Goal: Information Seeking & Learning: Compare options

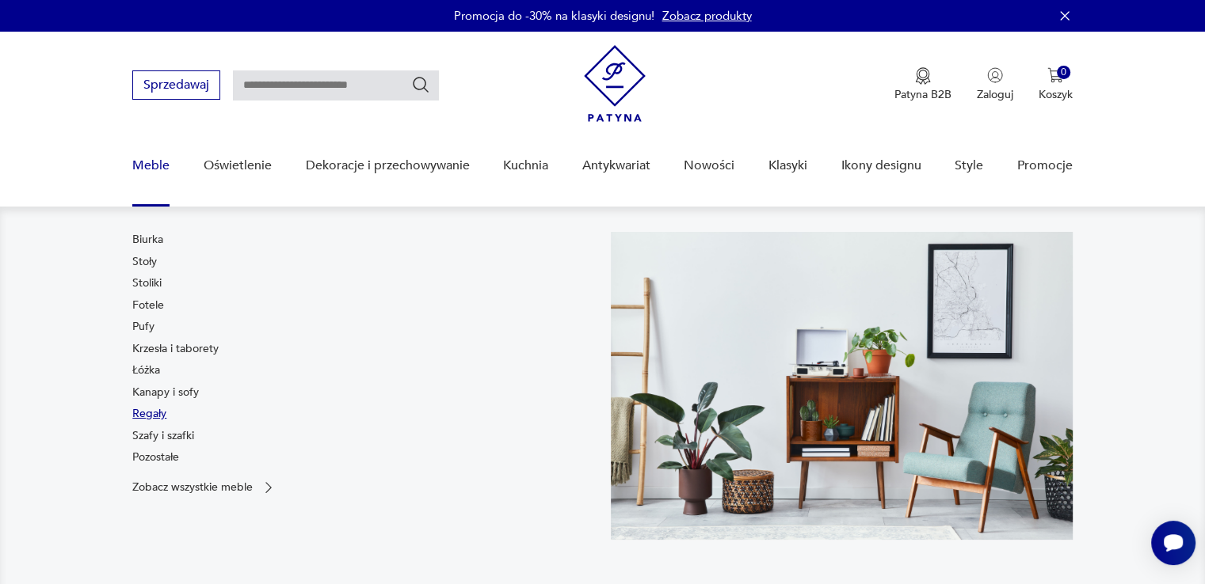
click at [151, 417] on link "Regały" at bounding box center [149, 414] width 34 height 16
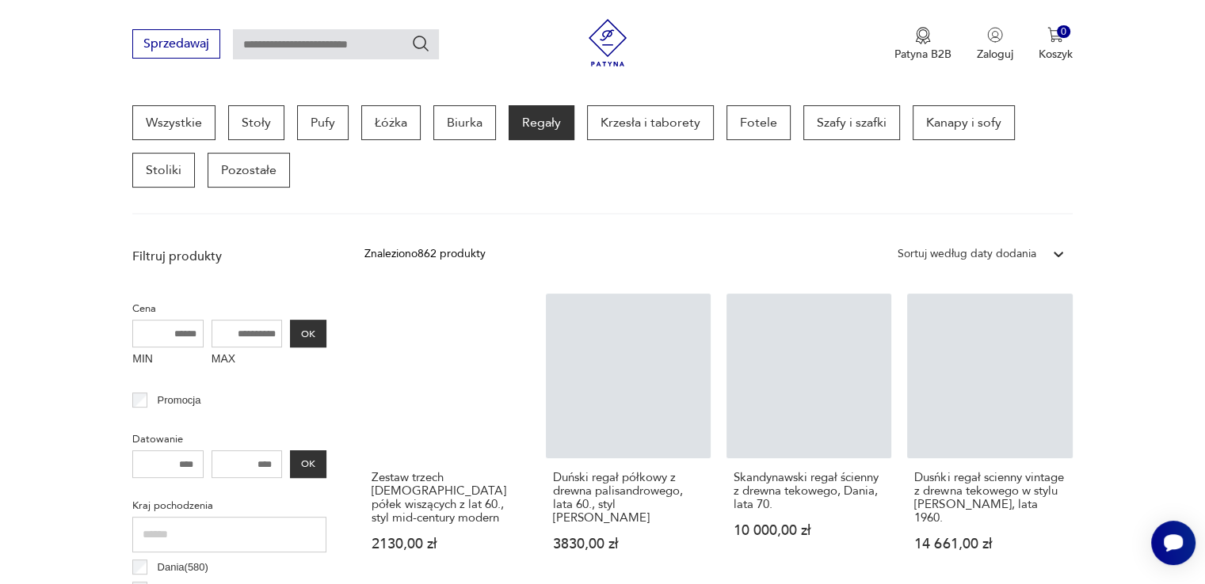
scroll to position [425, 0]
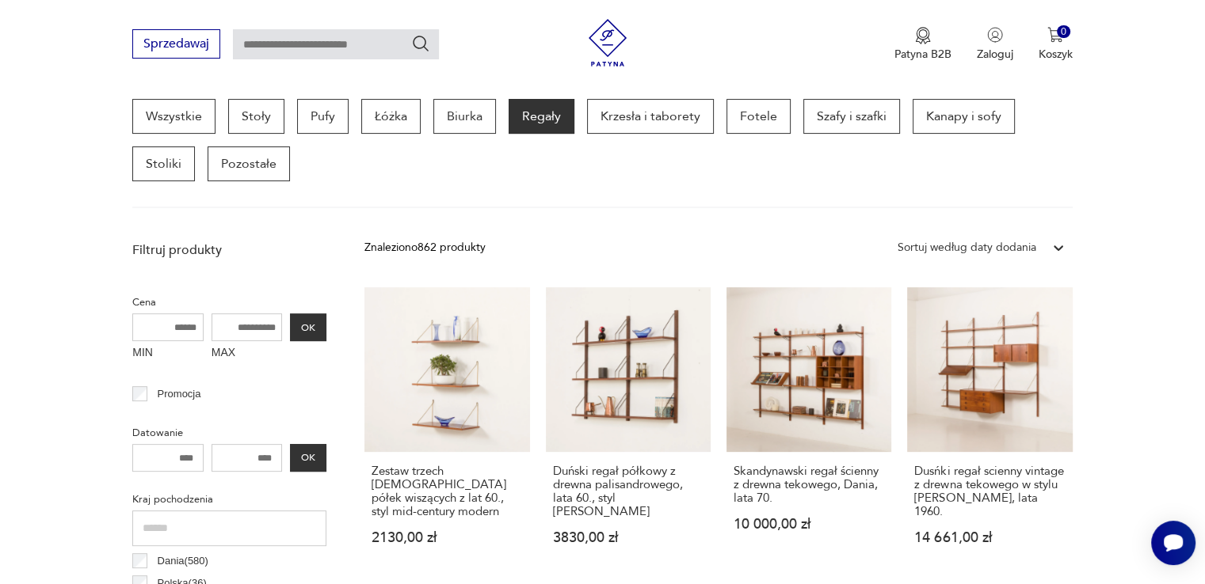
click at [246, 314] on input "MAX" at bounding box center [246, 328] width 71 height 28
type input "****"
click at [301, 325] on button "OK" at bounding box center [308, 328] width 36 height 28
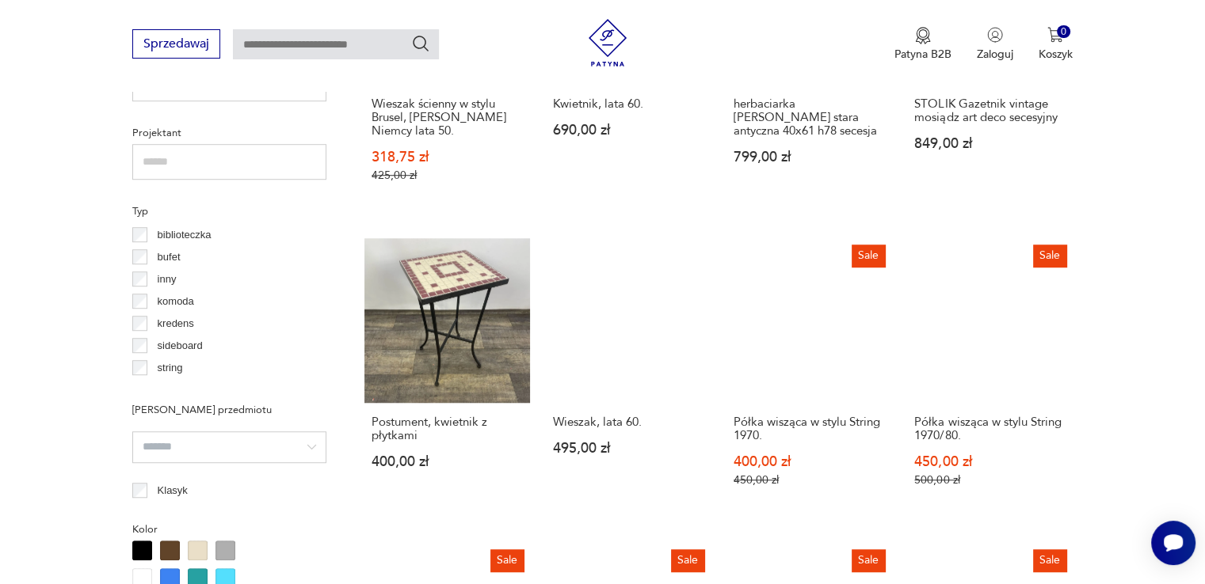
scroll to position [1137, 0]
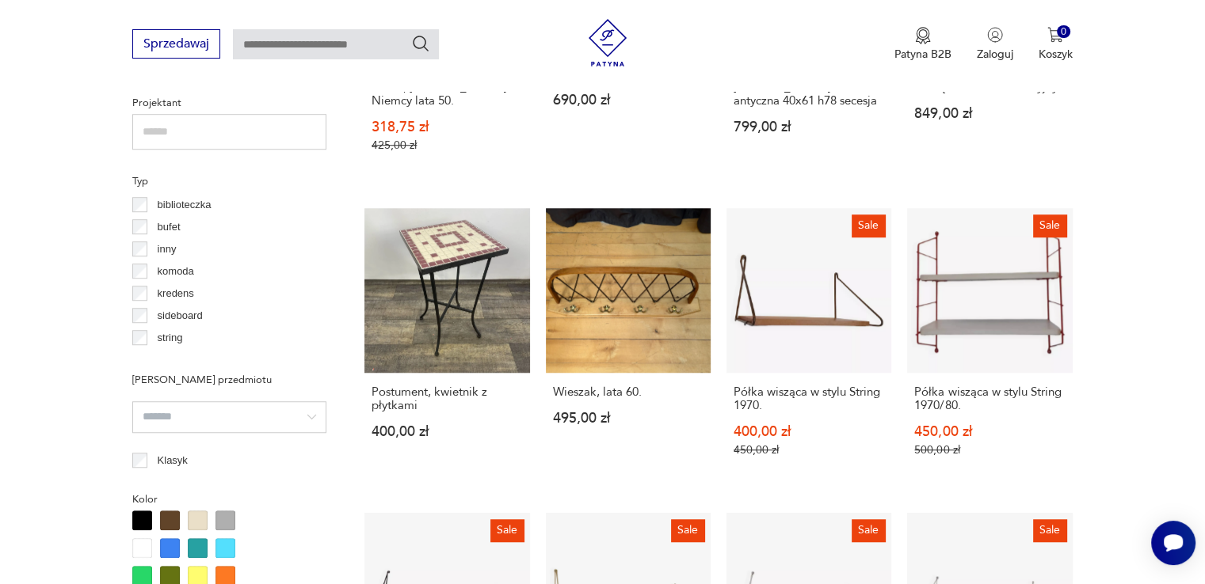
click at [1137, 306] on section "Filtruj produkty Cena MIN MAX **** OK Promocja Datowanie OK Kraj pochodzenia Da…" at bounding box center [602, 341] width 1205 height 1639
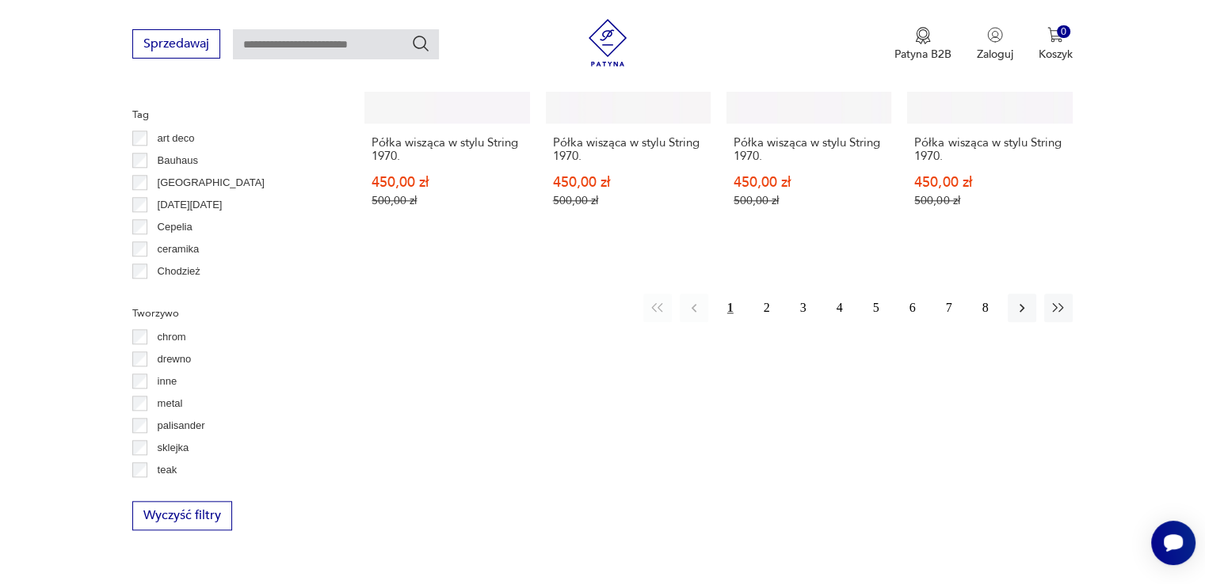
scroll to position [1692, 0]
click at [766, 299] on button "2" at bounding box center [766, 307] width 29 height 29
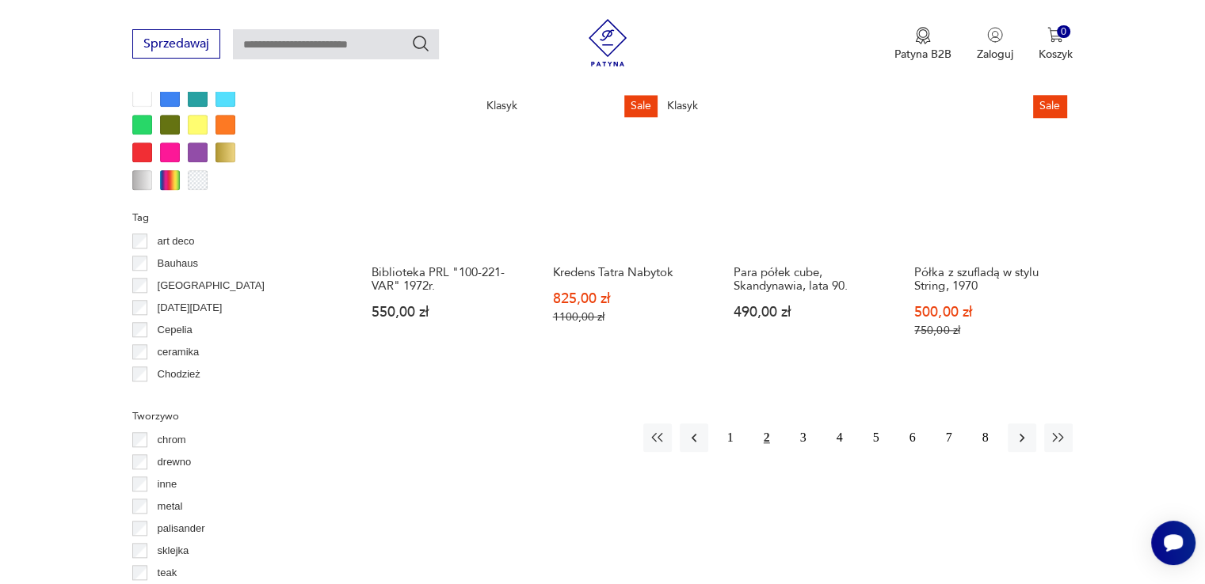
scroll to position [1589, 0]
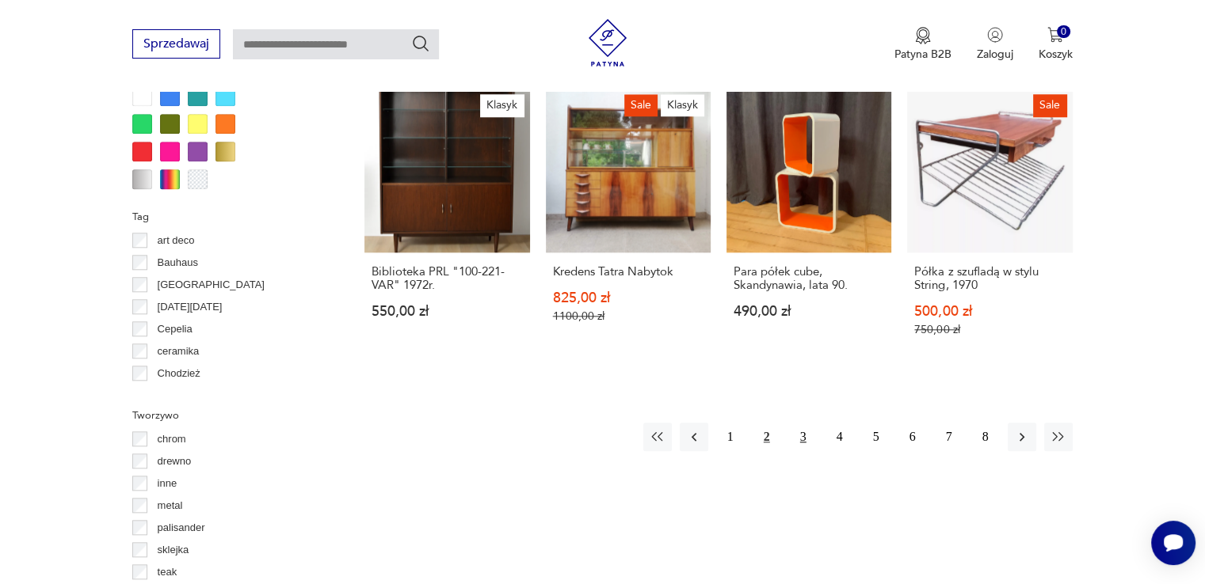
click at [806, 428] on button "3" at bounding box center [803, 437] width 29 height 29
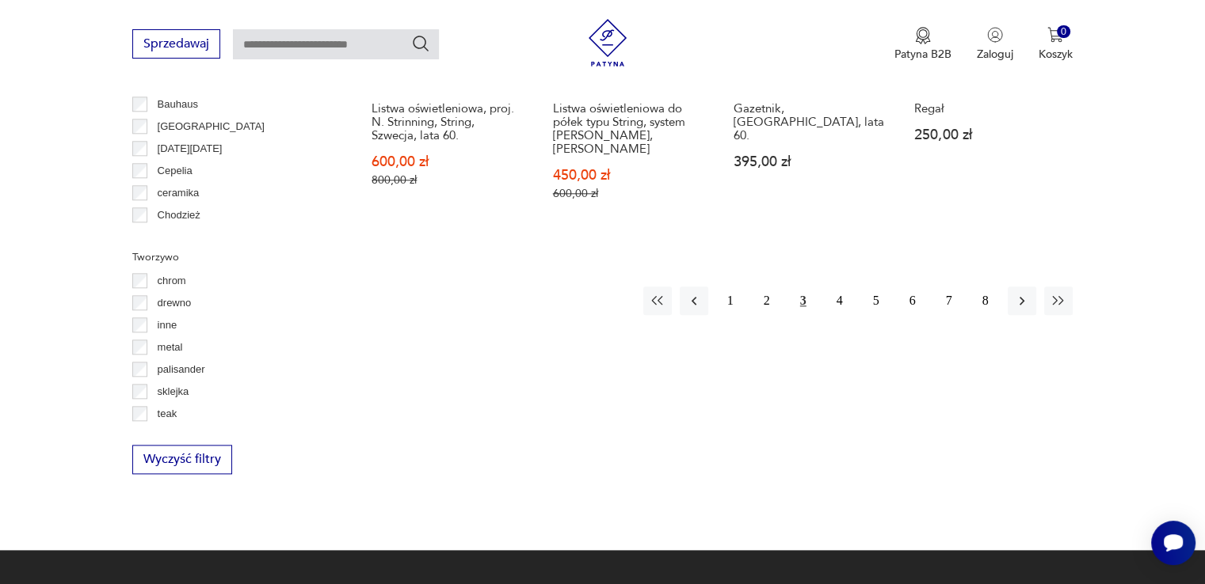
scroll to position [1749, 0]
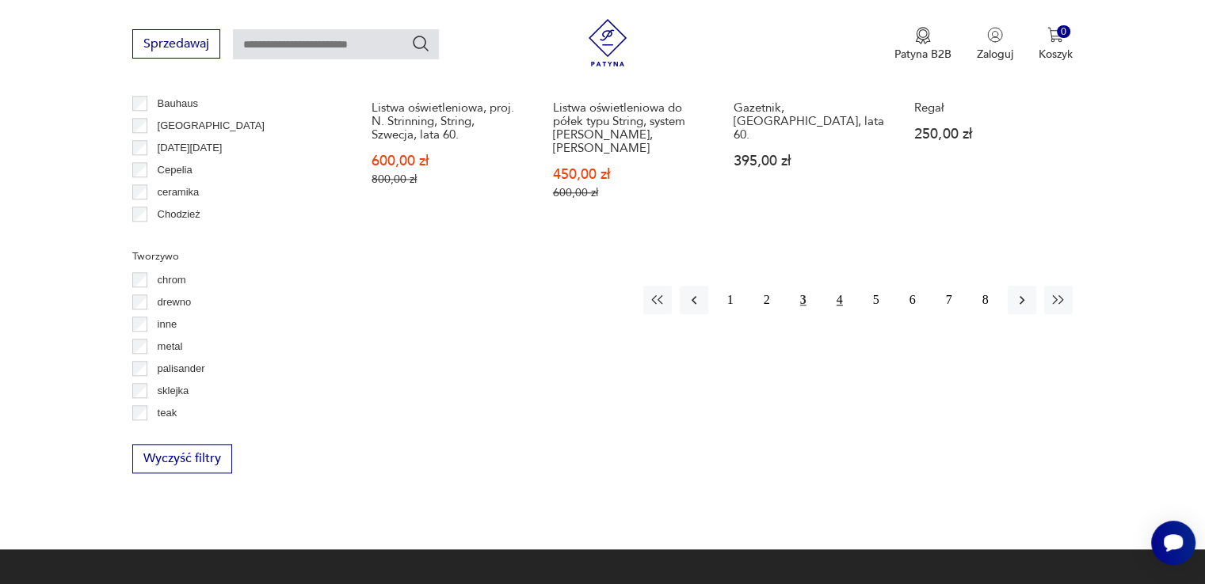
click at [851, 286] on button "4" at bounding box center [839, 300] width 29 height 29
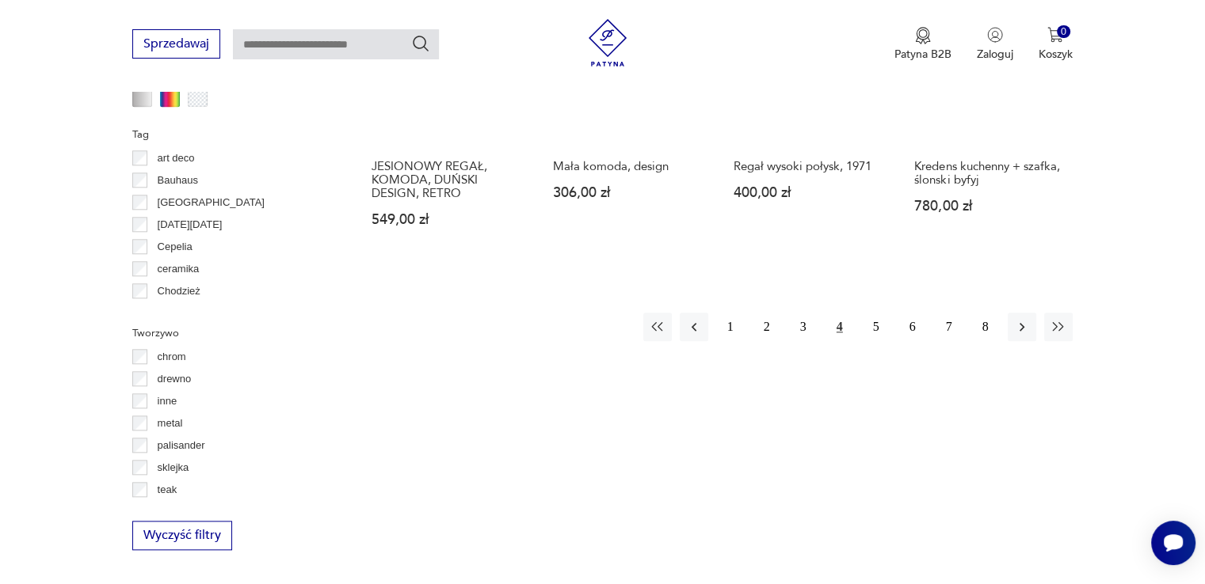
scroll to position [1673, 0]
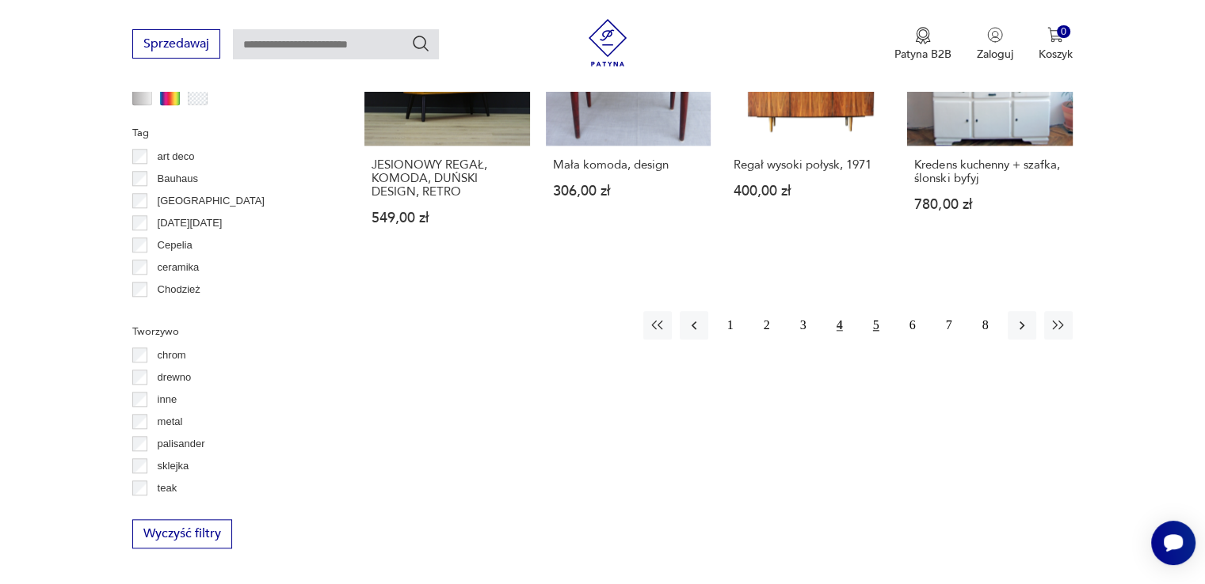
click at [883, 311] on button "5" at bounding box center [876, 325] width 29 height 29
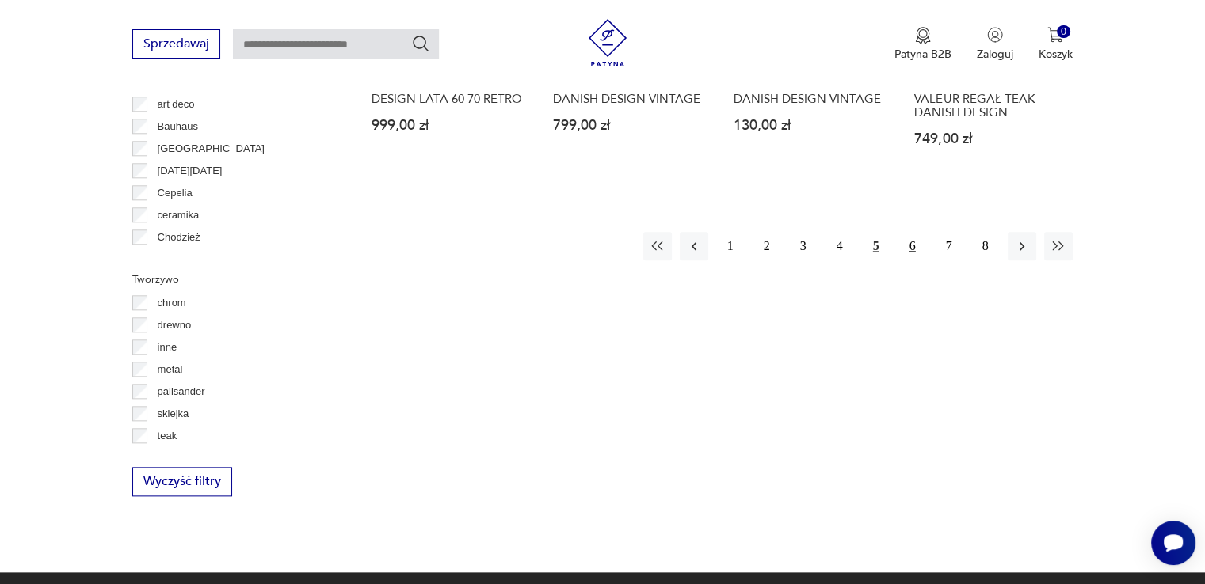
scroll to position [1734, 0]
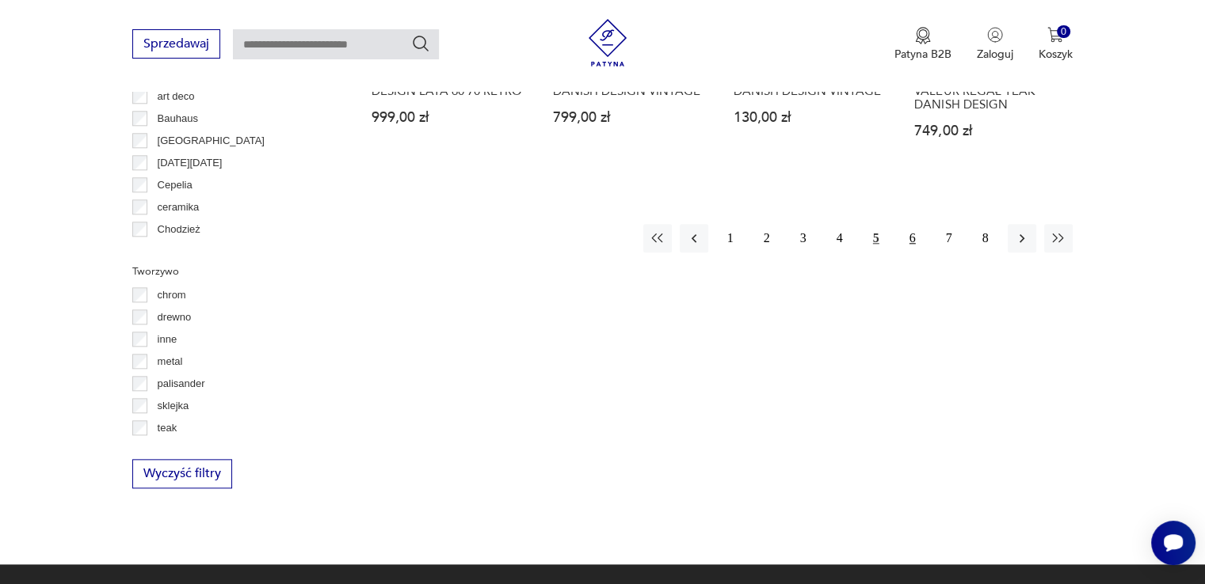
click at [912, 224] on button "6" at bounding box center [912, 238] width 29 height 29
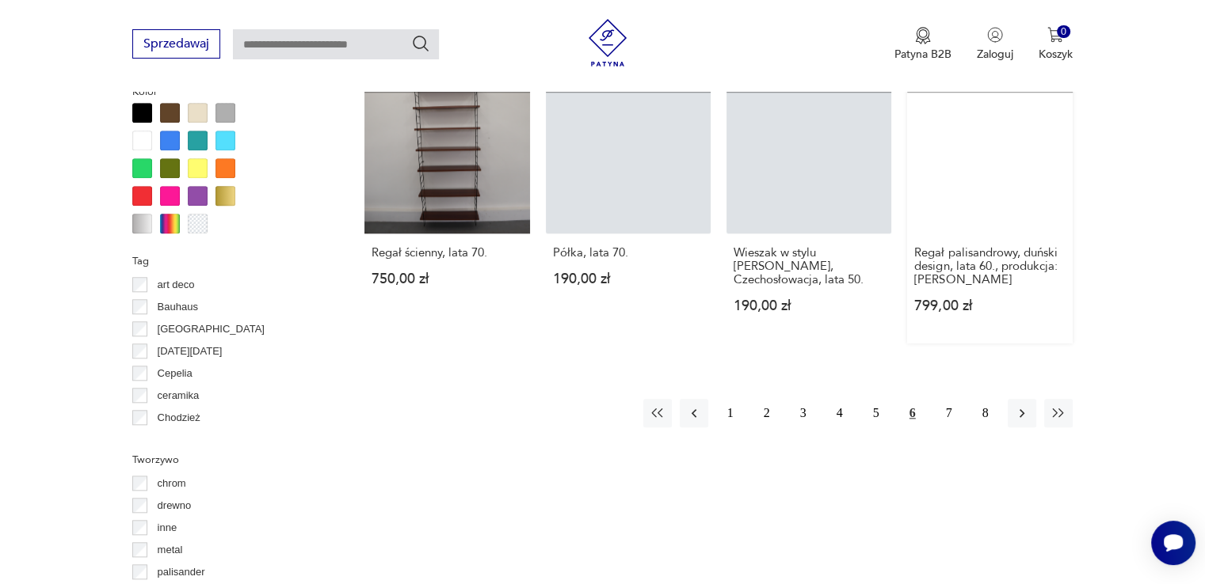
scroll to position [1547, 0]
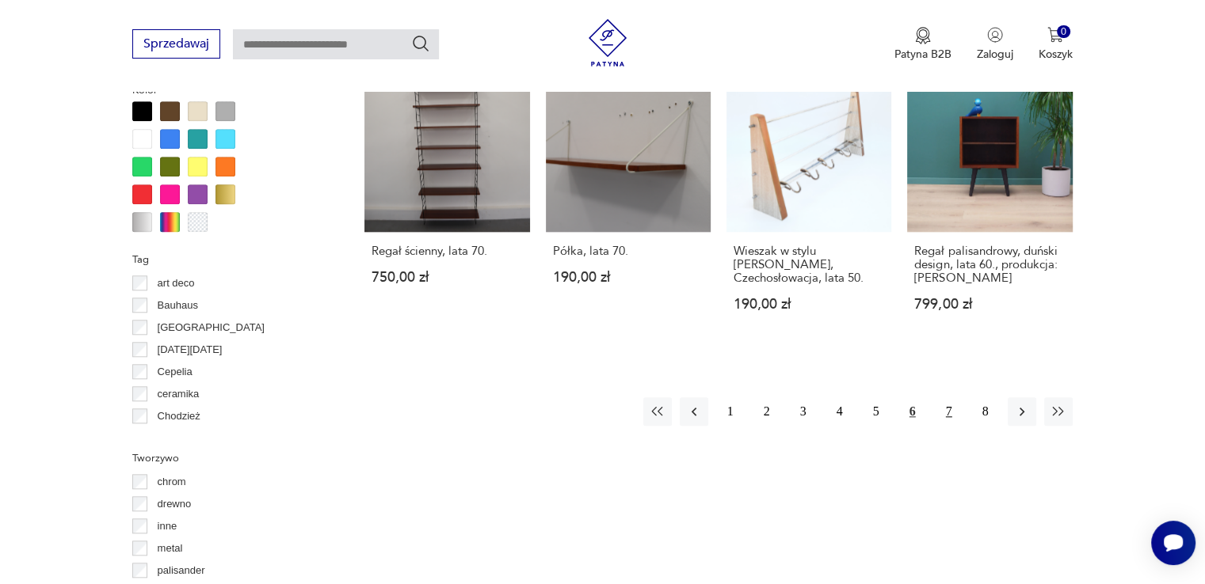
click at [943, 404] on button "7" at bounding box center [949, 412] width 29 height 29
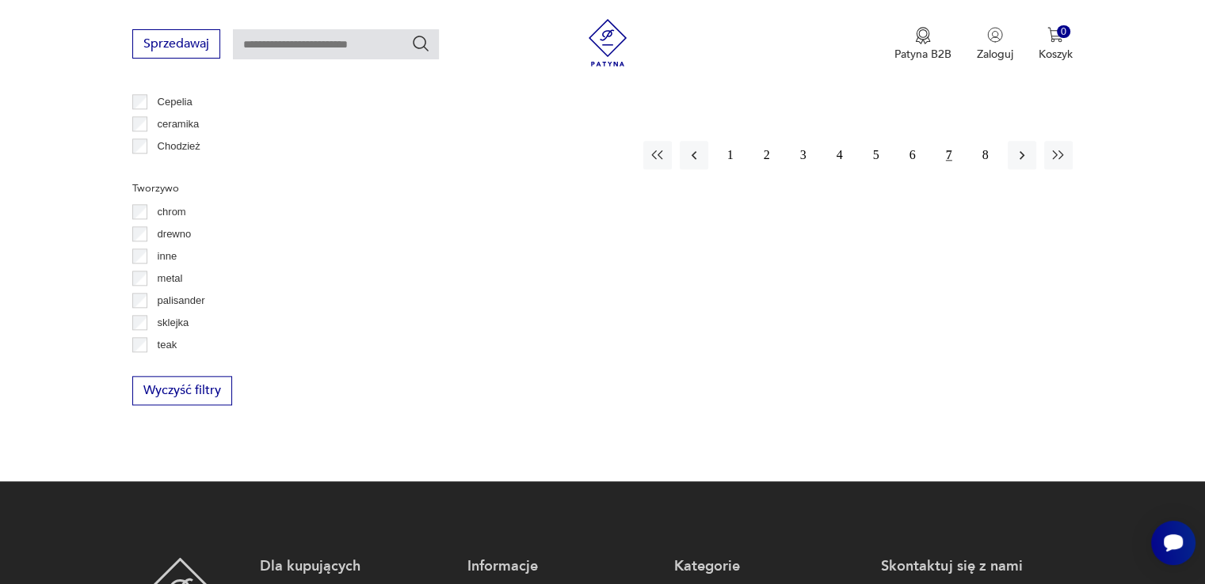
scroll to position [1630, 0]
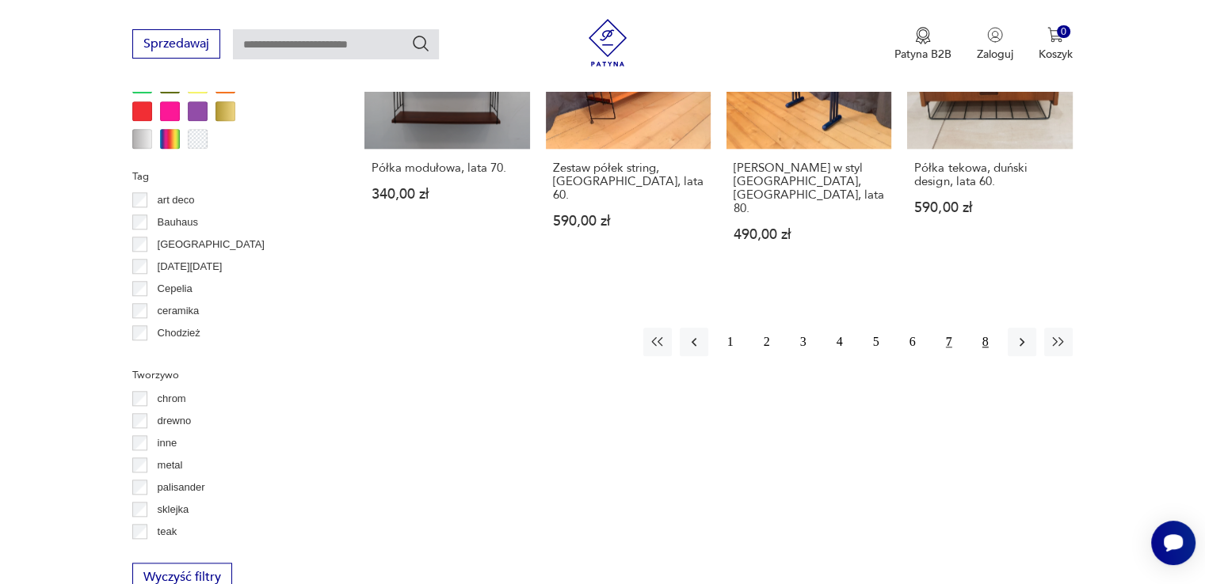
click at [985, 328] on button "8" at bounding box center [985, 342] width 29 height 29
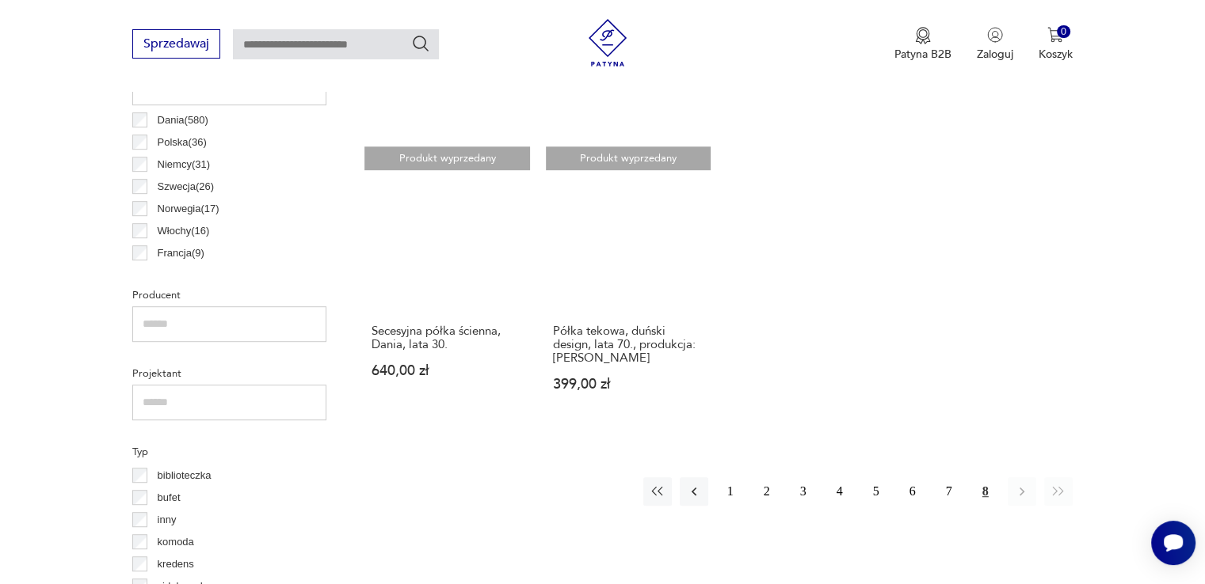
scroll to position [992, 0]
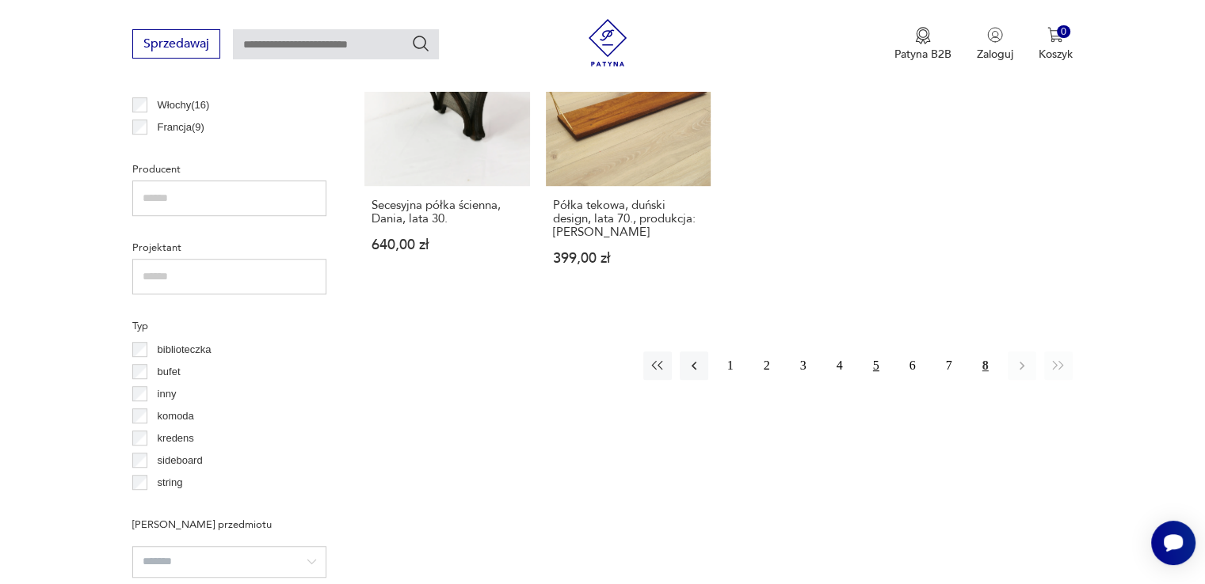
click at [871, 365] on button "5" at bounding box center [876, 366] width 29 height 29
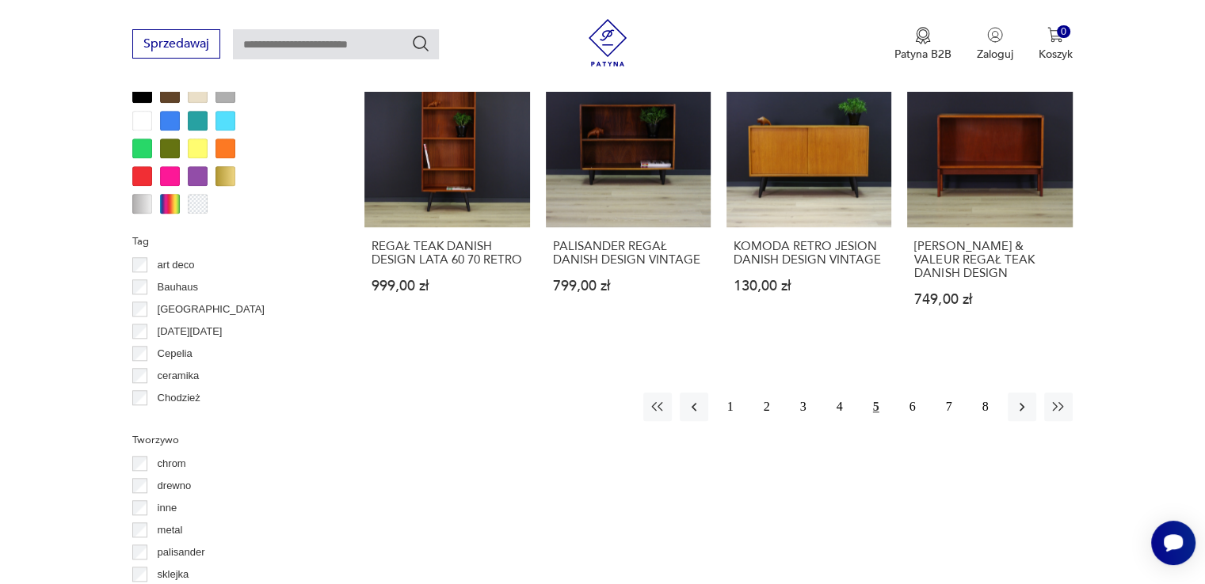
scroll to position [1540, 0]
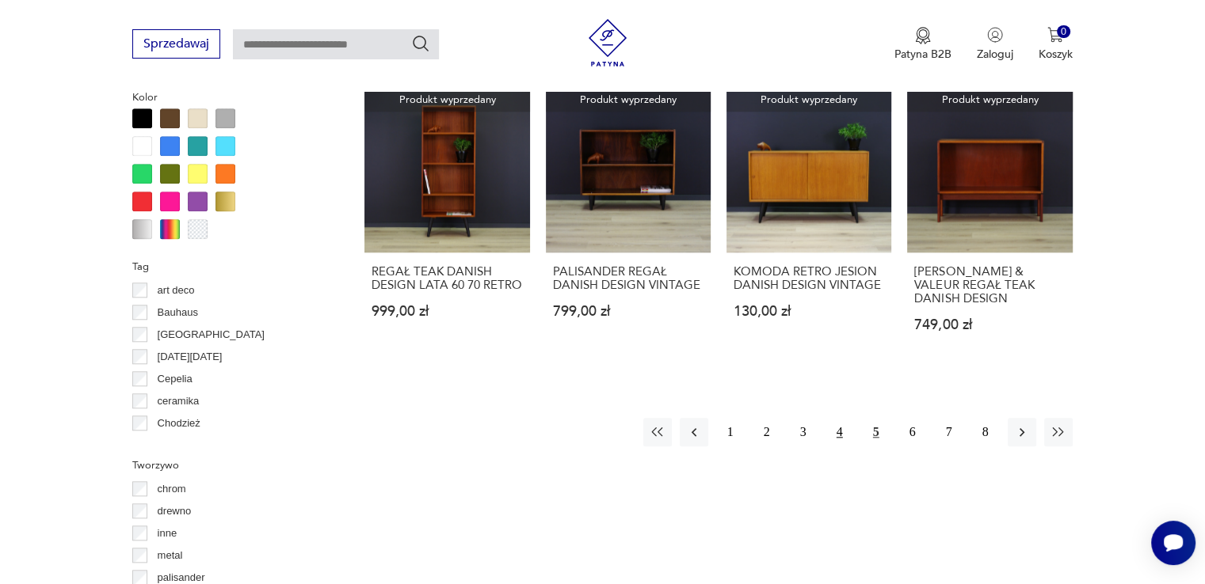
click at [839, 418] on button "4" at bounding box center [839, 432] width 29 height 29
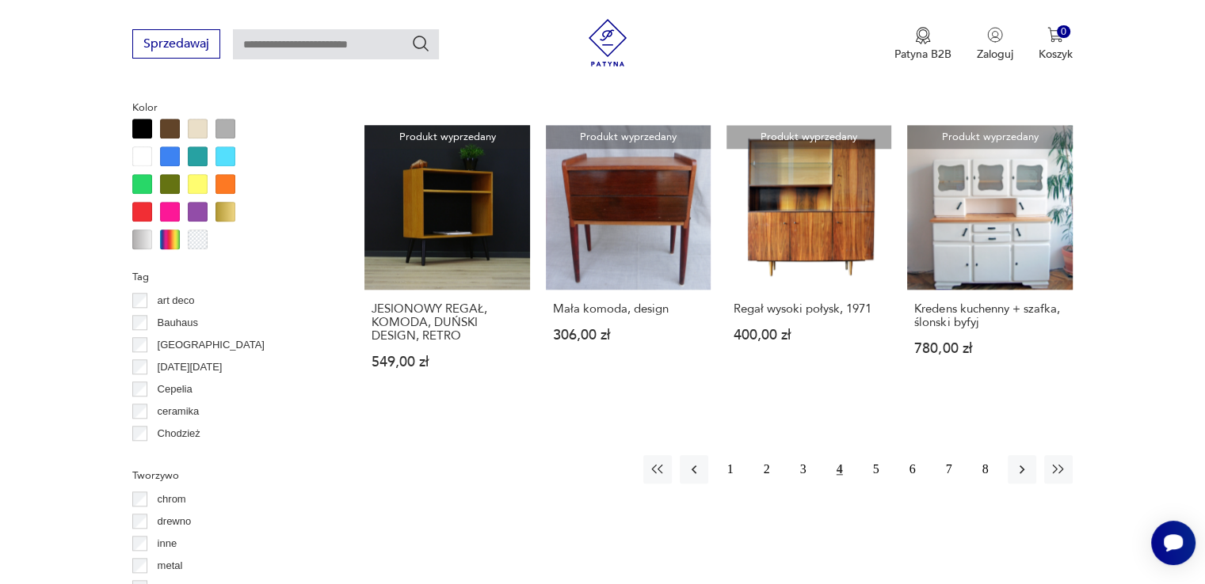
scroll to position [1521, 0]
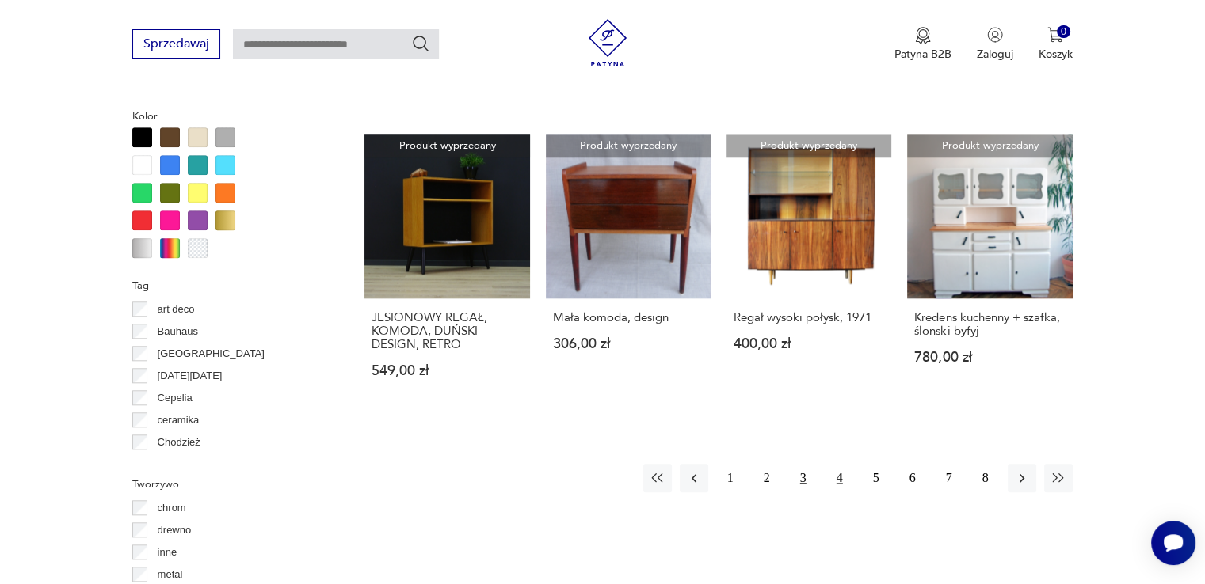
click at [801, 464] on button "3" at bounding box center [803, 478] width 29 height 29
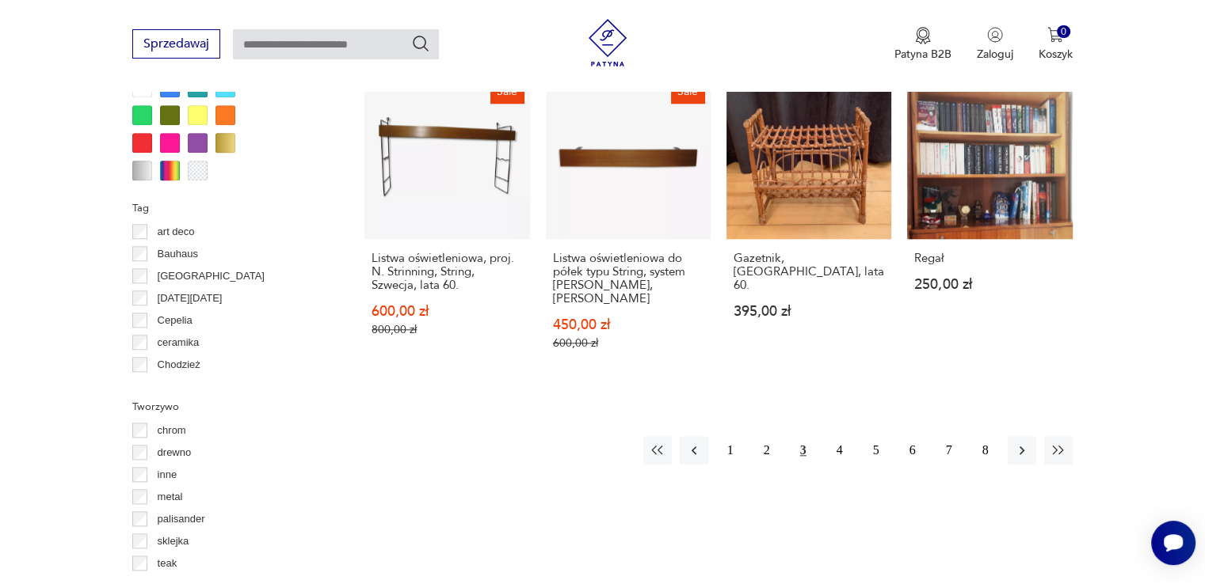
scroll to position [1609, 0]
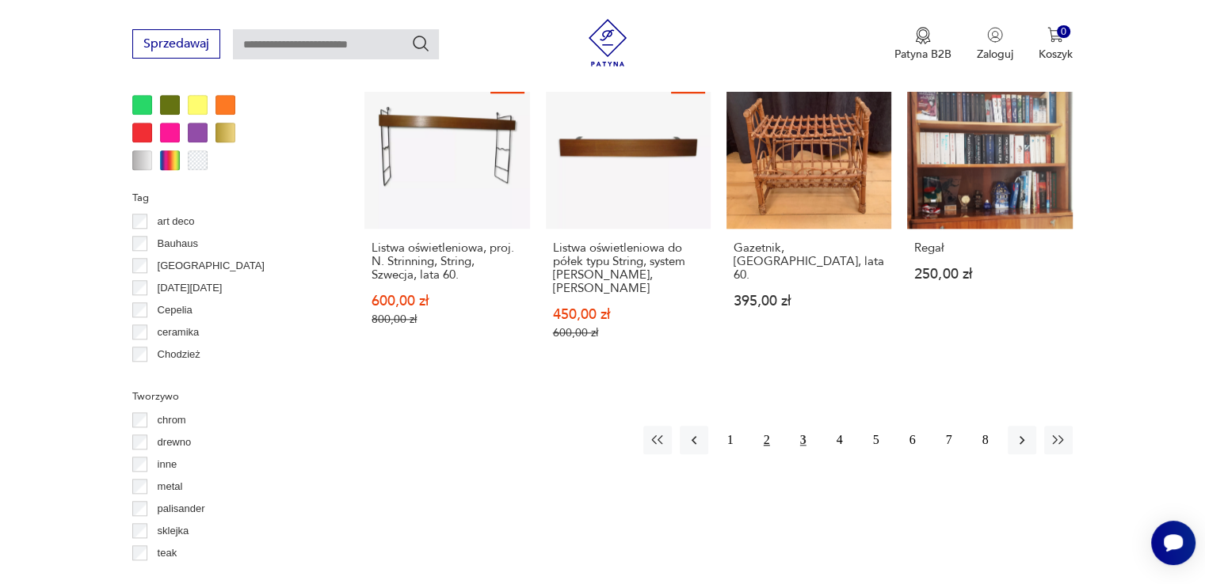
click at [767, 426] on button "2" at bounding box center [766, 440] width 29 height 29
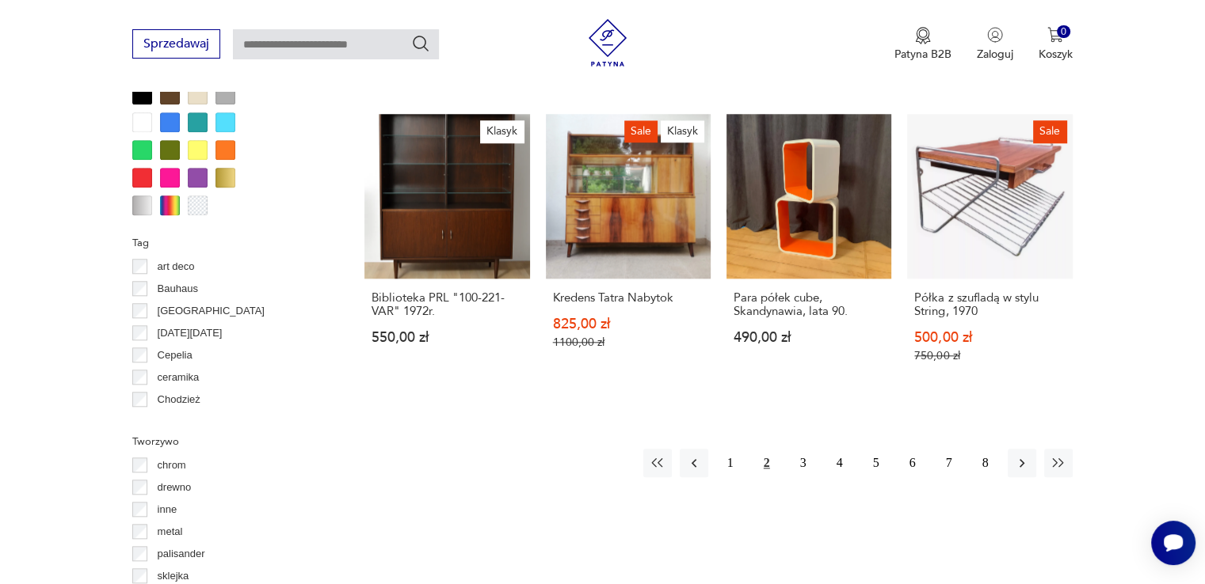
scroll to position [1564, 0]
click at [838, 234] on link "Para półek cube, Skandynawia, lata 90. 490,00 zł" at bounding box center [808, 253] width 165 height 280
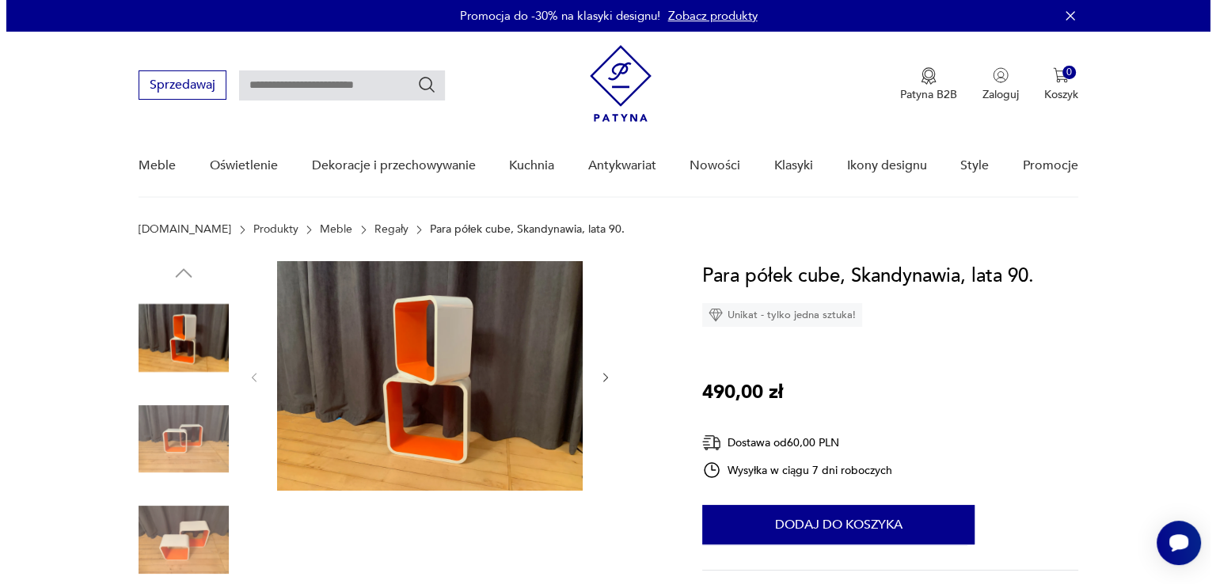
scroll to position [135, 0]
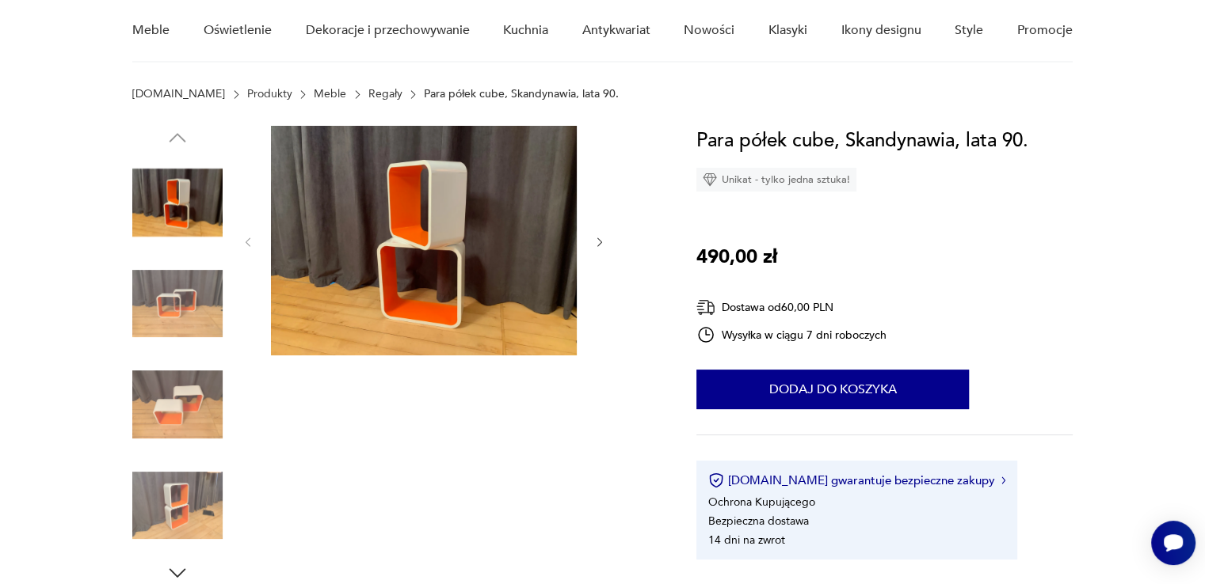
click at [311, 318] on img at bounding box center [424, 241] width 306 height 230
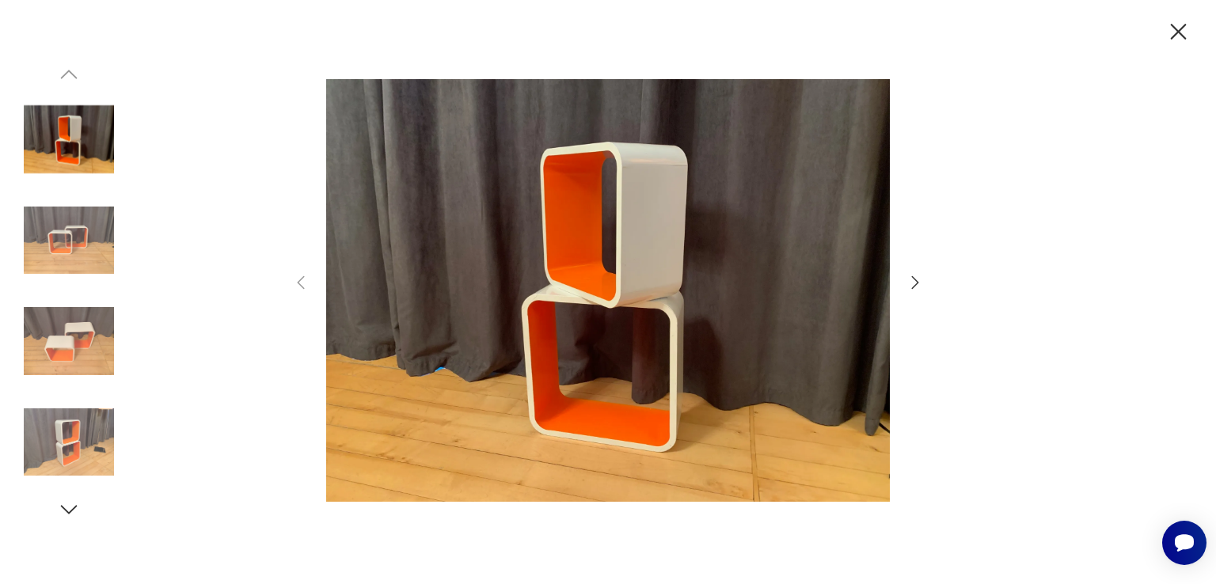
click at [906, 280] on icon "button" at bounding box center [915, 282] width 19 height 19
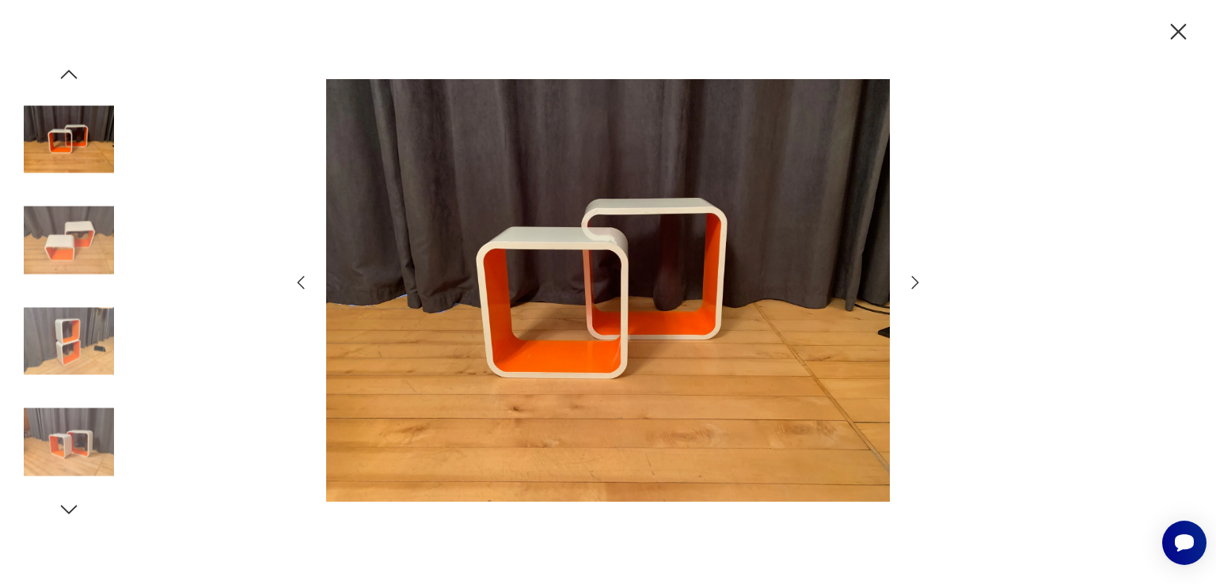
click at [906, 280] on icon "button" at bounding box center [915, 282] width 19 height 19
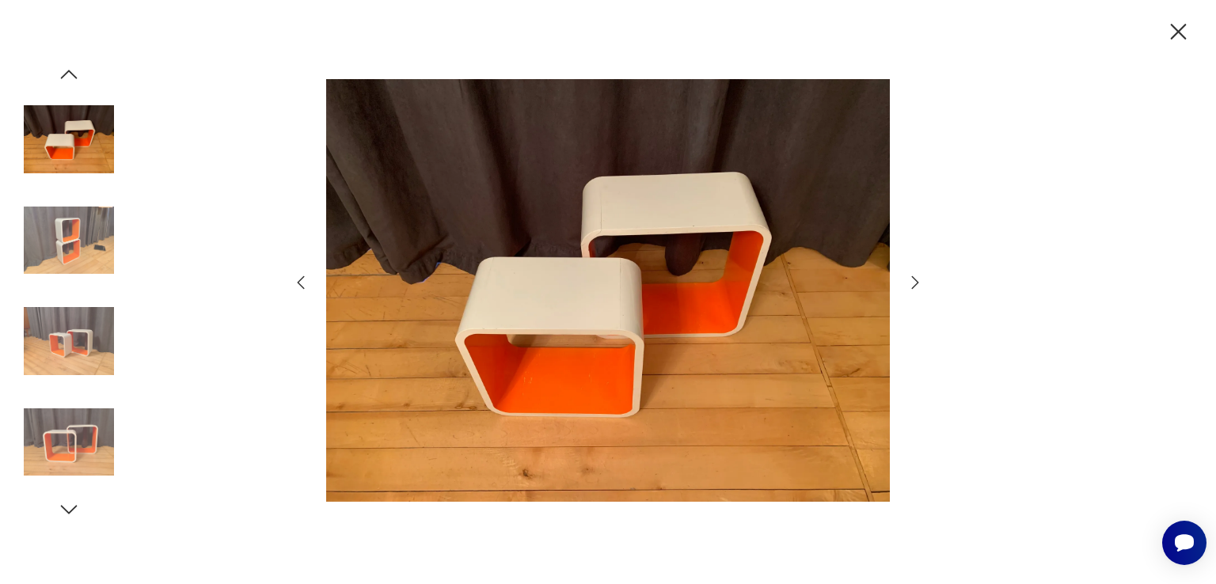
click at [906, 280] on icon "button" at bounding box center [915, 282] width 19 height 19
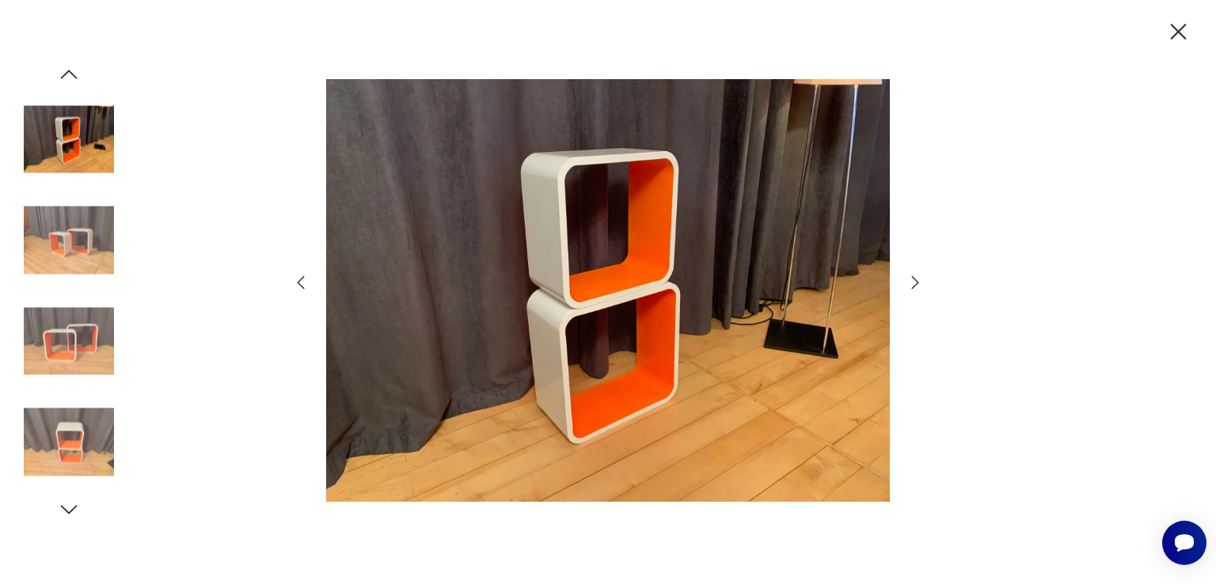
click at [906, 280] on icon "button" at bounding box center [915, 282] width 19 height 19
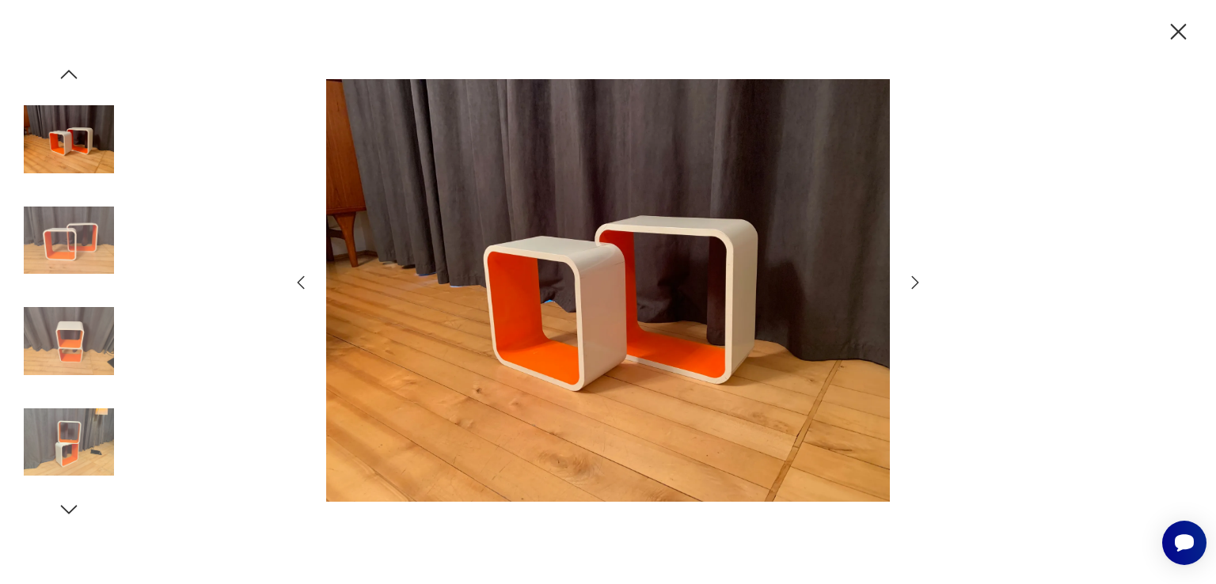
click at [906, 280] on icon "button" at bounding box center [915, 282] width 19 height 19
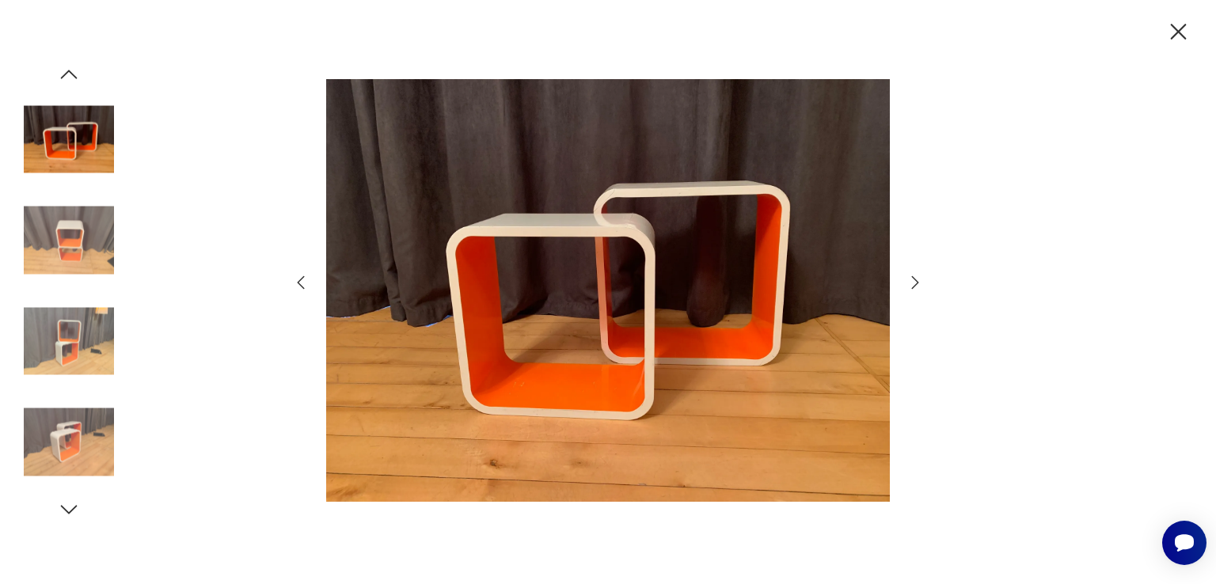
click at [906, 280] on icon "button" at bounding box center [915, 282] width 19 height 19
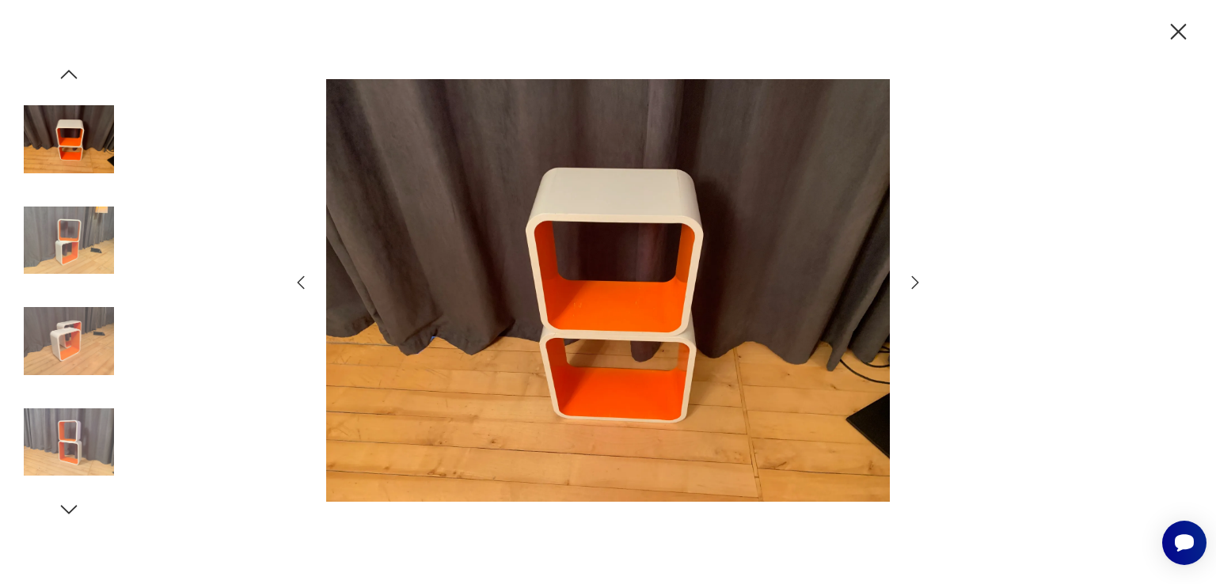
click at [906, 280] on icon "button" at bounding box center [915, 282] width 19 height 19
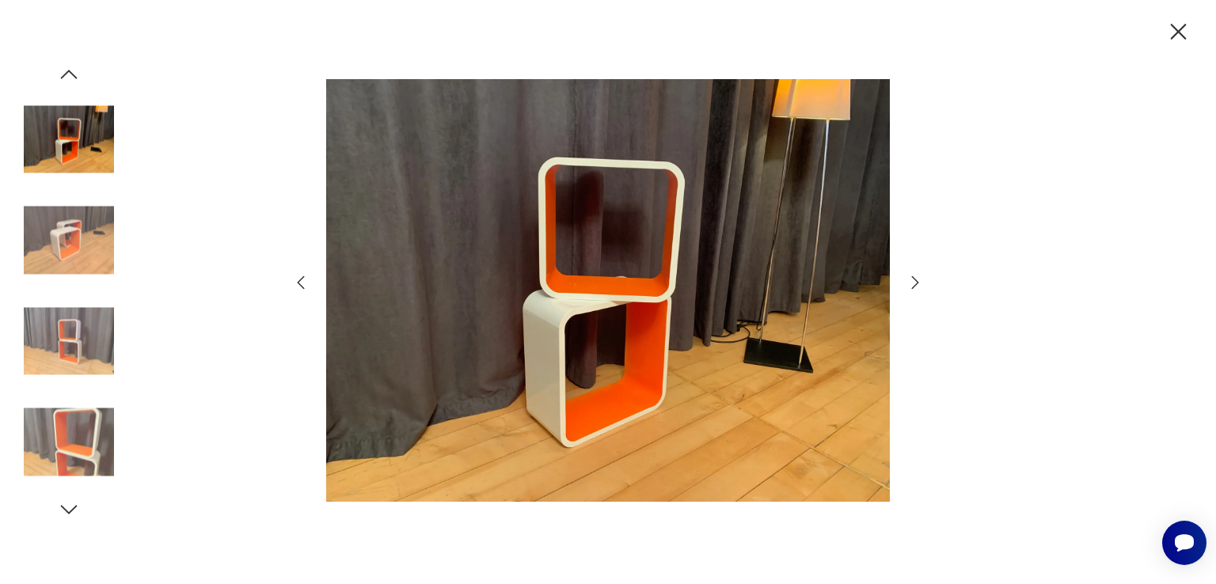
click at [906, 280] on icon "button" at bounding box center [915, 282] width 19 height 19
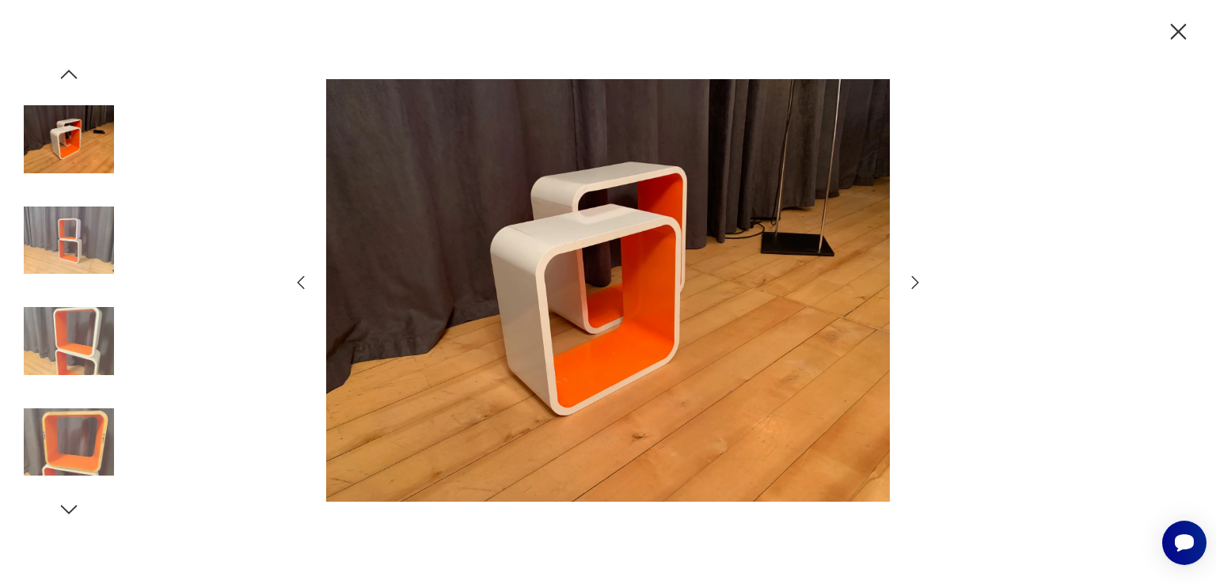
click at [906, 280] on icon "button" at bounding box center [915, 282] width 19 height 19
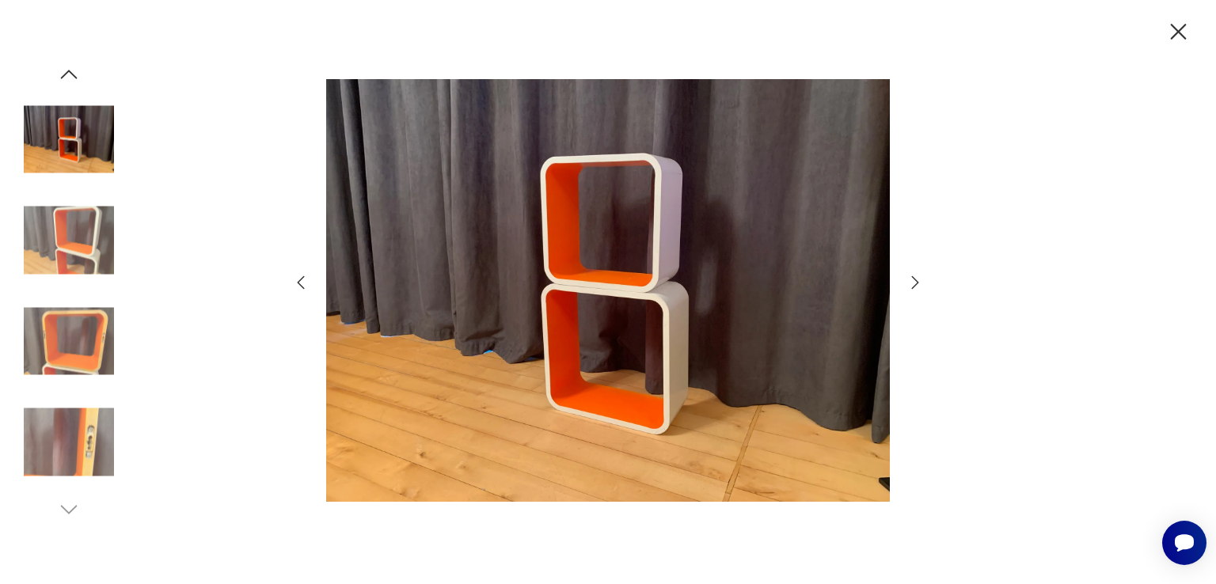
click at [906, 280] on icon "button" at bounding box center [915, 282] width 19 height 19
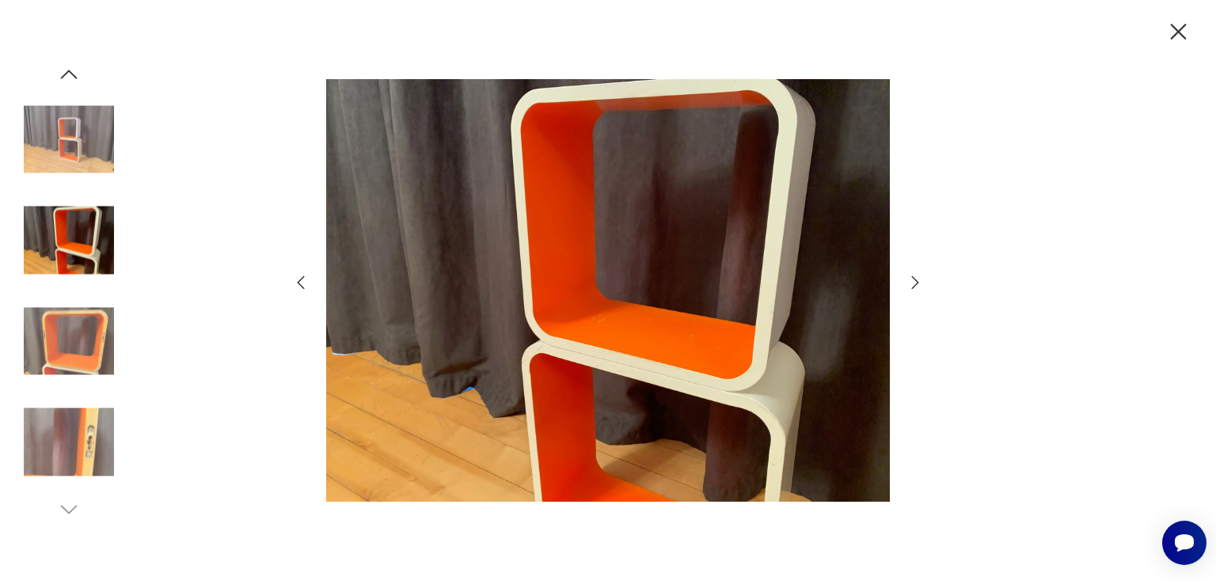
click at [906, 280] on icon "button" at bounding box center [915, 282] width 19 height 19
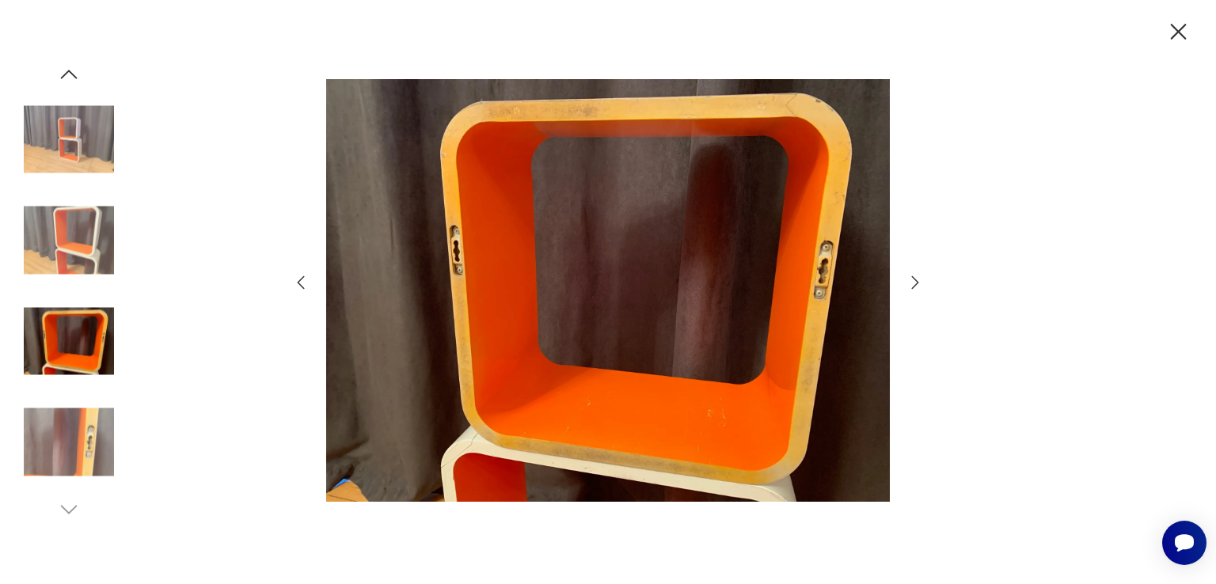
click at [906, 280] on icon "button" at bounding box center [915, 282] width 19 height 19
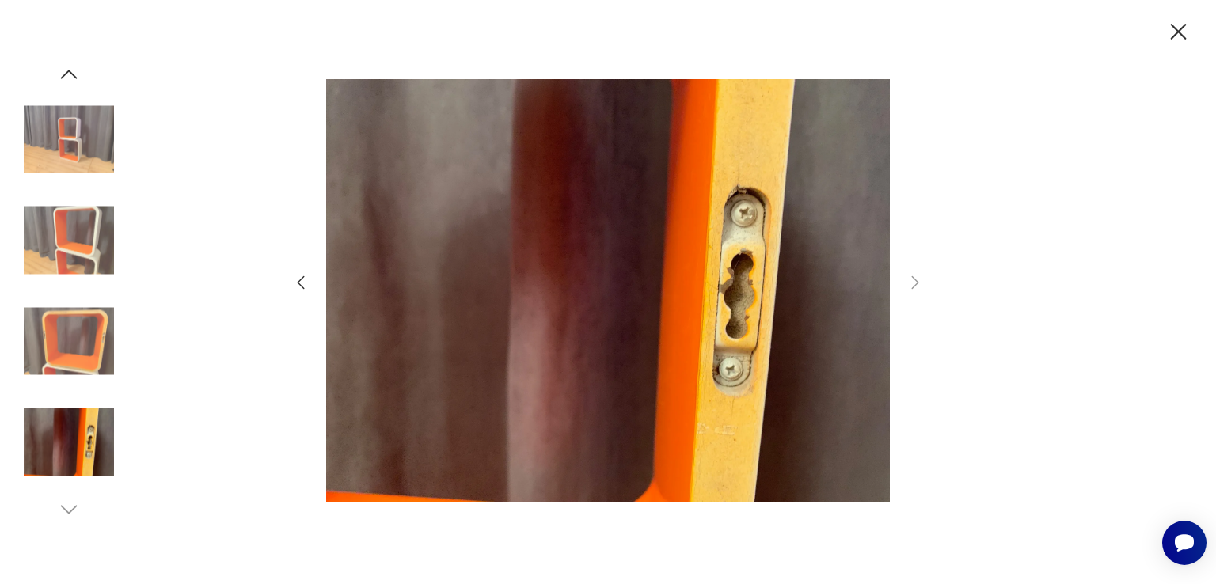
click at [295, 279] on icon "button" at bounding box center [300, 282] width 19 height 19
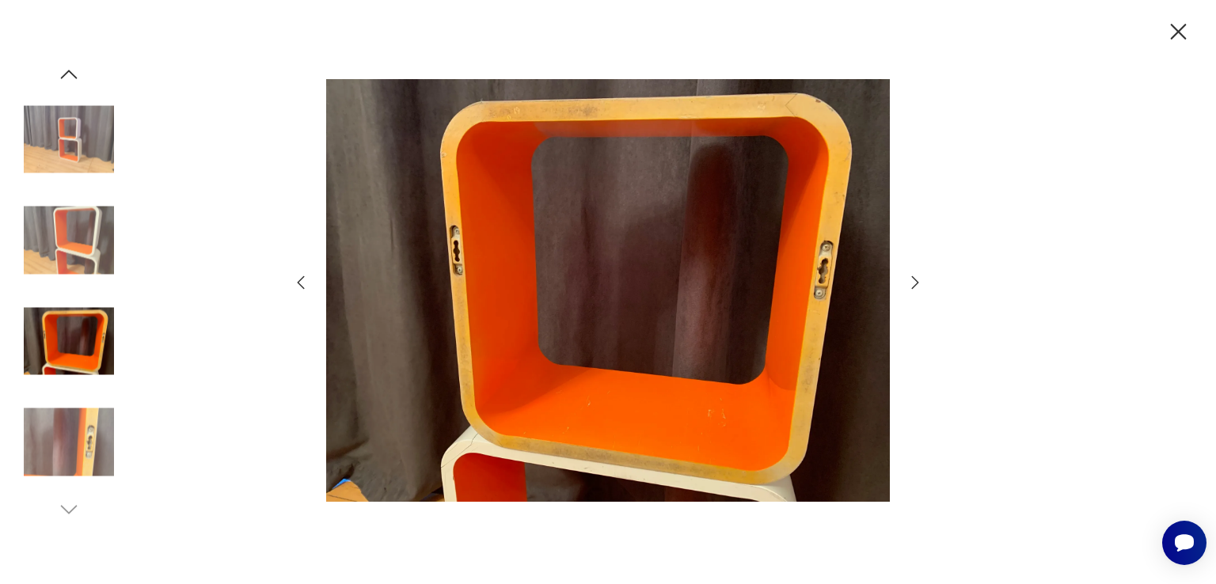
click at [306, 286] on icon "button" at bounding box center [300, 282] width 19 height 19
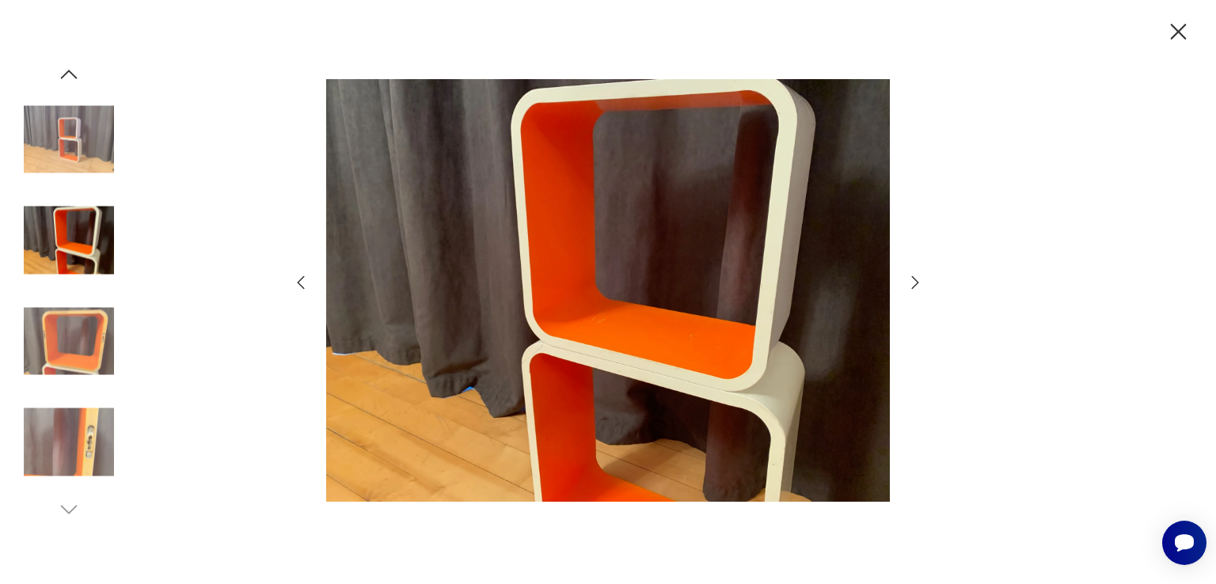
click at [306, 286] on icon "button" at bounding box center [300, 282] width 19 height 19
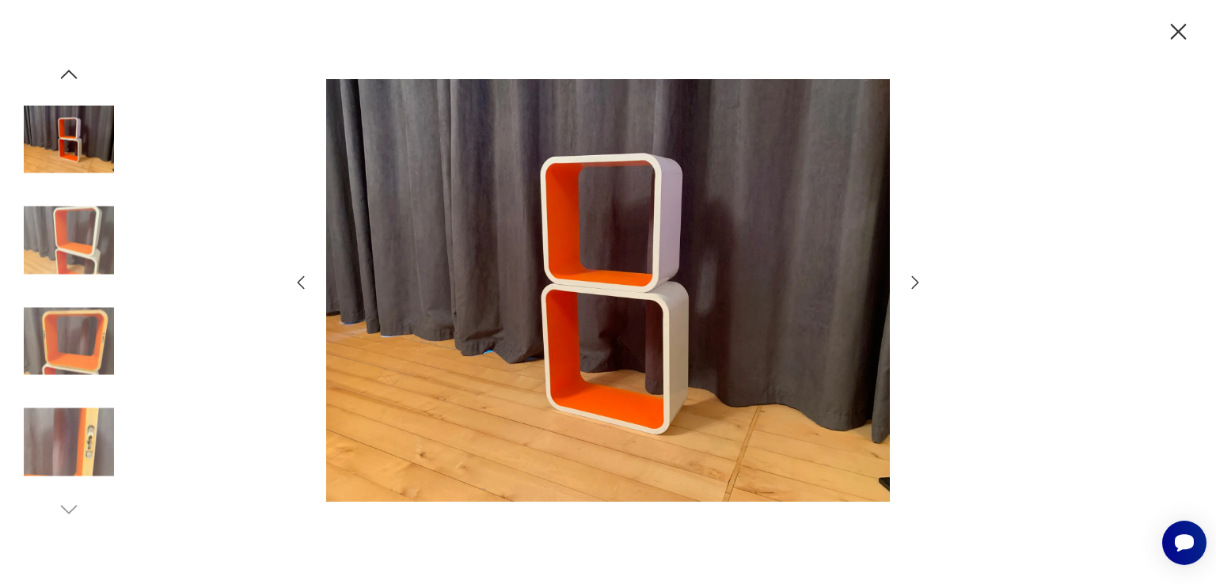
click at [306, 286] on icon "button" at bounding box center [300, 282] width 19 height 19
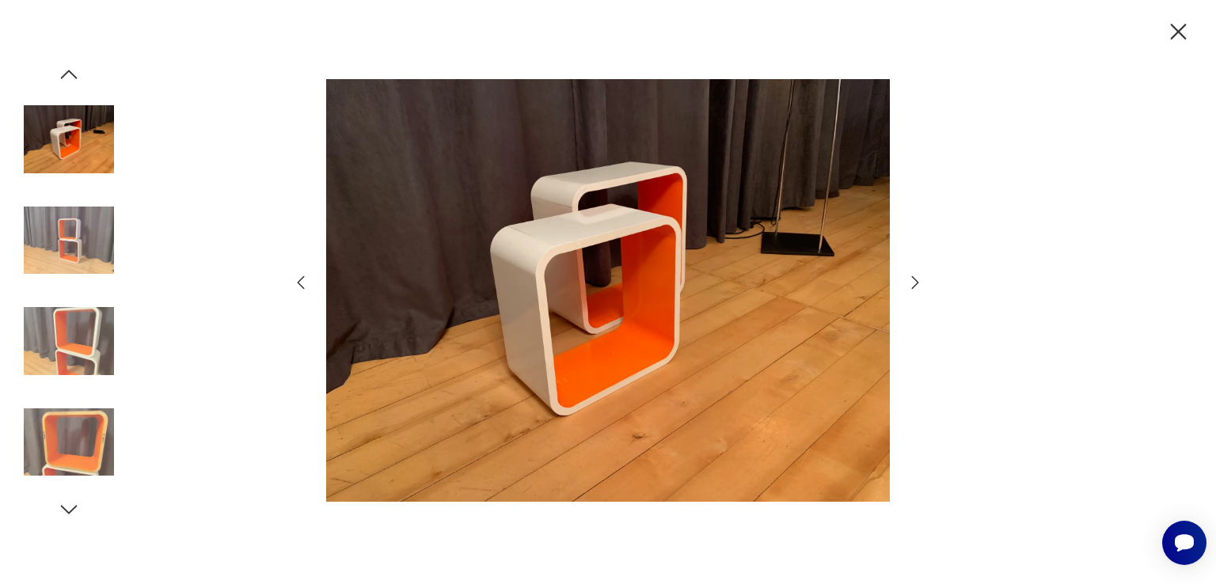
click at [306, 286] on icon "button" at bounding box center [300, 282] width 19 height 19
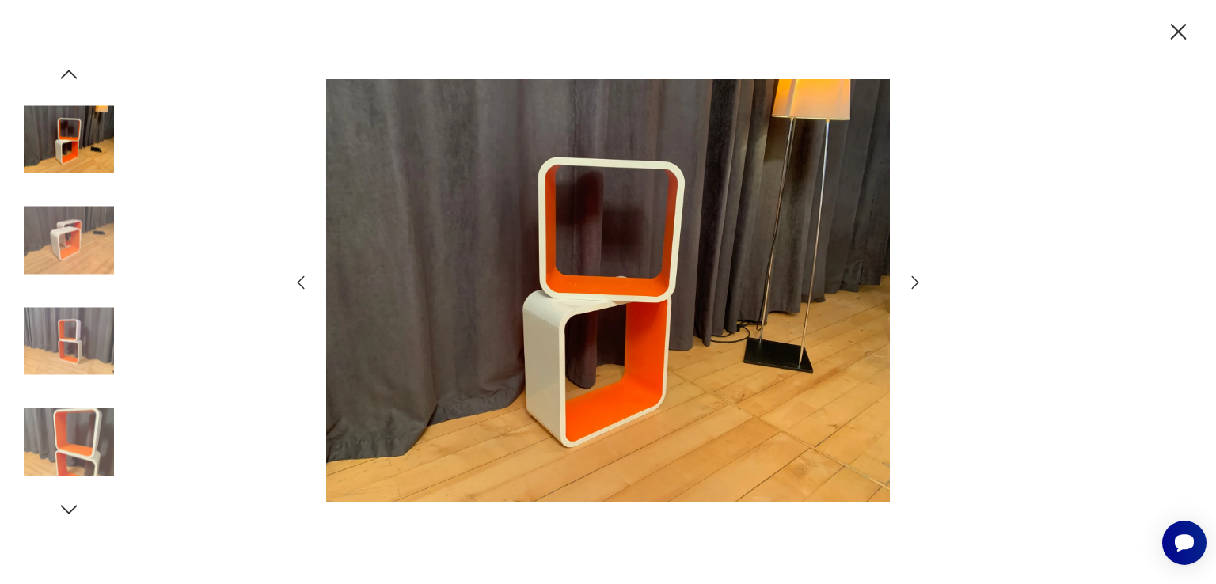
click at [306, 286] on icon "button" at bounding box center [300, 282] width 19 height 19
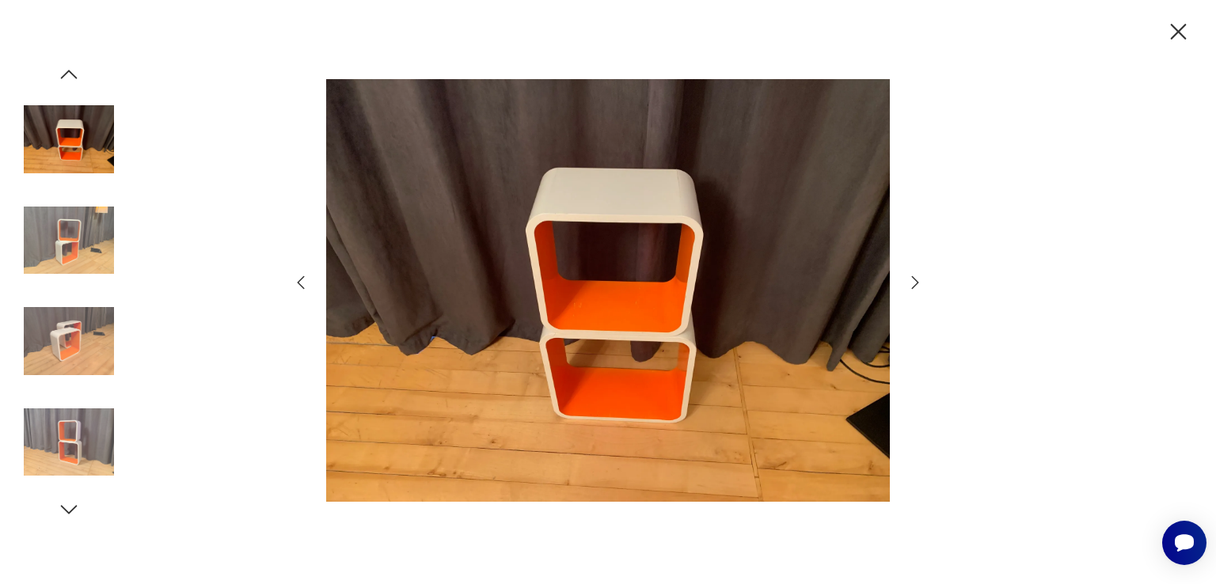
click at [306, 286] on icon "button" at bounding box center [300, 282] width 19 height 19
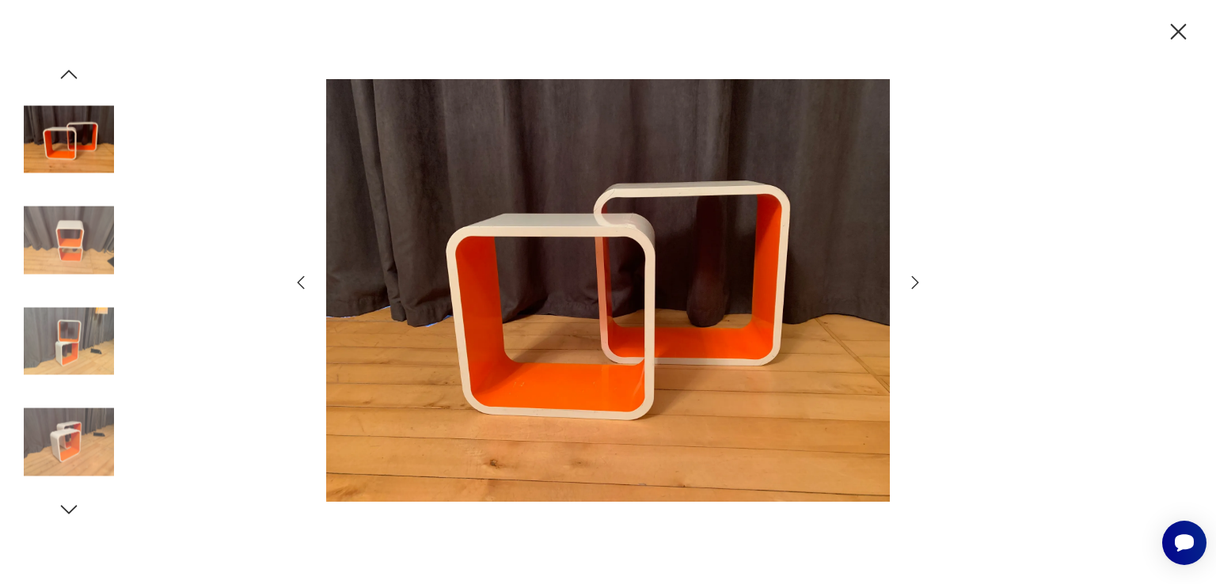
click at [306, 286] on icon "button" at bounding box center [300, 282] width 19 height 19
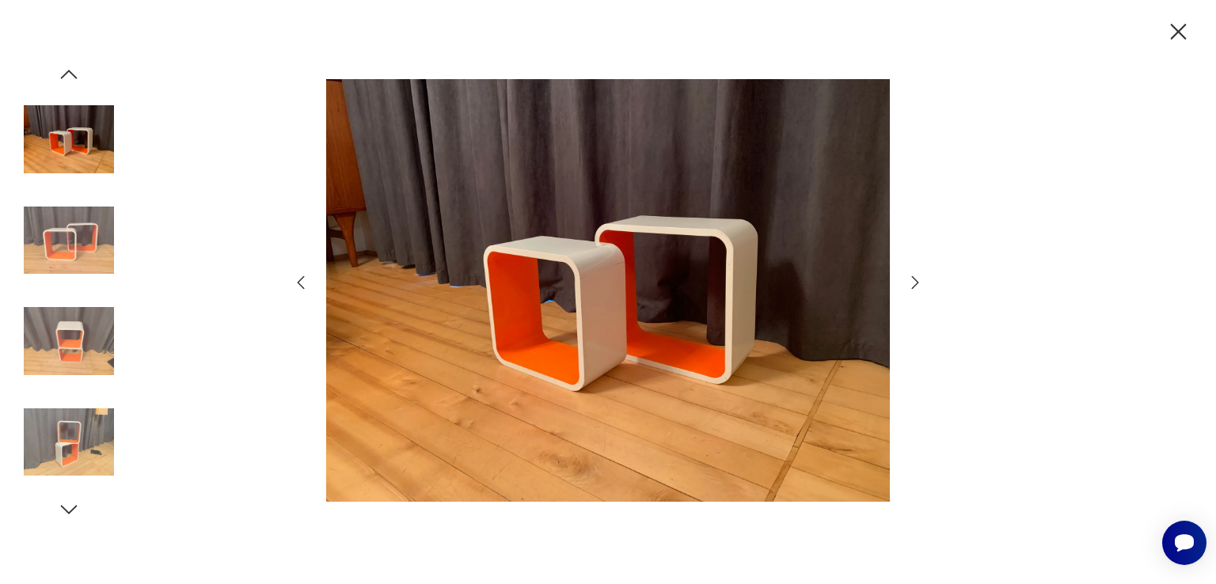
click at [306, 286] on icon "button" at bounding box center [300, 282] width 19 height 19
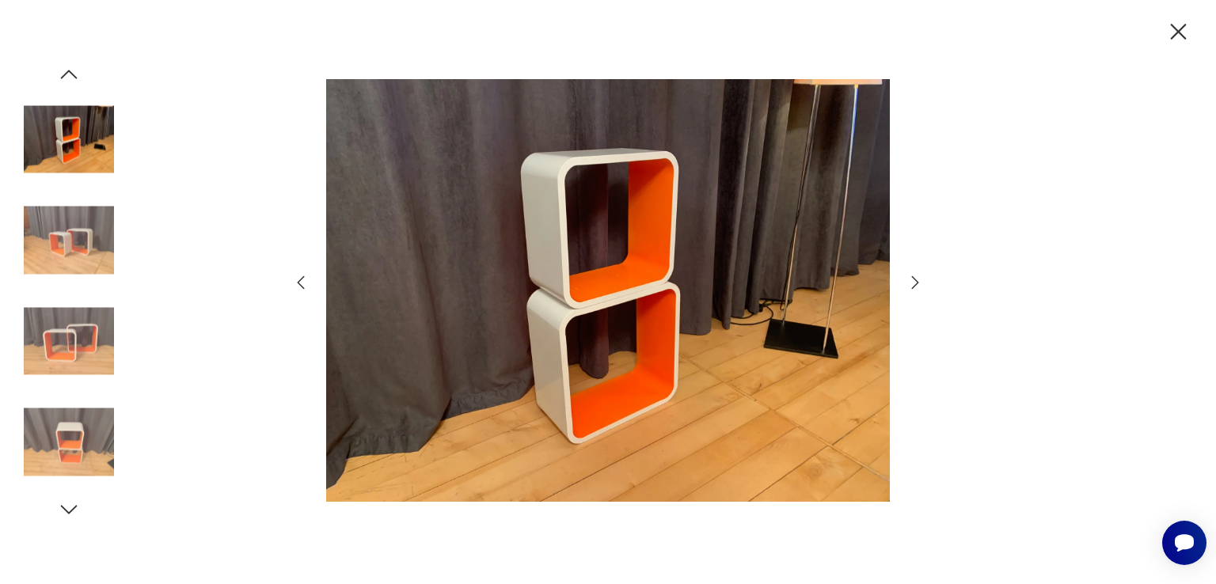
click at [1176, 38] on icon "button" at bounding box center [1179, 32] width 28 height 28
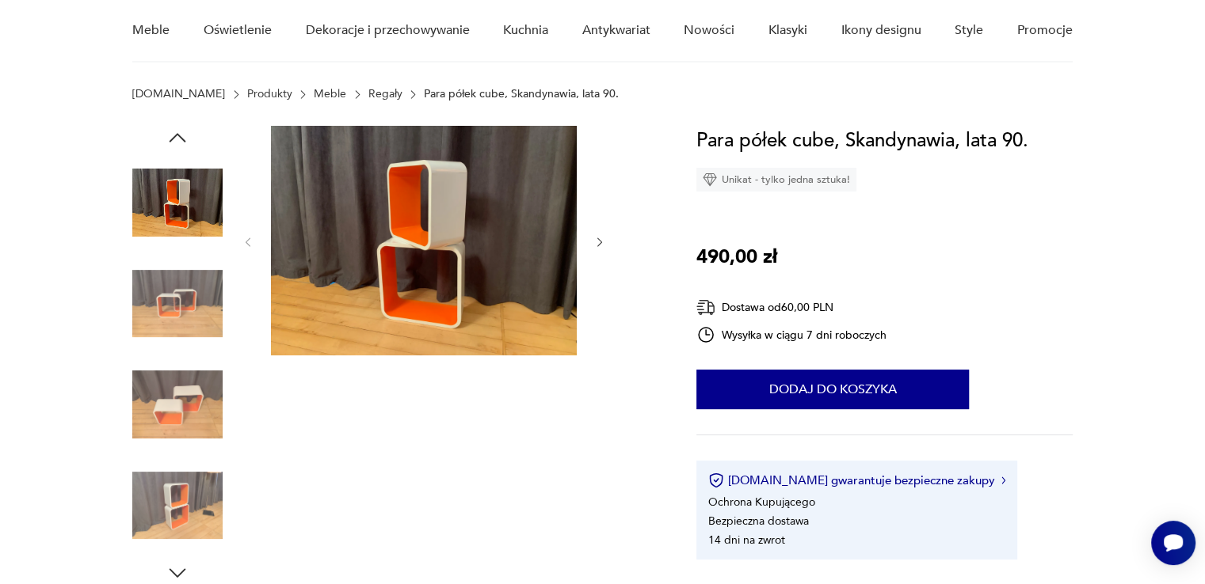
scroll to position [0, 0]
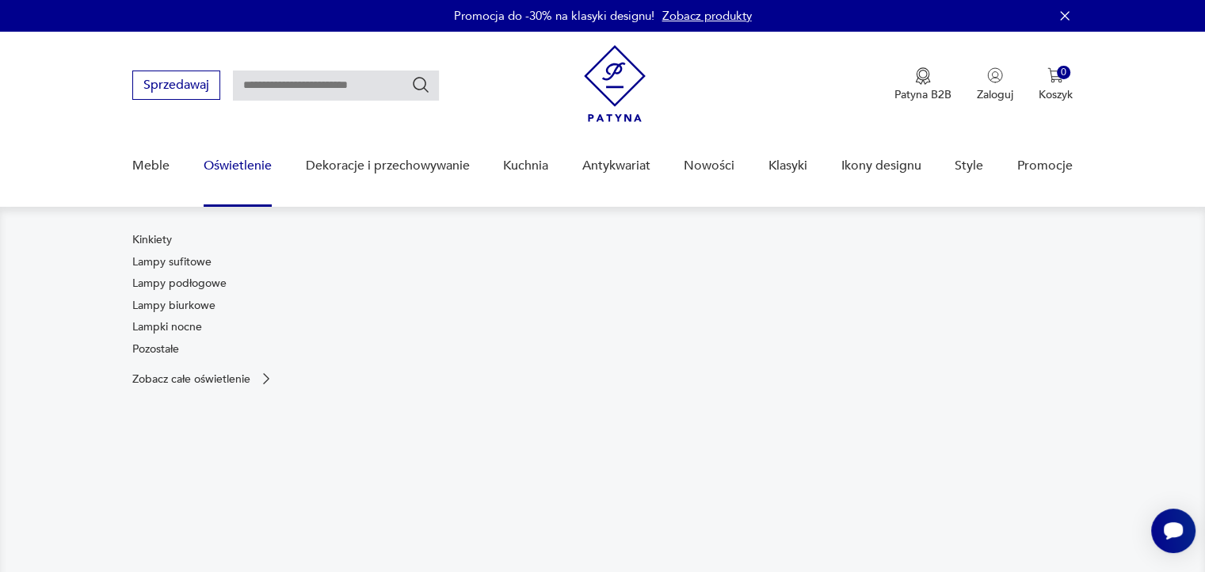
click at [342, 228] on nav "Kinkiety Lampy sufitowe Lampy podłogowe Lampy biurkowe Lampki nocne Pozostałe Z…" at bounding box center [602, 392] width 1205 height 371
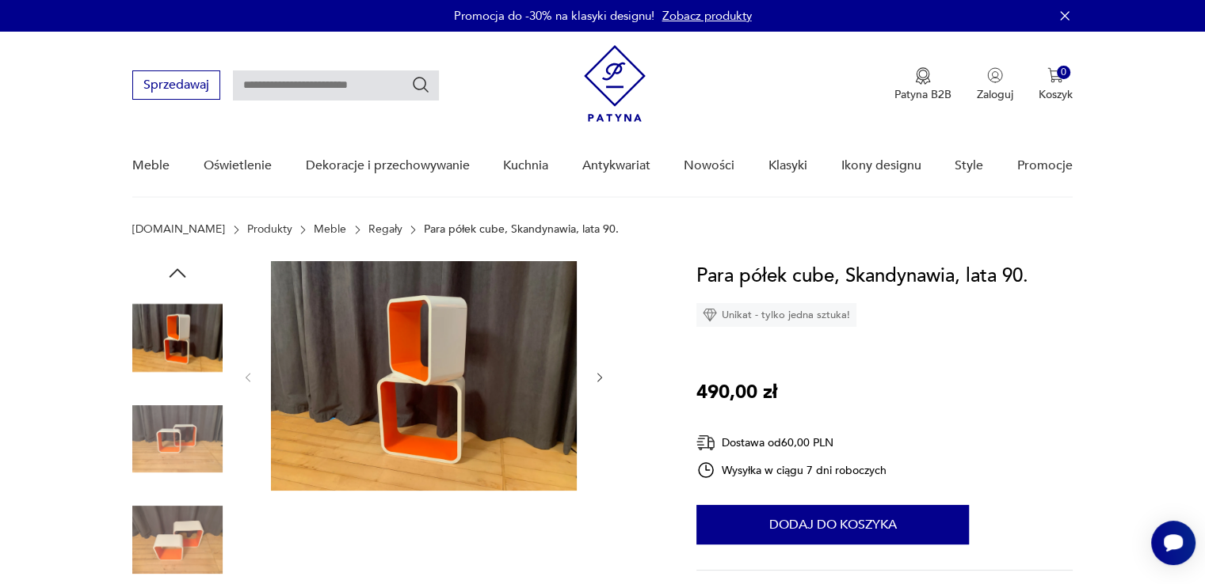
click at [368, 226] on link "Regały" at bounding box center [385, 229] width 34 height 13
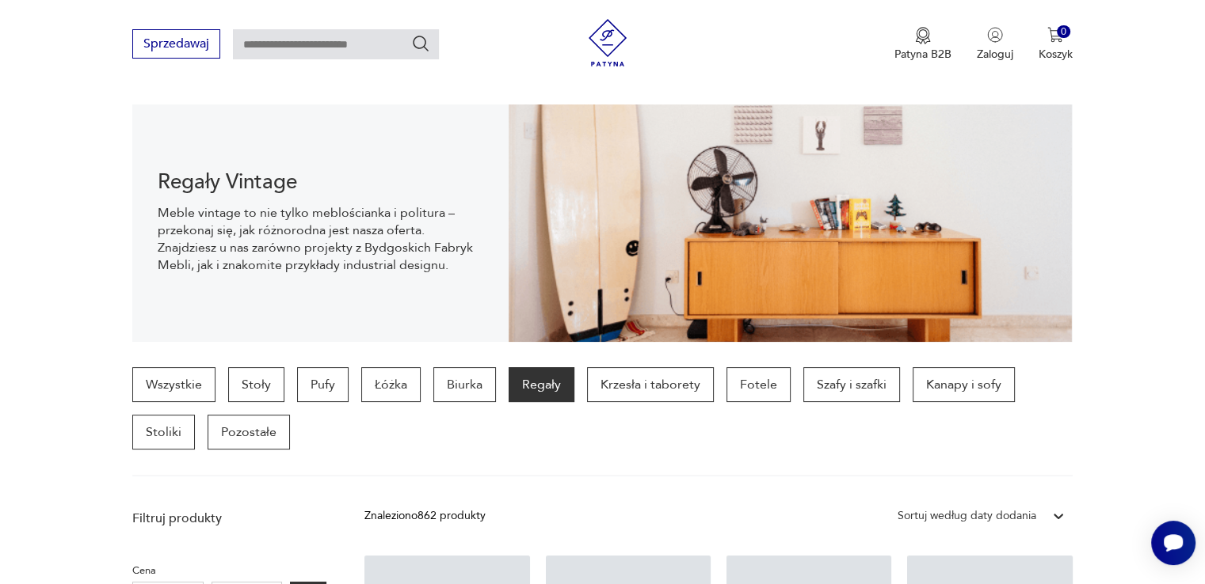
scroll to position [441, 0]
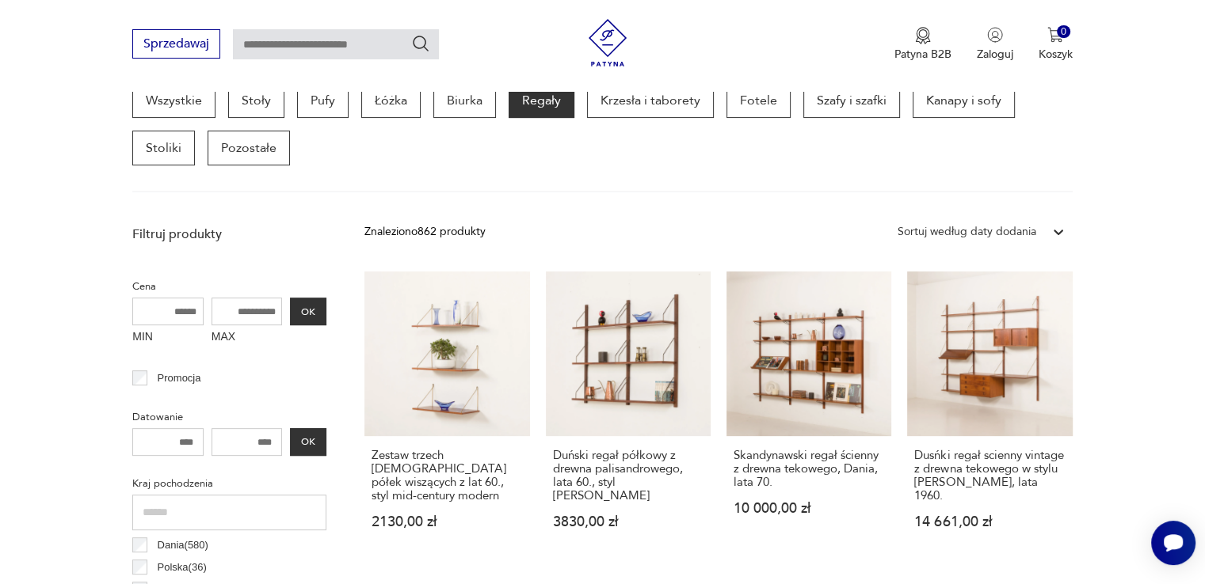
click at [255, 308] on input "MAX" at bounding box center [246, 312] width 71 height 28
type input "****"
click at [166, 318] on input "MIN" at bounding box center [167, 312] width 71 height 28
type input "****"
click at [304, 308] on button "OK" at bounding box center [308, 312] width 36 height 28
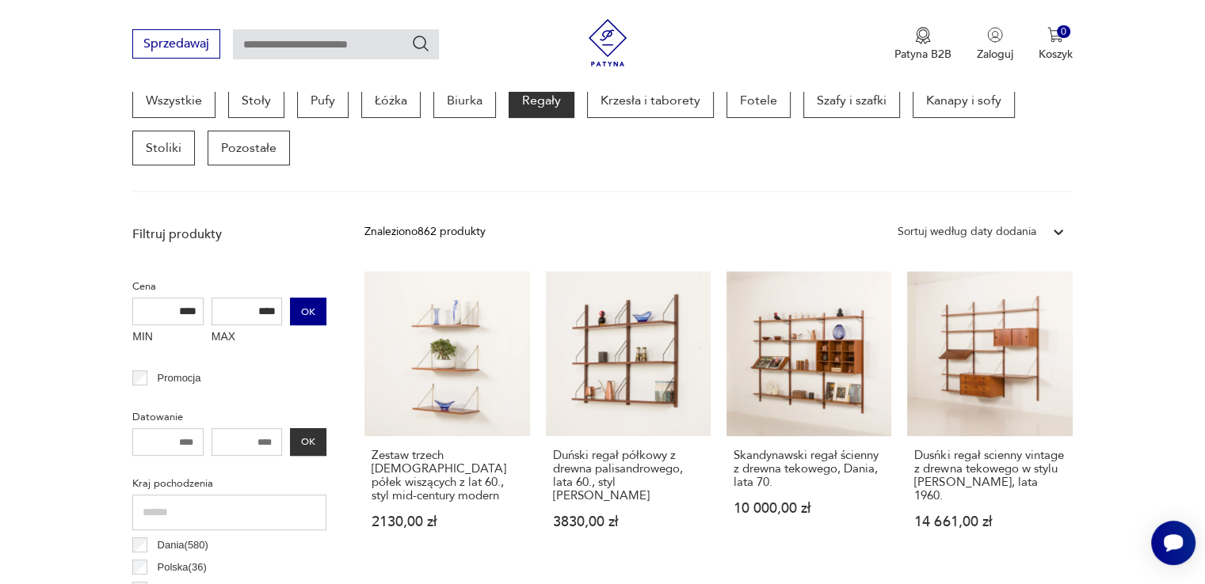
scroll to position [420, 0]
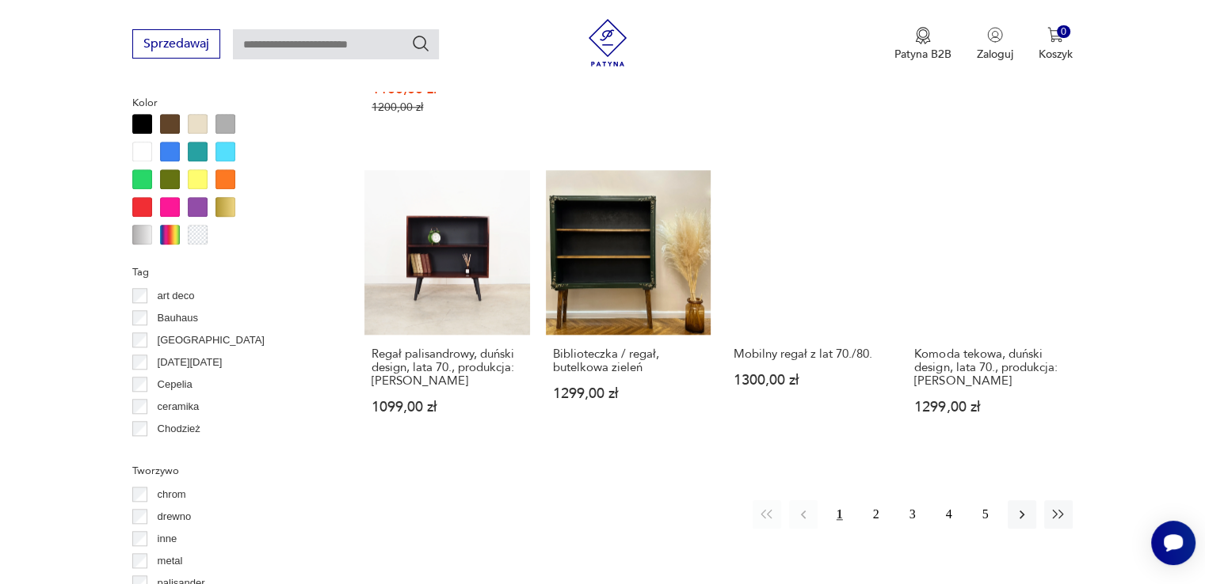
scroll to position [1536, 0]
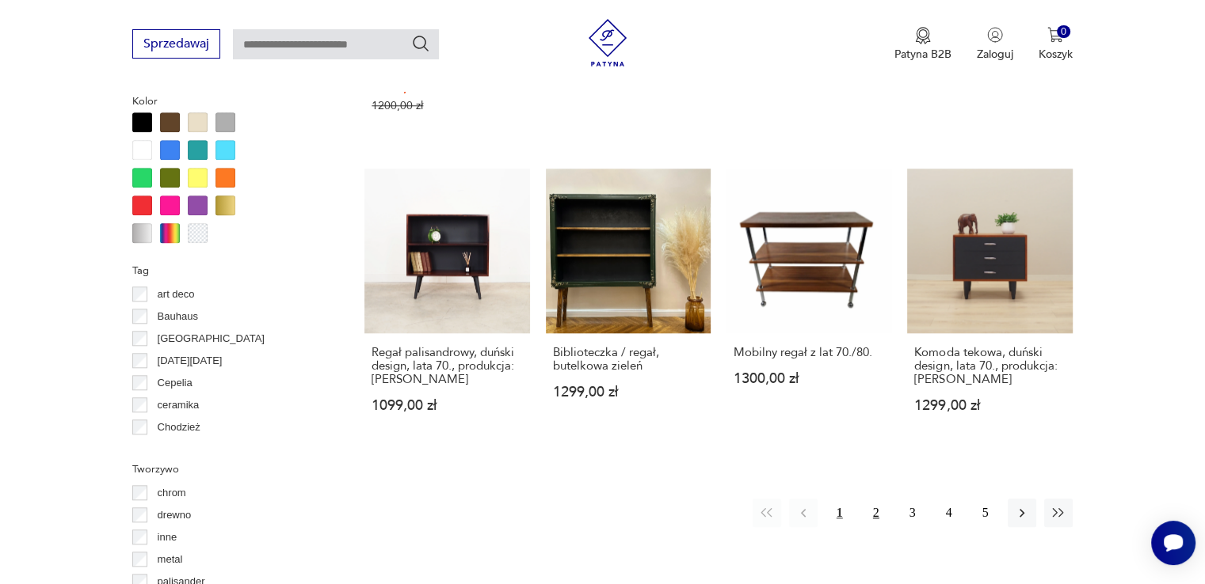
click at [877, 499] on button "2" at bounding box center [876, 513] width 29 height 29
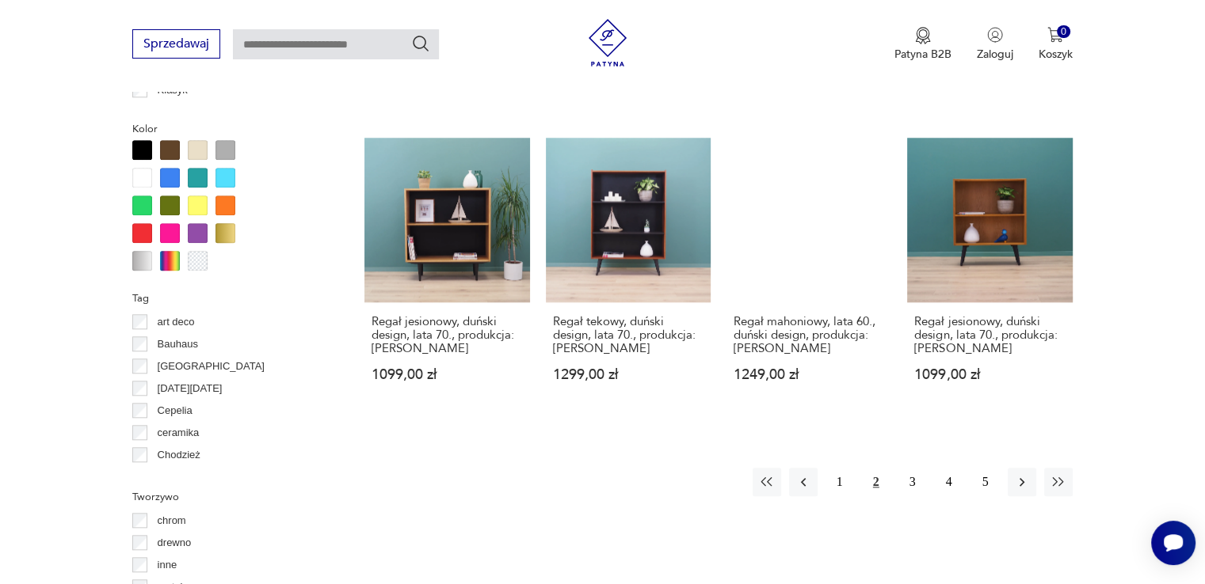
scroll to position [1510, 0]
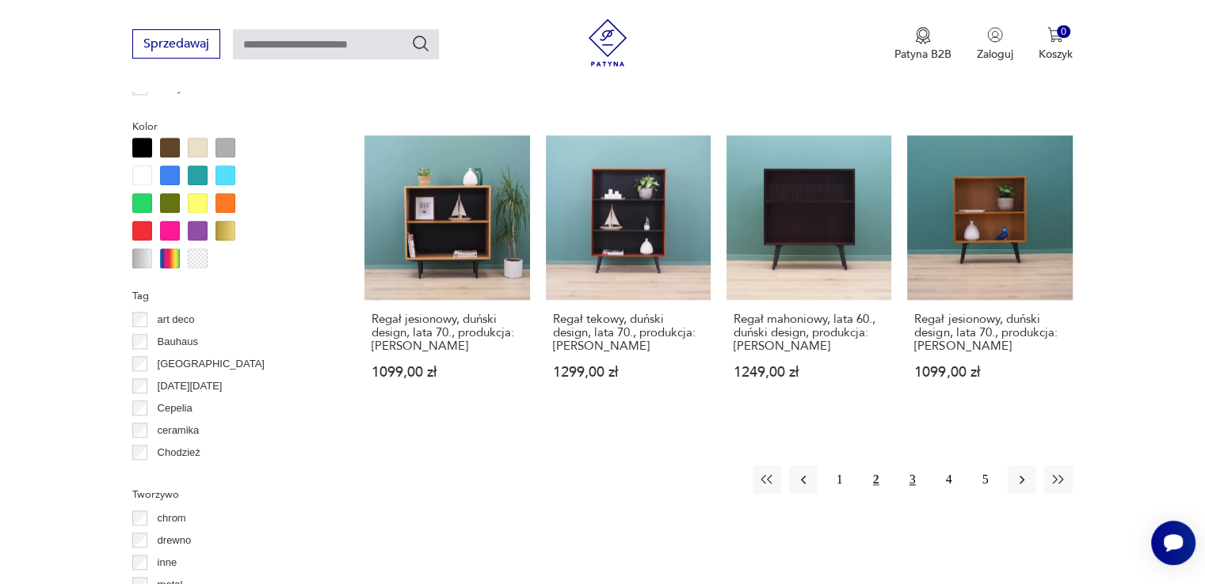
click at [915, 492] on button "3" at bounding box center [912, 480] width 29 height 29
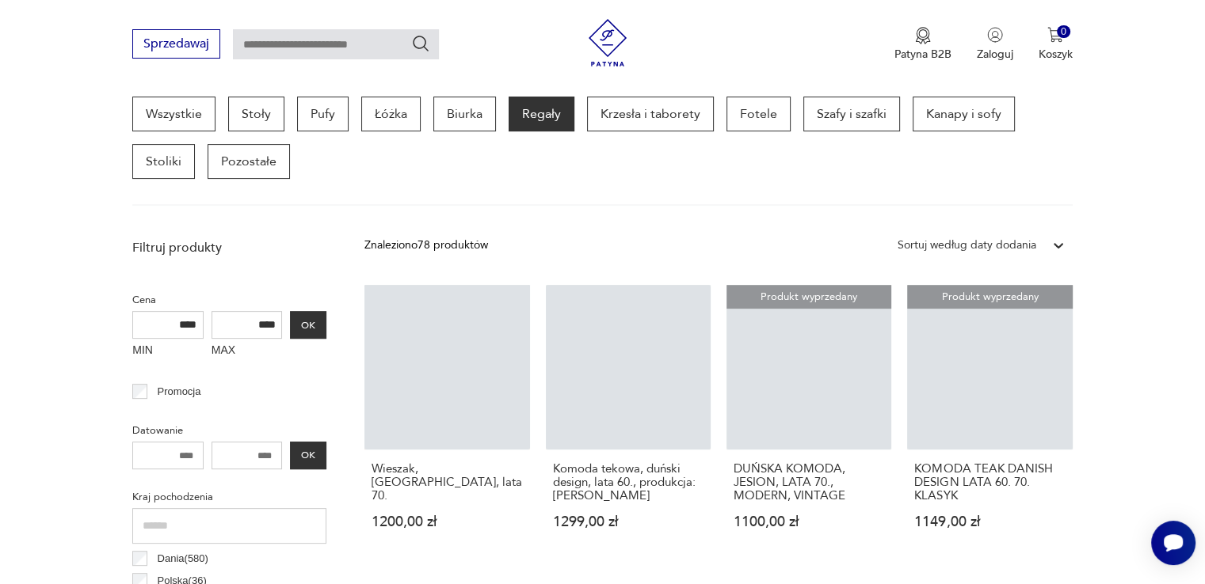
scroll to position [420, 0]
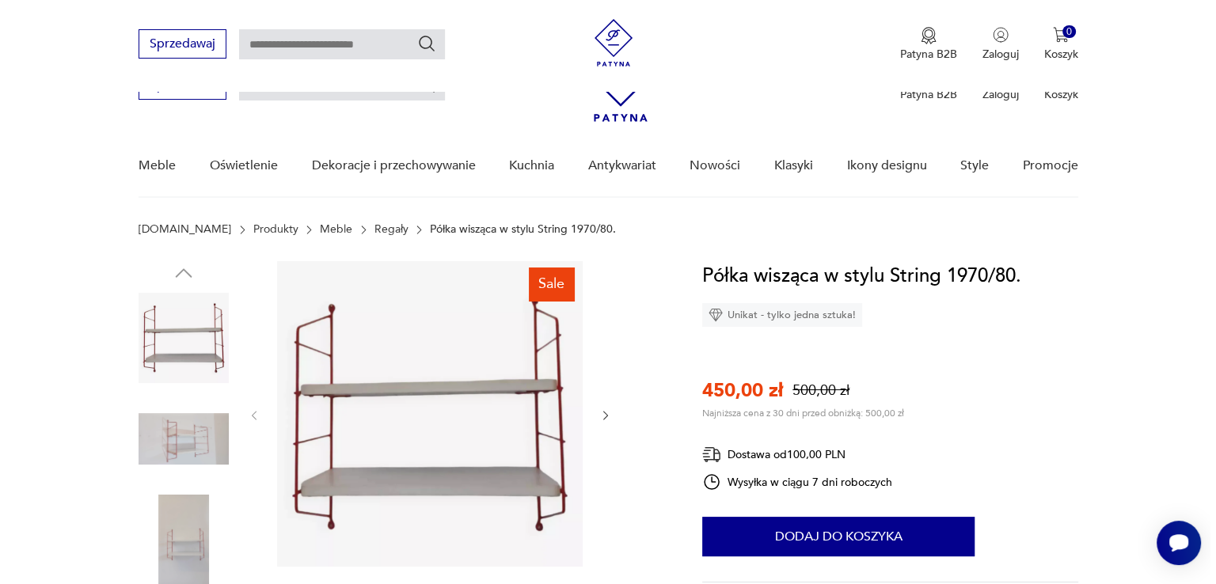
scroll to position [189, 0]
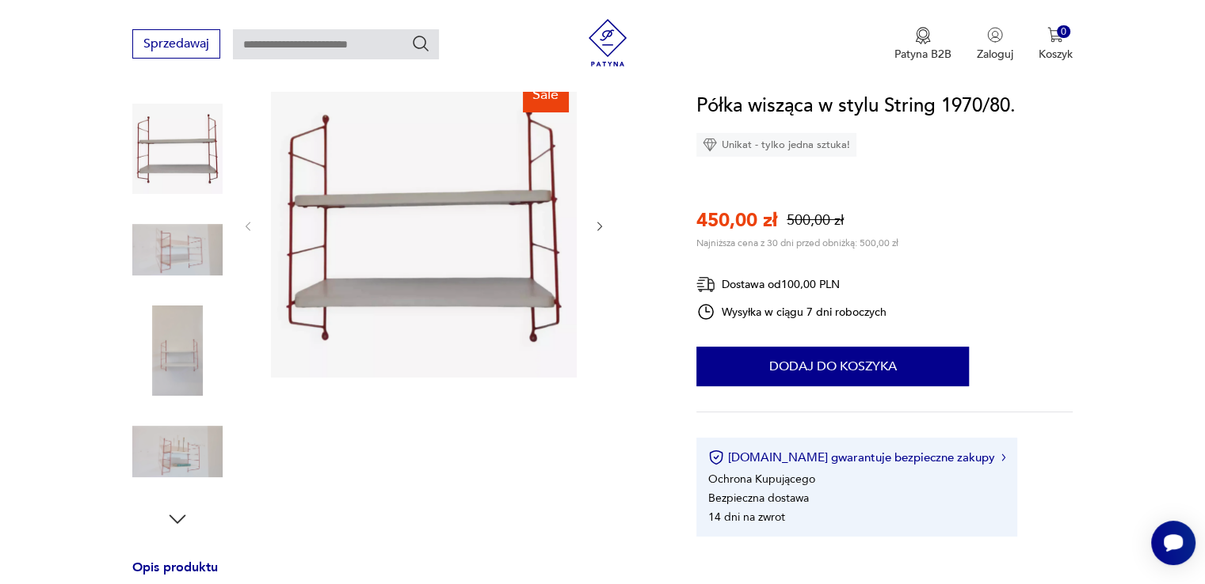
click at [179, 249] on img at bounding box center [177, 250] width 90 height 90
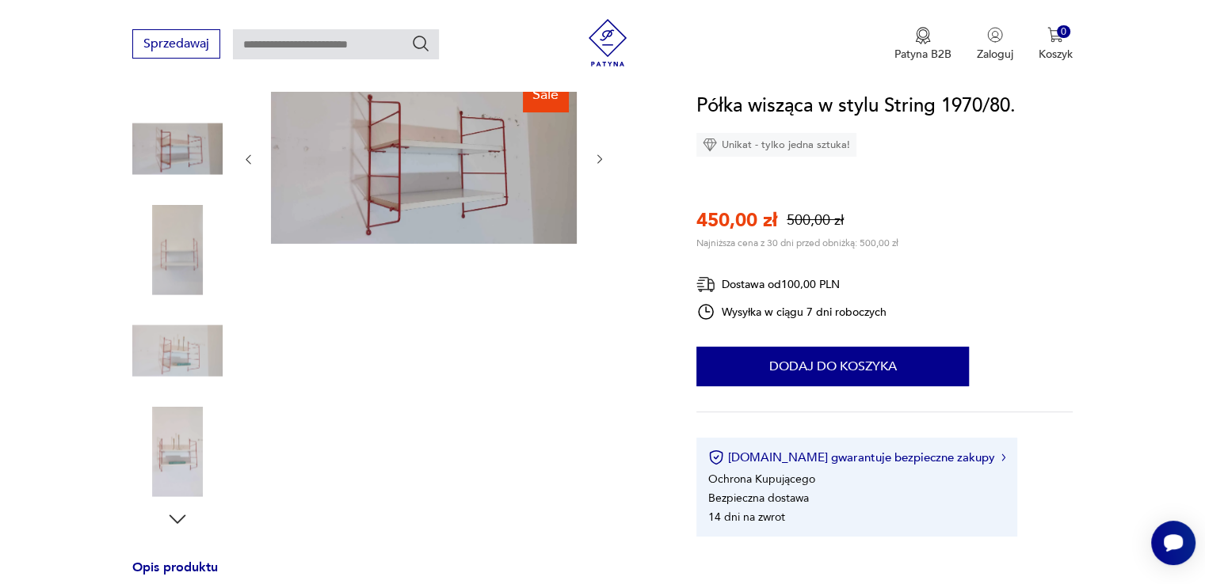
click at [593, 153] on icon "button" at bounding box center [599, 159] width 13 height 13
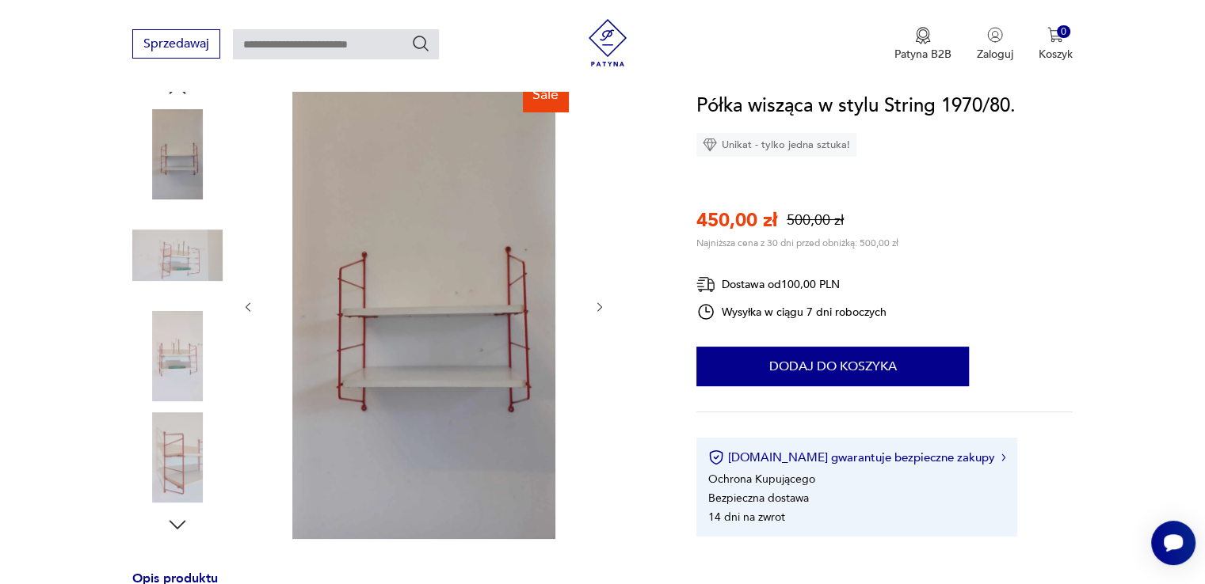
click at [599, 311] on icon "button" at bounding box center [599, 307] width 13 height 13
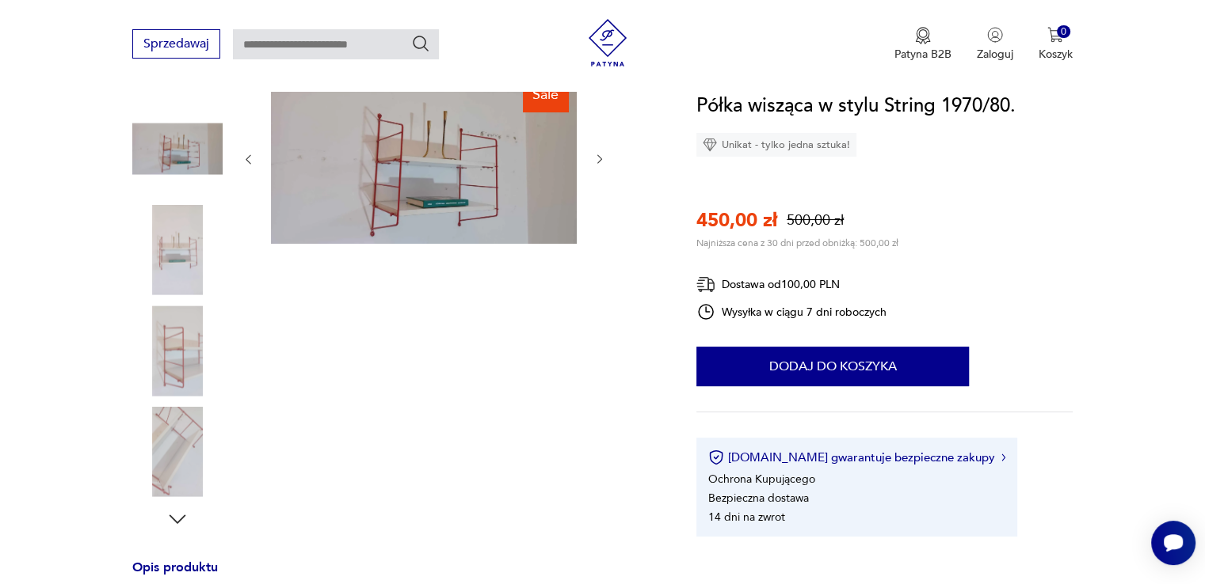
click at [605, 169] on div at bounding box center [424, 159] width 364 height 175
click at [523, 156] on img at bounding box center [424, 158] width 306 height 172
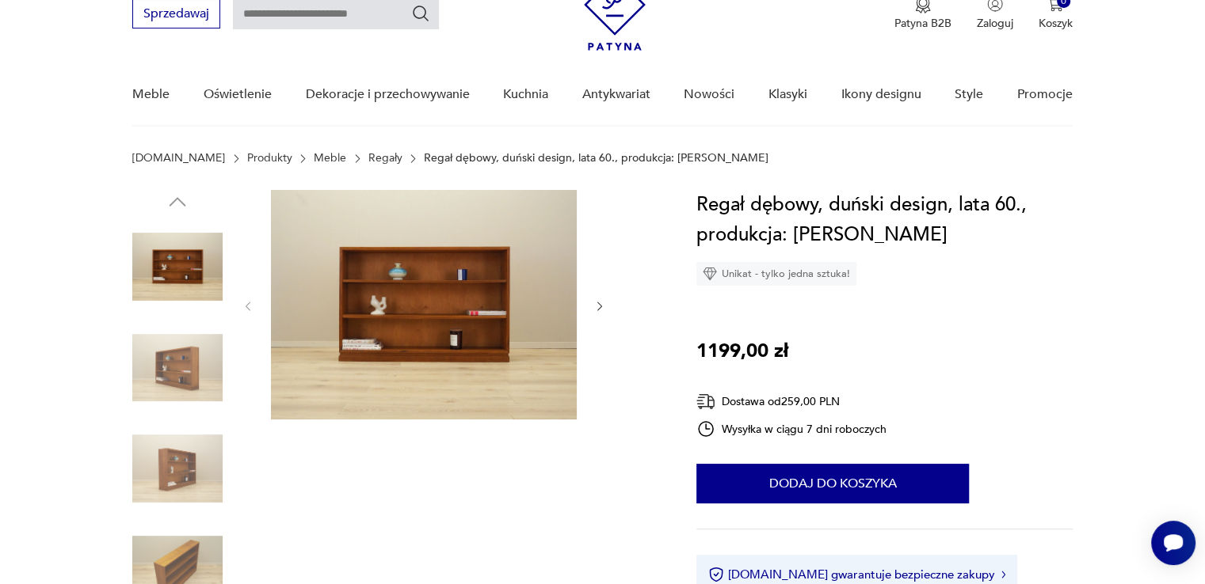
scroll to position [69, 0]
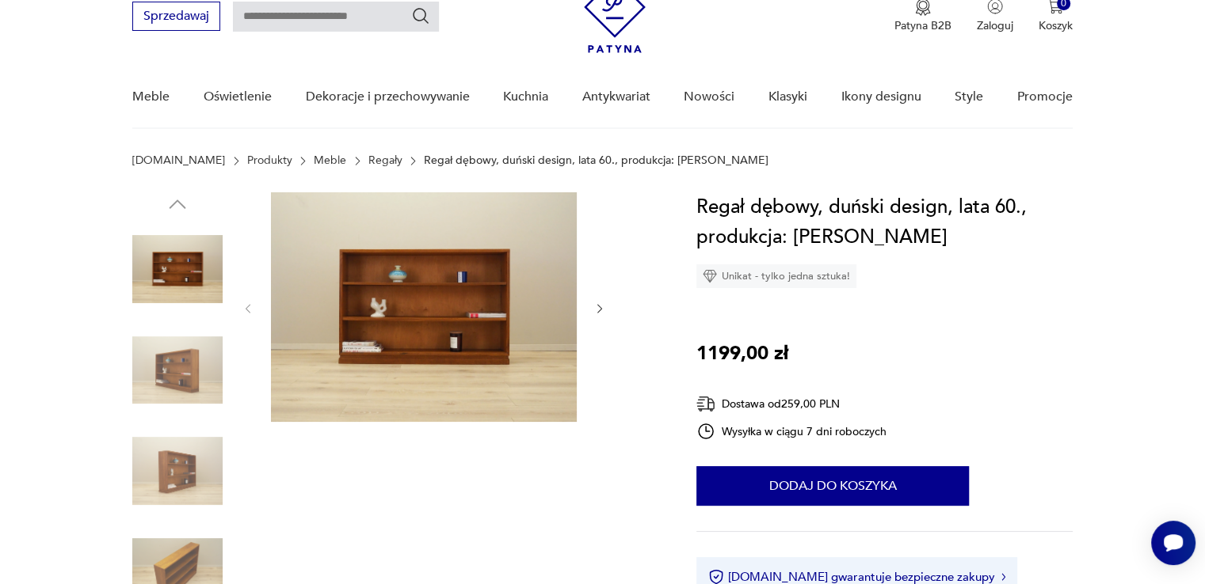
click at [485, 309] on img at bounding box center [424, 307] width 306 height 230
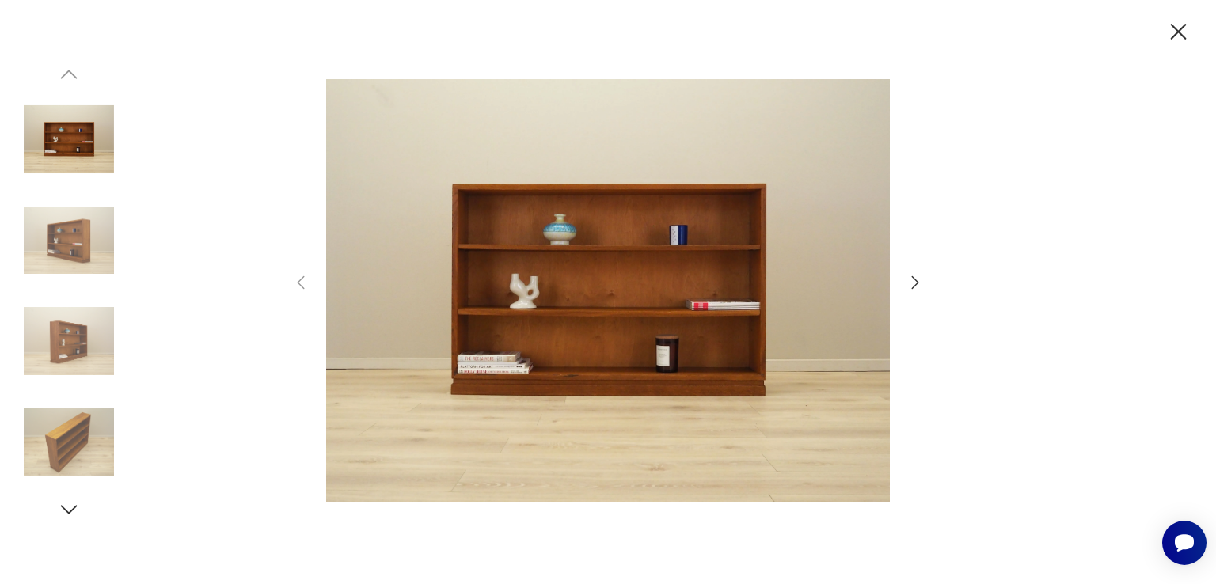
click at [910, 281] on icon "button" at bounding box center [915, 282] width 19 height 19
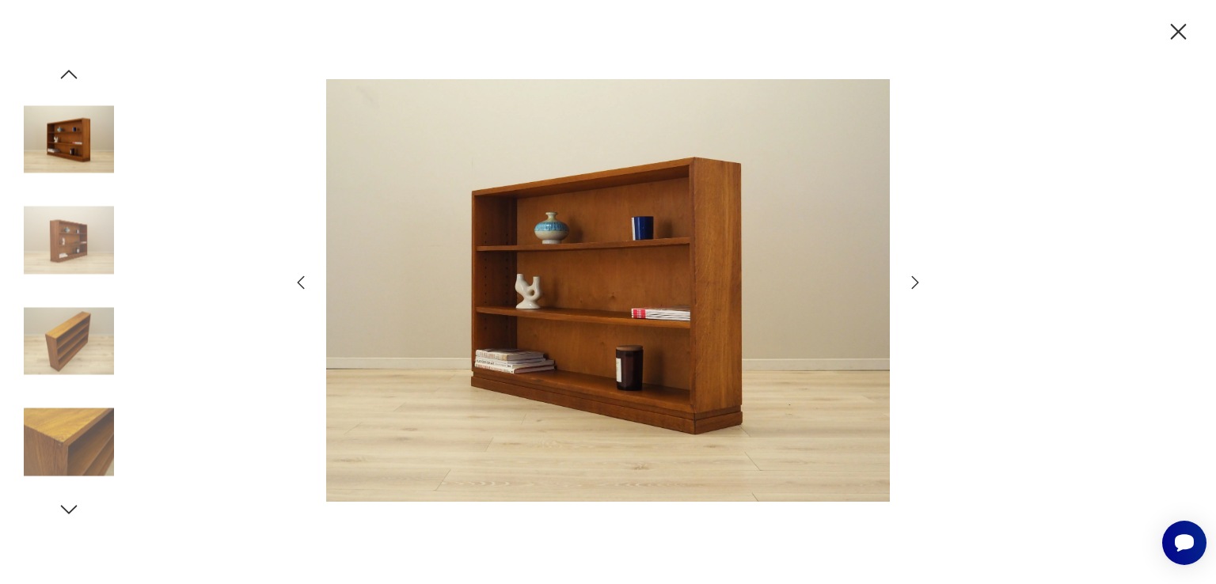
click at [910, 281] on icon "button" at bounding box center [915, 282] width 19 height 19
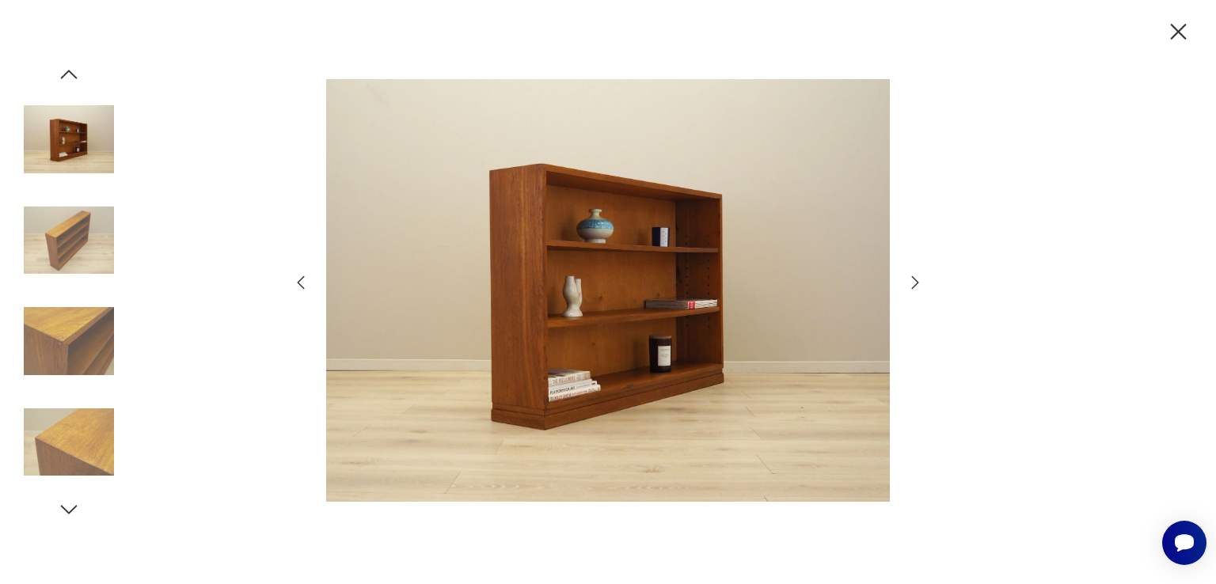
click at [910, 281] on icon "button" at bounding box center [915, 282] width 19 height 19
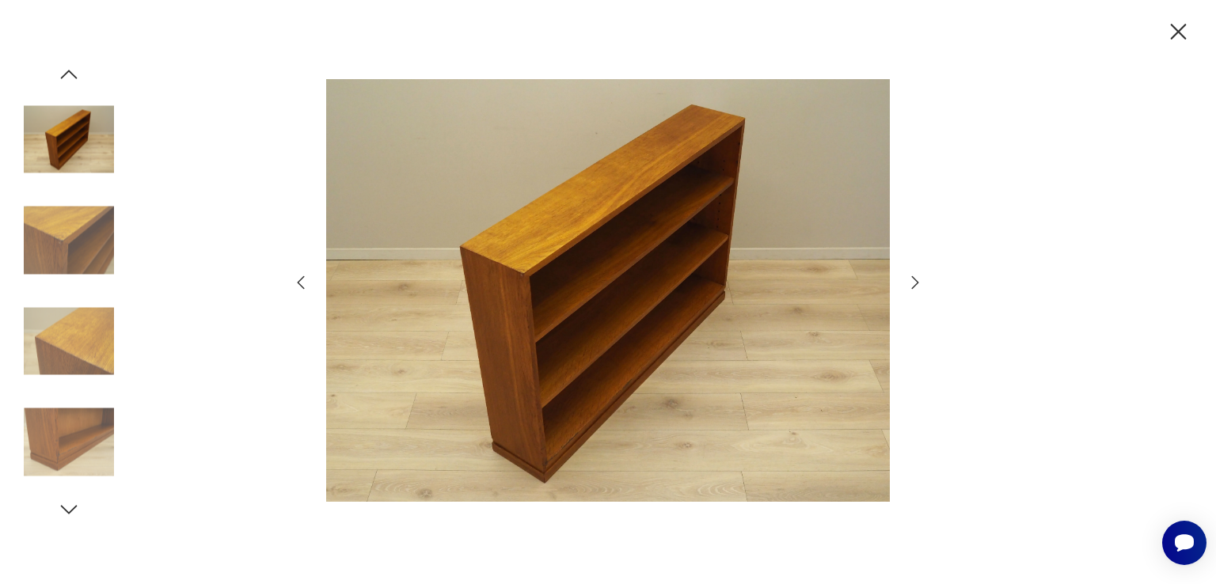
click at [910, 281] on icon "button" at bounding box center [915, 282] width 19 height 19
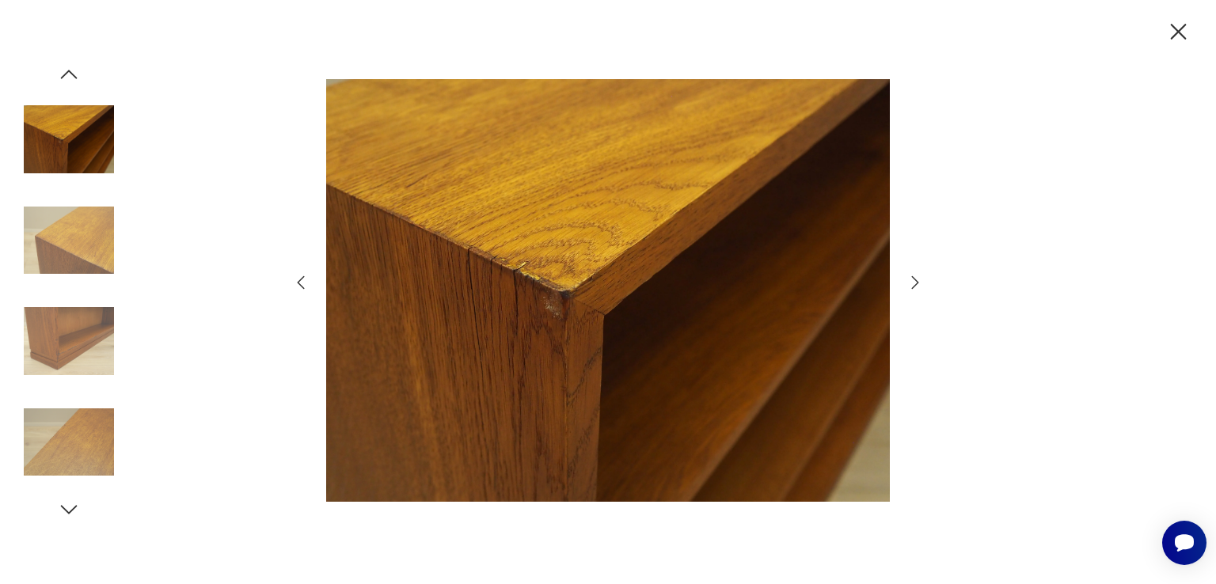
click at [910, 281] on icon "button" at bounding box center [915, 282] width 19 height 19
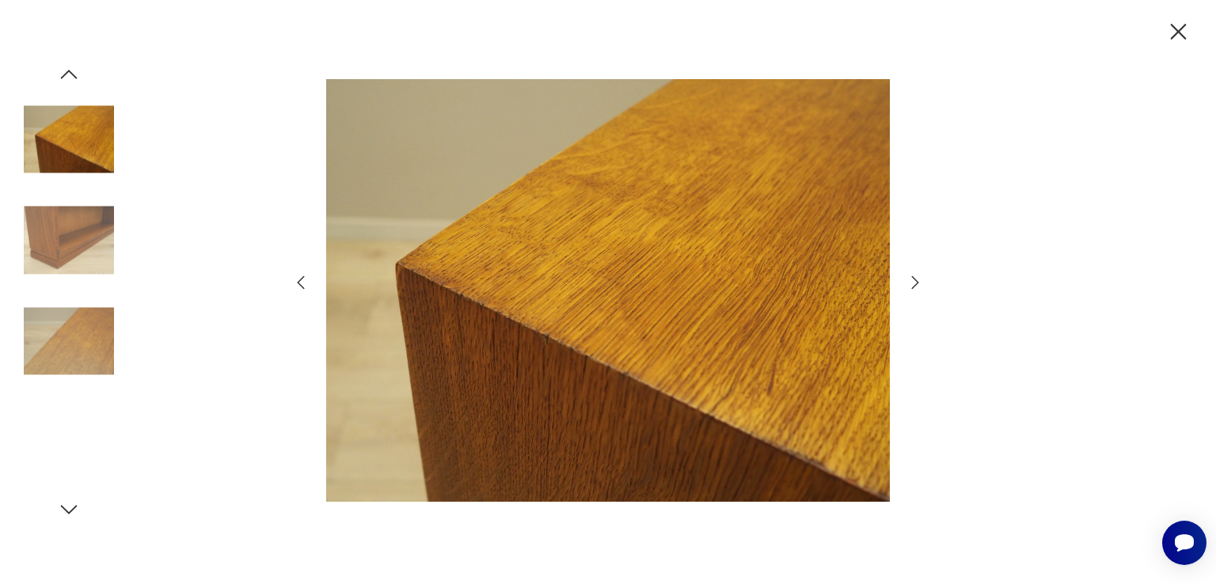
click at [910, 281] on icon "button" at bounding box center [915, 282] width 19 height 19
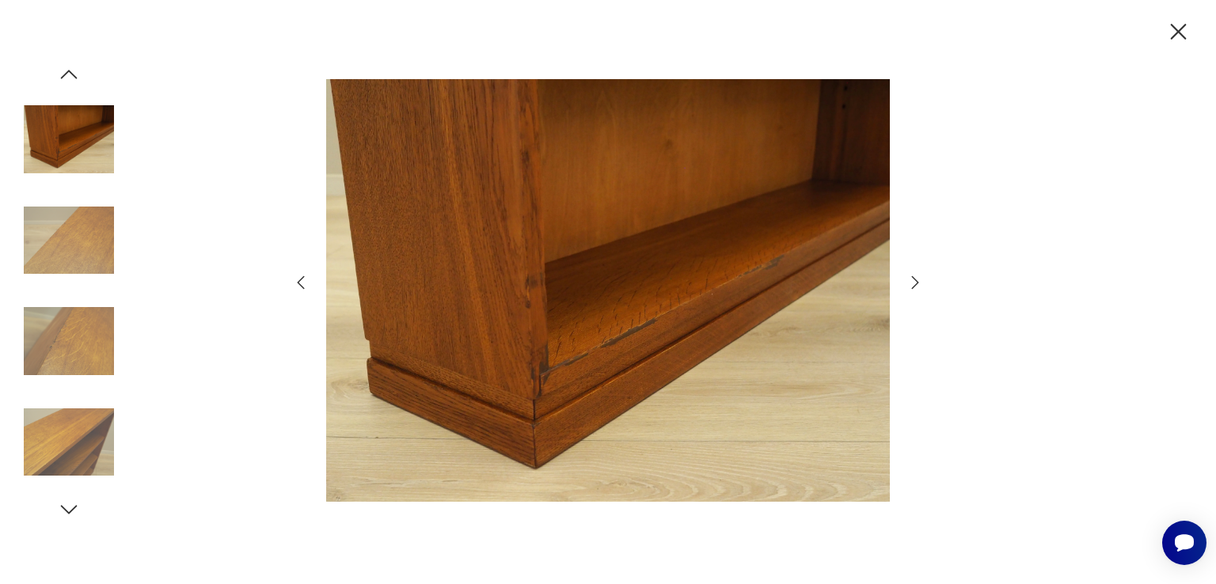
click at [910, 281] on icon "button" at bounding box center [915, 282] width 19 height 19
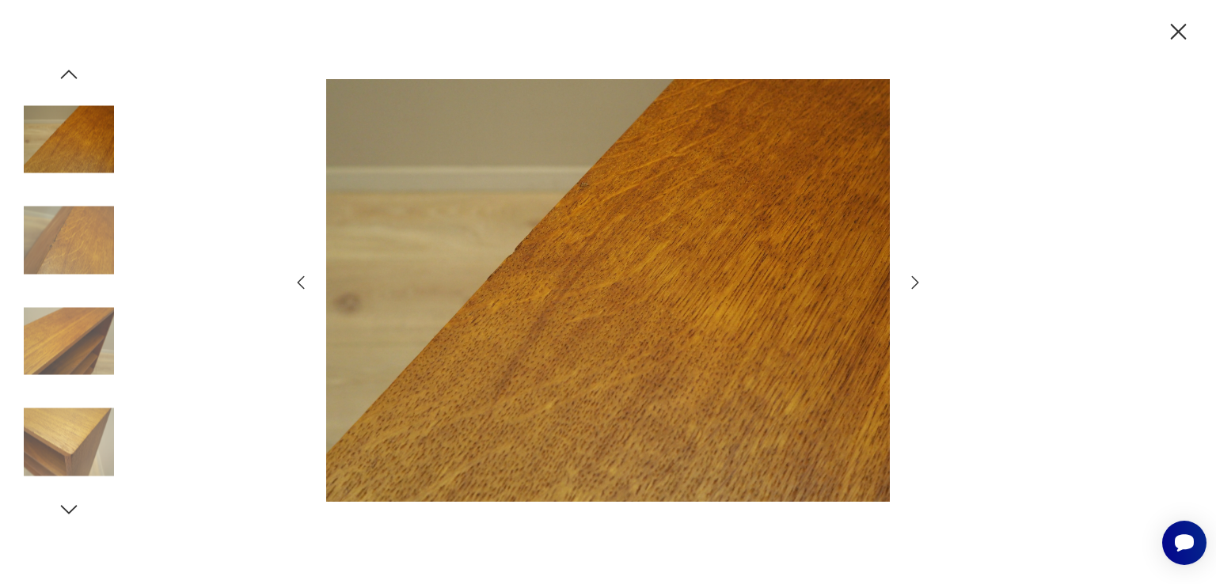
click at [910, 281] on icon "button" at bounding box center [915, 282] width 19 height 19
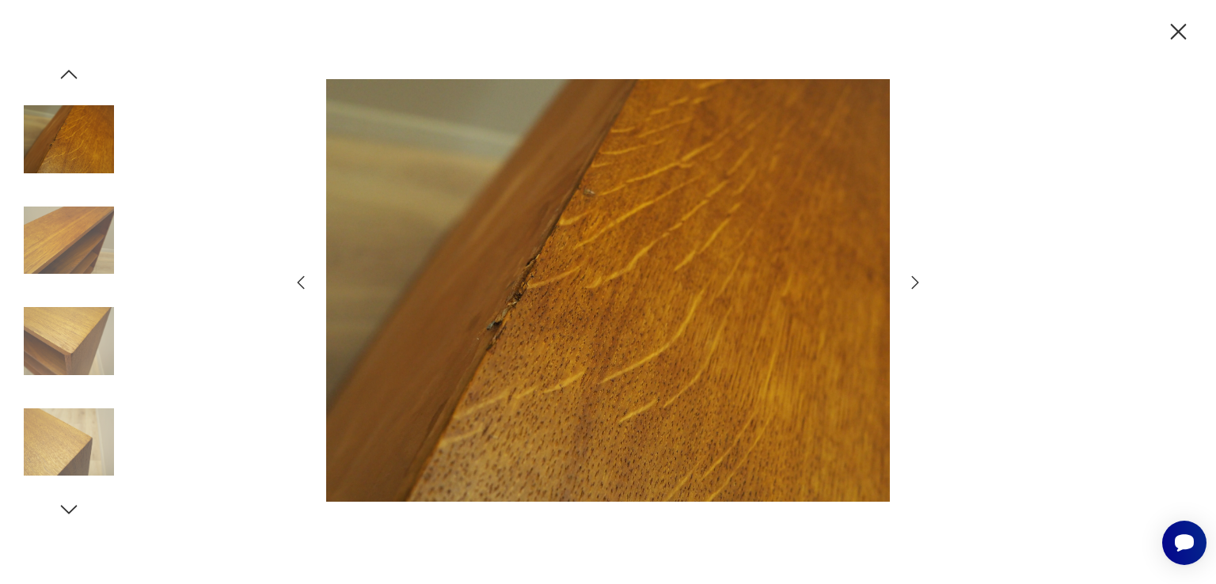
click at [910, 281] on icon "button" at bounding box center [915, 282] width 19 height 19
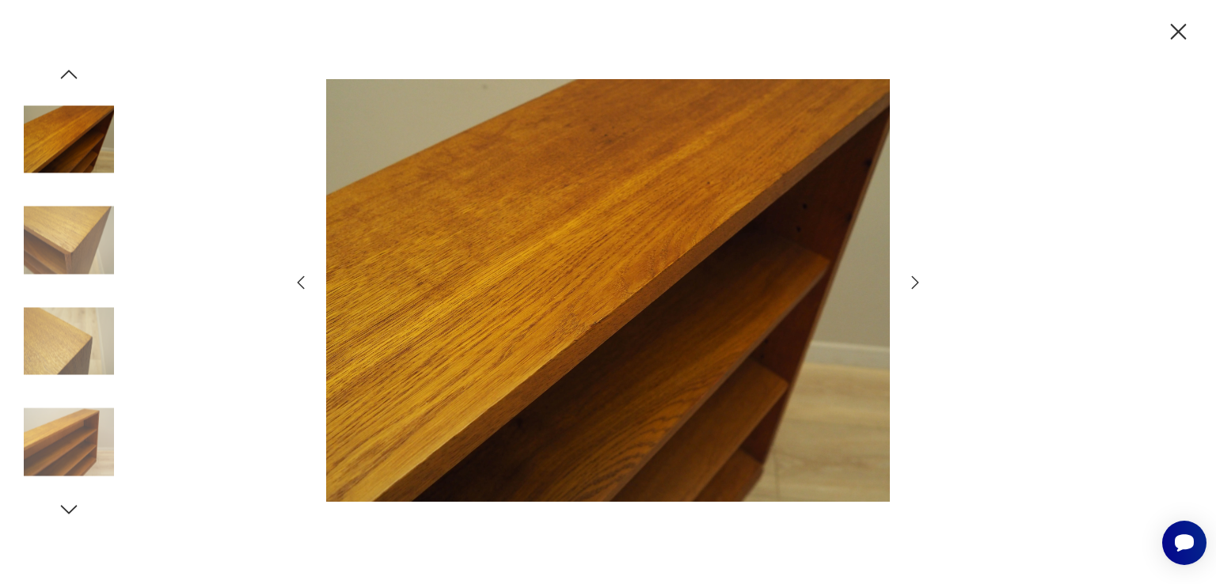
click at [1180, 23] on icon "button" at bounding box center [1179, 32] width 28 height 28
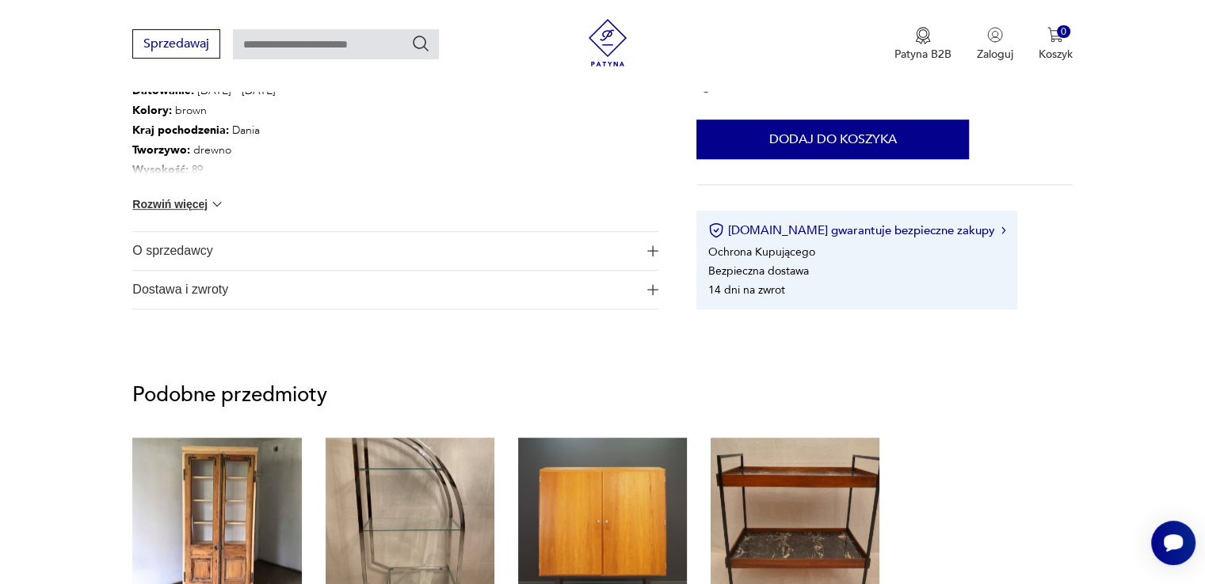
scroll to position [987, 0]
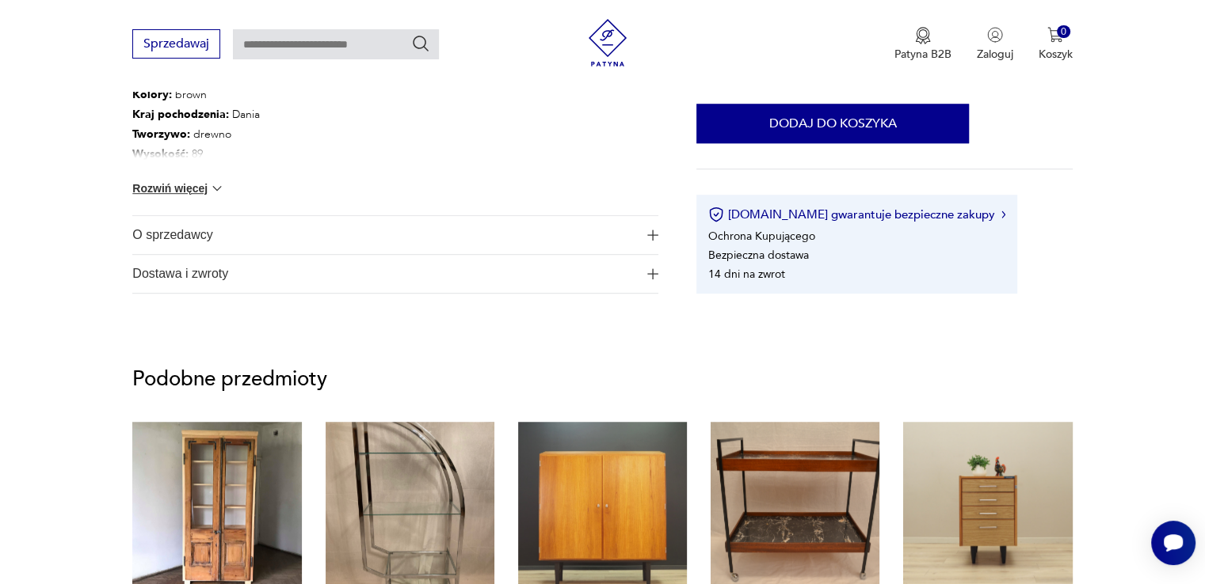
click at [611, 229] on span "O sprzedawcy" at bounding box center [384, 235] width 504 height 38
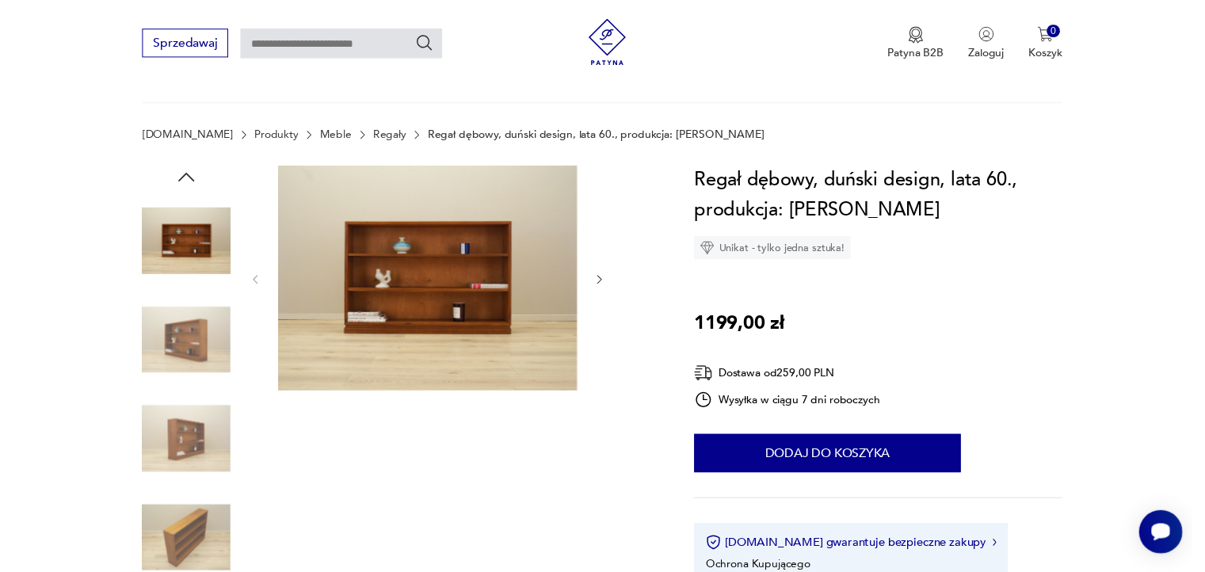
scroll to position [0, 0]
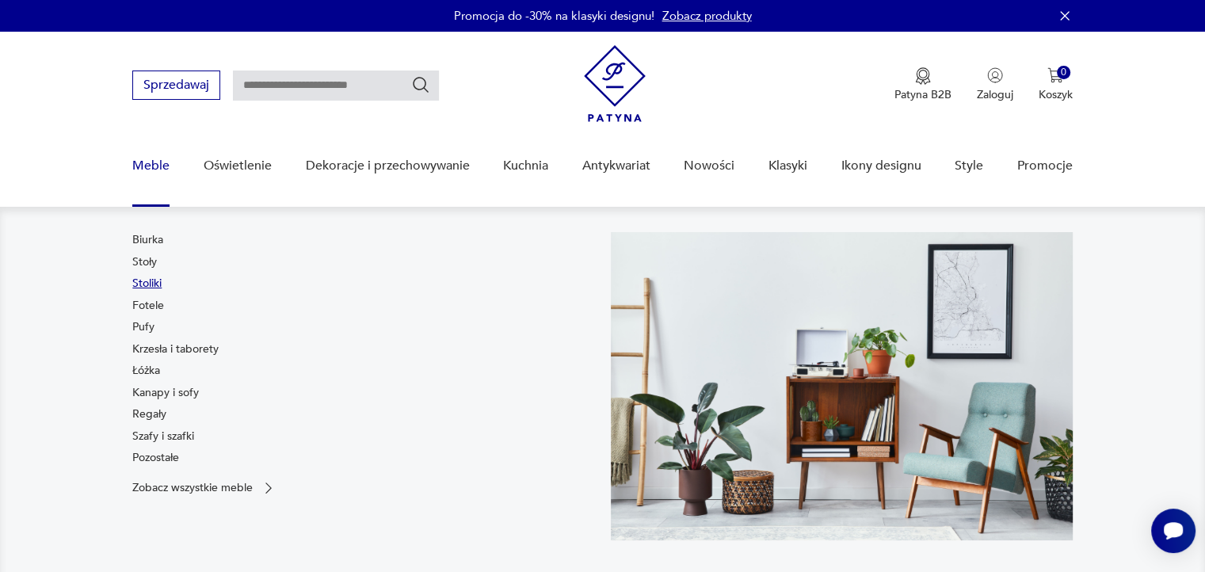
click at [155, 285] on link "Stoliki" at bounding box center [146, 284] width 29 height 16
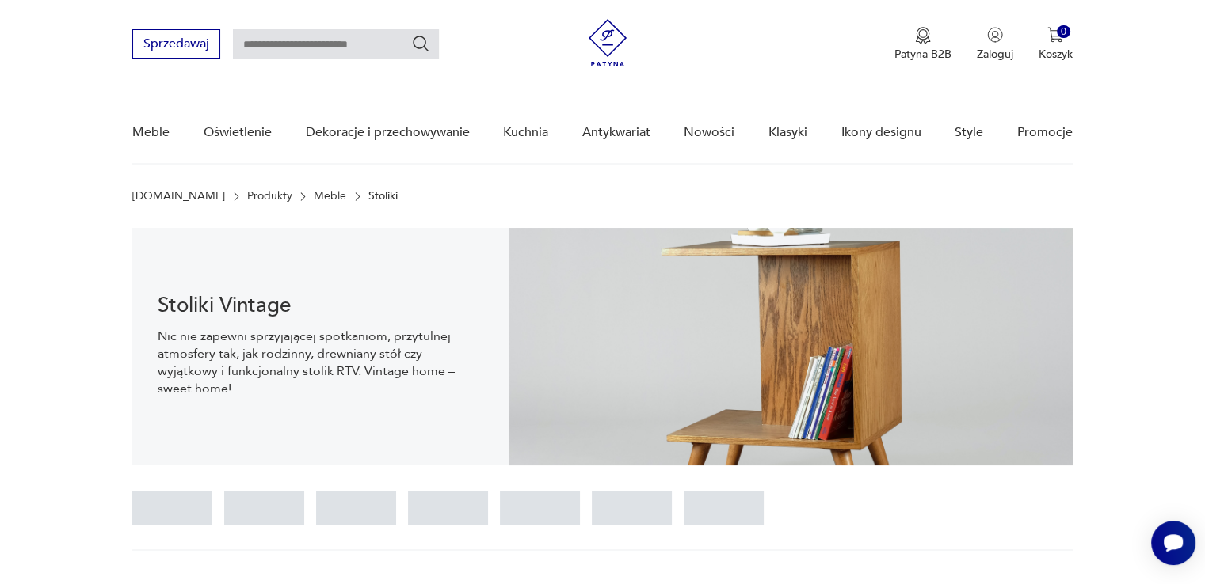
scroll to position [315, 0]
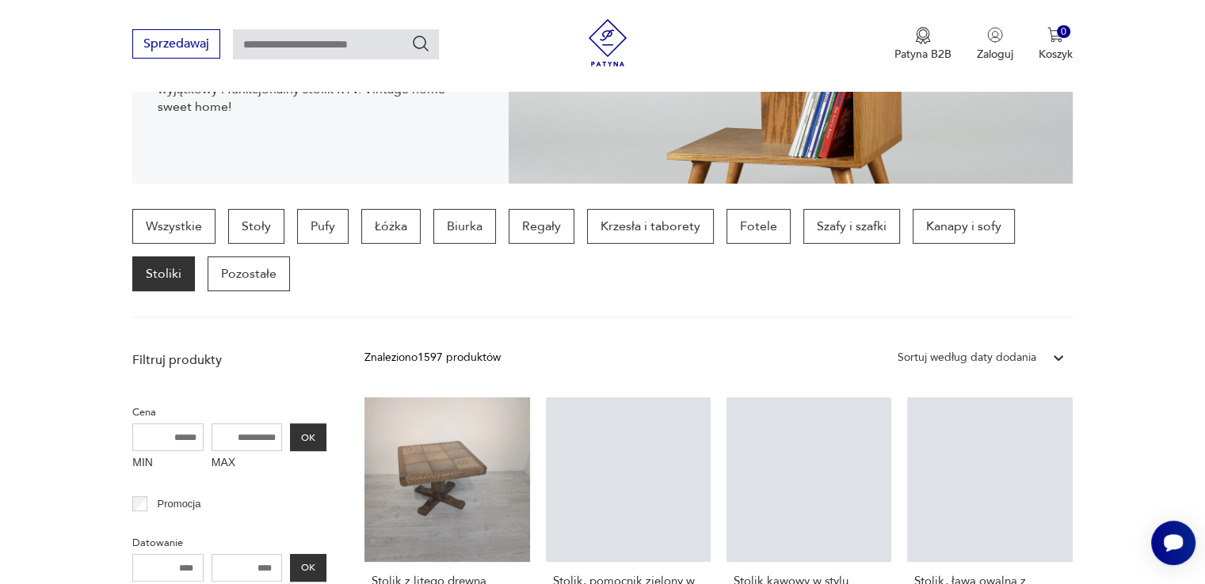
click at [253, 438] on input "MAX" at bounding box center [246, 438] width 71 height 28
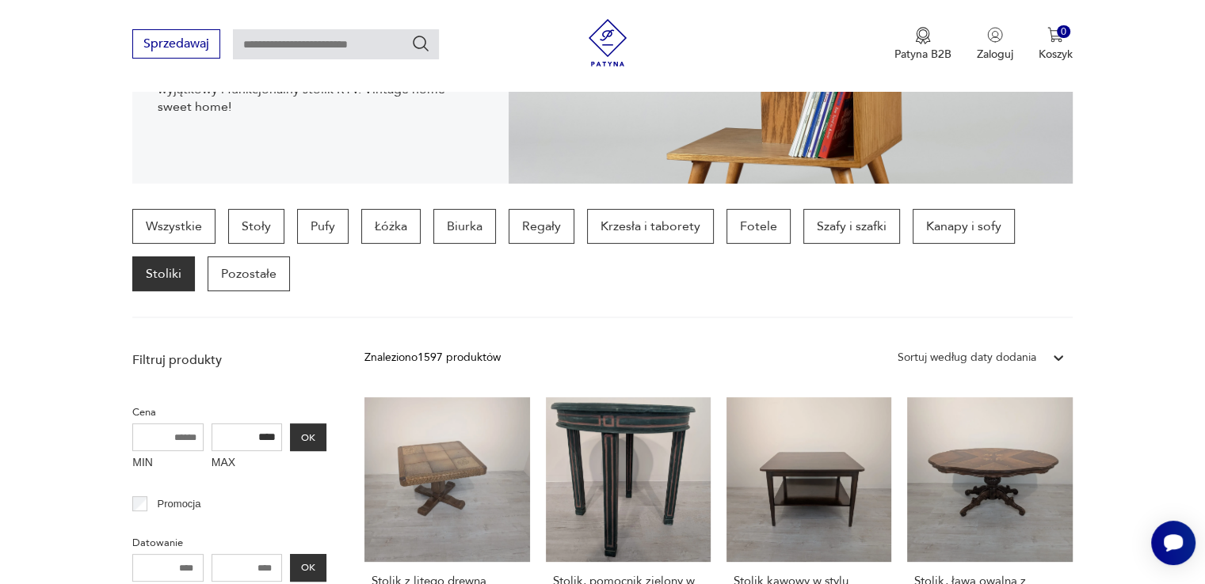
type input "****"
click at [304, 434] on button "OK" at bounding box center [308, 438] width 36 height 28
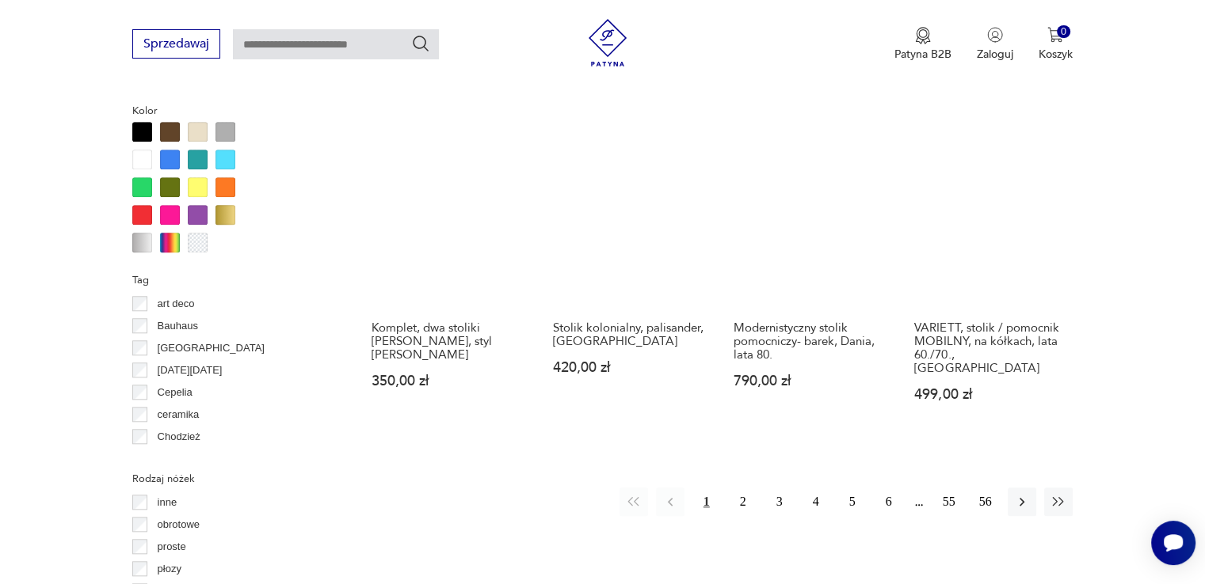
scroll to position [1452, 0]
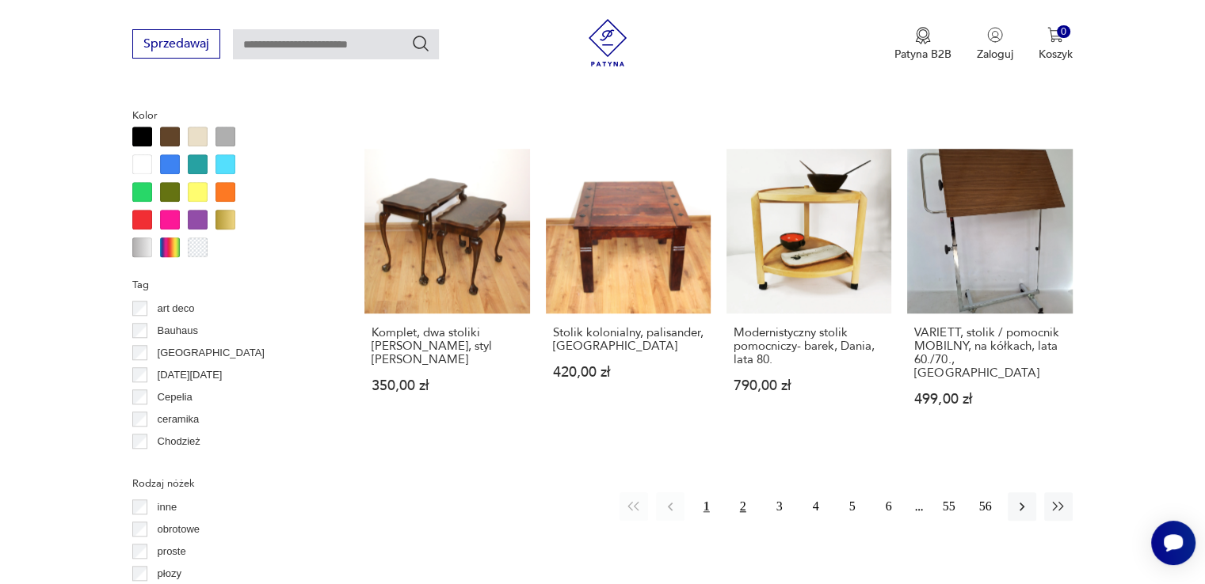
click at [740, 493] on button "2" at bounding box center [743, 507] width 29 height 29
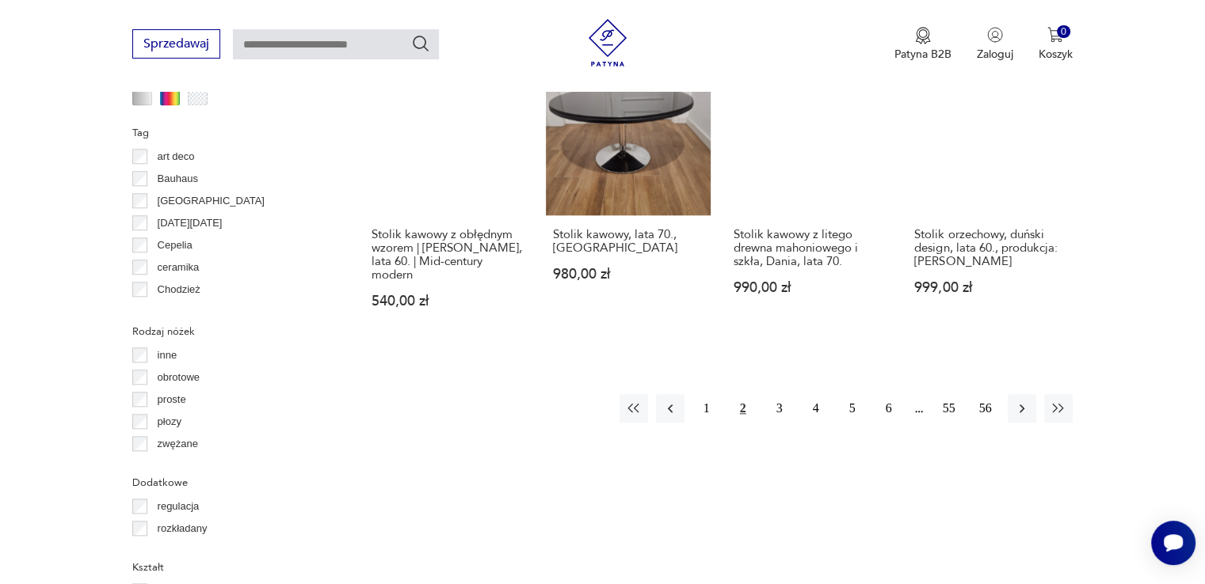
scroll to position [1602, 0]
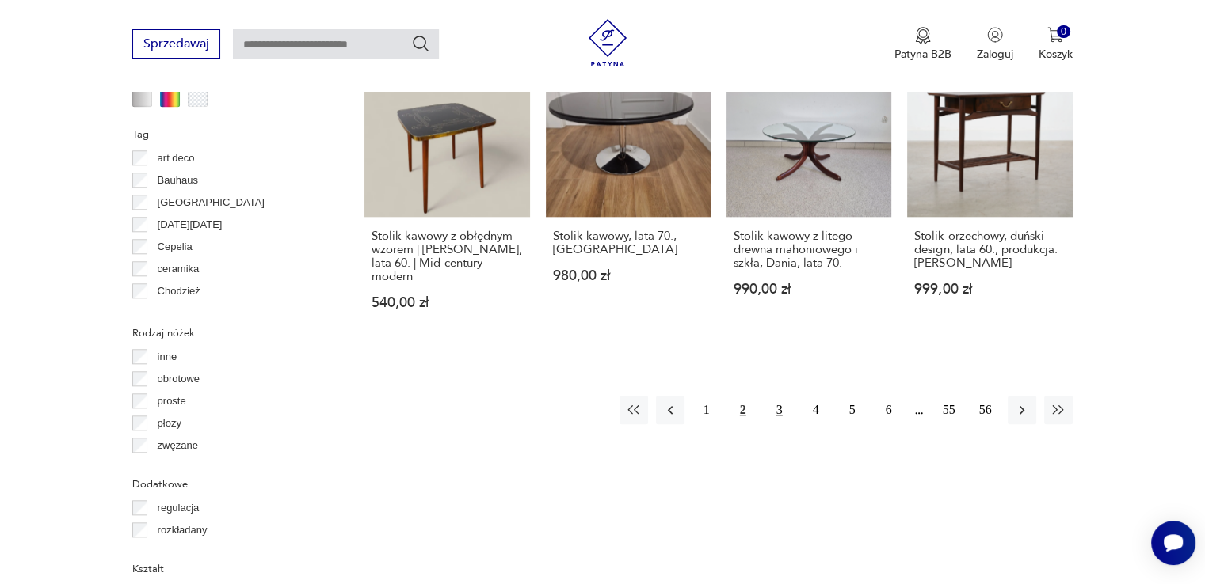
click at [770, 400] on button "3" at bounding box center [779, 410] width 29 height 29
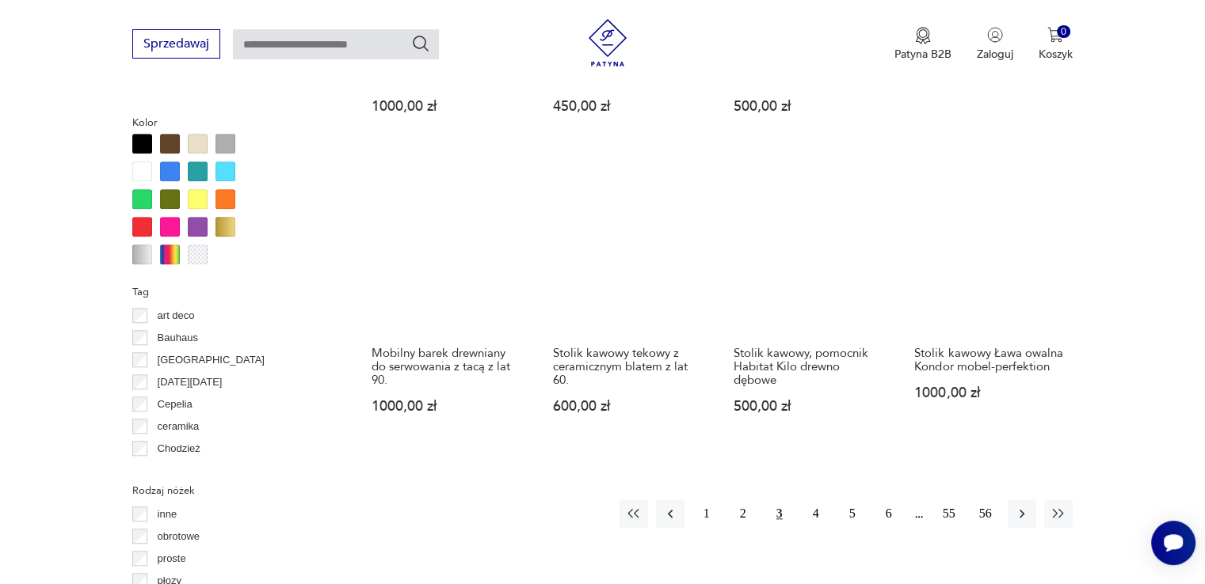
scroll to position [1451, 0]
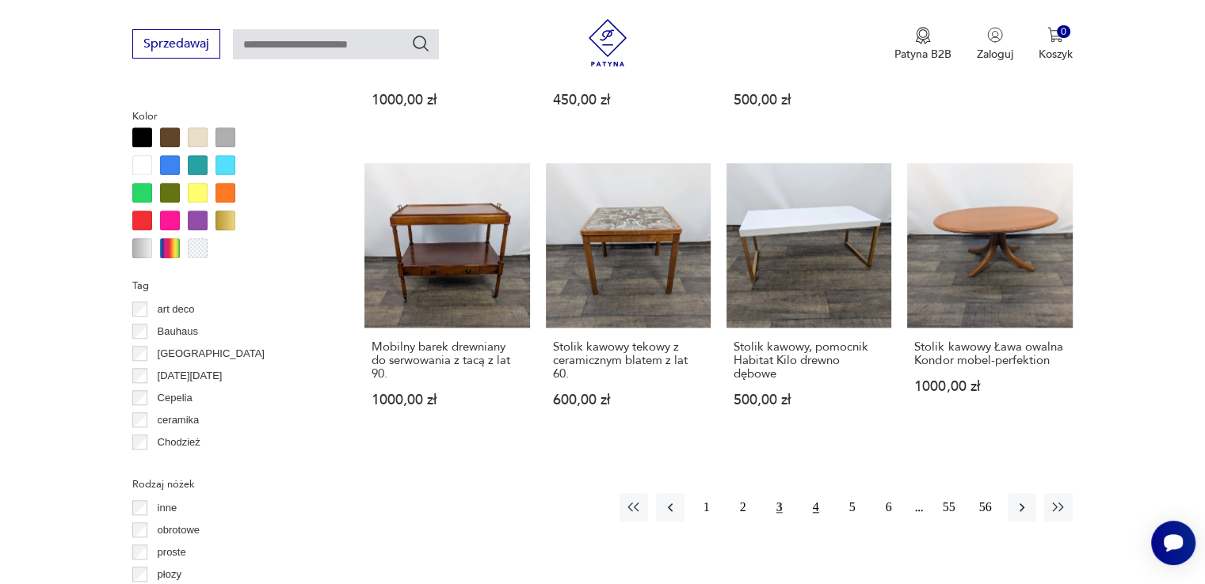
click at [819, 501] on button "4" at bounding box center [815, 507] width 29 height 29
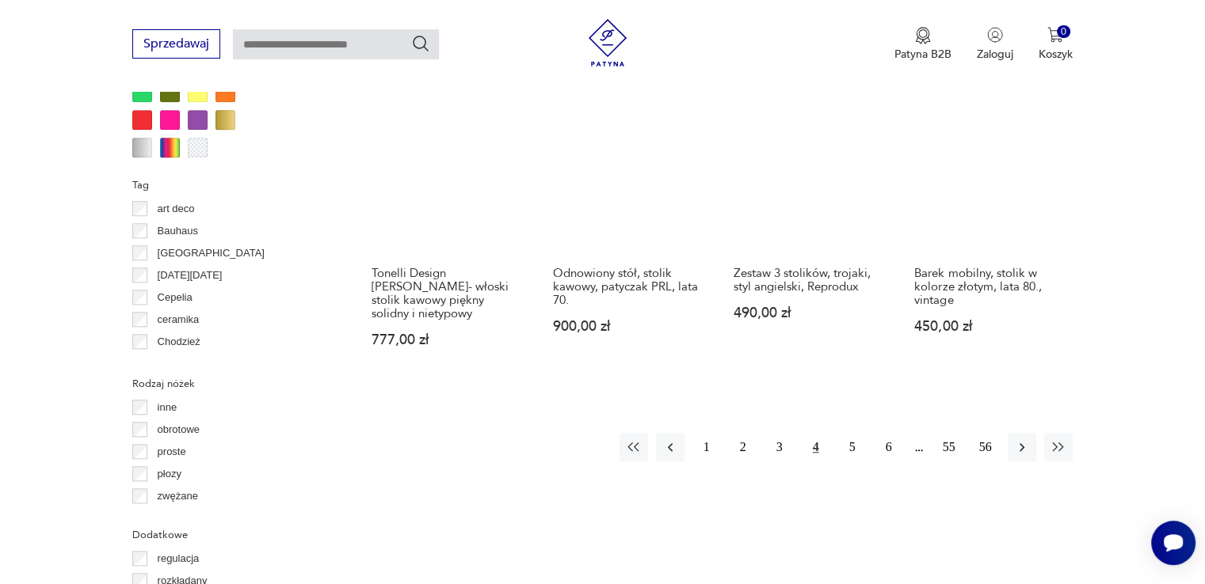
scroll to position [1555, 0]
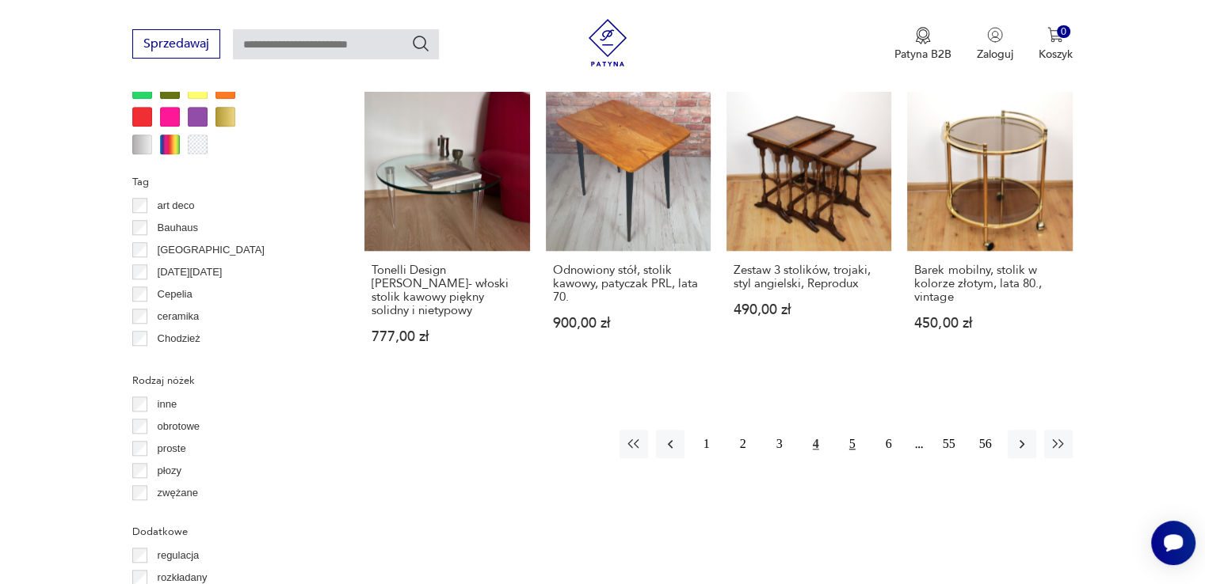
click at [859, 430] on button "5" at bounding box center [852, 444] width 29 height 29
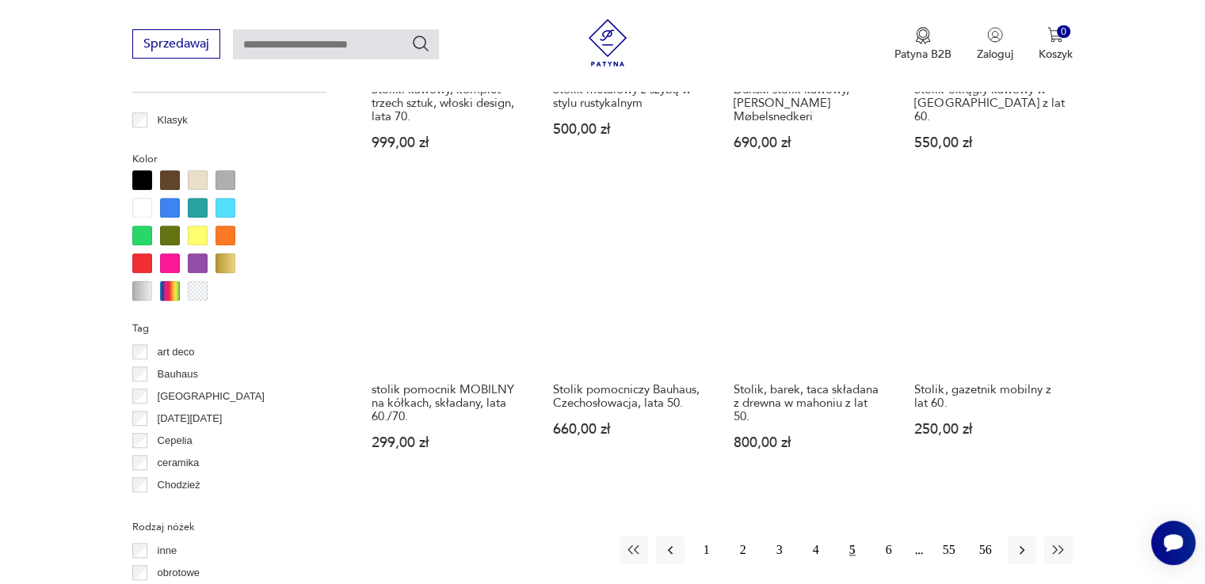
scroll to position [1409, 0]
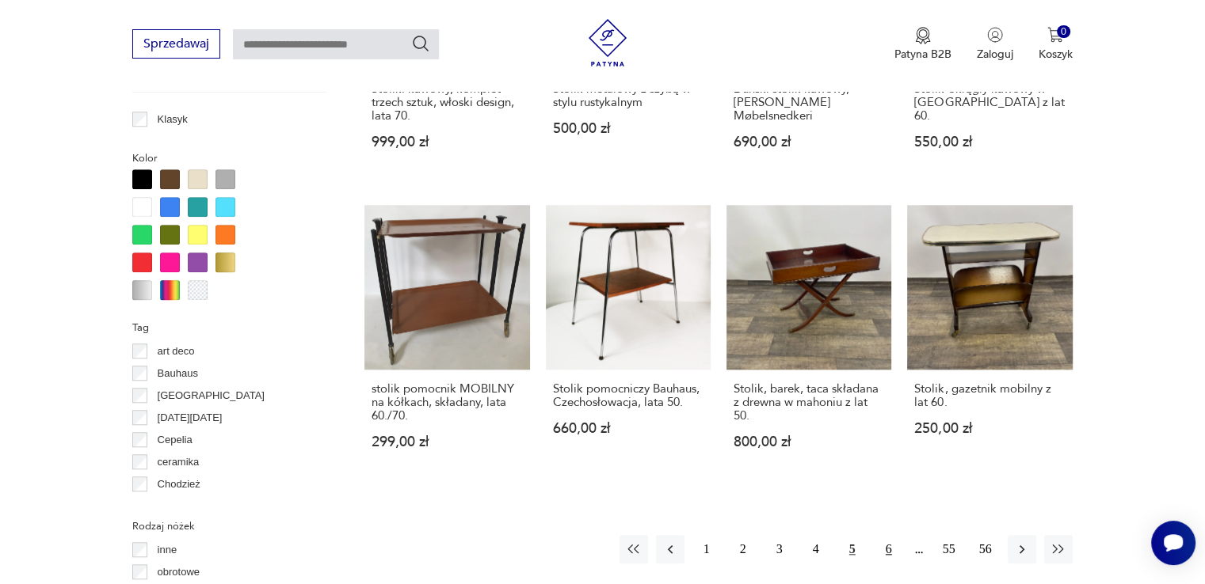
click at [893, 545] on button "6" at bounding box center [888, 549] width 29 height 29
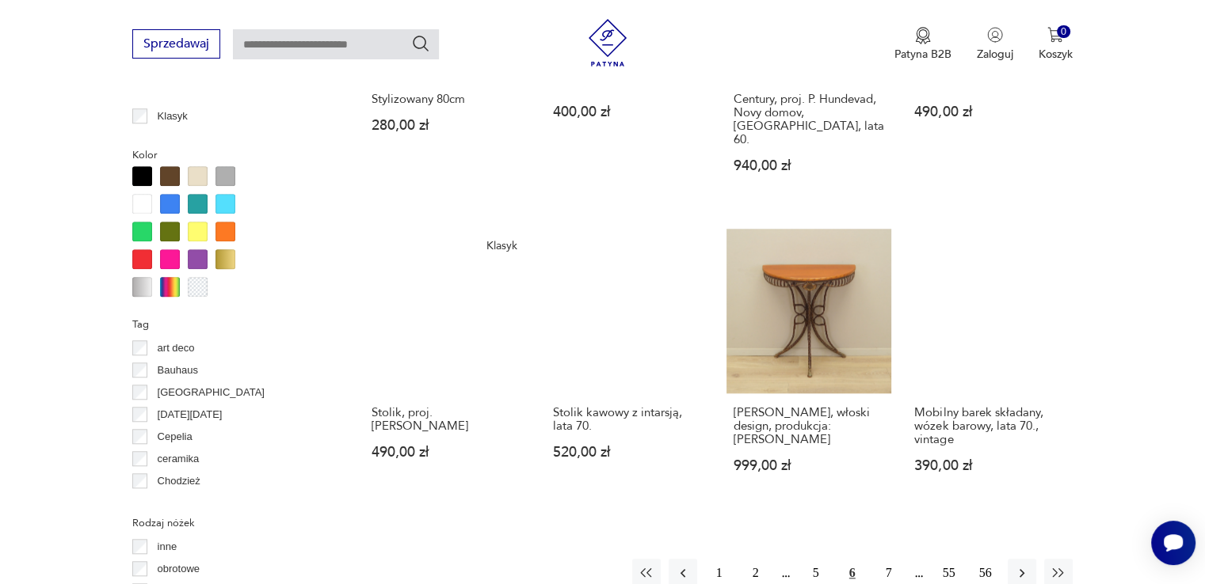
scroll to position [1508, 0]
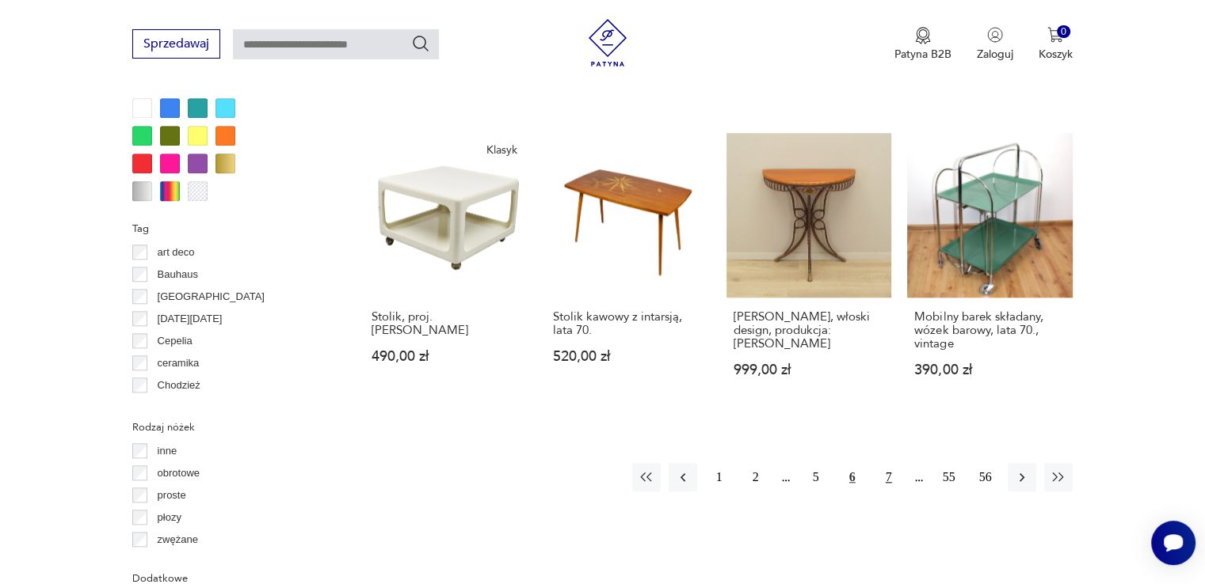
click at [890, 463] on button "7" at bounding box center [888, 477] width 29 height 29
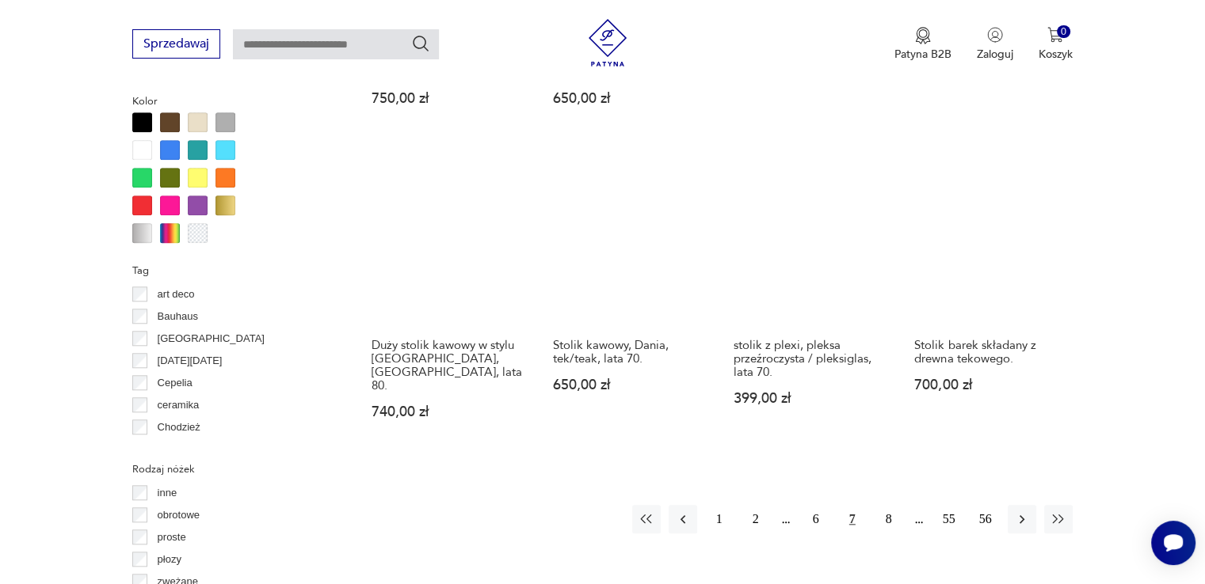
scroll to position [1511, 0]
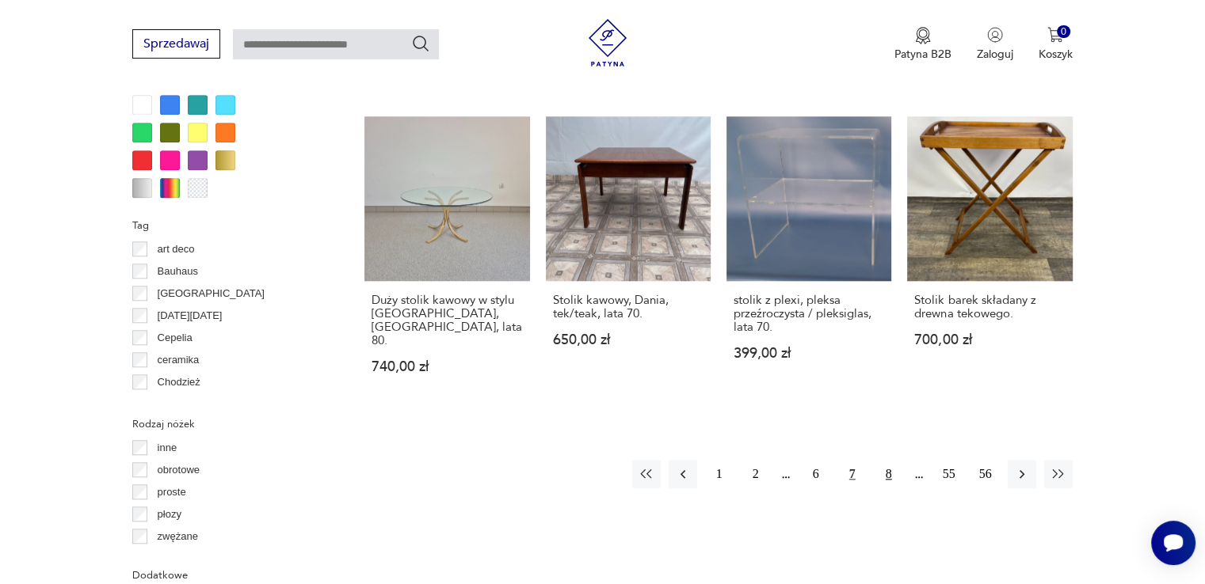
click at [878, 460] on button "8" at bounding box center [888, 474] width 29 height 29
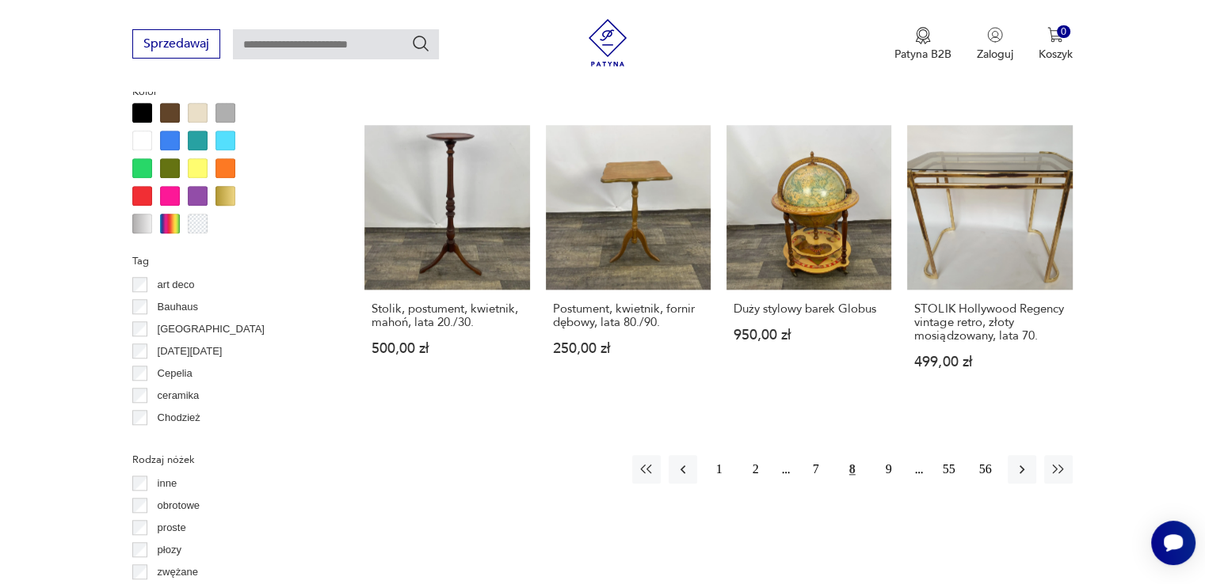
scroll to position [1477, 0]
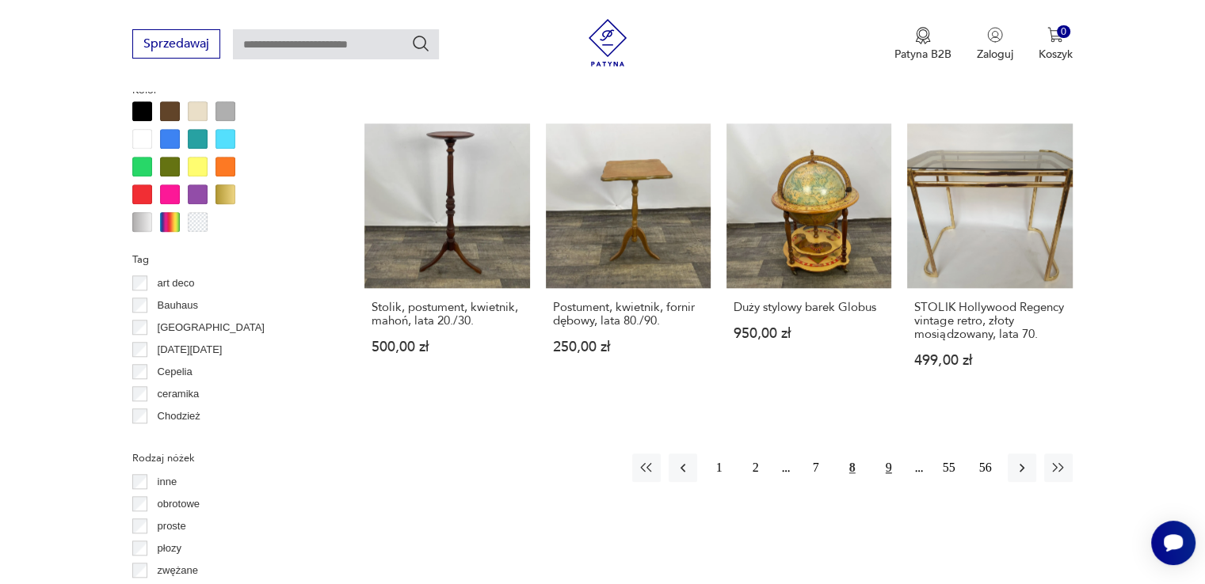
click at [885, 461] on button "9" at bounding box center [888, 468] width 29 height 29
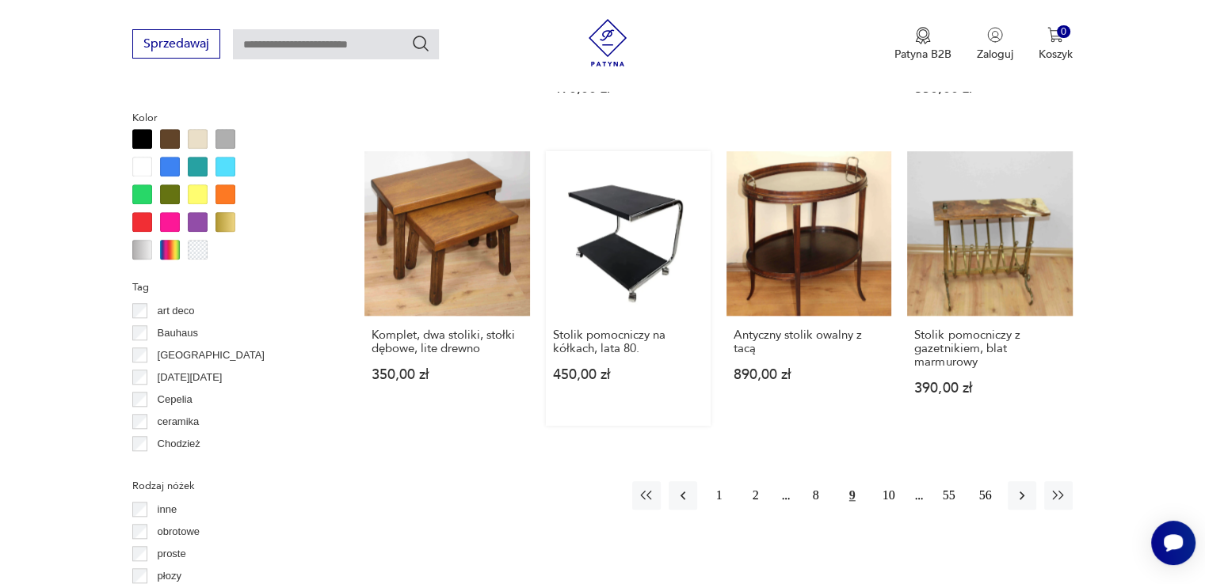
scroll to position [1452, 0]
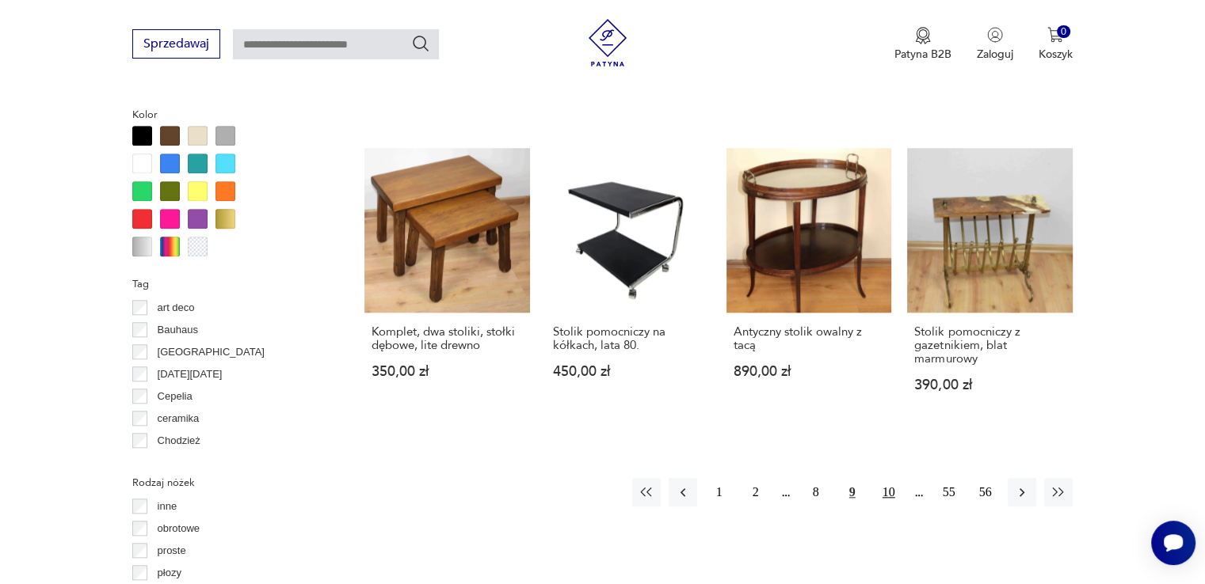
click at [885, 481] on button "10" at bounding box center [888, 492] width 29 height 29
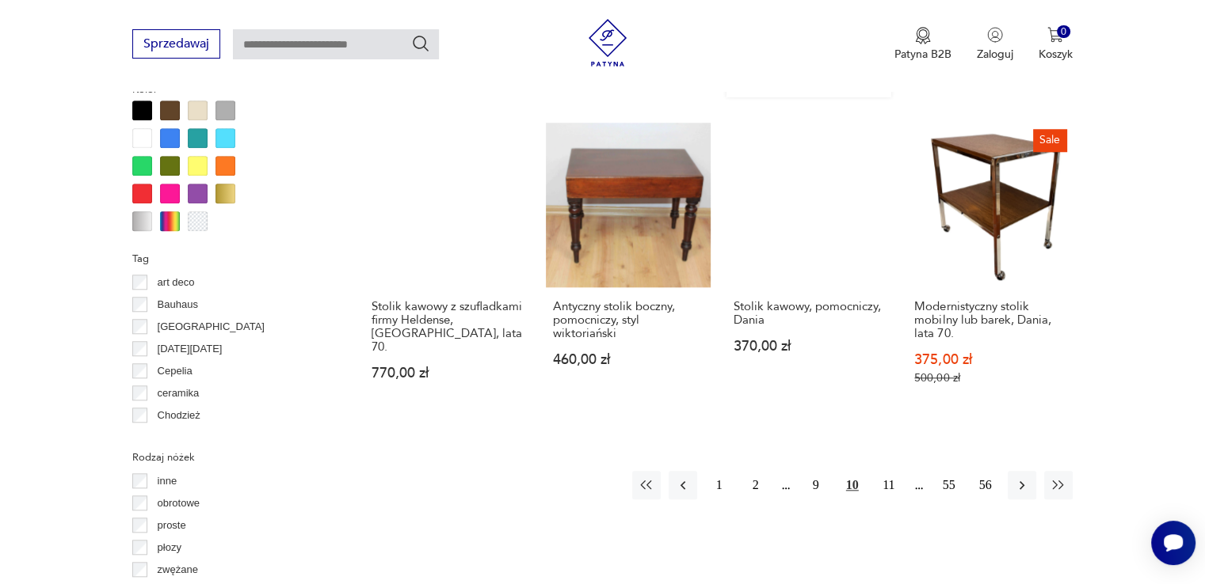
scroll to position [1479, 0]
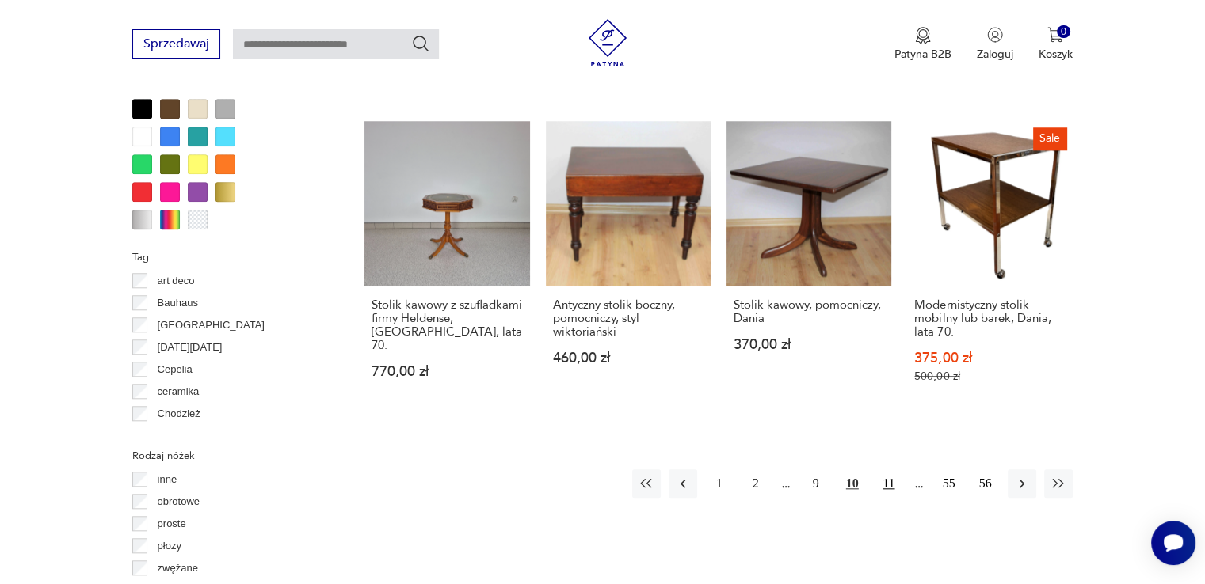
click at [888, 470] on button "11" at bounding box center [888, 484] width 29 height 29
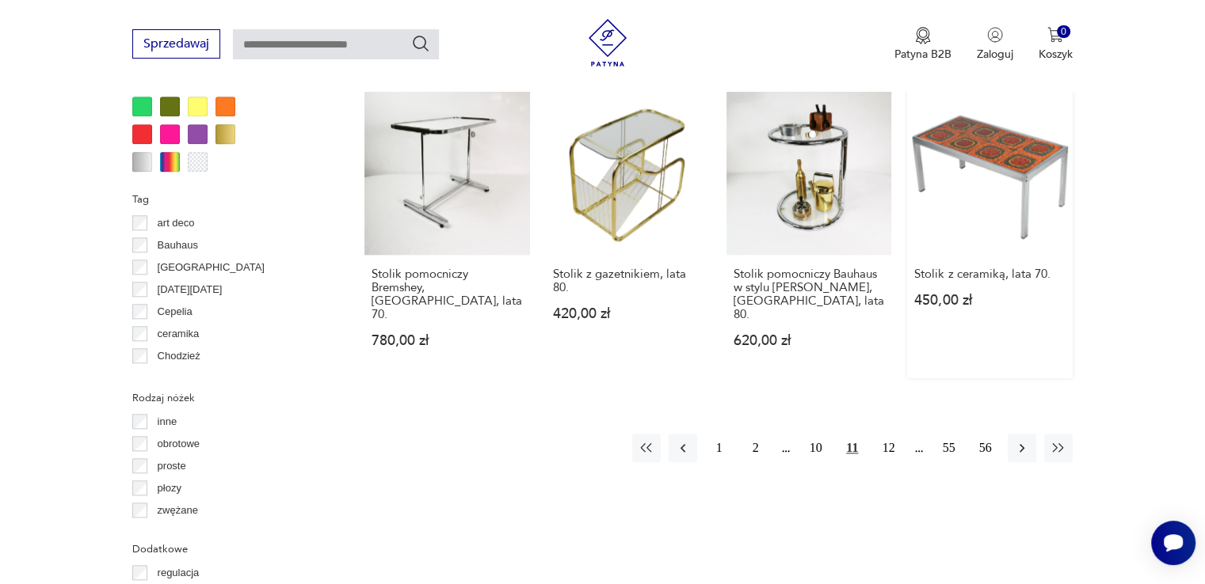
scroll to position [1432, 0]
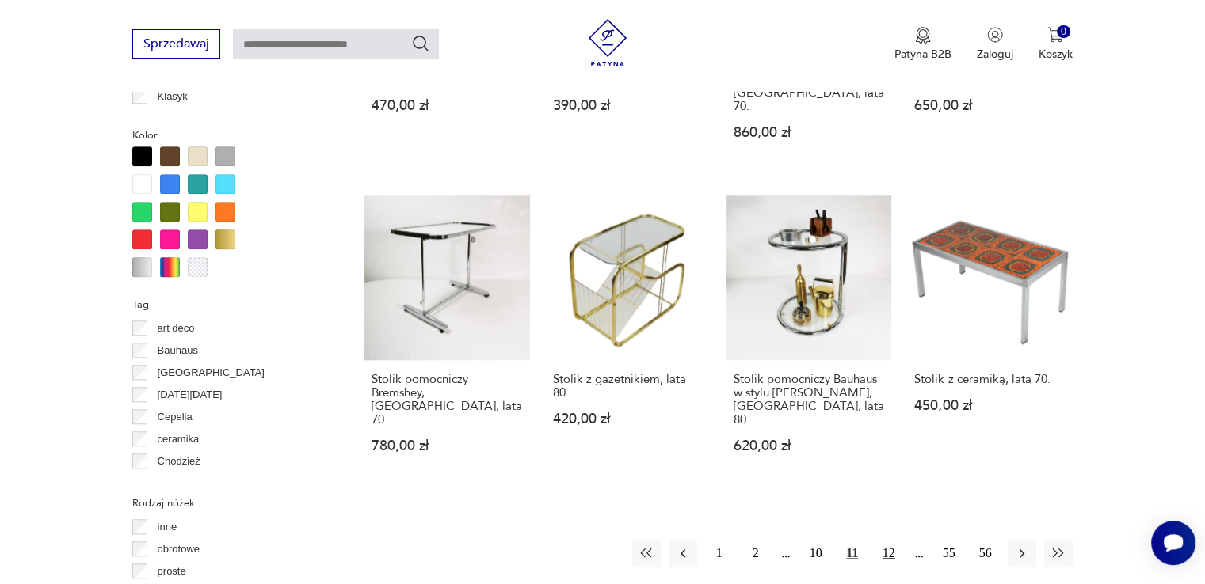
click at [884, 539] on button "12" at bounding box center [888, 553] width 29 height 29
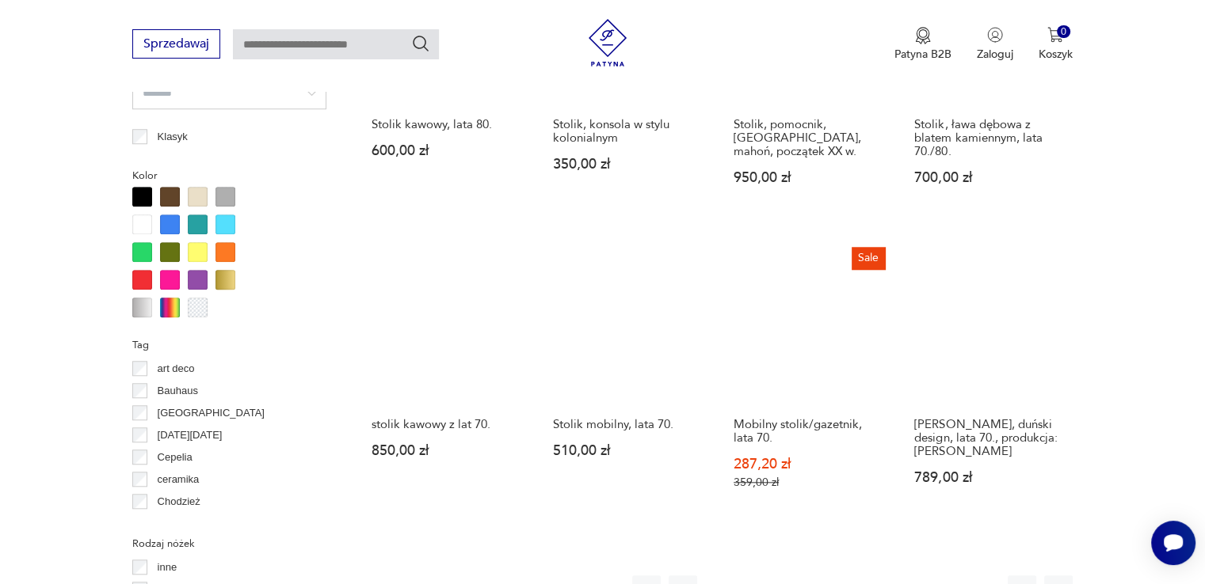
scroll to position [1619, 0]
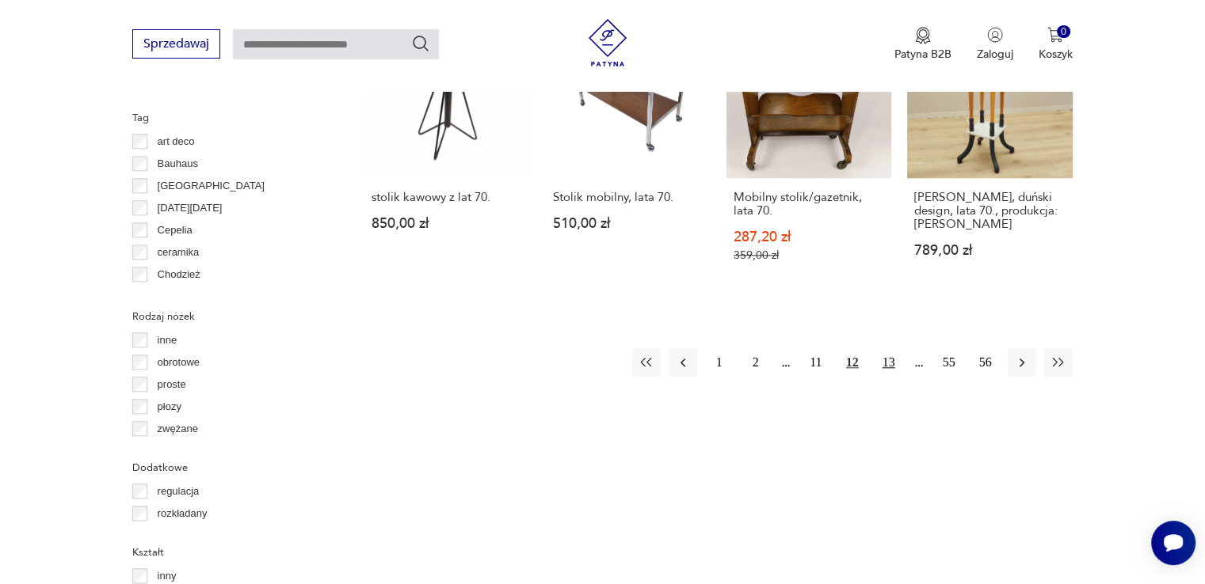
click at [889, 350] on button "13" at bounding box center [888, 362] width 29 height 29
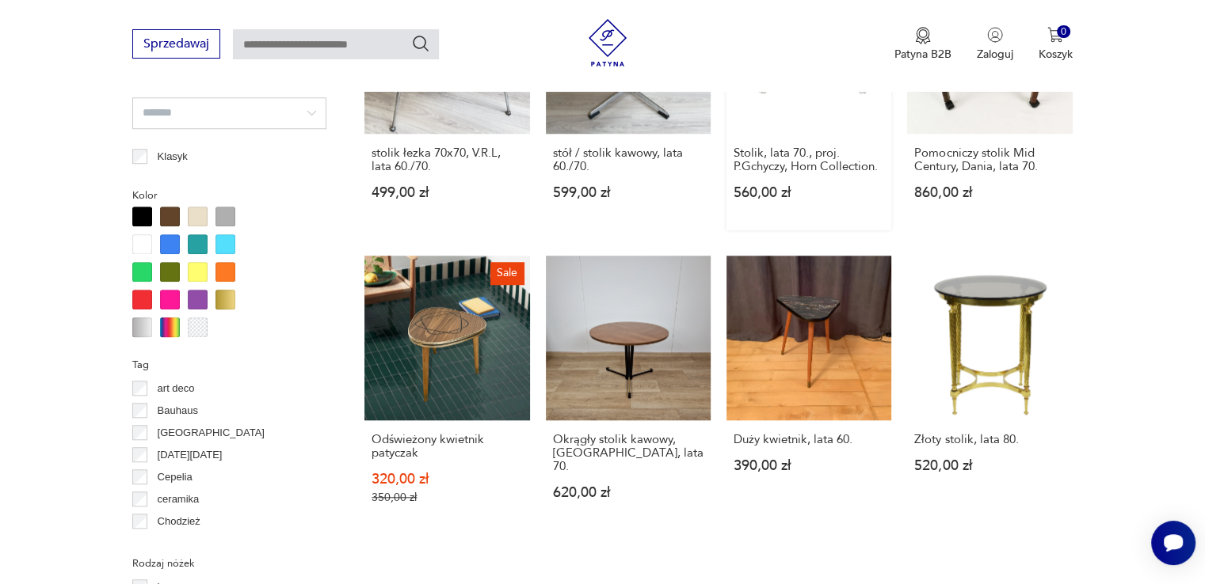
scroll to position [1374, 0]
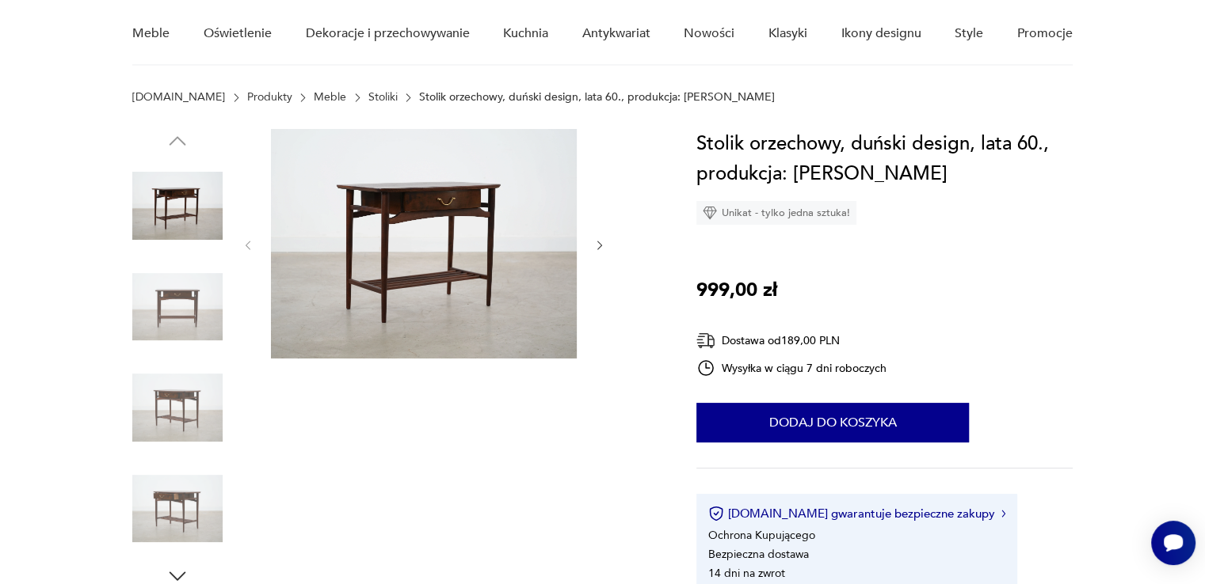
scroll to position [133, 0]
click at [453, 275] on img at bounding box center [424, 243] width 306 height 230
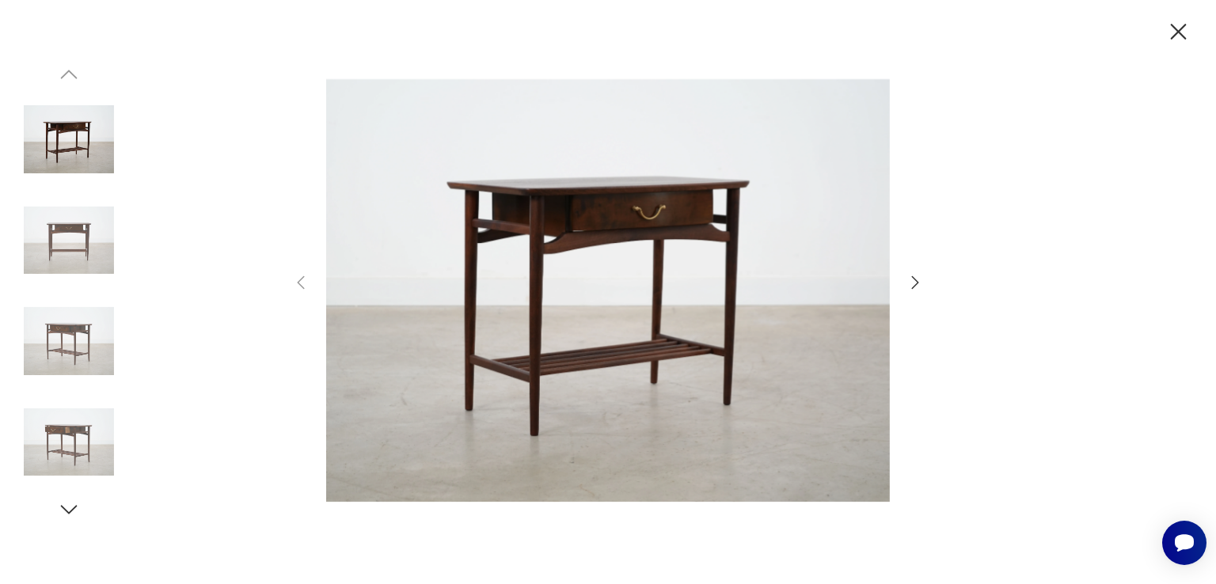
click at [910, 277] on icon "button" at bounding box center [915, 282] width 19 height 19
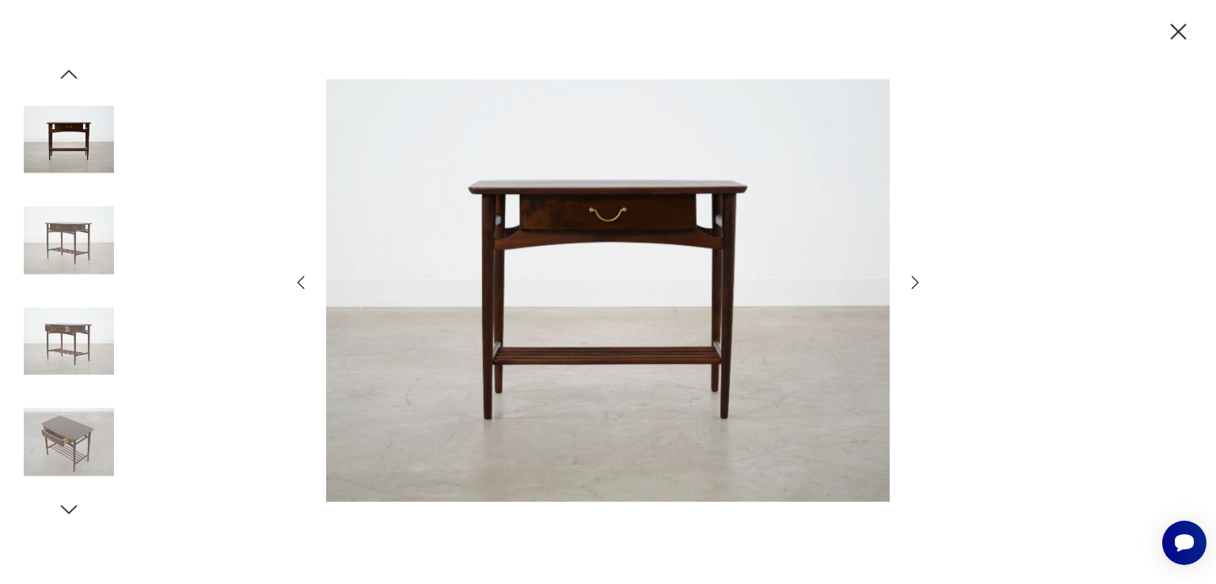
click at [910, 277] on icon "button" at bounding box center [915, 282] width 19 height 19
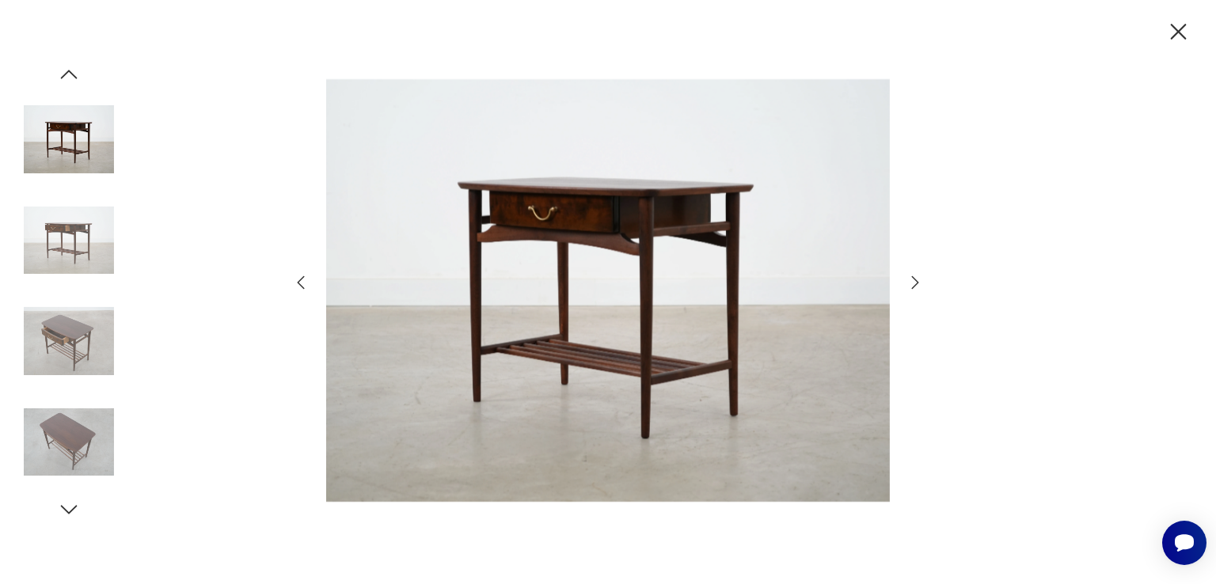
click at [910, 277] on icon "button" at bounding box center [915, 282] width 19 height 19
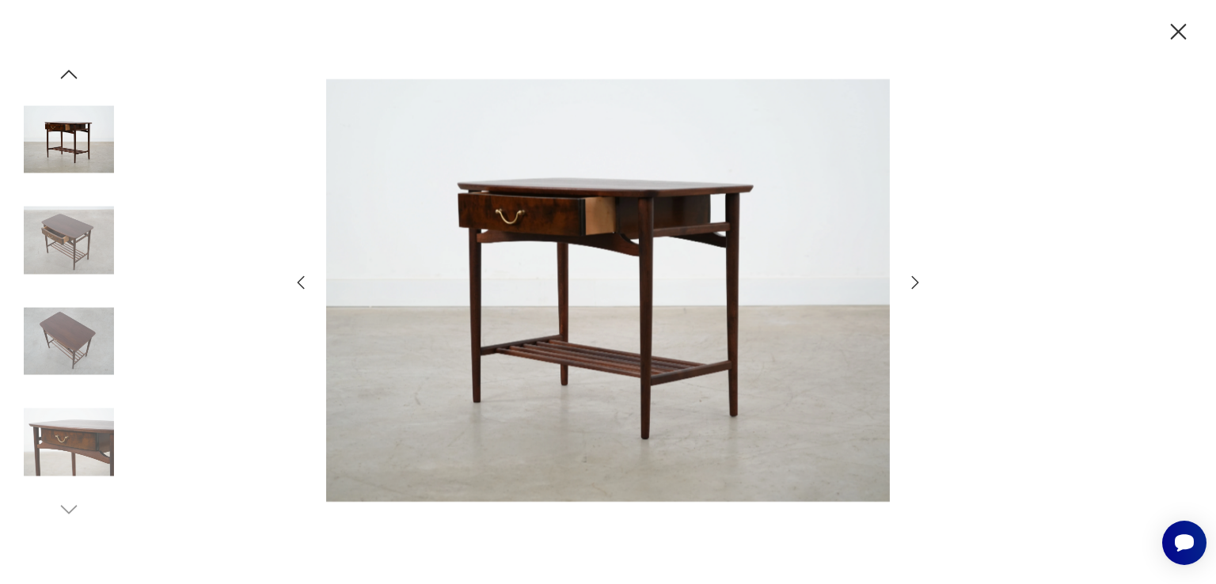
click at [910, 277] on icon "button" at bounding box center [915, 282] width 19 height 19
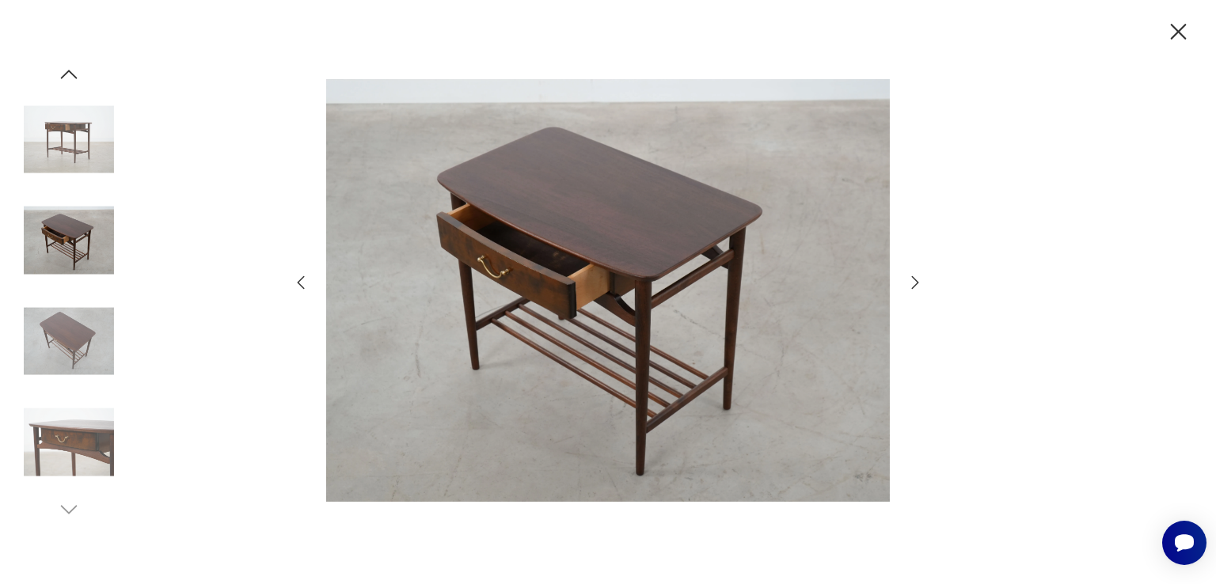
click at [910, 277] on icon "button" at bounding box center [915, 282] width 19 height 19
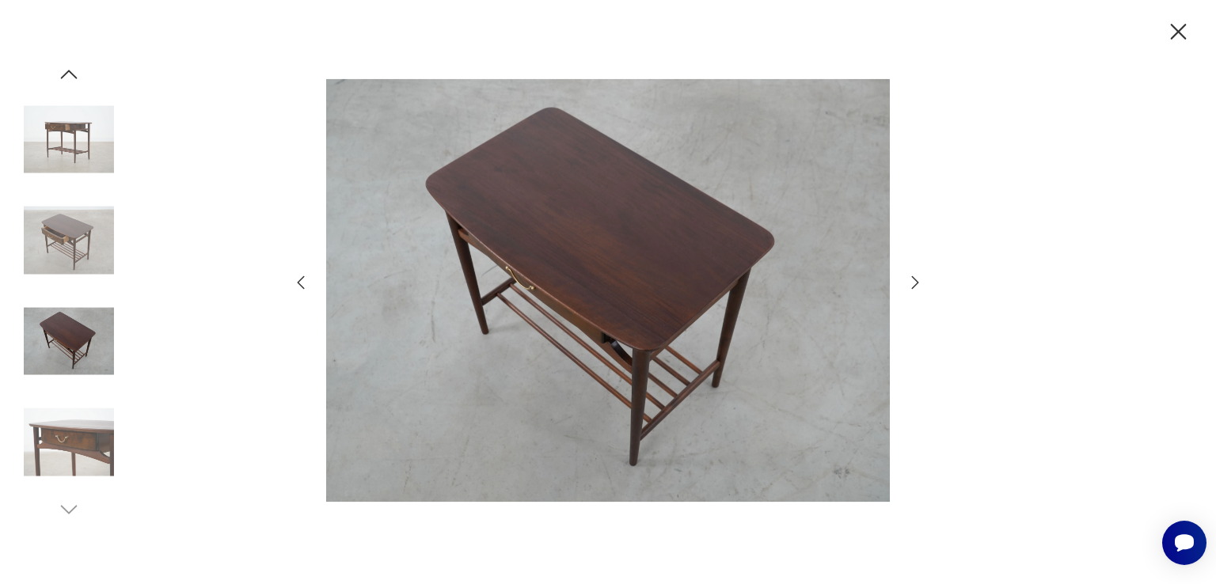
click at [910, 277] on icon "button" at bounding box center [915, 282] width 19 height 19
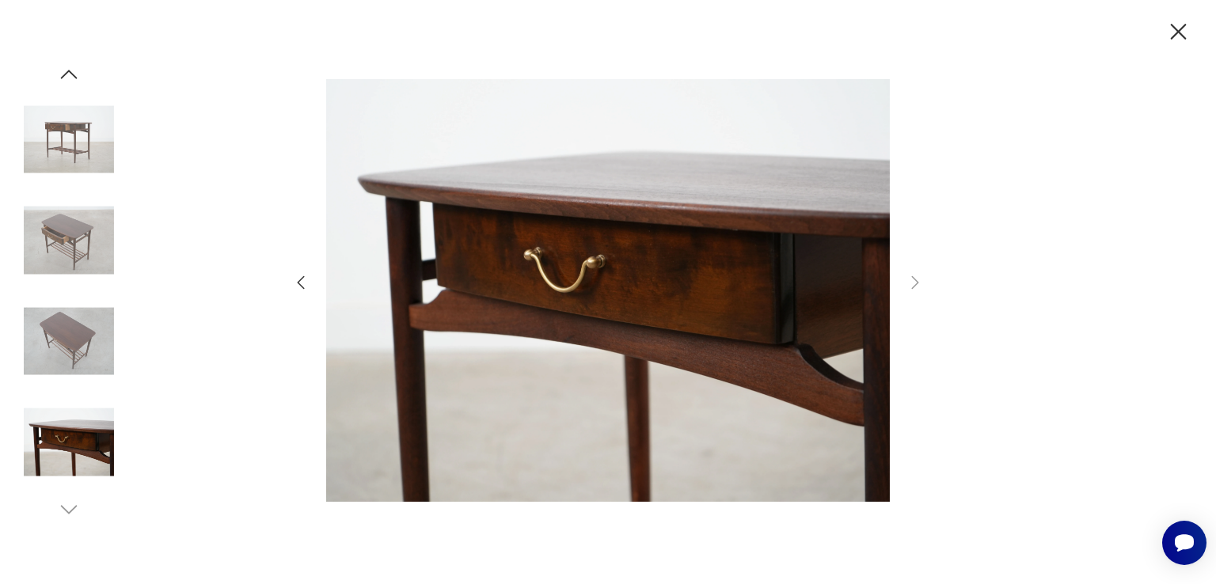
click at [1179, 26] on icon "button" at bounding box center [1179, 32] width 28 height 28
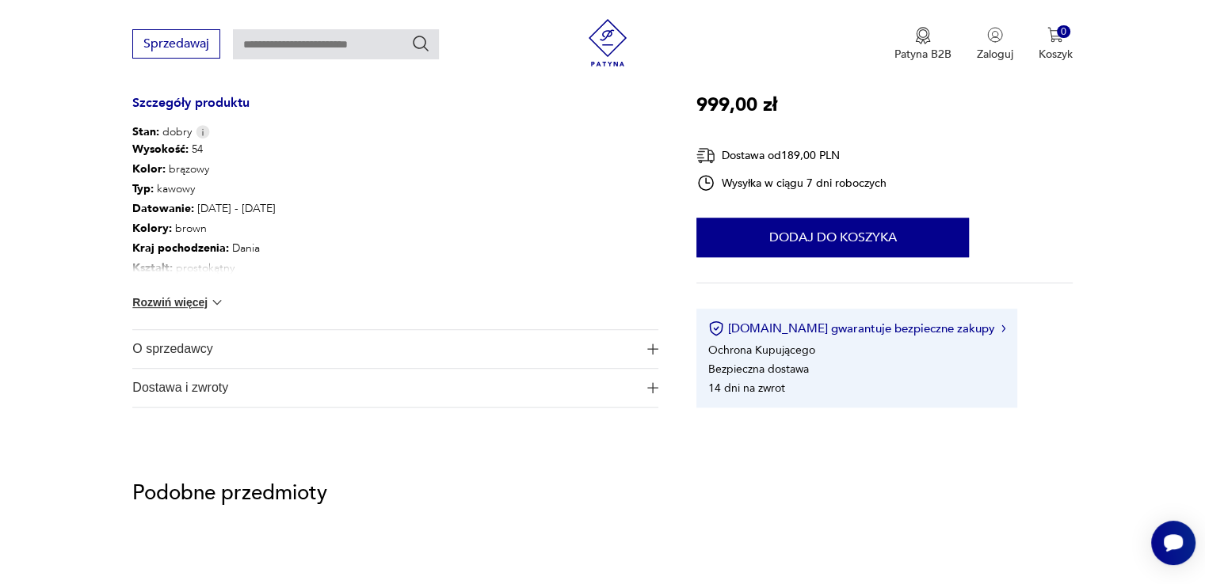
scroll to position [874, 0]
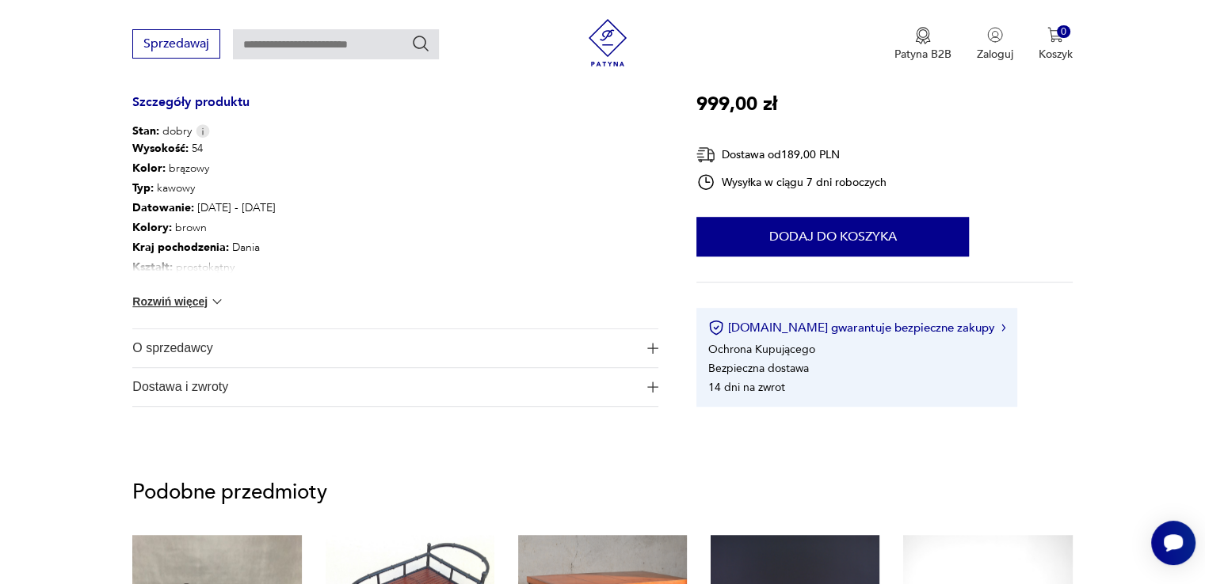
click at [307, 352] on span "O sprzedawcy" at bounding box center [384, 348] width 504 height 38
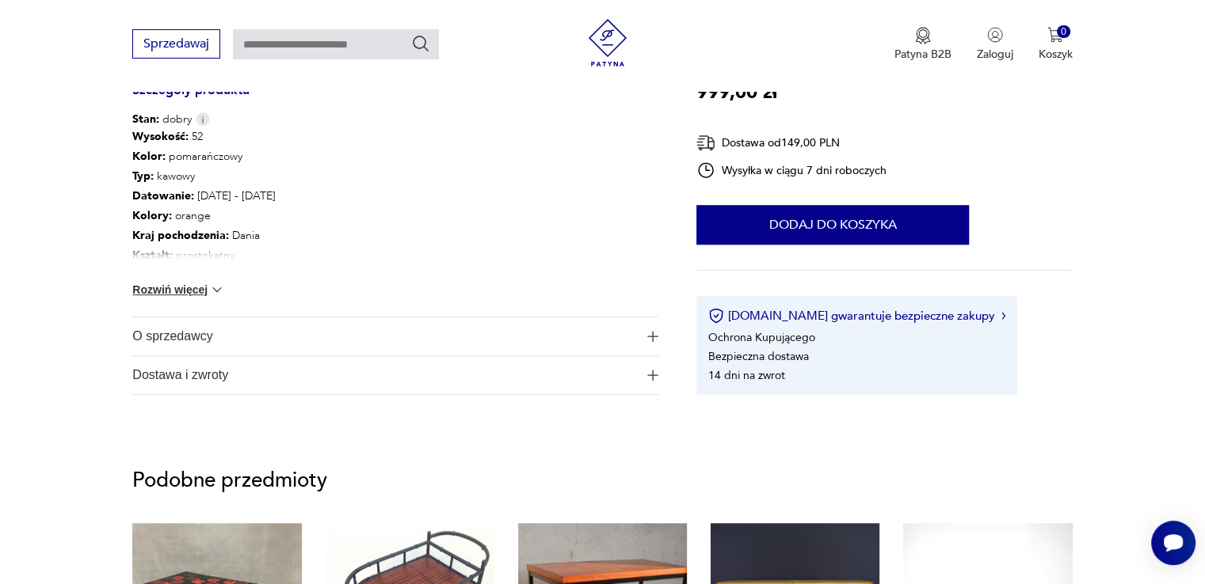
scroll to position [897, 0]
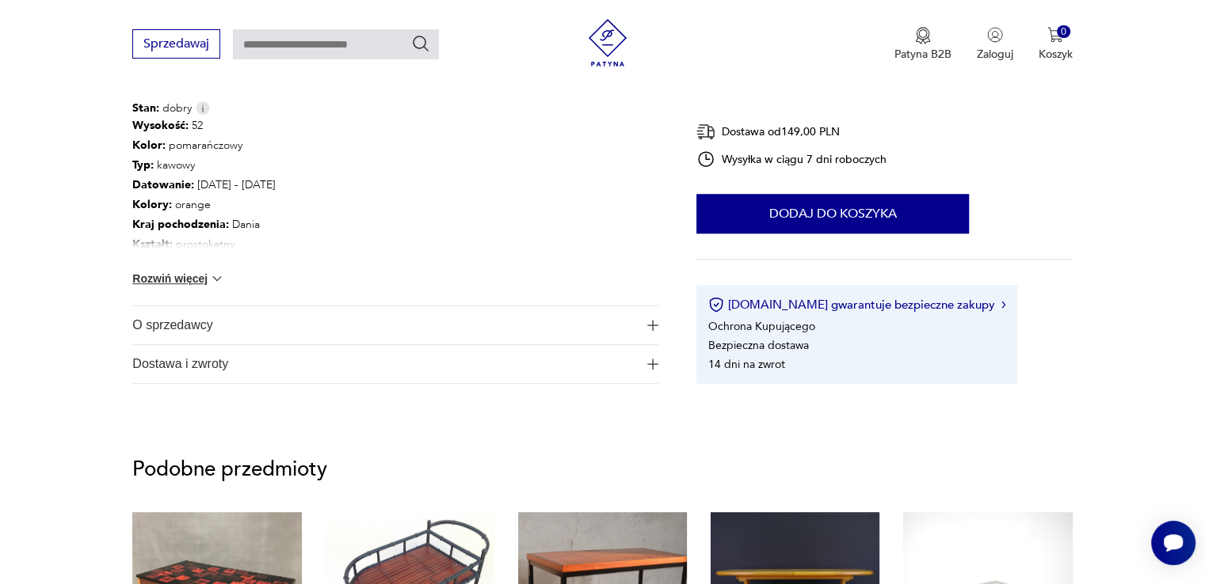
click at [417, 329] on span "O sprzedawcy" at bounding box center [384, 325] width 504 height 38
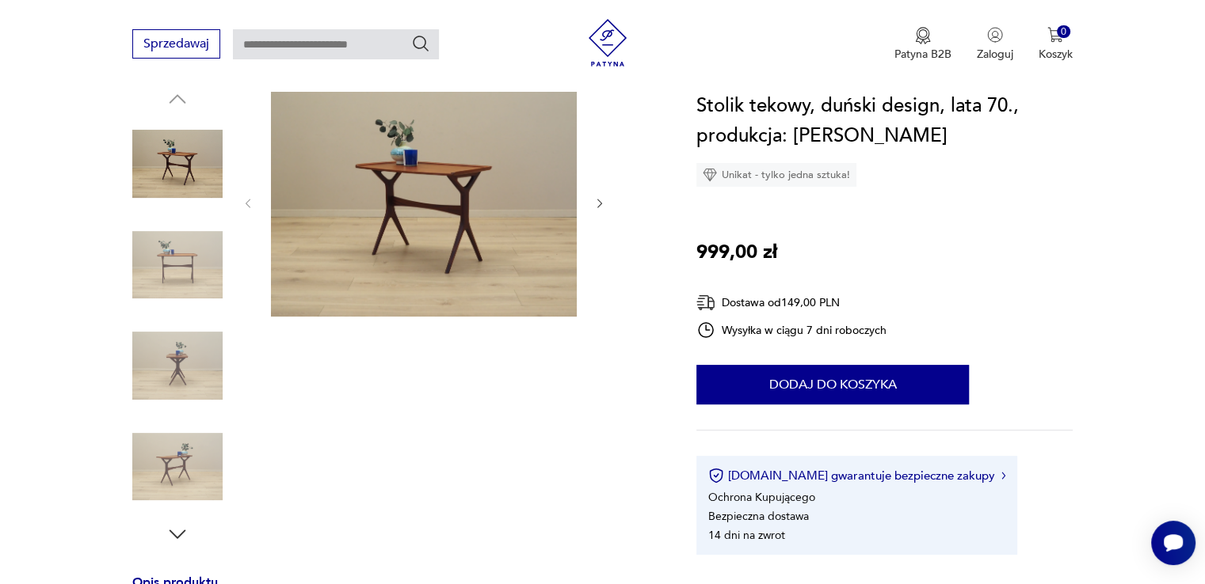
scroll to position [0, 0]
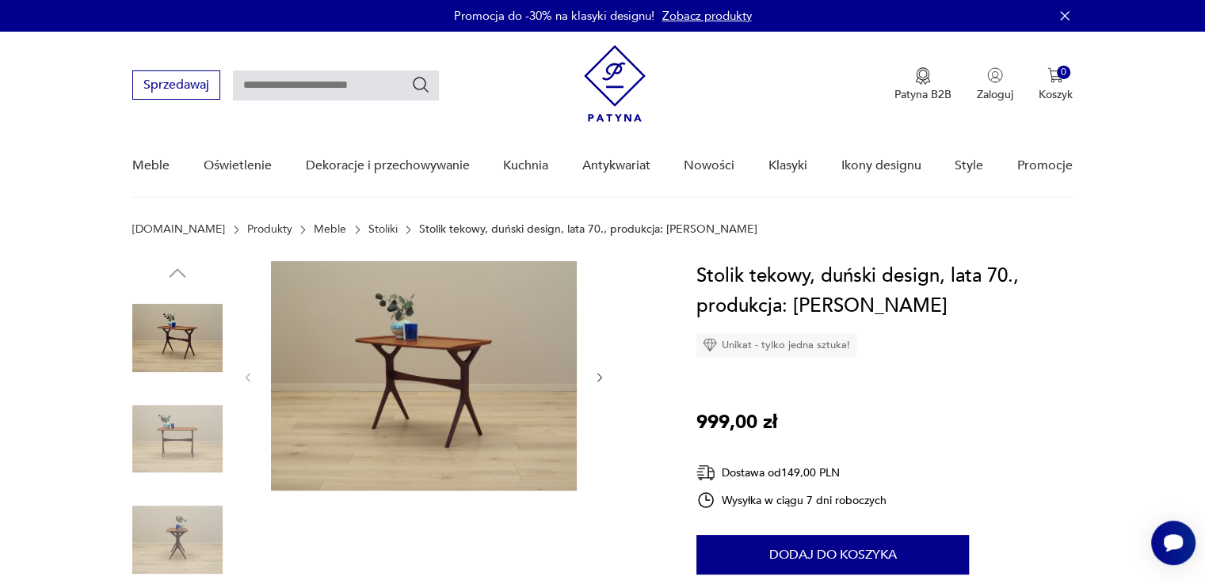
click at [368, 318] on img at bounding box center [424, 376] width 306 height 230
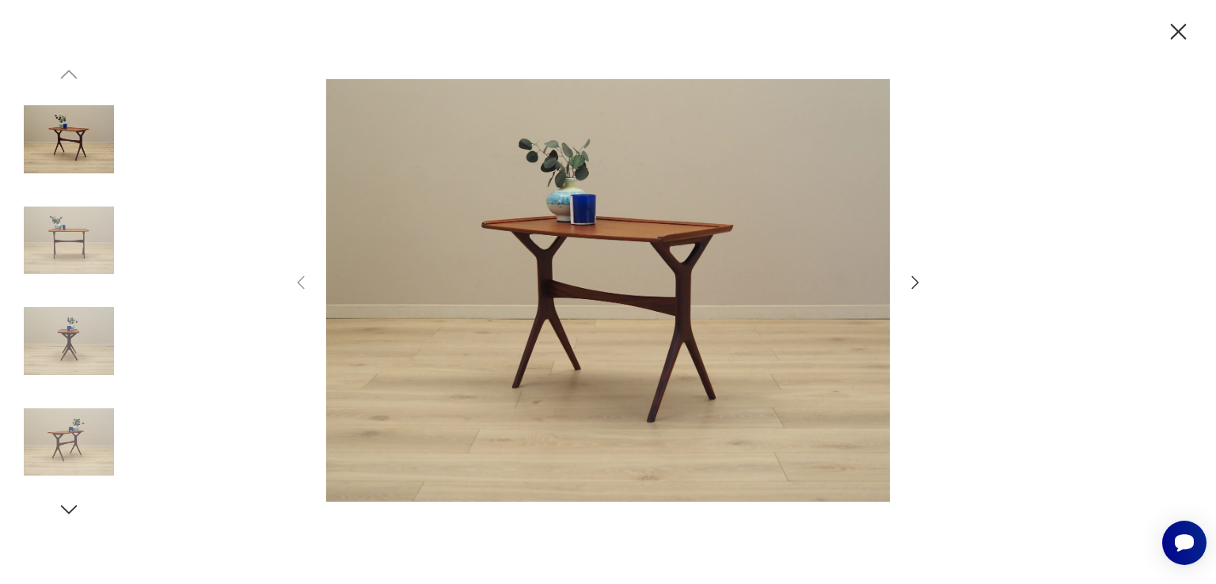
click at [912, 276] on icon "button" at bounding box center [915, 282] width 19 height 19
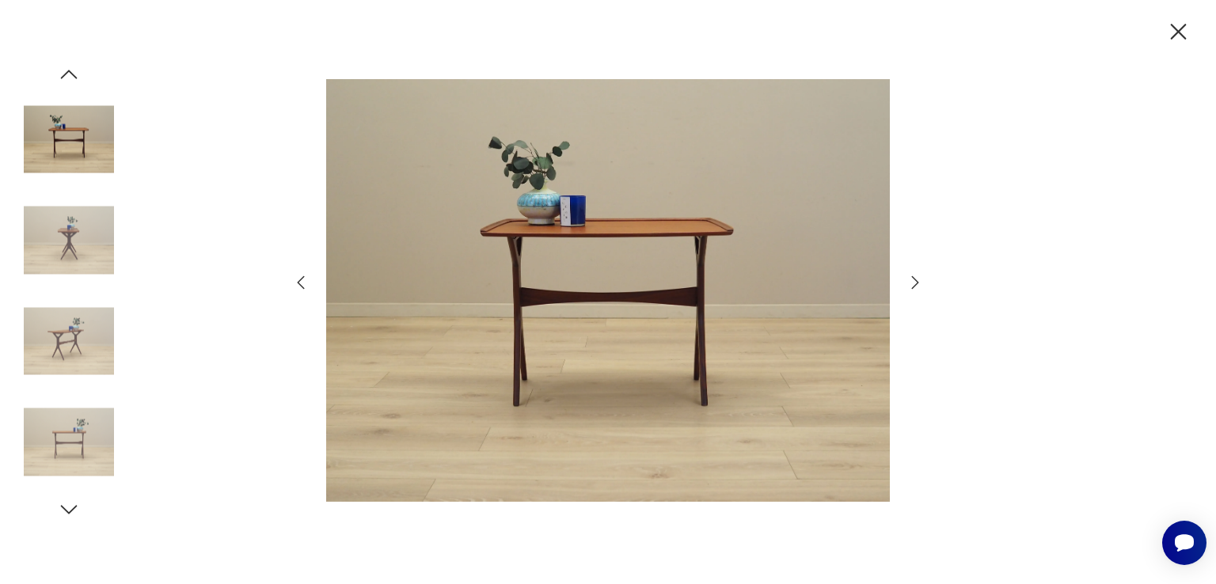
click at [912, 276] on icon "button" at bounding box center [915, 282] width 19 height 19
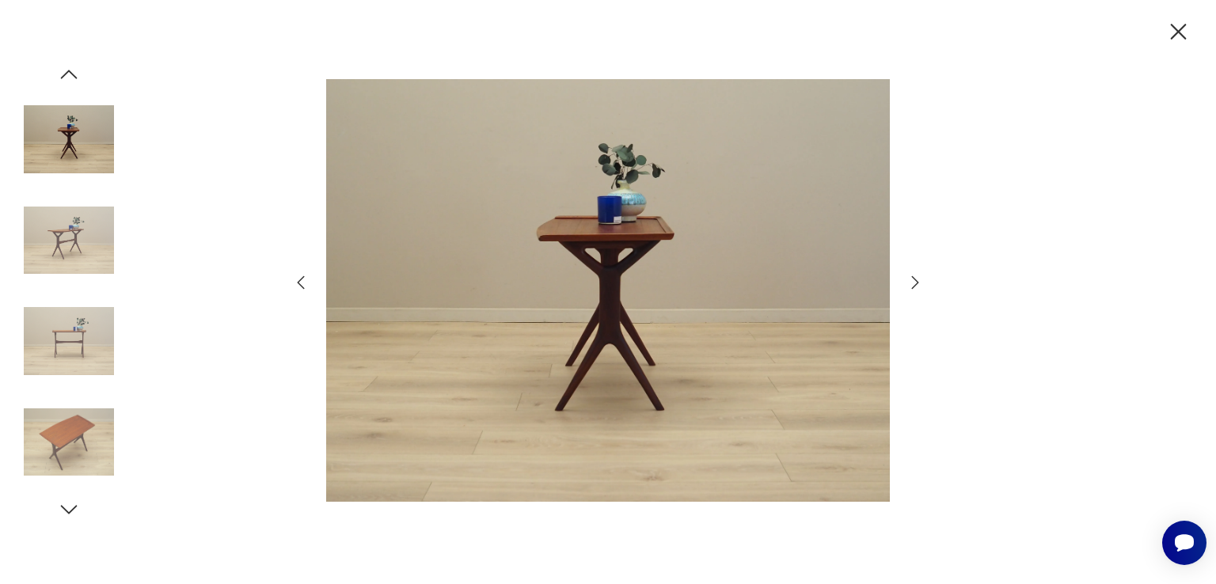
click at [912, 276] on icon "button" at bounding box center [915, 282] width 19 height 19
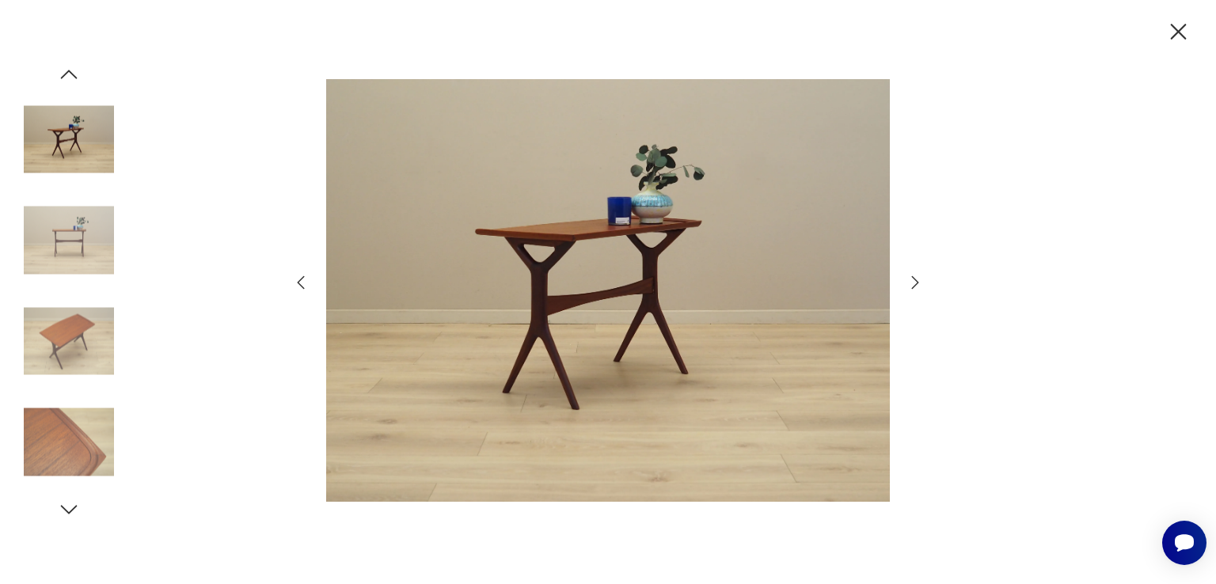
click at [912, 276] on icon "button" at bounding box center [915, 282] width 19 height 19
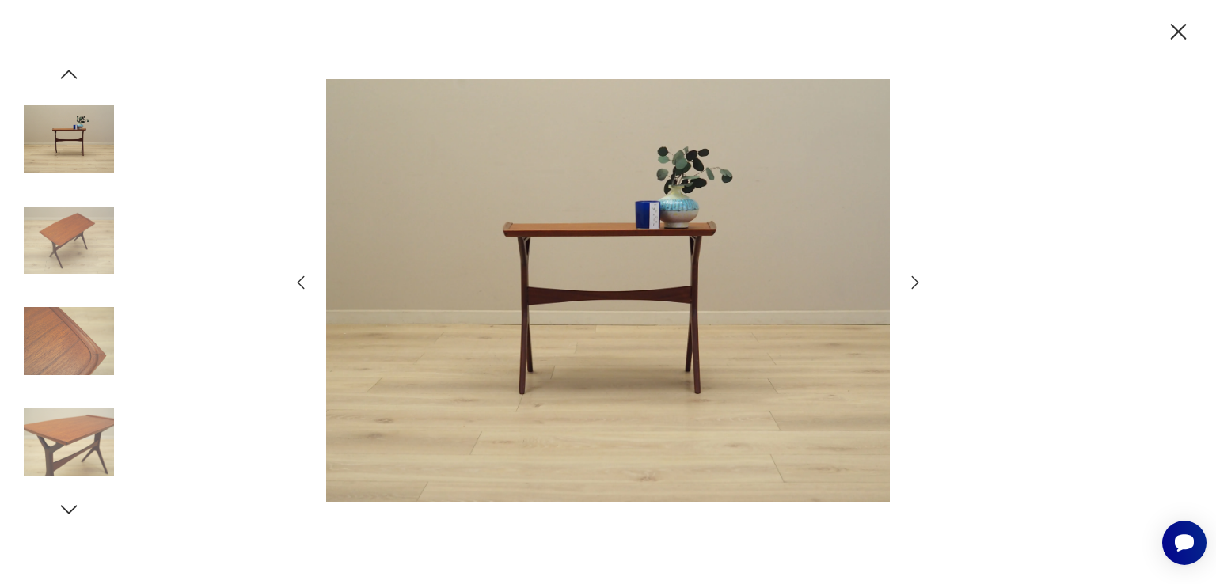
click at [912, 276] on icon "button" at bounding box center [915, 282] width 19 height 19
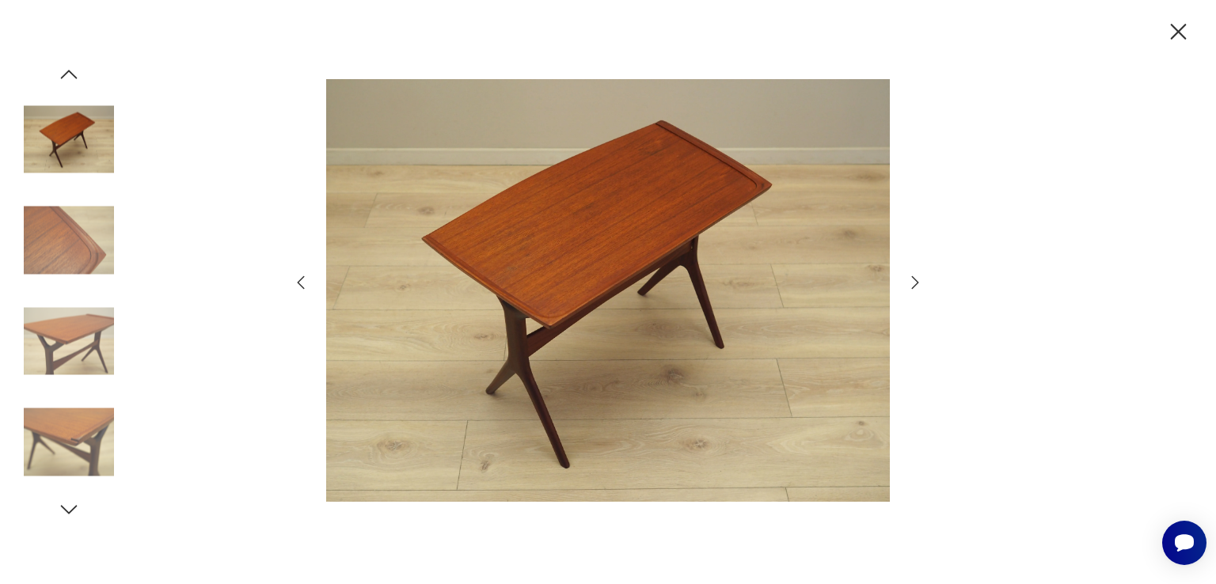
click at [912, 276] on icon "button" at bounding box center [915, 282] width 19 height 19
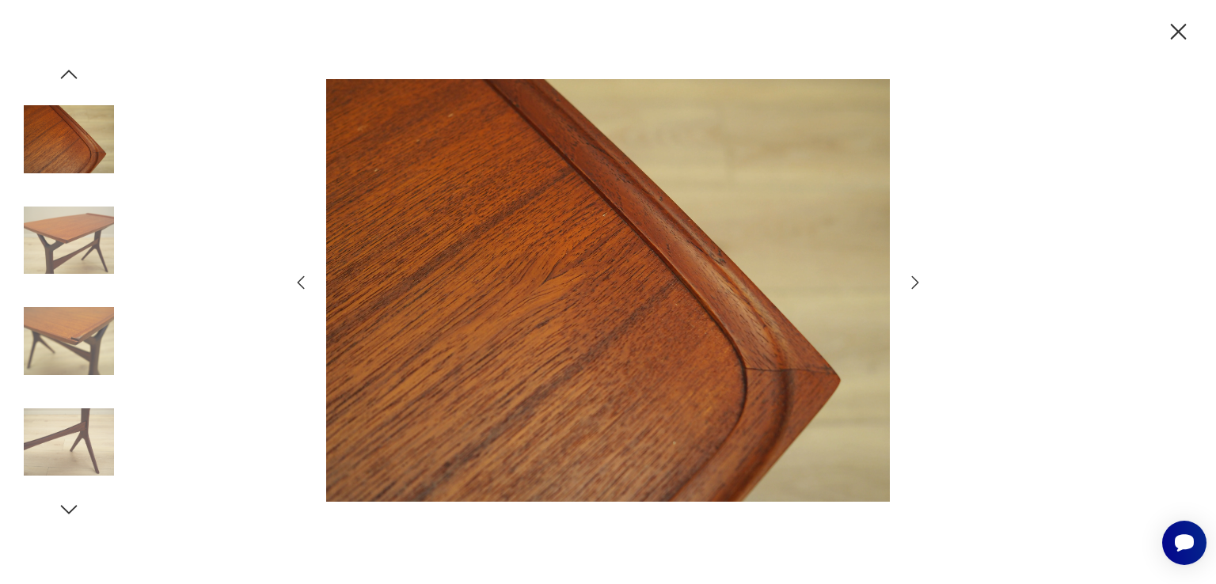
click at [912, 284] on icon "button" at bounding box center [915, 282] width 19 height 19
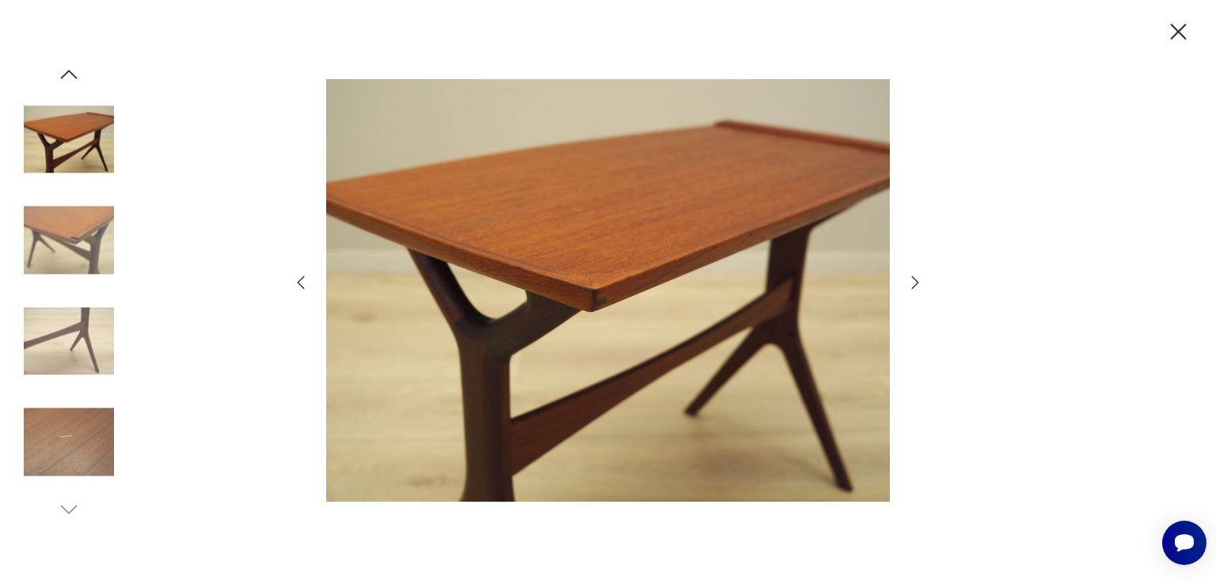
click at [912, 284] on icon "button" at bounding box center [915, 282] width 19 height 19
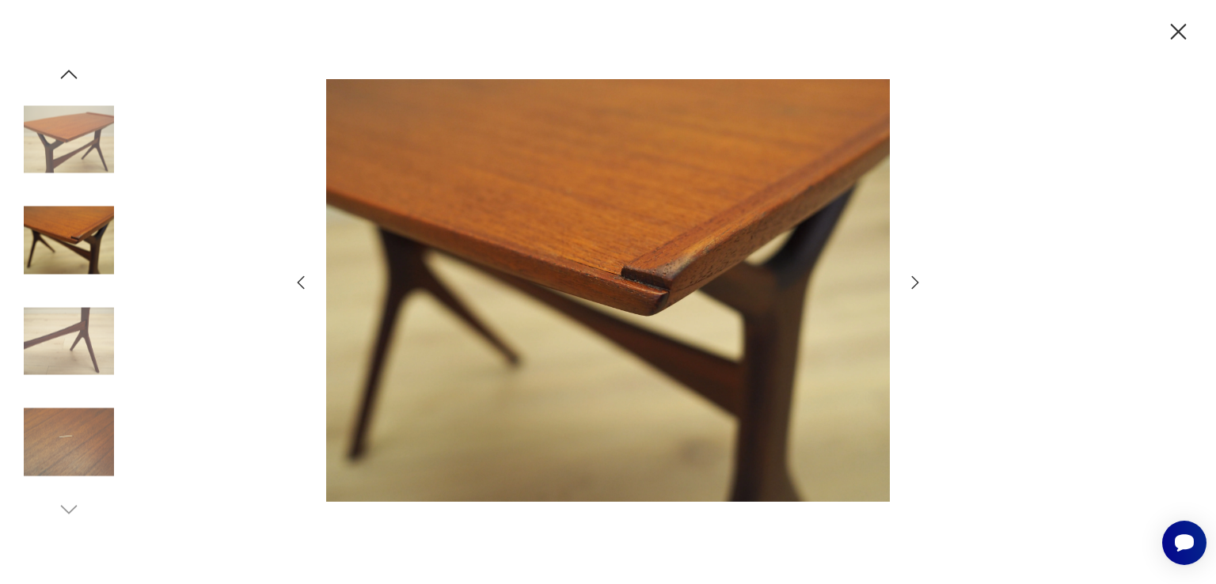
click at [912, 284] on icon "button" at bounding box center [915, 282] width 19 height 19
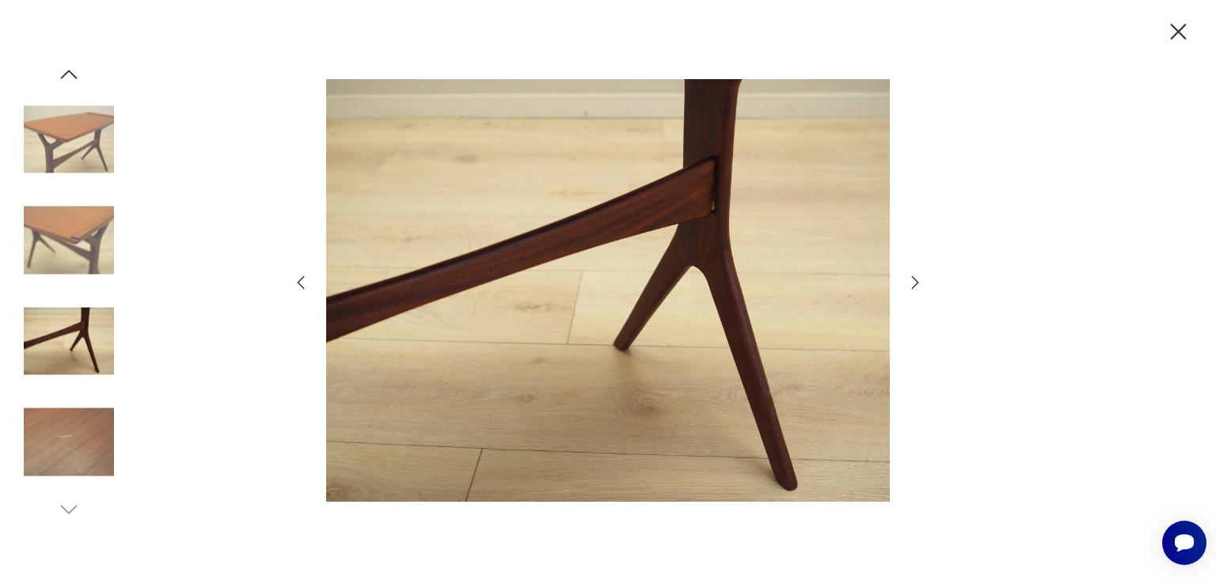
click at [912, 284] on icon "button" at bounding box center [915, 282] width 19 height 19
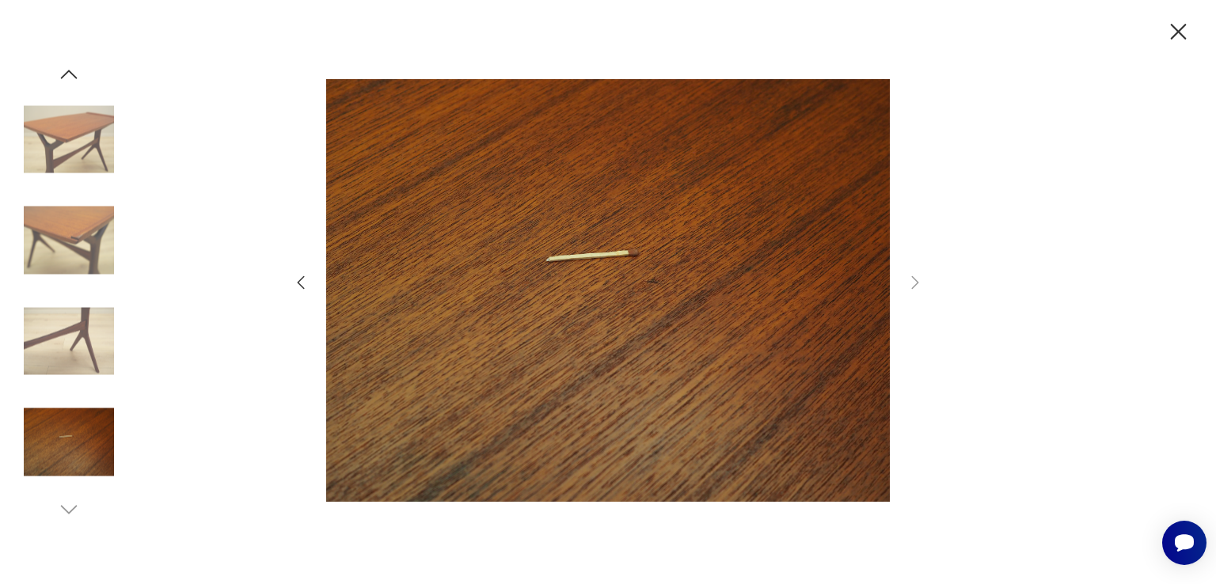
click at [1180, 31] on icon "button" at bounding box center [1179, 32] width 16 height 16
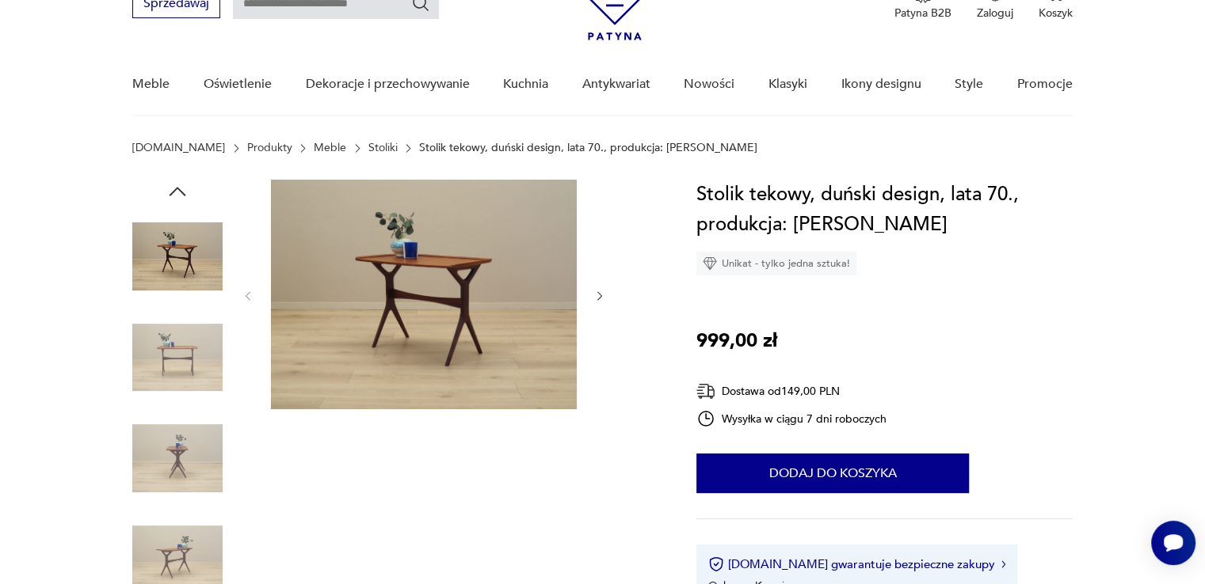
scroll to position [82, 0]
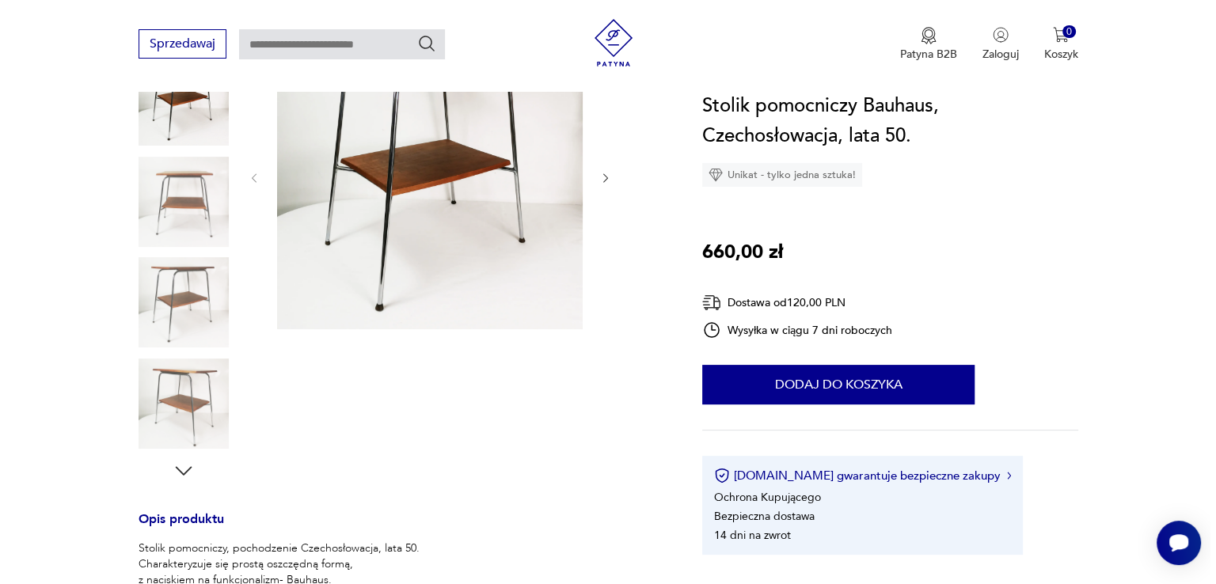
scroll to position [117, 0]
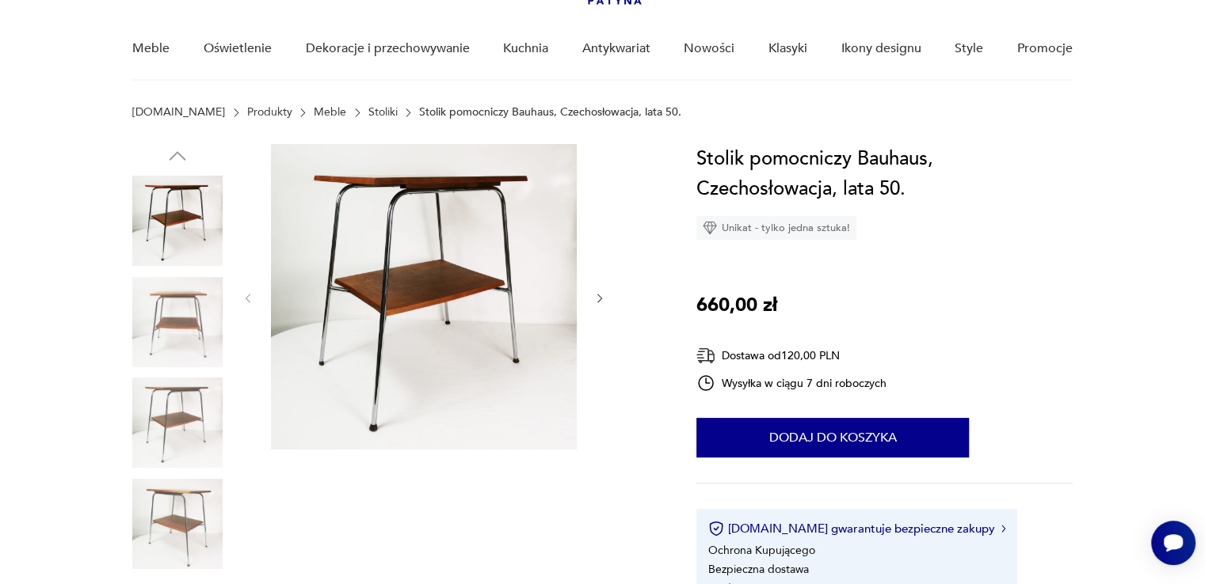
click at [551, 289] on img at bounding box center [424, 297] width 306 height 306
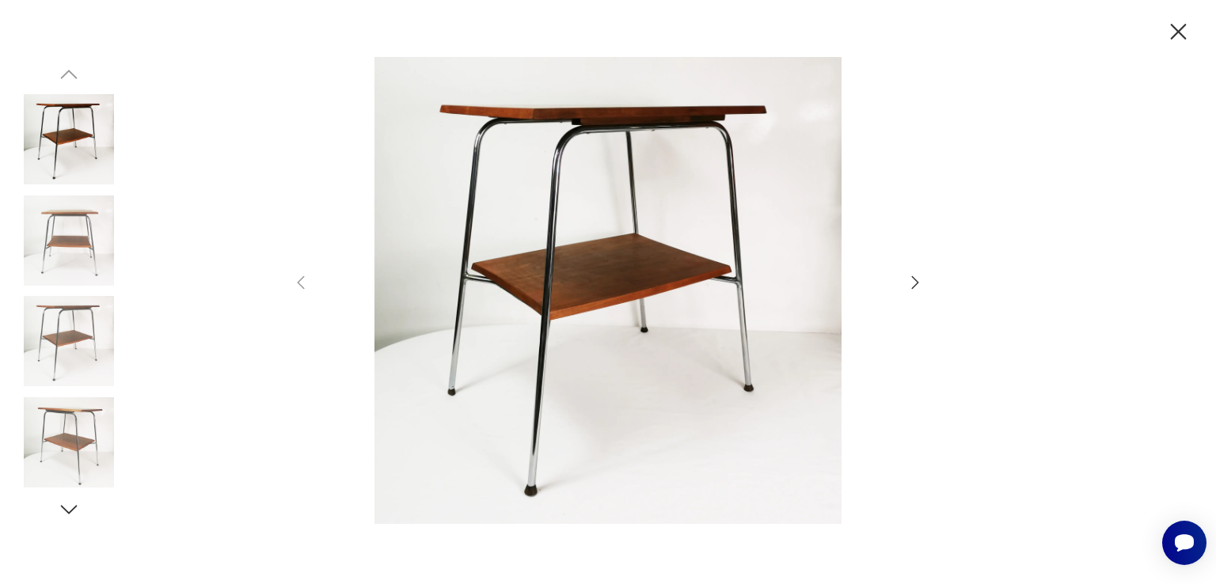
click at [917, 286] on icon "button" at bounding box center [915, 282] width 19 height 19
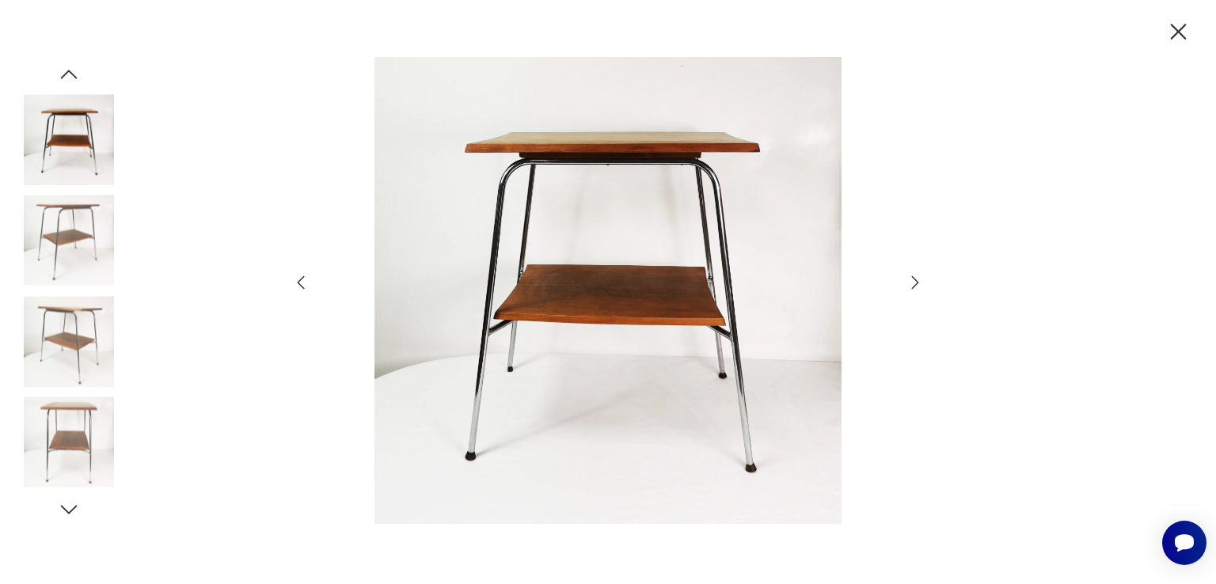
click at [917, 286] on icon "button" at bounding box center [915, 282] width 19 height 19
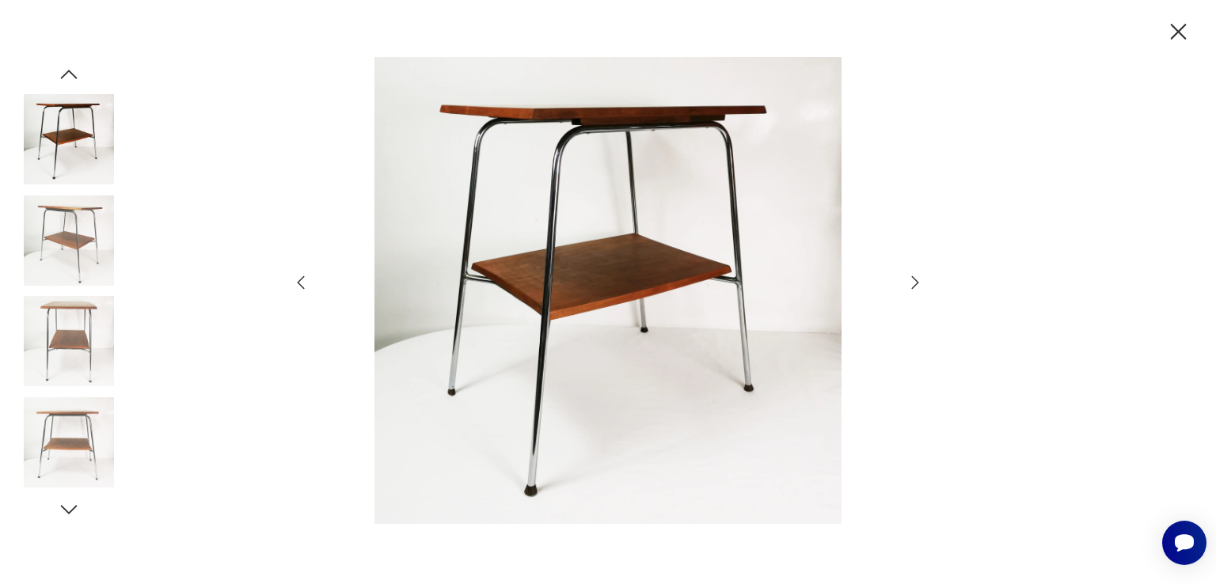
click at [917, 286] on icon "button" at bounding box center [915, 282] width 19 height 19
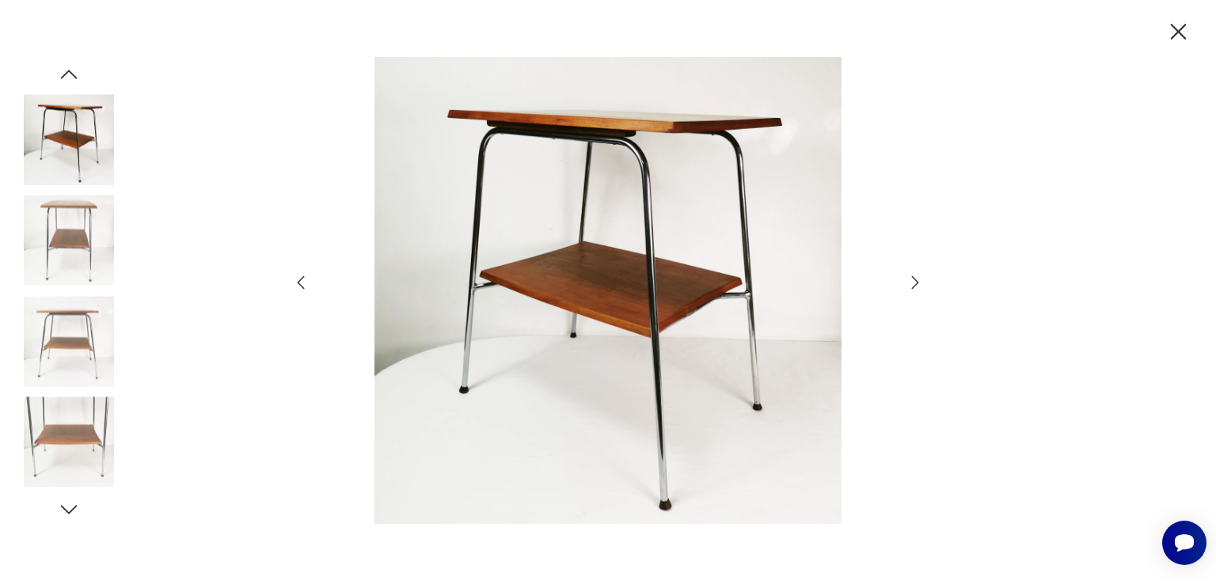
click at [917, 286] on icon "button" at bounding box center [915, 282] width 19 height 19
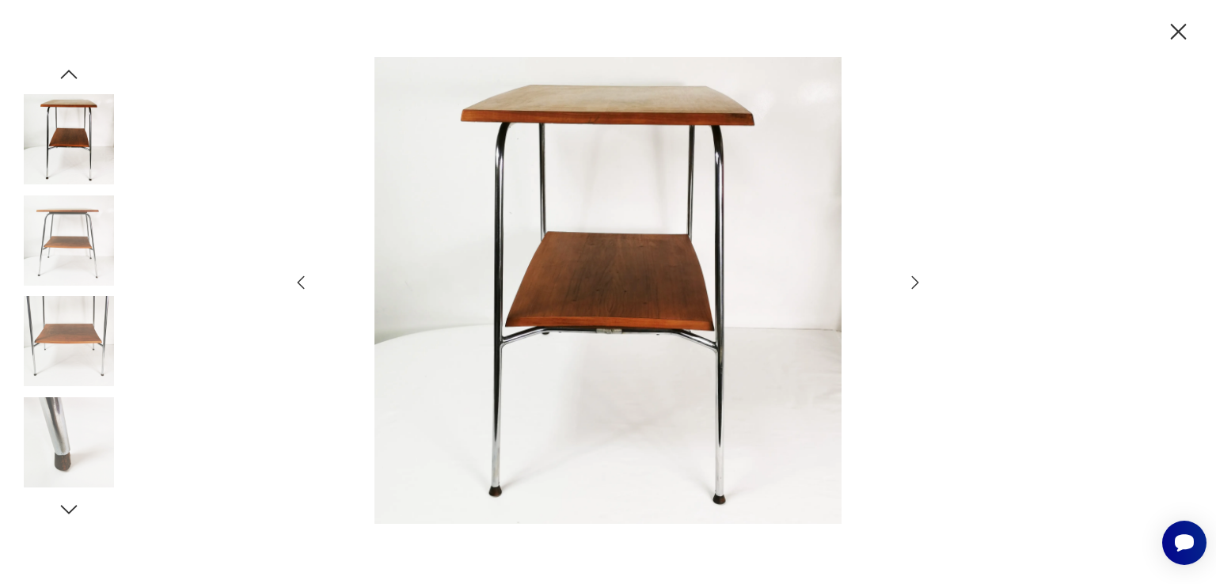
click at [917, 286] on icon "button" at bounding box center [915, 282] width 19 height 19
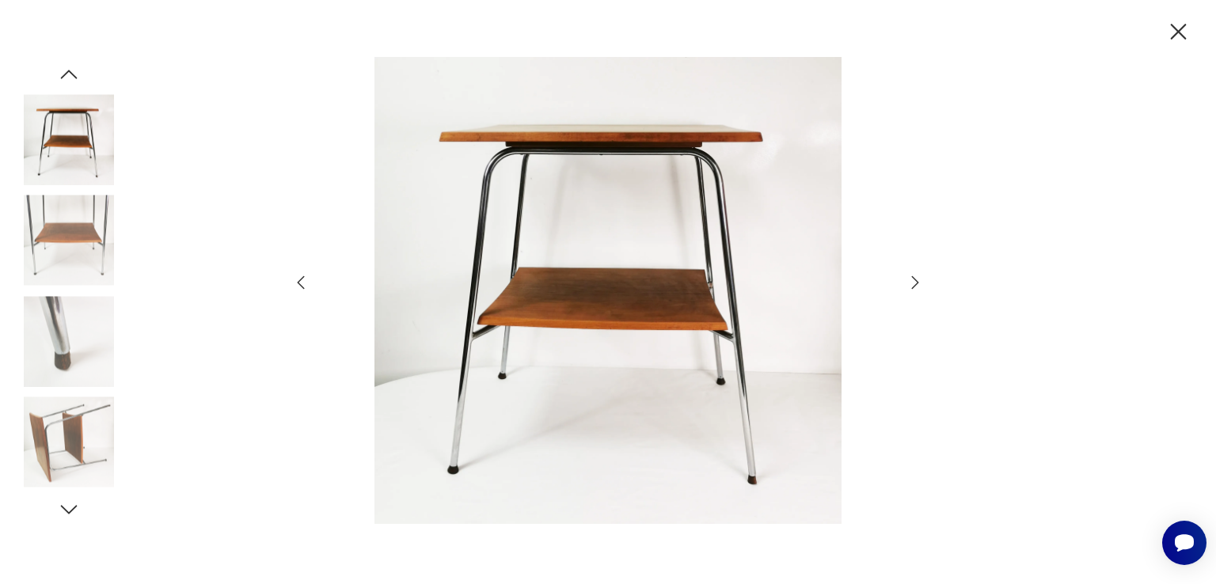
click at [917, 286] on icon "button" at bounding box center [915, 282] width 19 height 19
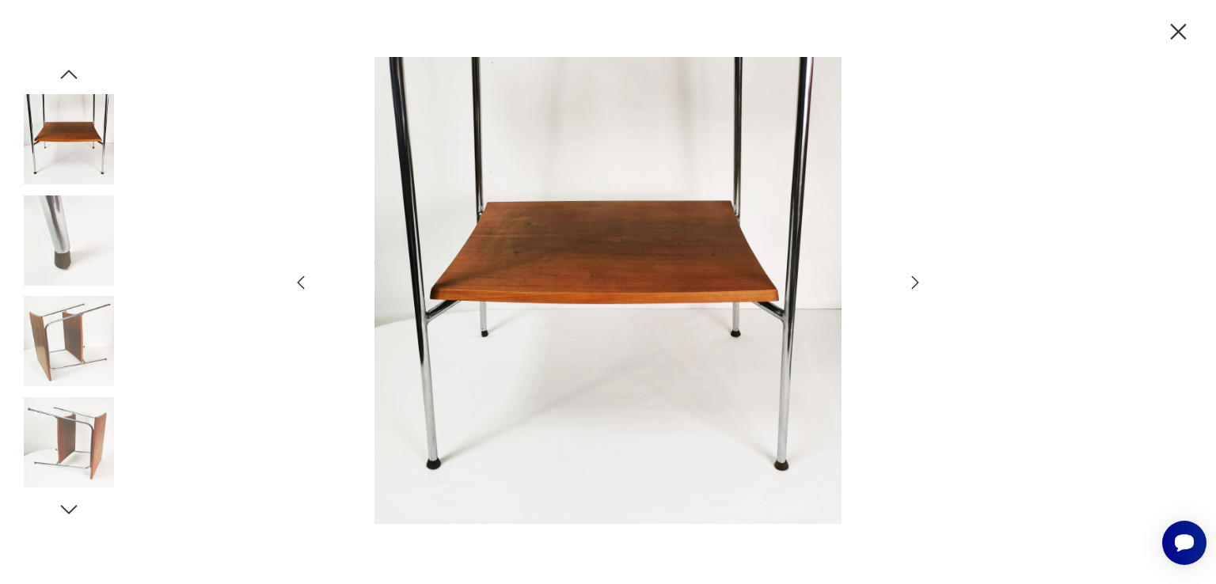
click at [917, 286] on icon "button" at bounding box center [915, 282] width 19 height 19
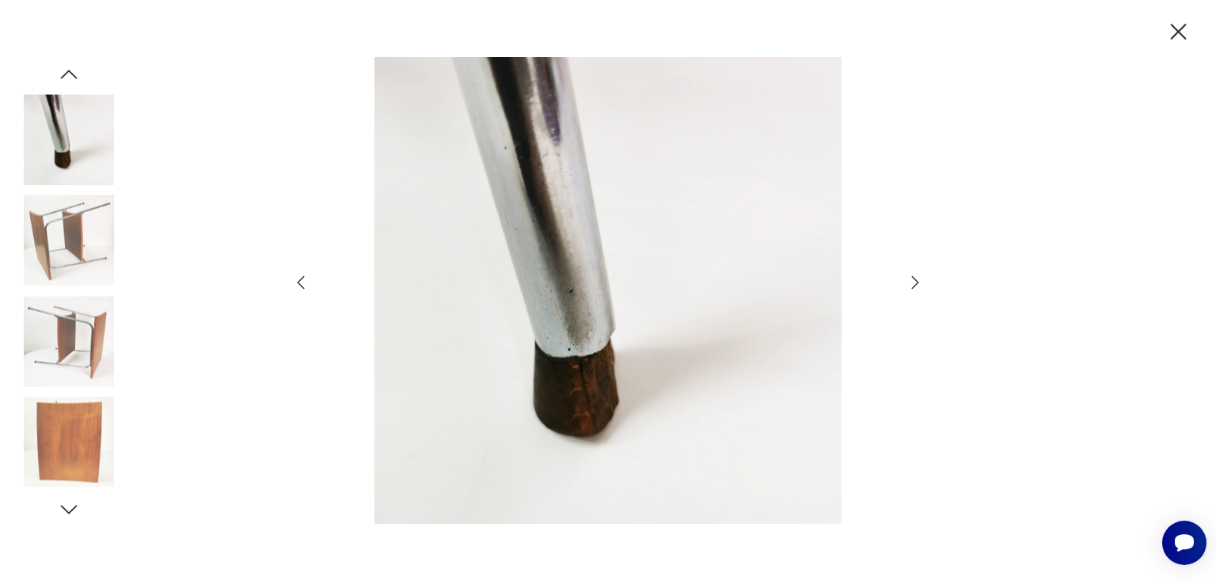
click at [917, 286] on icon "button" at bounding box center [915, 282] width 19 height 19
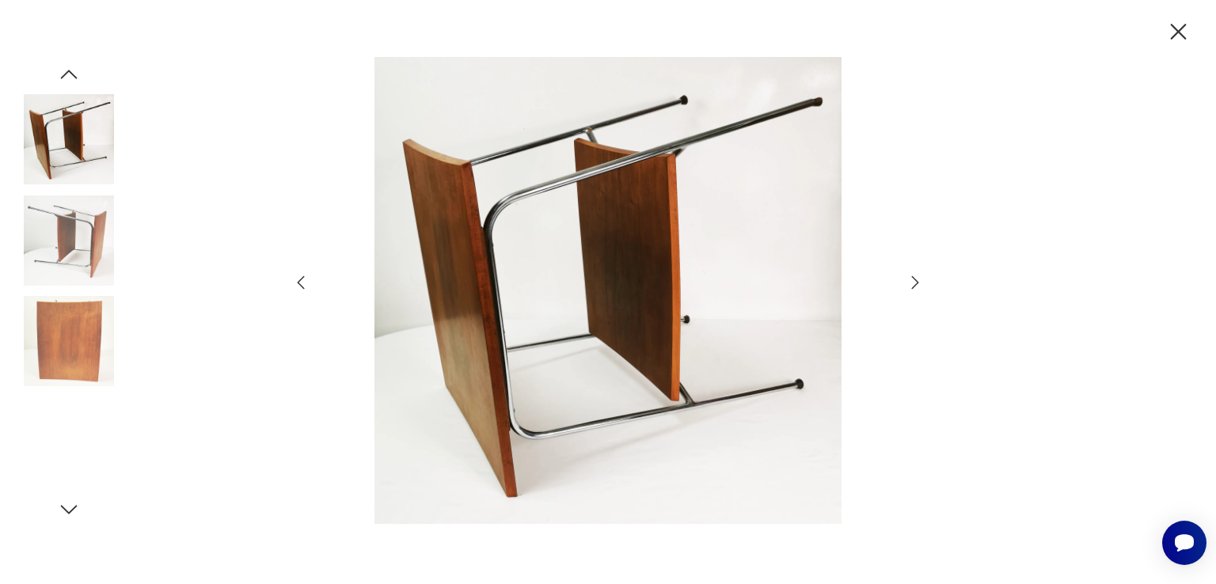
click at [917, 286] on icon "button" at bounding box center [915, 282] width 19 height 19
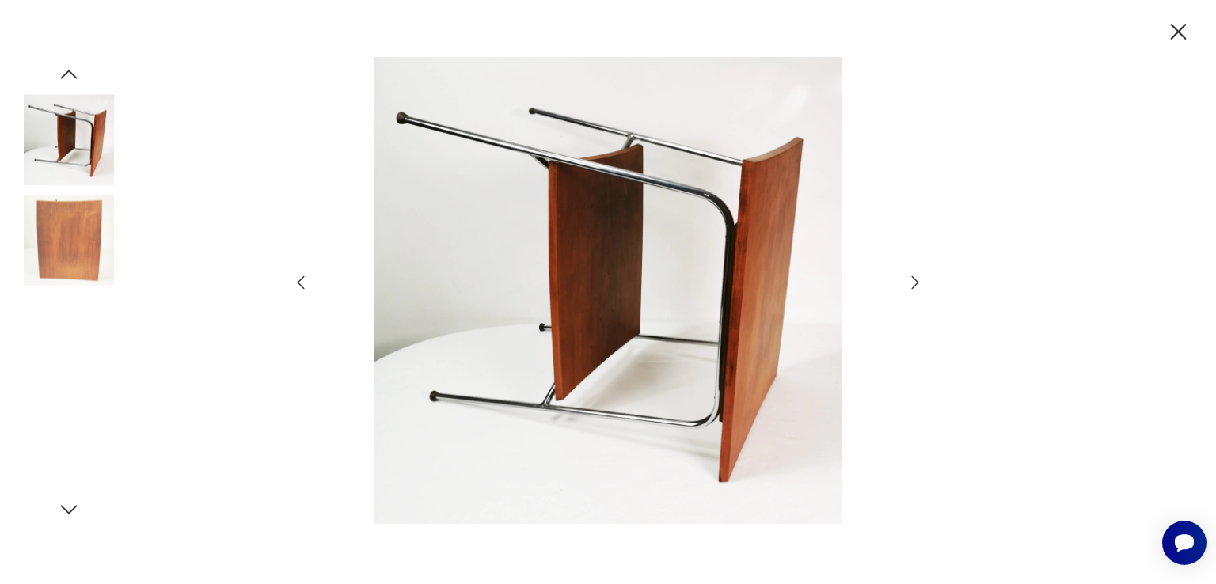
click at [917, 286] on icon "button" at bounding box center [915, 282] width 19 height 19
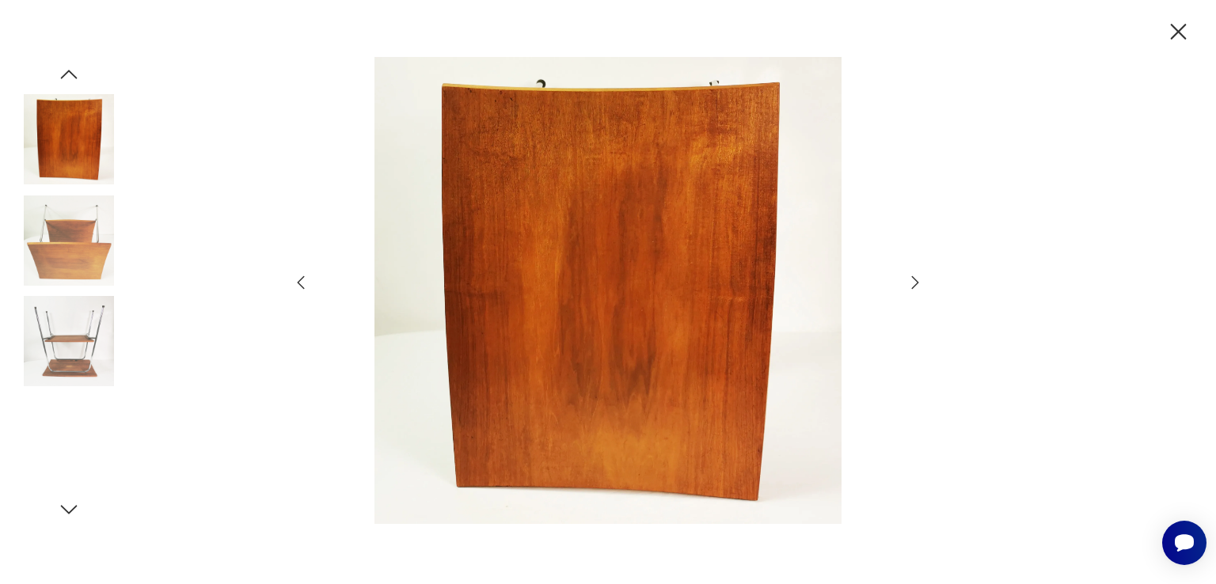
click at [917, 286] on icon "button" at bounding box center [915, 282] width 19 height 19
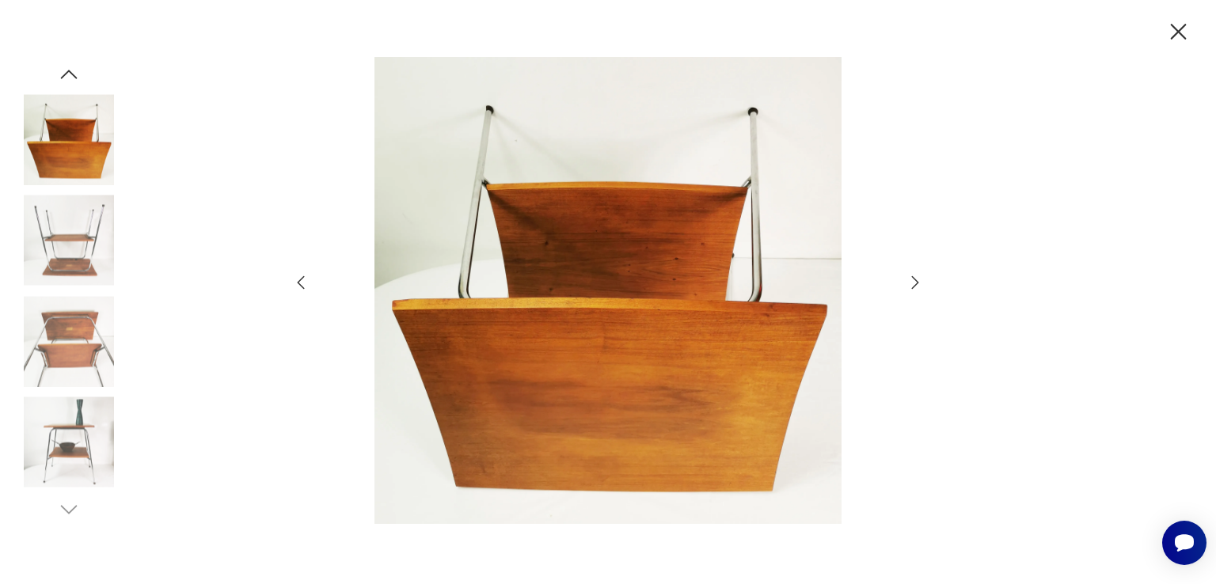
click at [917, 286] on icon "button" at bounding box center [915, 282] width 19 height 19
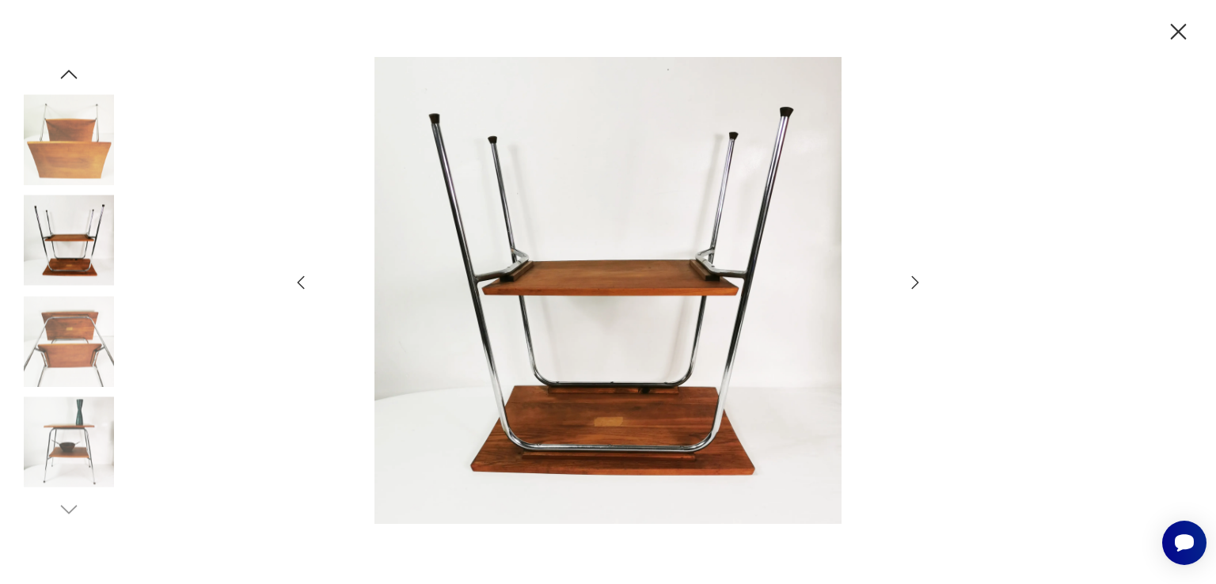
click at [917, 286] on icon "button" at bounding box center [915, 282] width 19 height 19
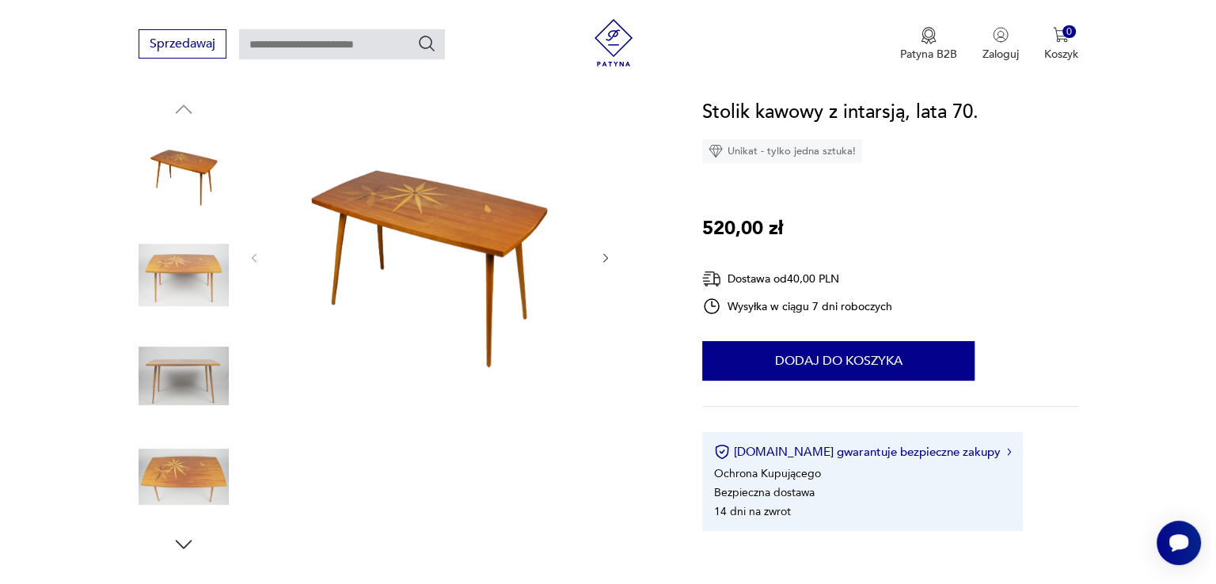
scroll to position [165, 0]
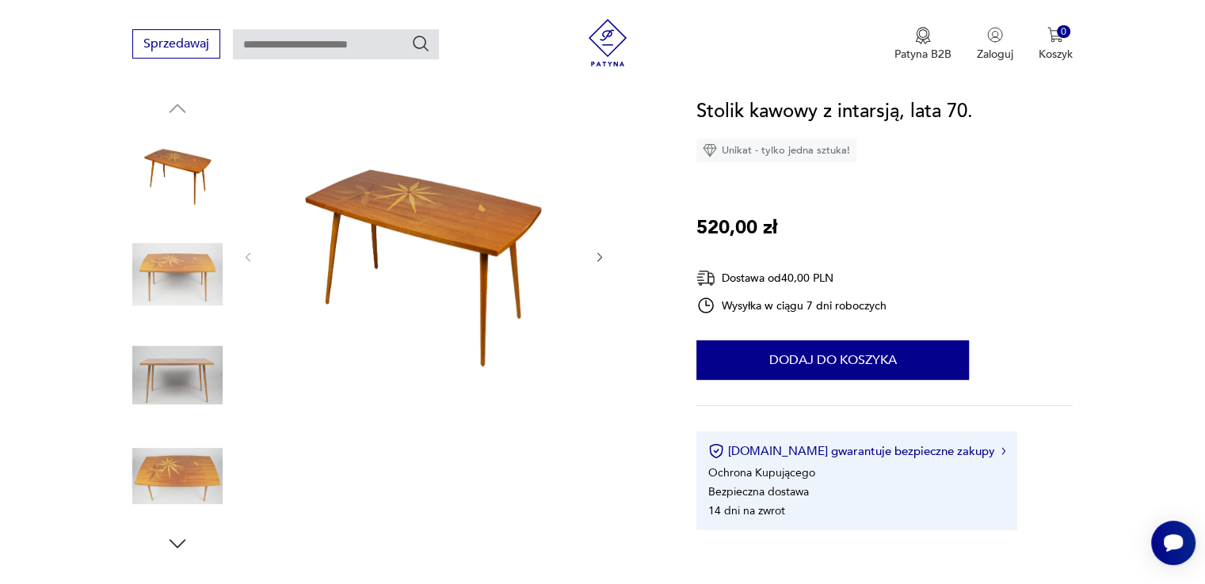
click at [358, 233] on img at bounding box center [424, 256] width 306 height 318
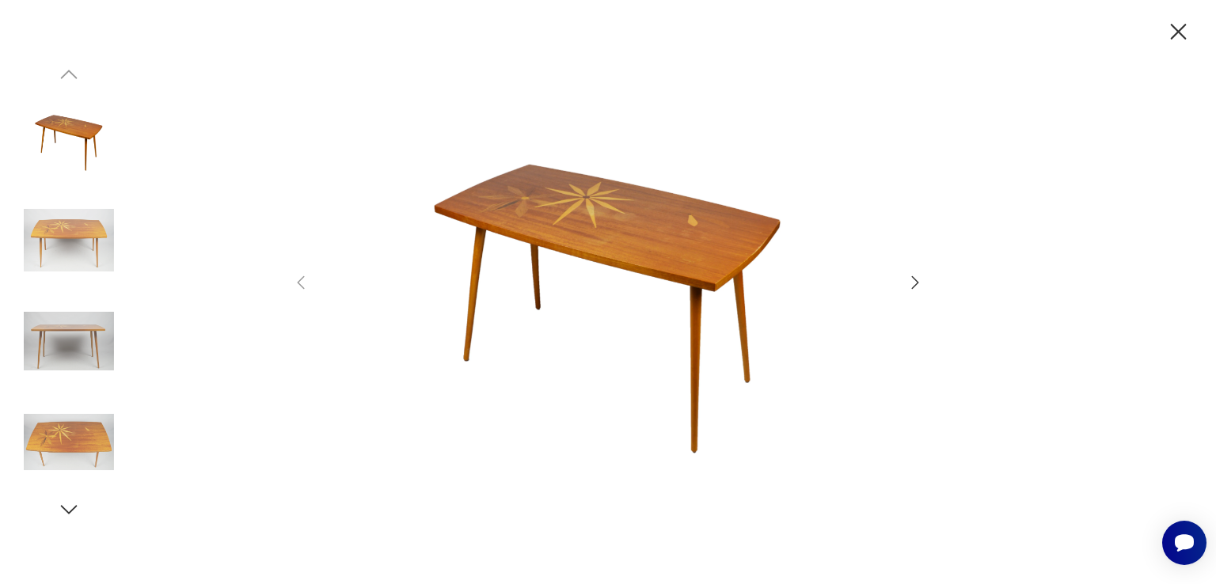
click at [914, 279] on icon "button" at bounding box center [915, 282] width 7 height 13
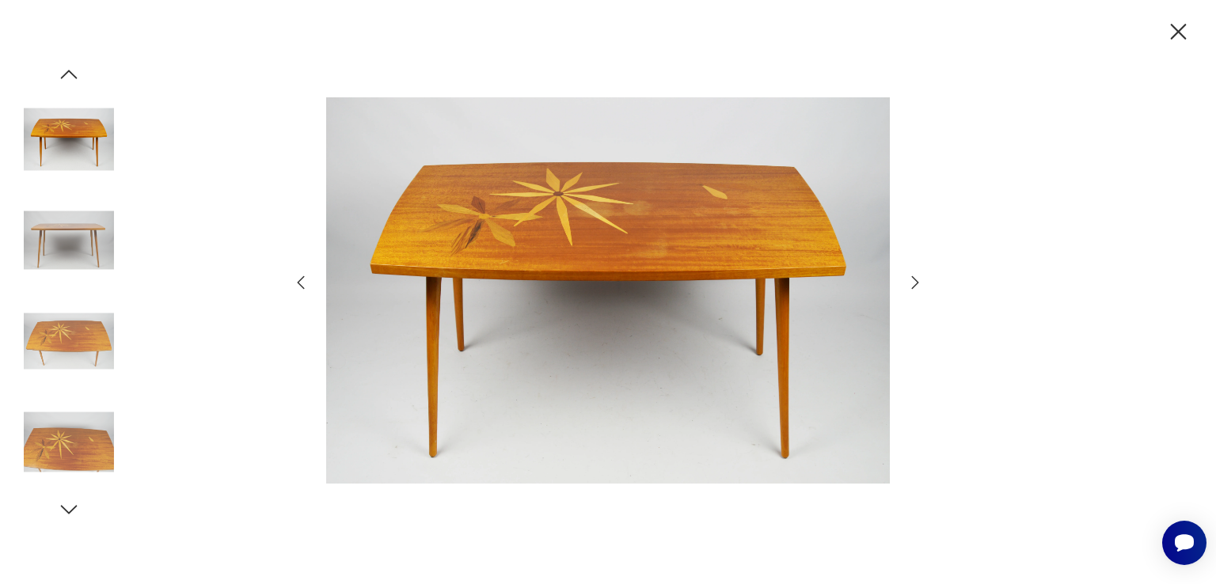
click at [914, 279] on icon "button" at bounding box center [915, 282] width 7 height 13
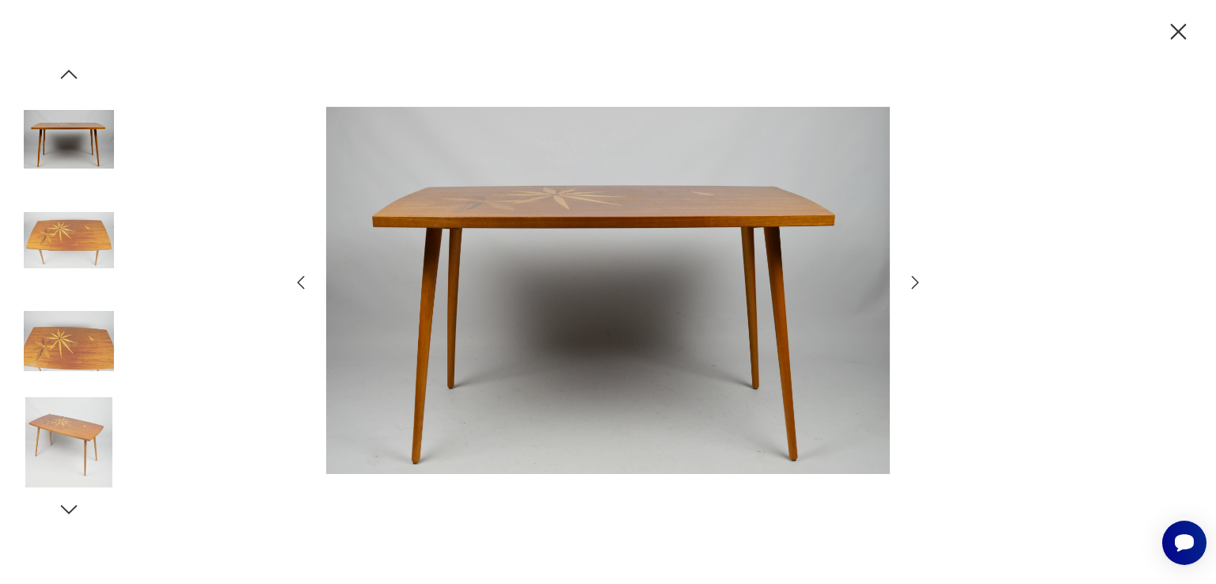
click at [914, 279] on icon "button" at bounding box center [915, 282] width 7 height 13
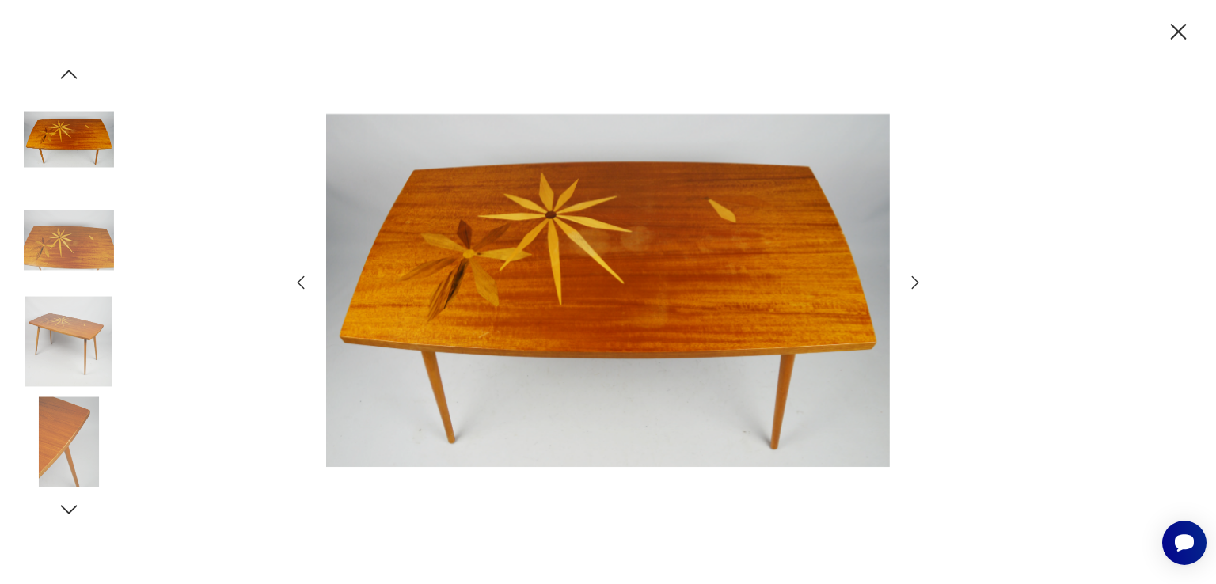
click at [914, 279] on icon "button" at bounding box center [915, 282] width 7 height 13
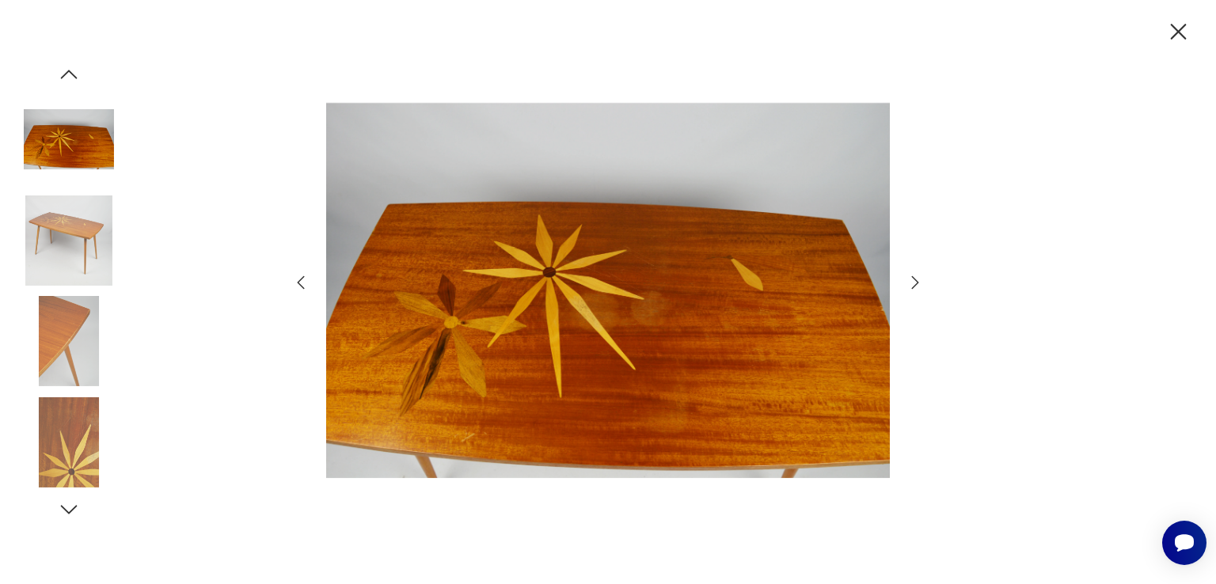
click at [914, 279] on icon "button" at bounding box center [915, 282] width 7 height 13
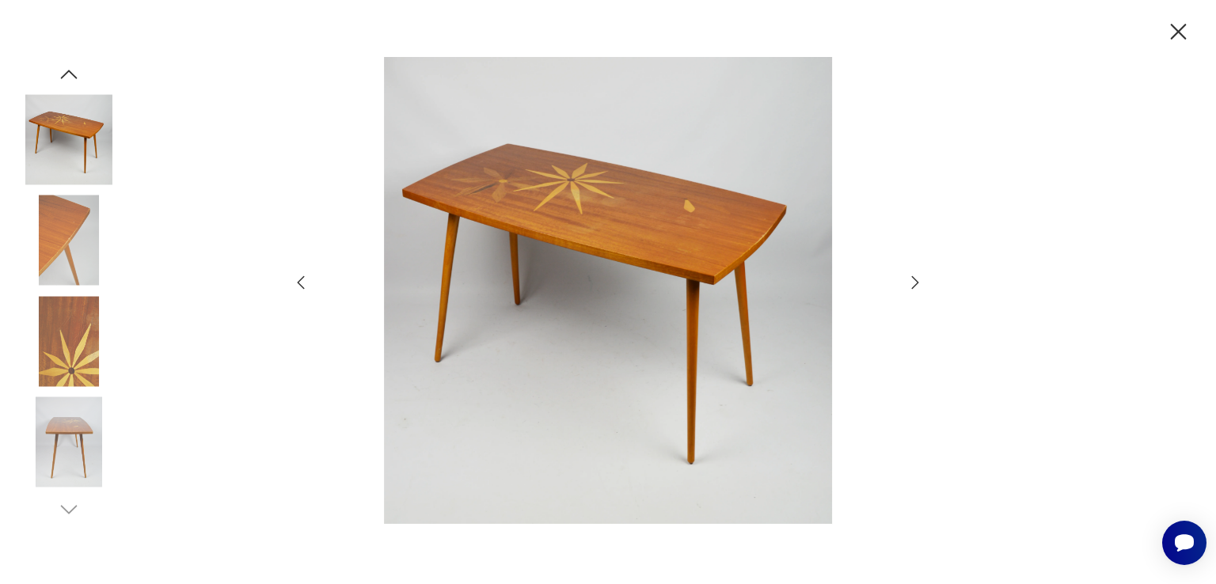
click at [914, 279] on icon "button" at bounding box center [915, 282] width 7 height 13
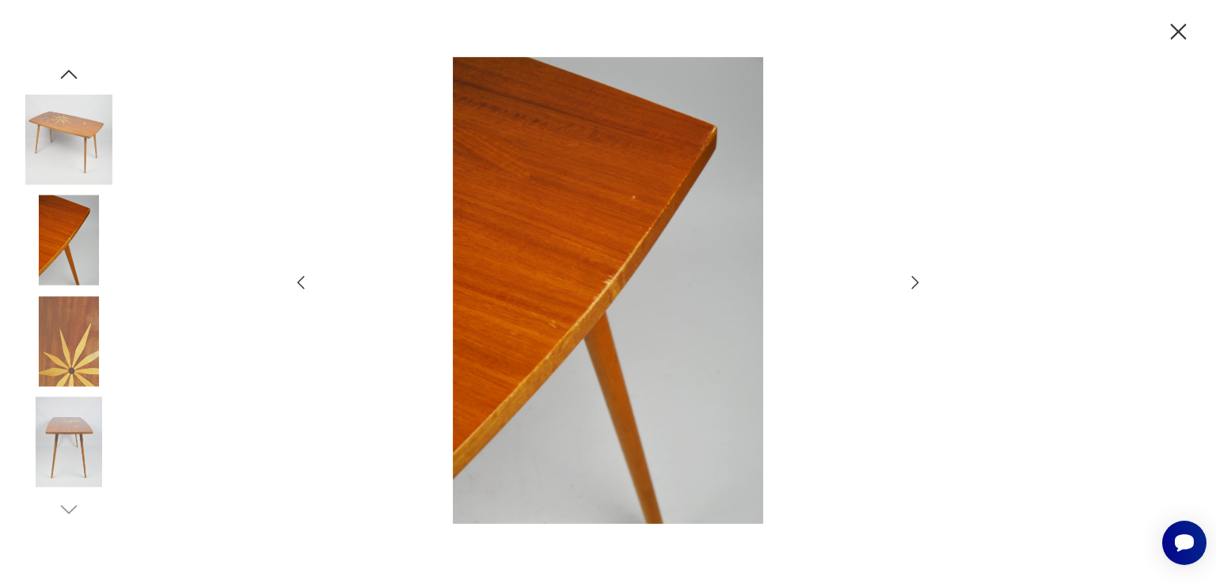
click at [914, 279] on icon "button" at bounding box center [915, 282] width 7 height 13
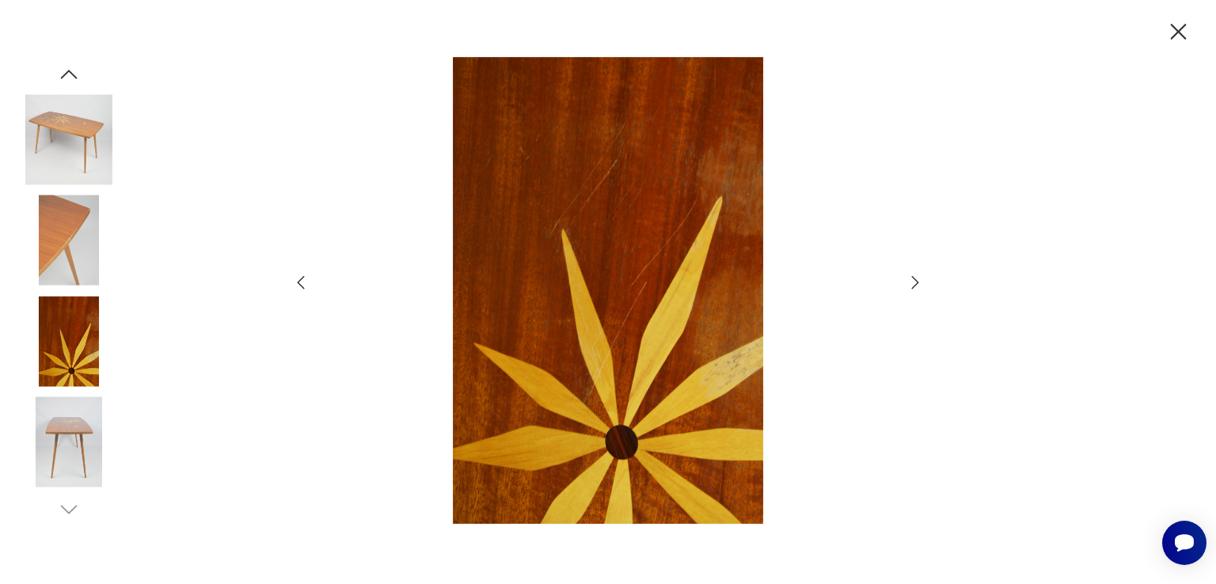
click at [914, 279] on icon "button" at bounding box center [915, 282] width 7 height 13
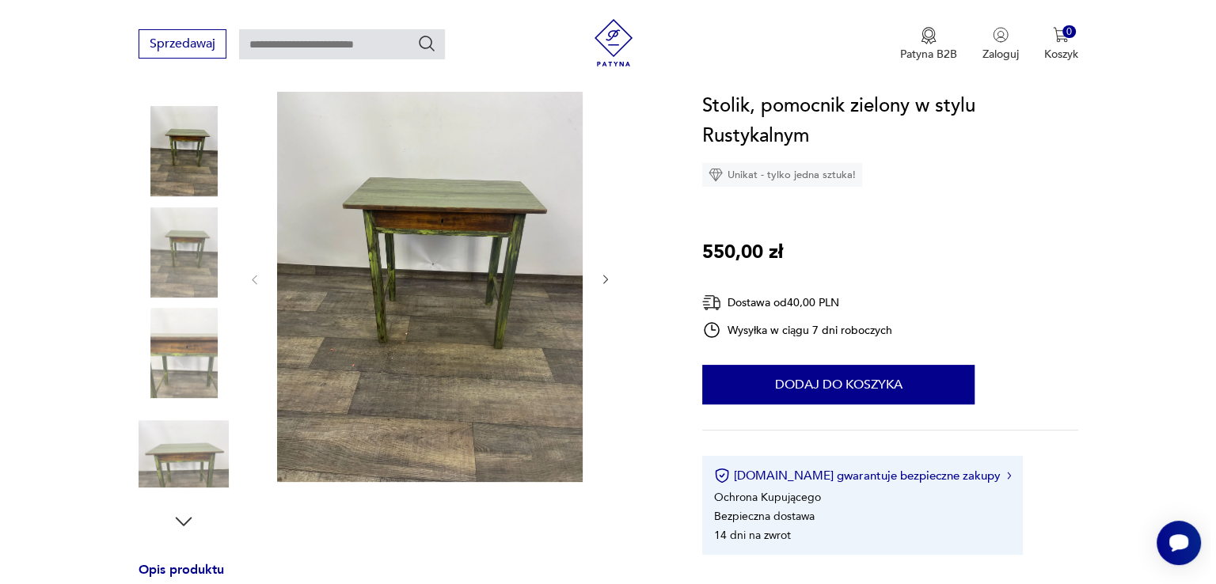
scroll to position [190, 0]
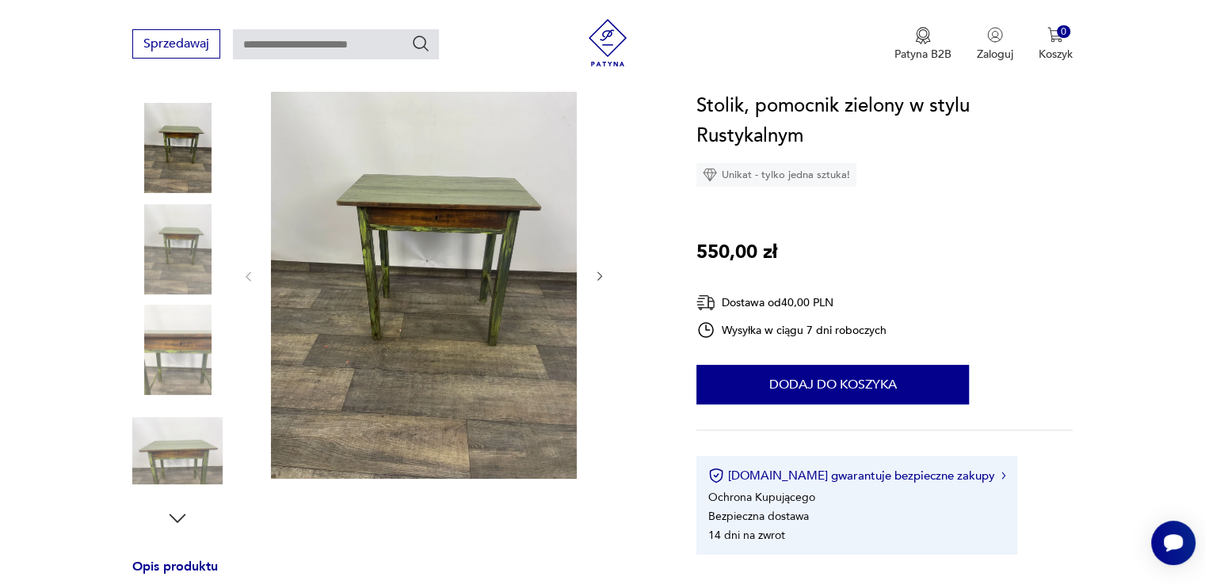
click at [458, 227] on img at bounding box center [424, 275] width 306 height 408
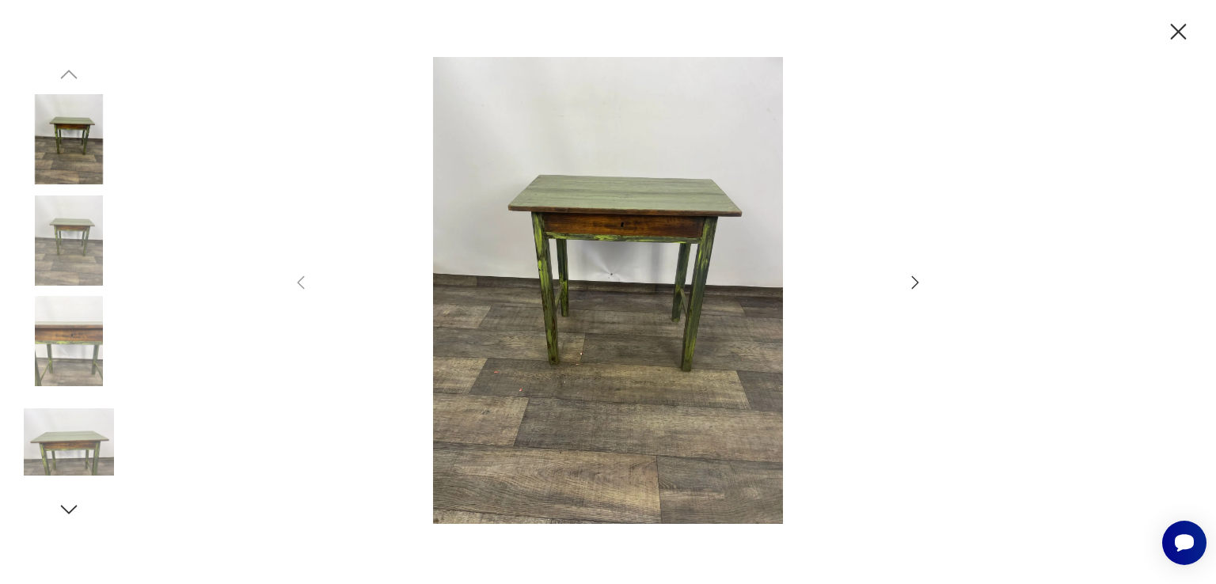
click at [906, 276] on icon "button" at bounding box center [915, 282] width 19 height 19
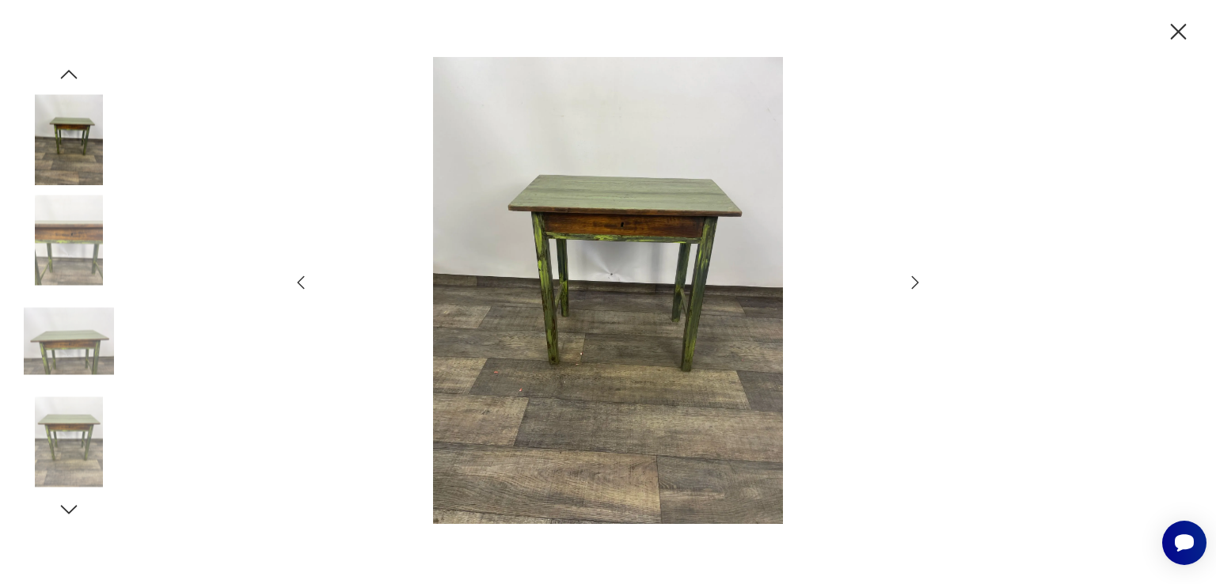
click at [922, 280] on icon "button" at bounding box center [915, 282] width 19 height 19
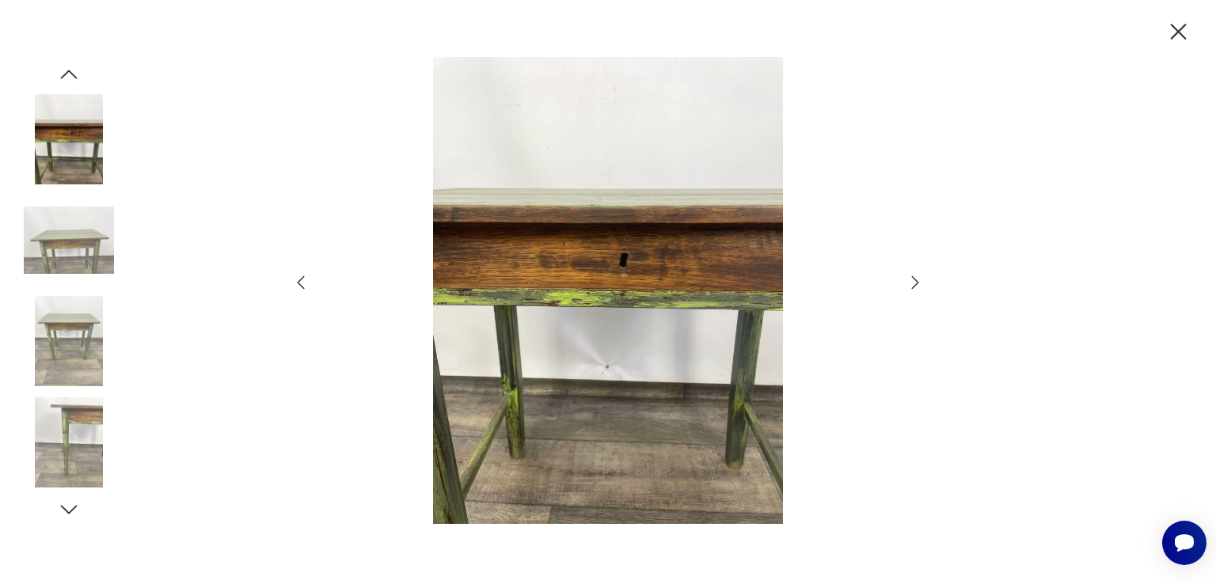
click at [916, 276] on icon "button" at bounding box center [915, 282] width 19 height 19
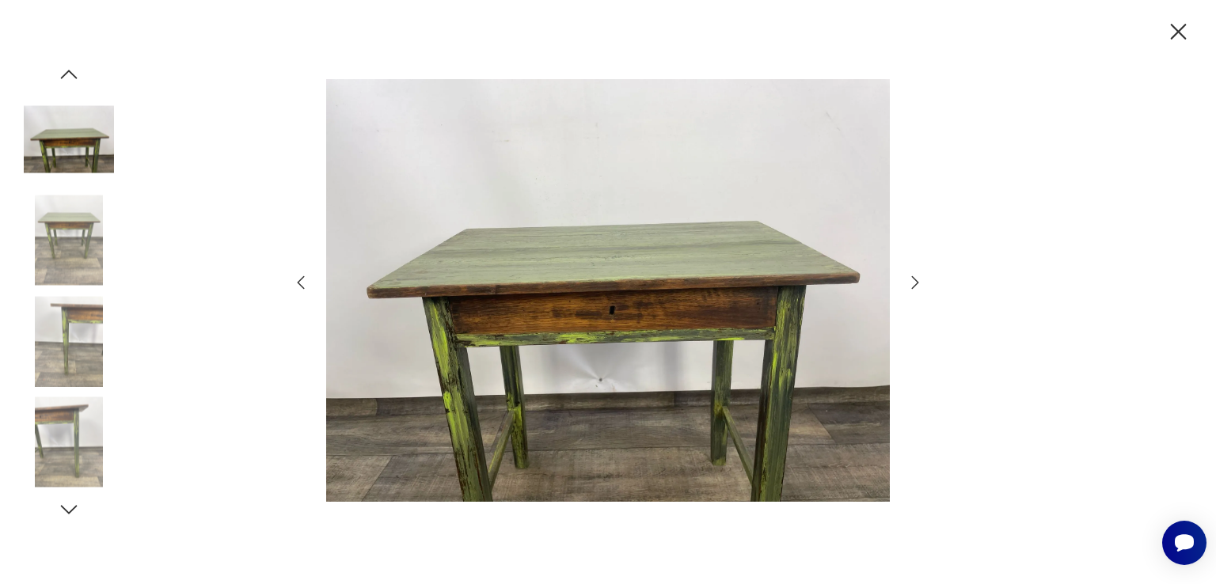
click at [916, 276] on icon "button" at bounding box center [915, 282] width 19 height 19
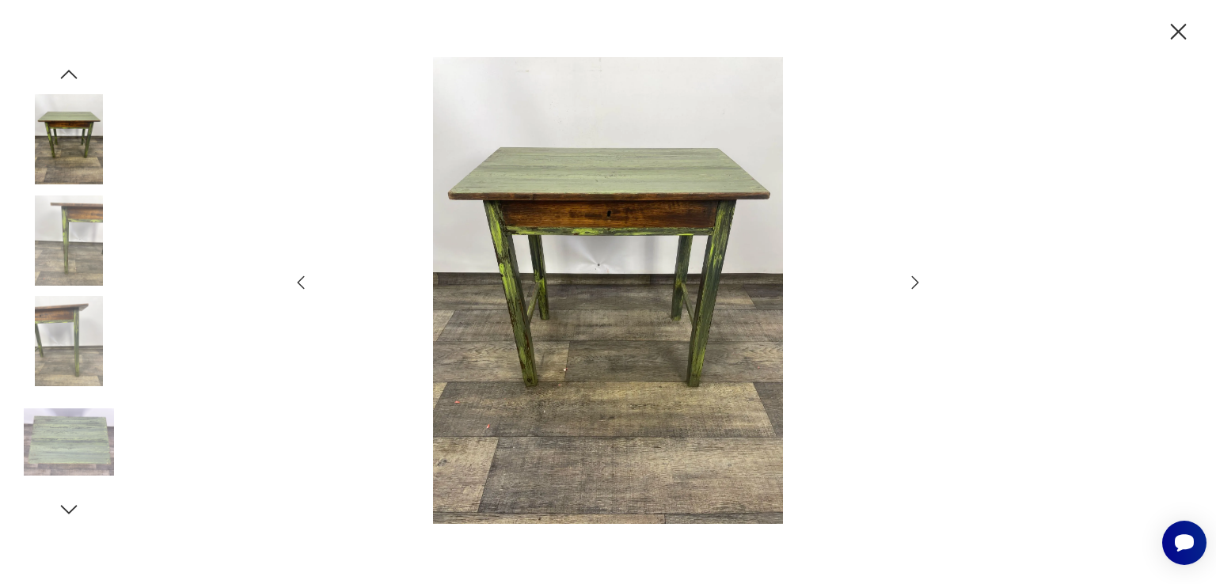
click at [916, 276] on icon "button" at bounding box center [915, 282] width 19 height 19
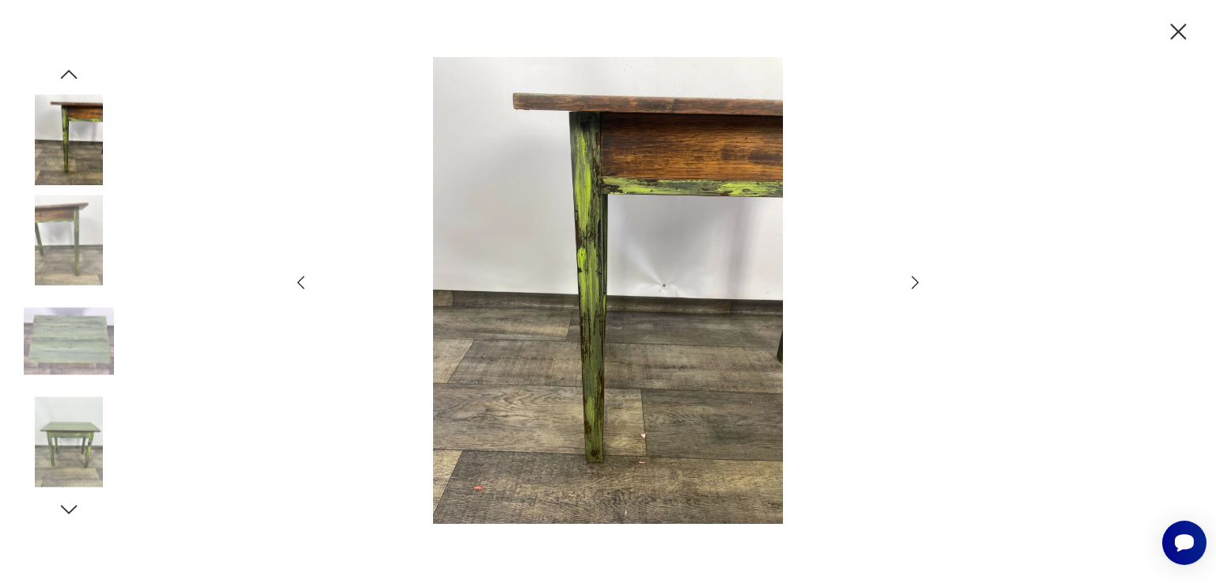
click at [916, 276] on icon "button" at bounding box center [915, 282] width 19 height 19
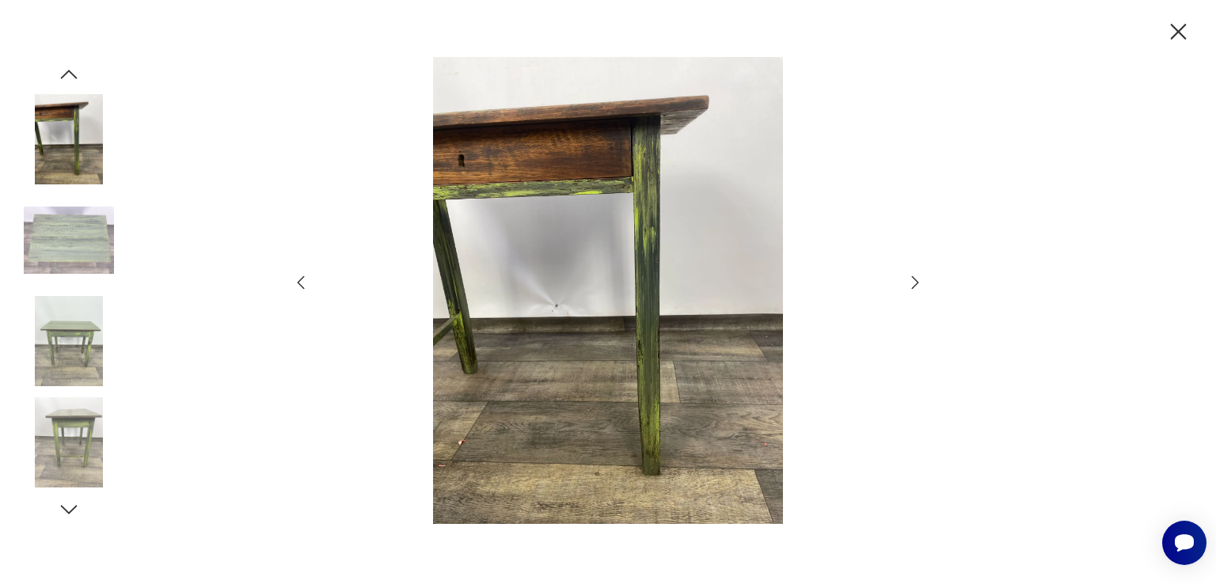
click at [916, 276] on icon "button" at bounding box center [915, 282] width 19 height 19
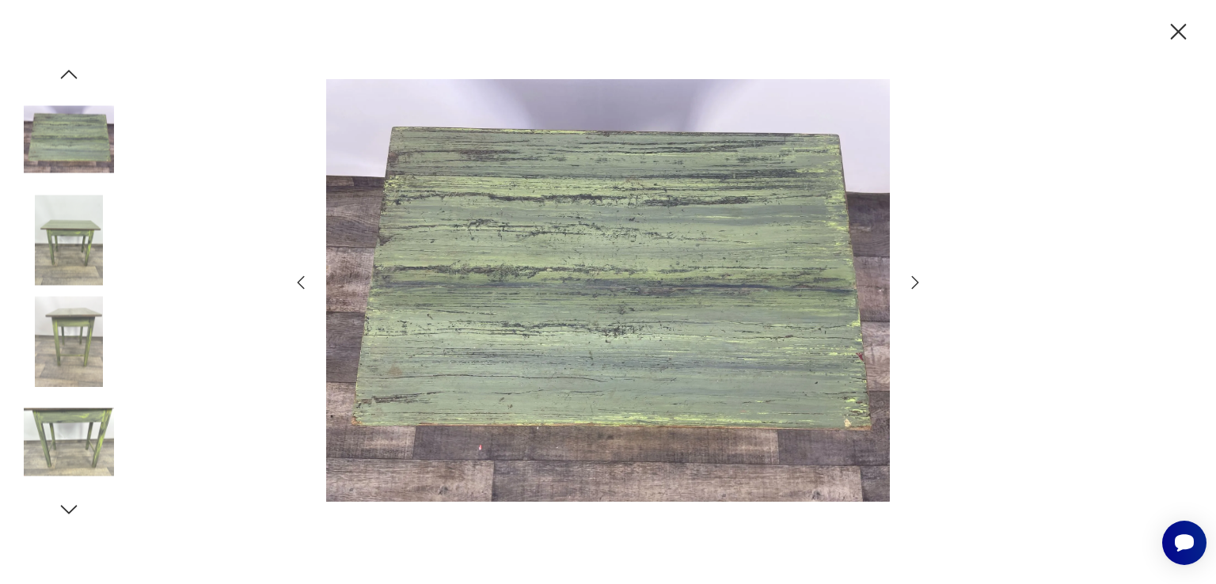
click at [916, 276] on icon "button" at bounding box center [915, 282] width 19 height 19
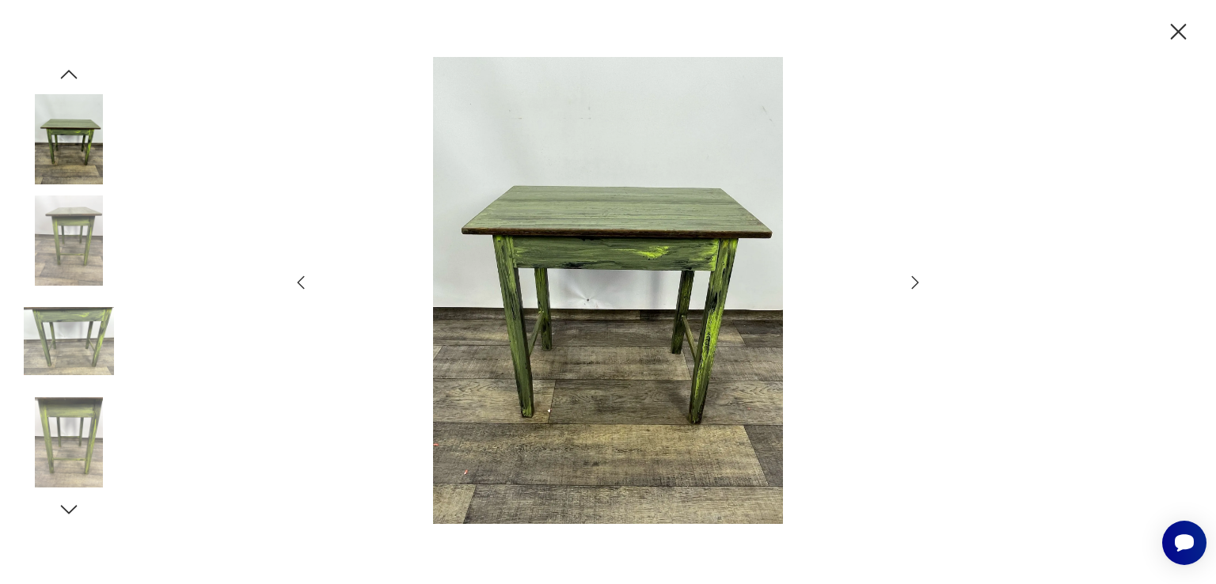
click at [916, 276] on icon "button" at bounding box center [915, 282] width 19 height 19
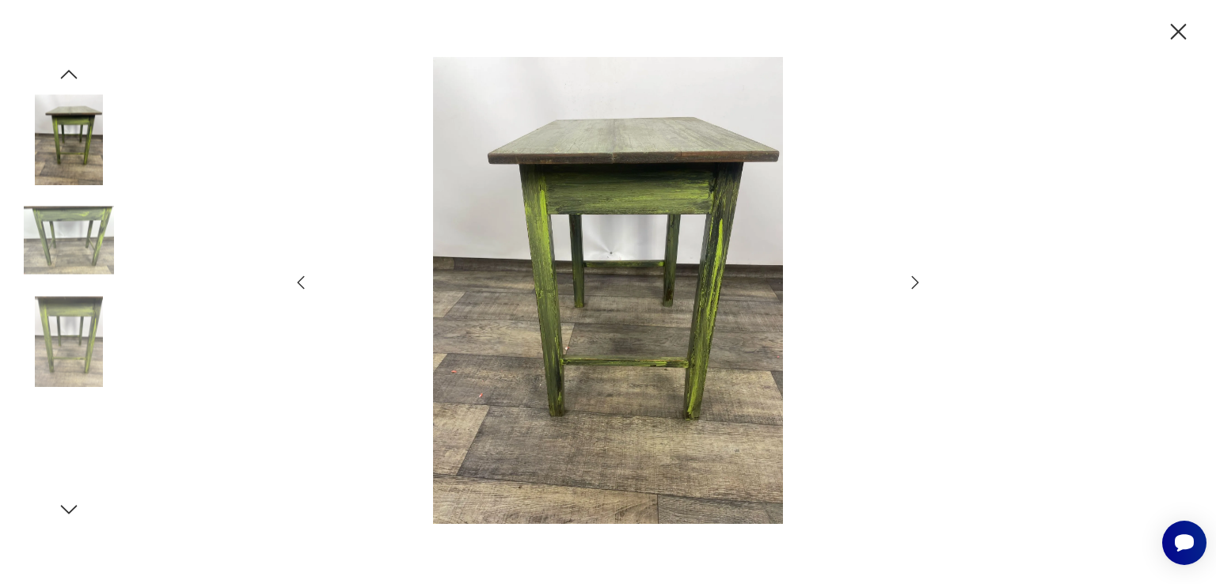
click at [916, 276] on icon "button" at bounding box center [915, 282] width 19 height 19
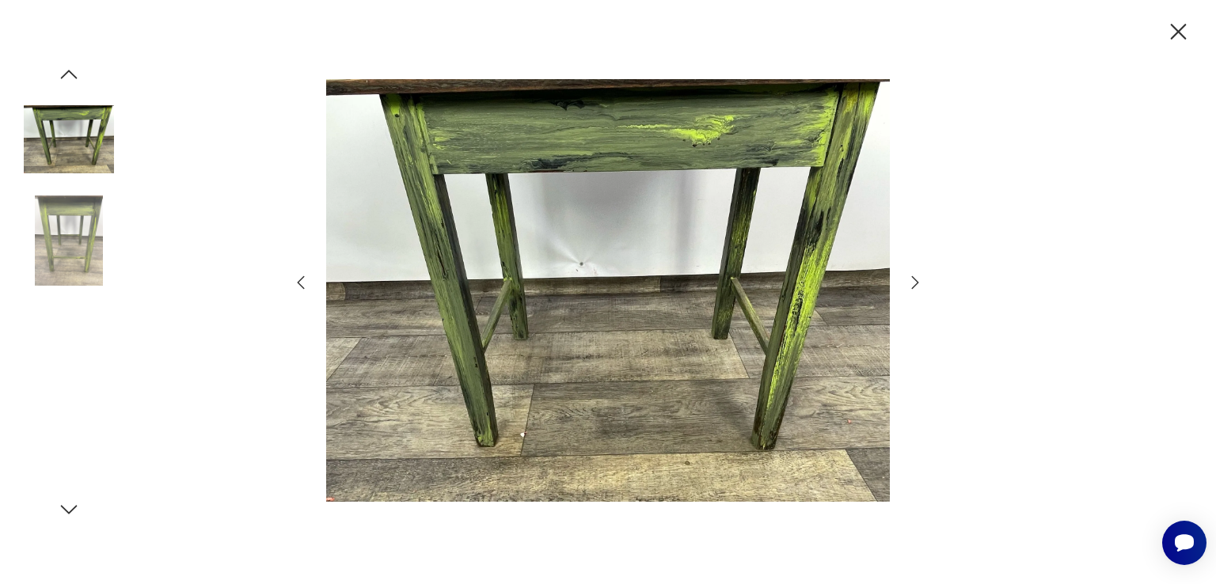
click at [916, 276] on icon "button" at bounding box center [915, 282] width 19 height 19
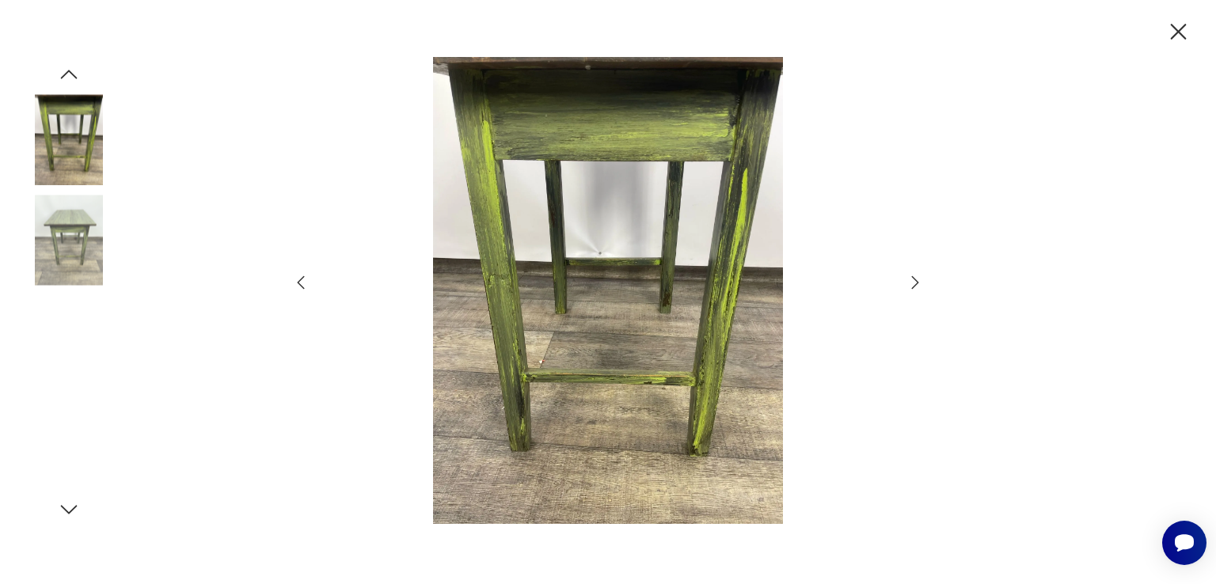
click at [916, 276] on icon "button" at bounding box center [915, 282] width 19 height 19
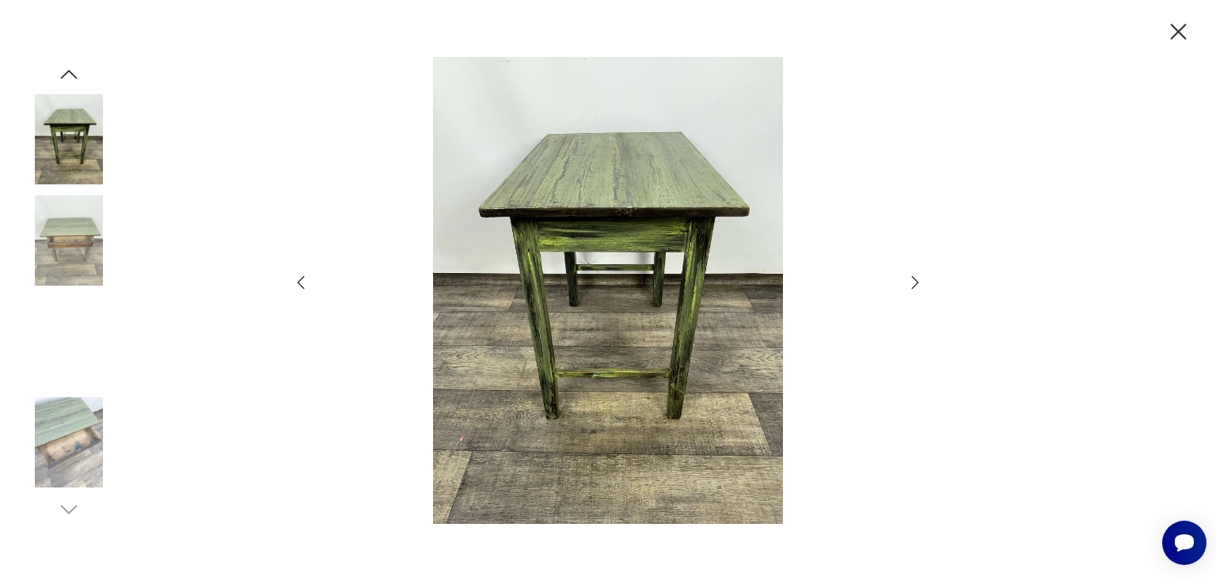
click at [916, 276] on icon "button" at bounding box center [915, 282] width 19 height 19
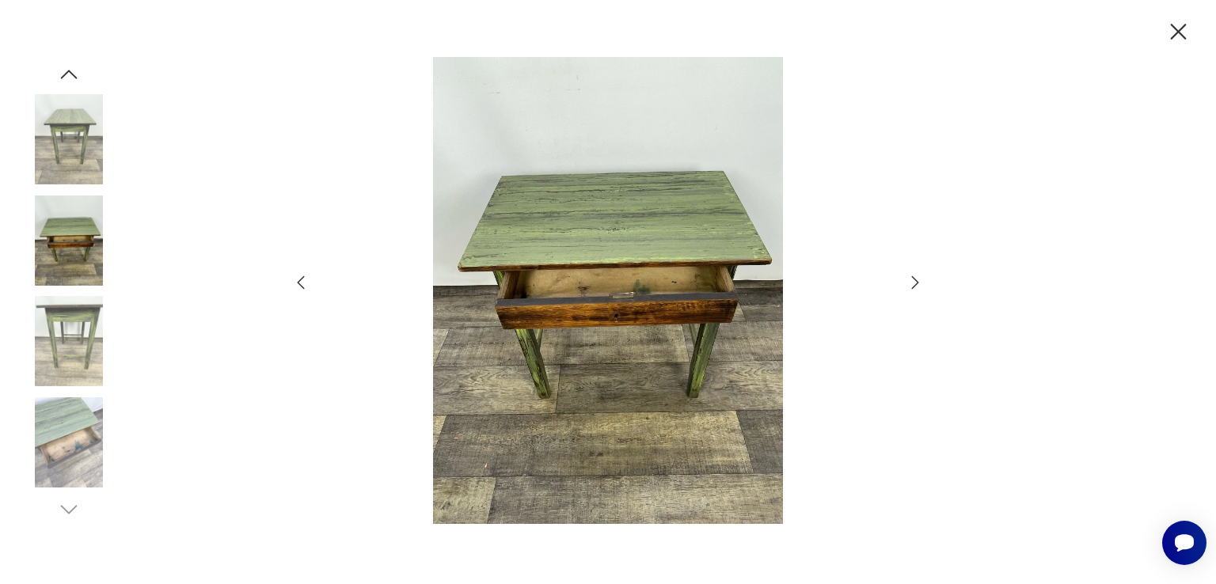
click at [916, 276] on icon "button" at bounding box center [915, 282] width 19 height 19
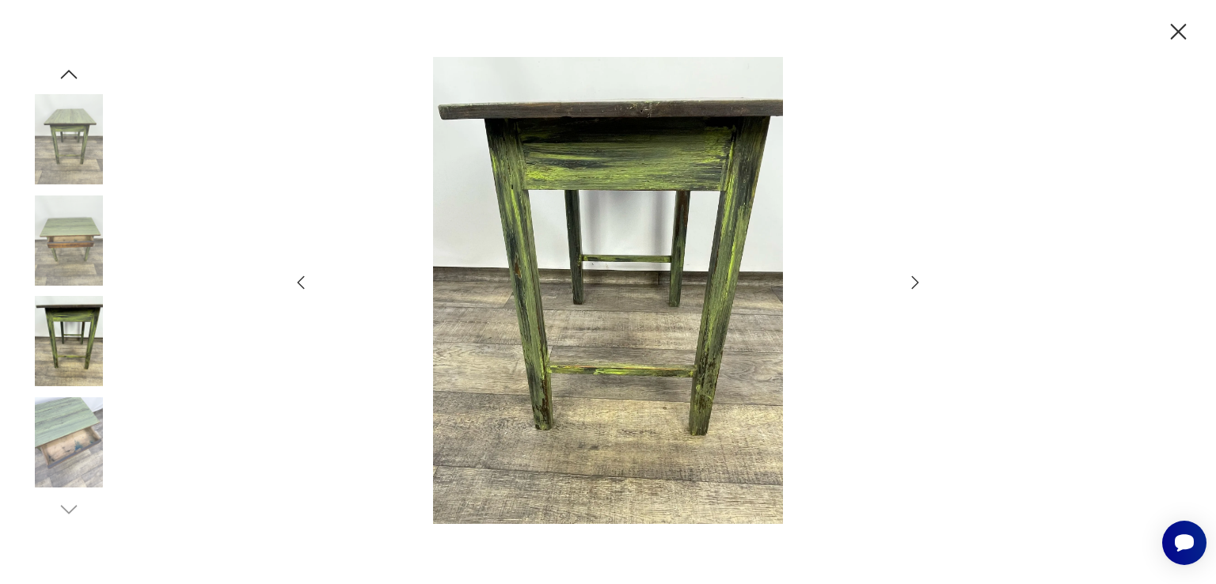
click at [916, 276] on icon "button" at bounding box center [915, 282] width 19 height 19
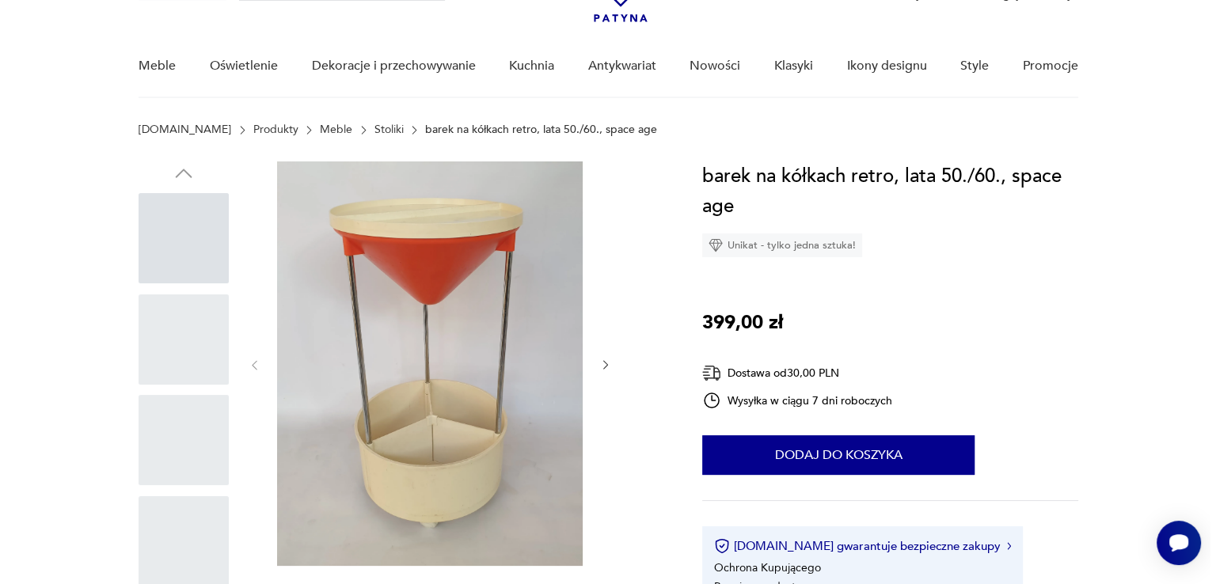
scroll to position [101, 0]
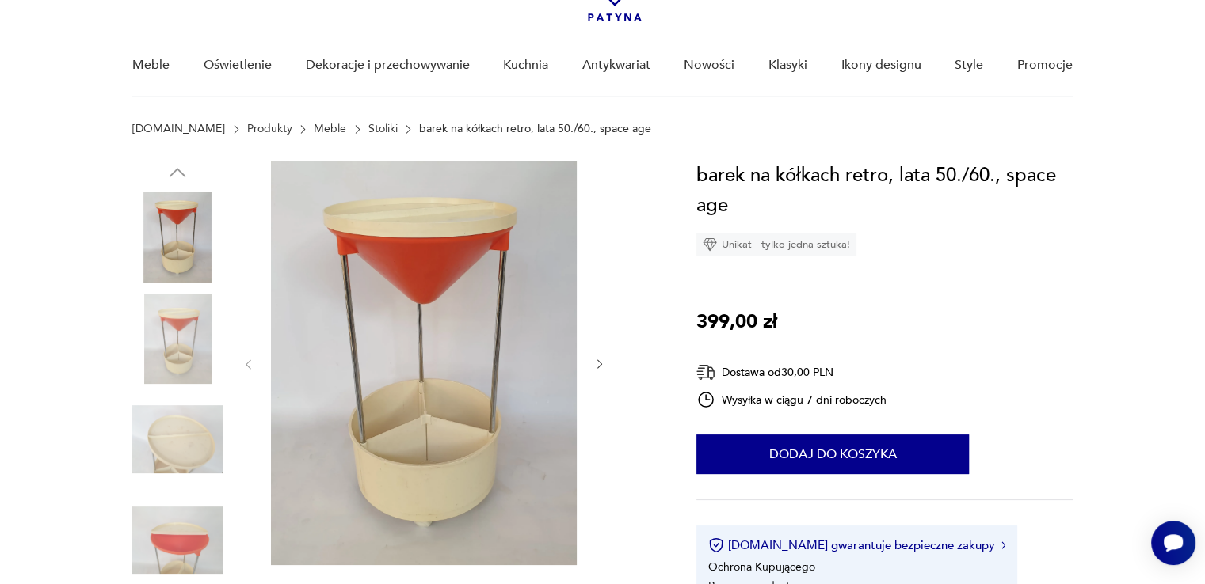
click at [388, 306] on img at bounding box center [424, 363] width 306 height 405
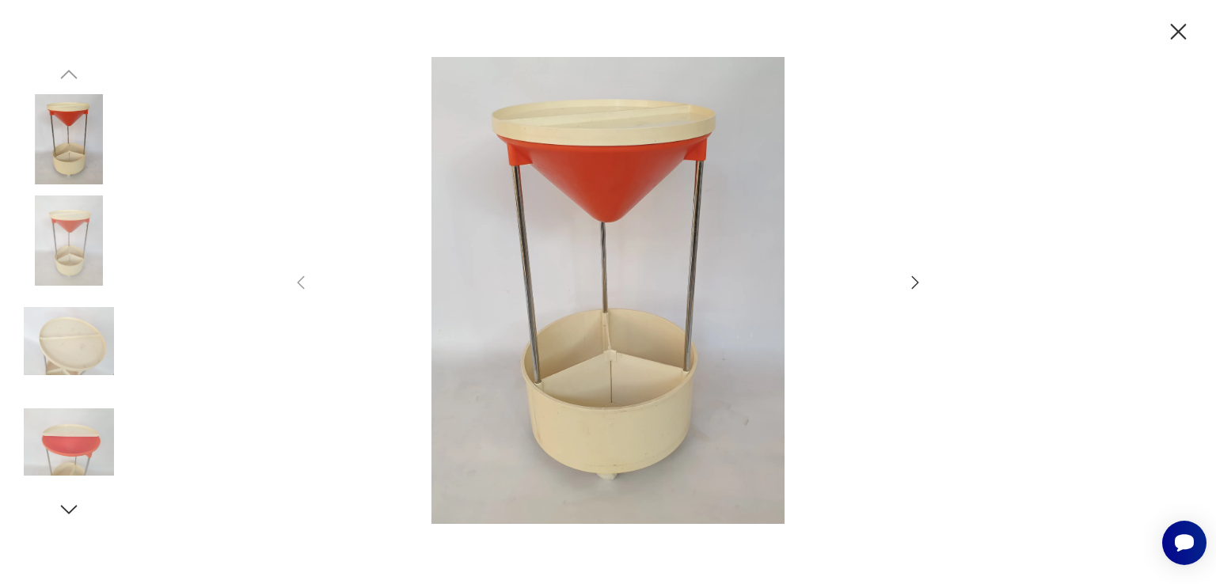
click at [916, 276] on icon "button" at bounding box center [915, 282] width 19 height 19
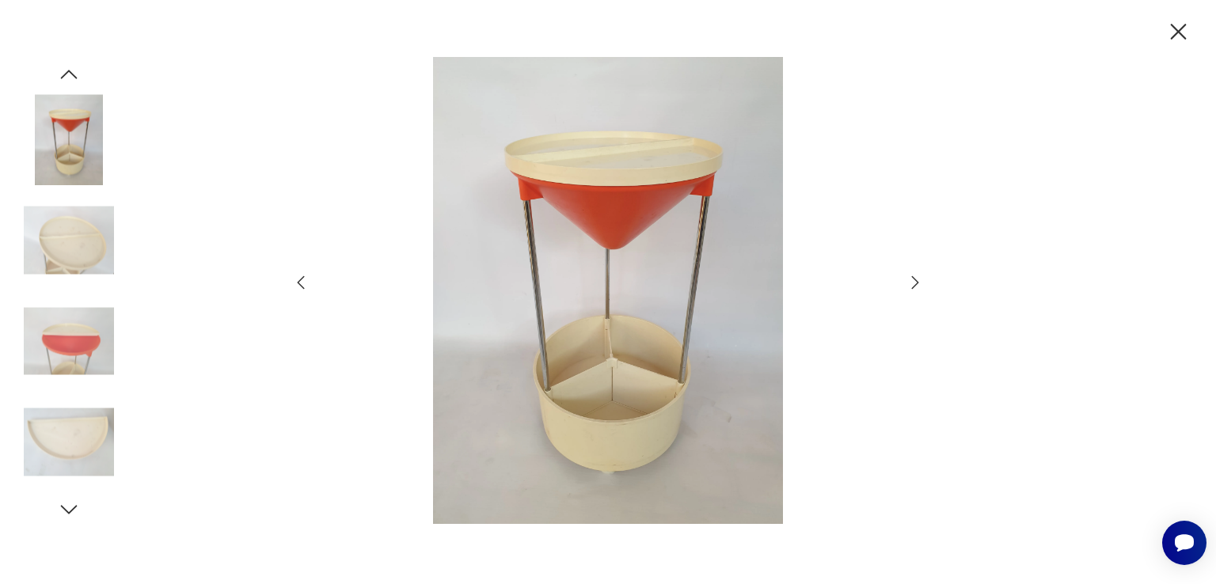
click at [916, 276] on icon "button" at bounding box center [915, 282] width 19 height 19
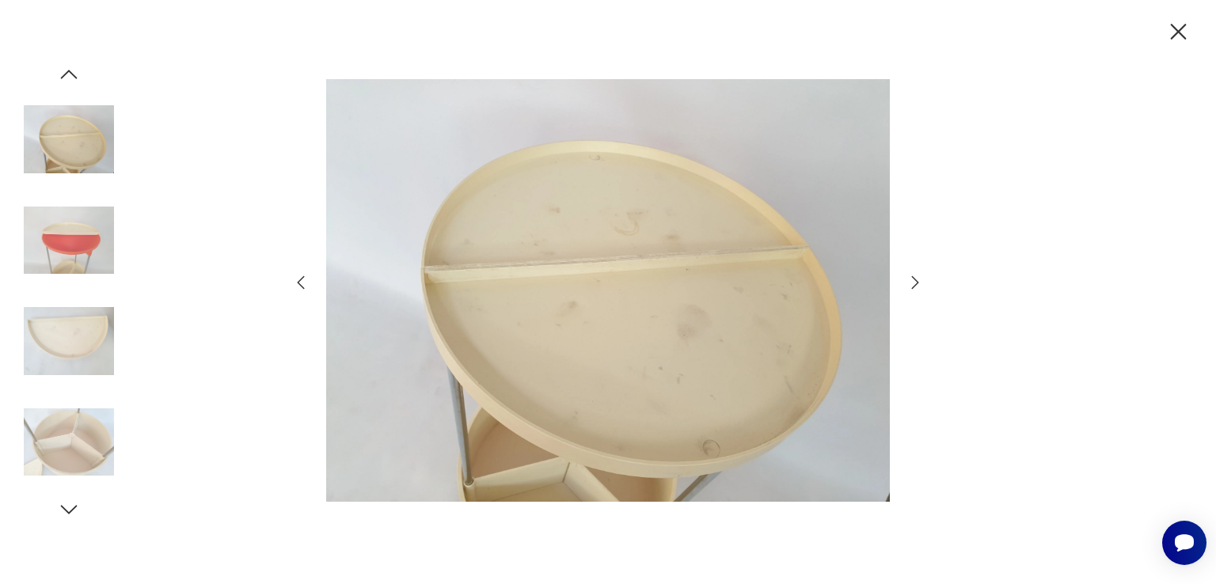
click at [916, 276] on icon "button" at bounding box center [915, 282] width 19 height 19
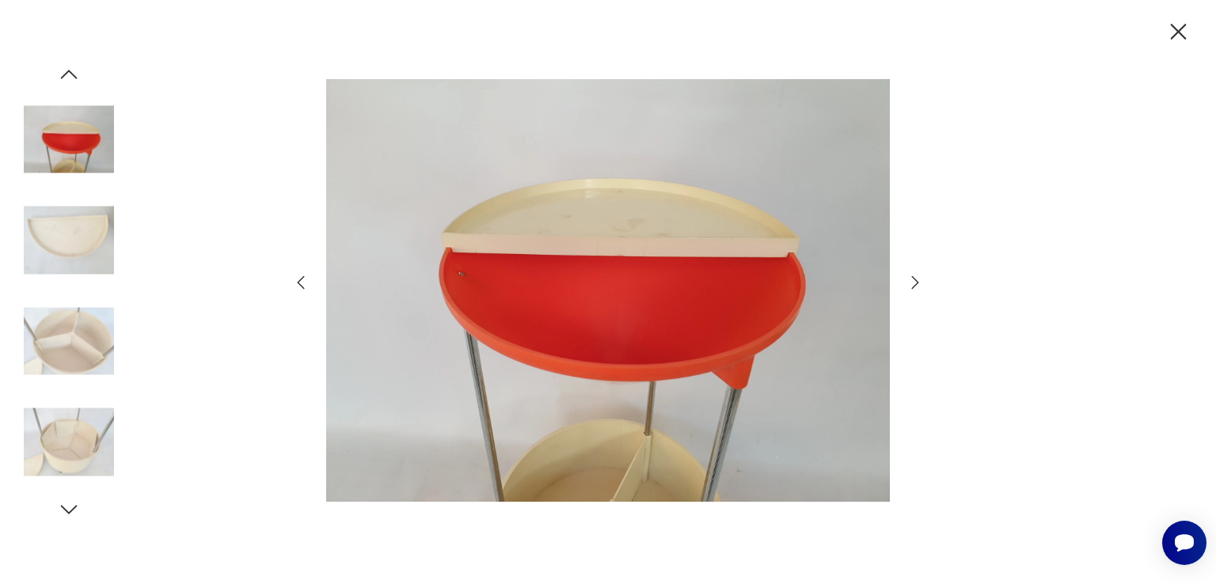
click at [916, 276] on icon "button" at bounding box center [915, 282] width 19 height 19
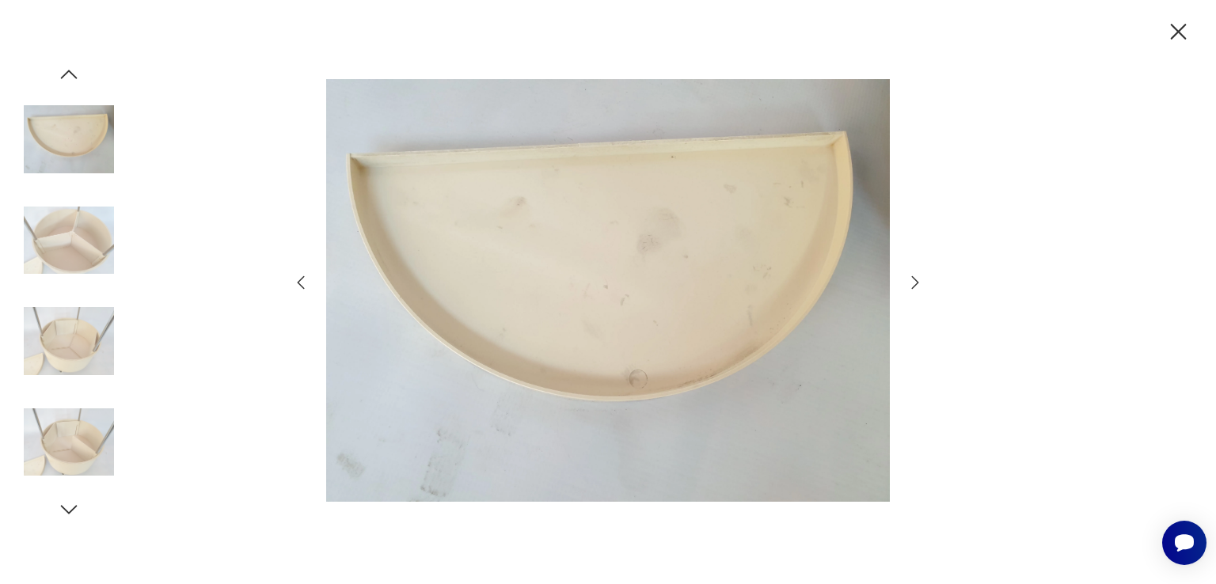
click at [916, 276] on icon "button" at bounding box center [915, 282] width 19 height 19
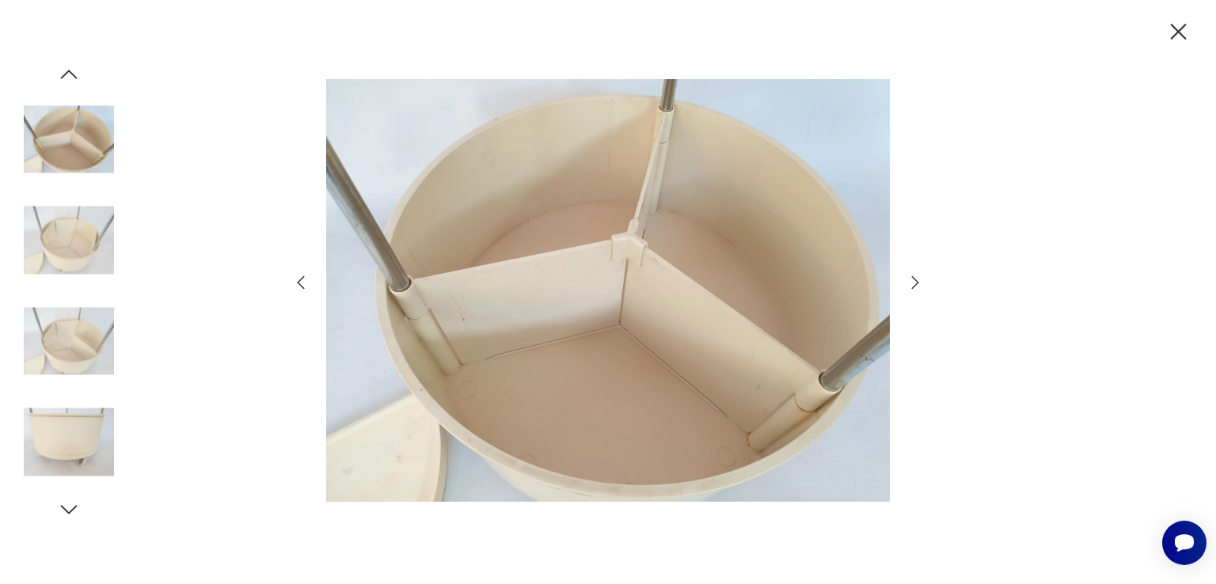
click at [916, 276] on icon "button" at bounding box center [915, 282] width 19 height 19
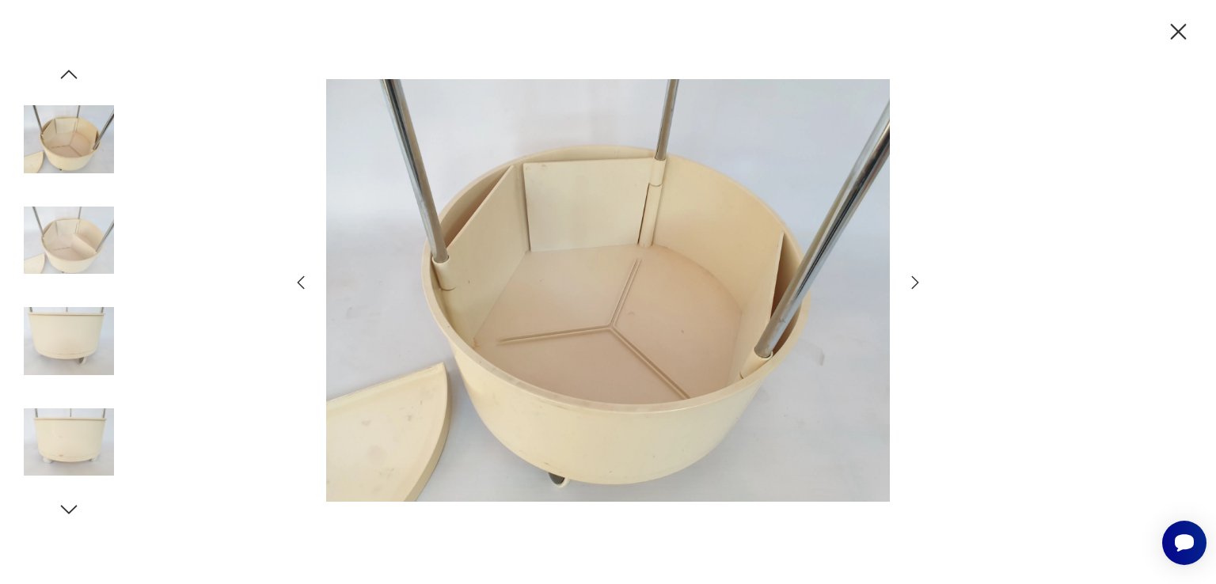
click at [916, 276] on icon "button" at bounding box center [915, 282] width 19 height 19
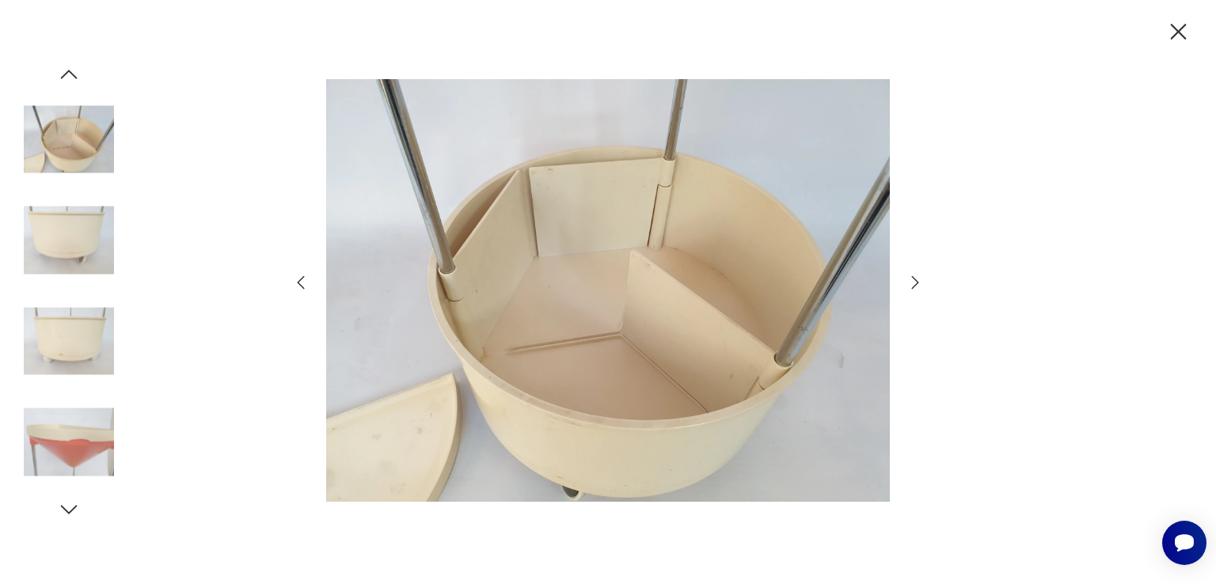
click at [916, 276] on icon "button" at bounding box center [915, 282] width 19 height 19
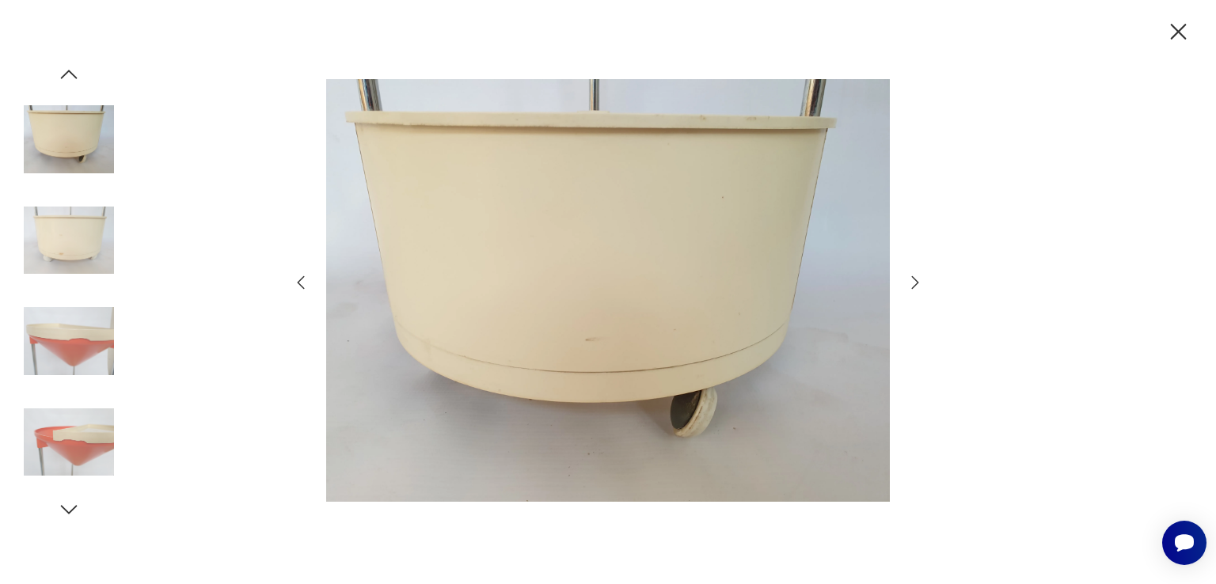
click at [916, 276] on icon "button" at bounding box center [915, 282] width 19 height 19
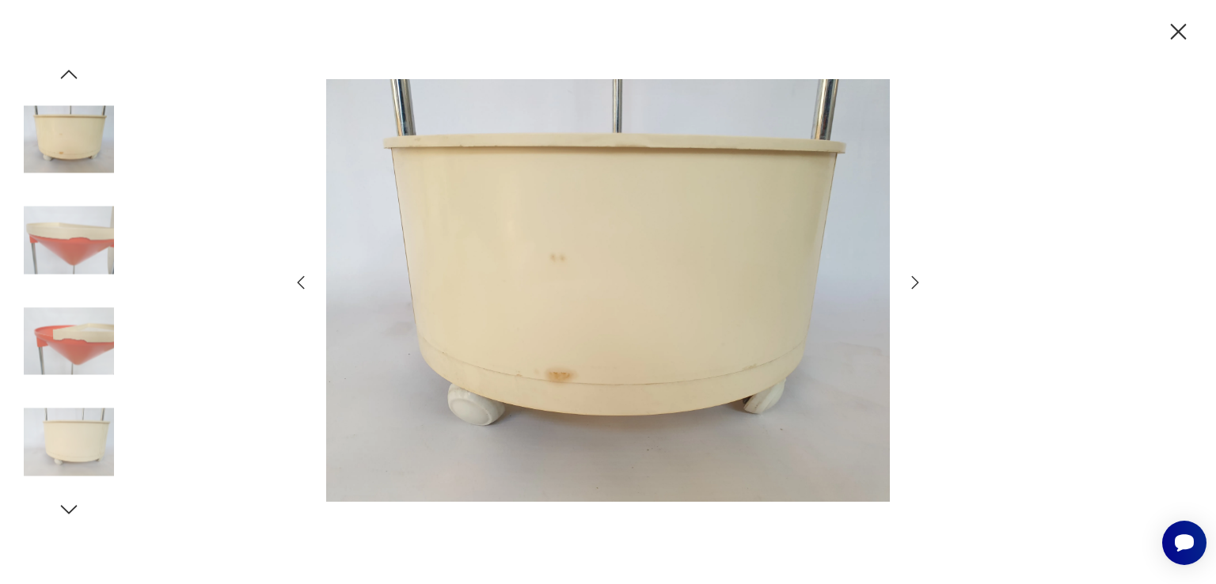
click at [916, 276] on icon "button" at bounding box center [915, 282] width 19 height 19
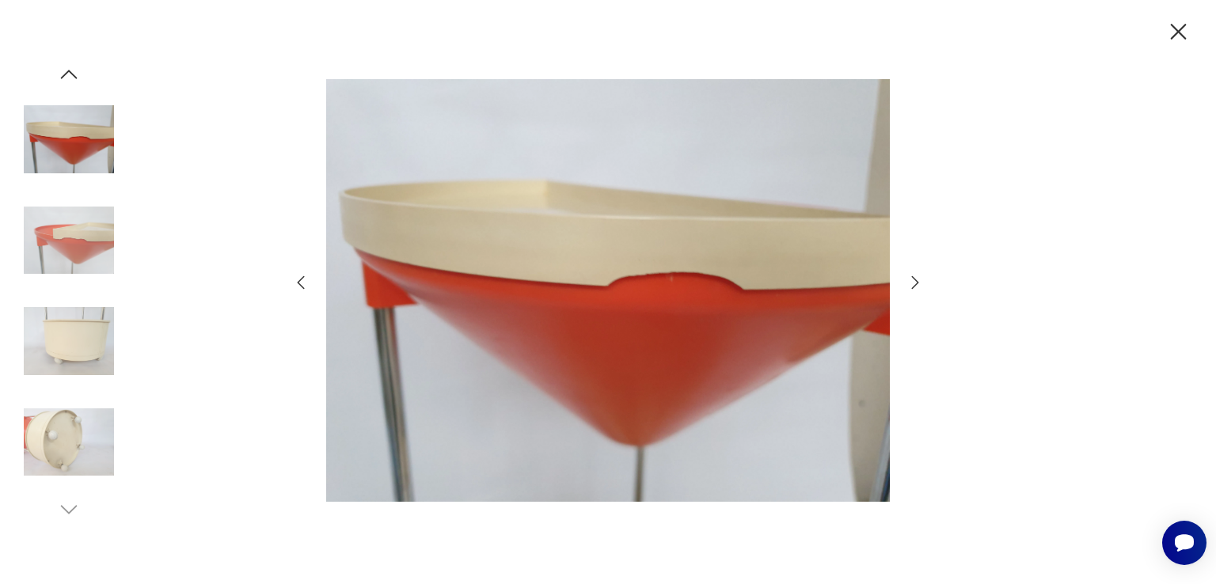
click at [916, 276] on icon "button" at bounding box center [915, 282] width 19 height 19
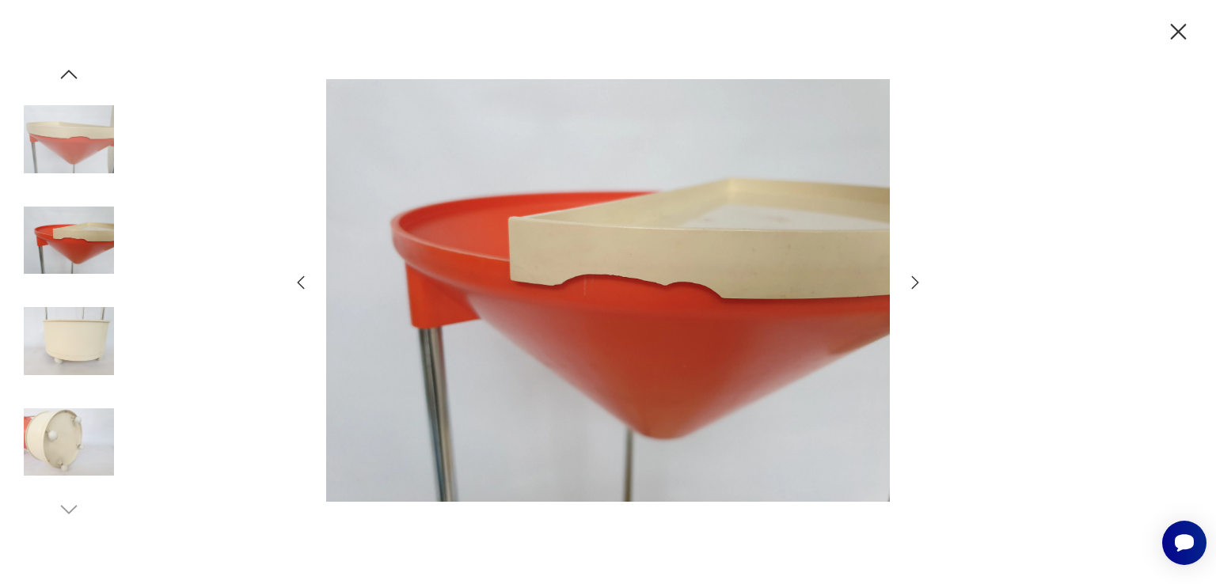
click at [916, 276] on icon "button" at bounding box center [915, 282] width 19 height 19
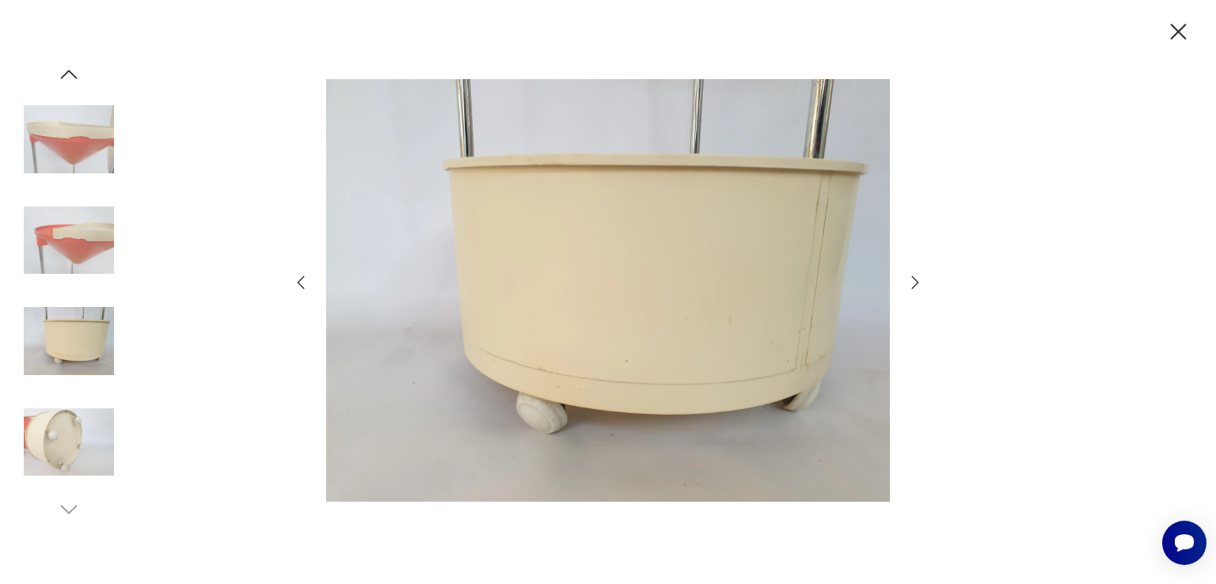
click at [916, 276] on icon "button" at bounding box center [915, 282] width 19 height 19
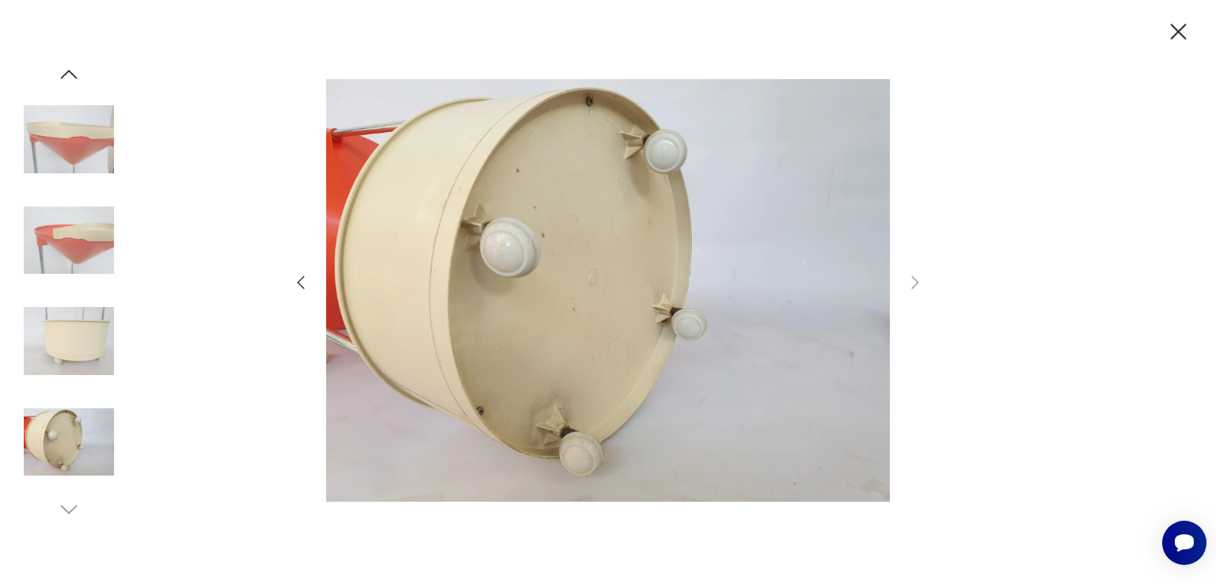
click at [294, 277] on icon "button" at bounding box center [300, 282] width 19 height 19
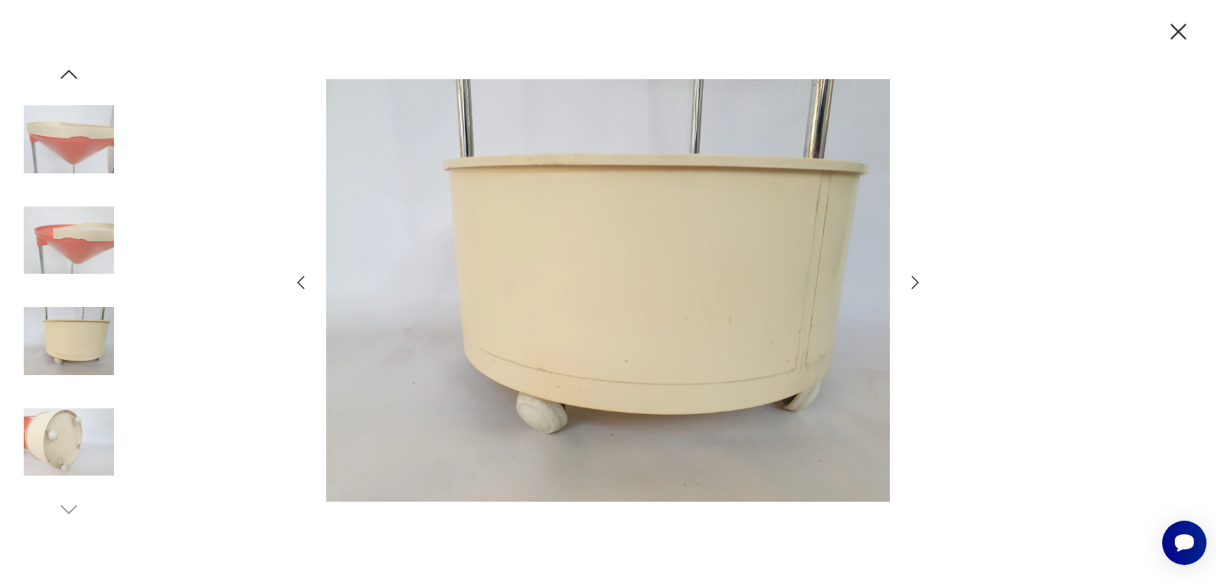
click at [294, 277] on icon "button" at bounding box center [300, 282] width 19 height 19
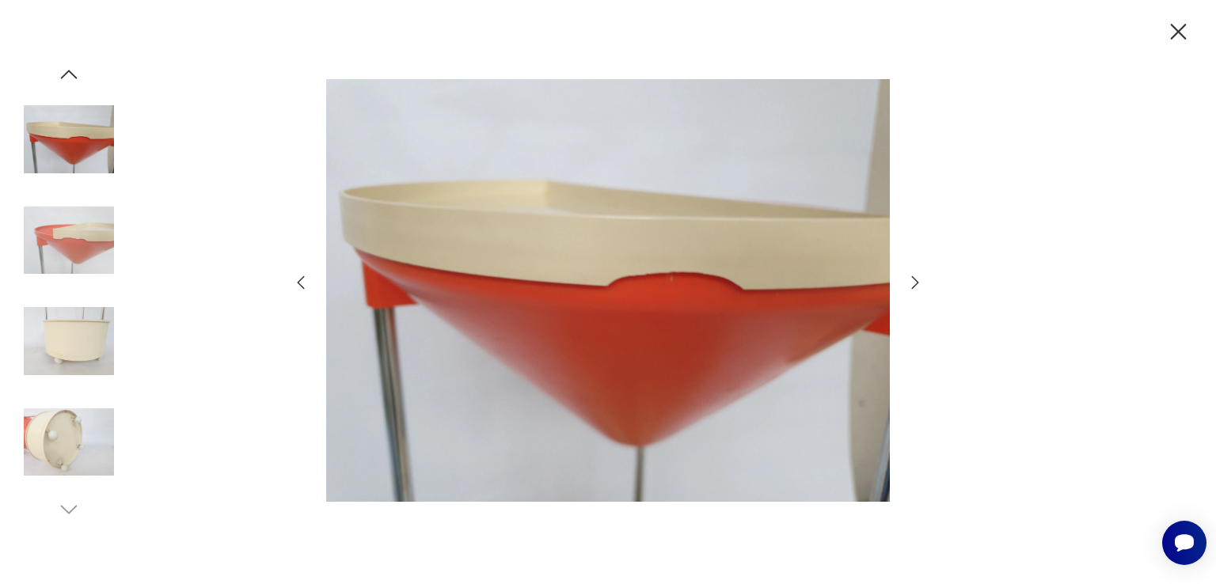
click at [294, 277] on icon "button" at bounding box center [300, 282] width 19 height 19
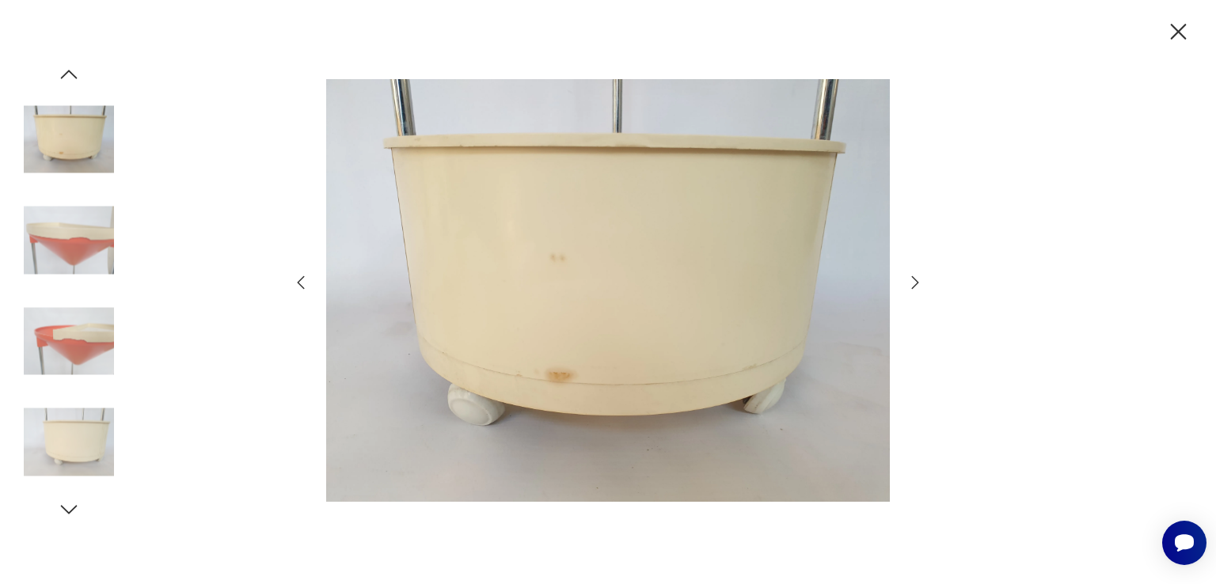
click at [294, 277] on icon "button" at bounding box center [300, 282] width 19 height 19
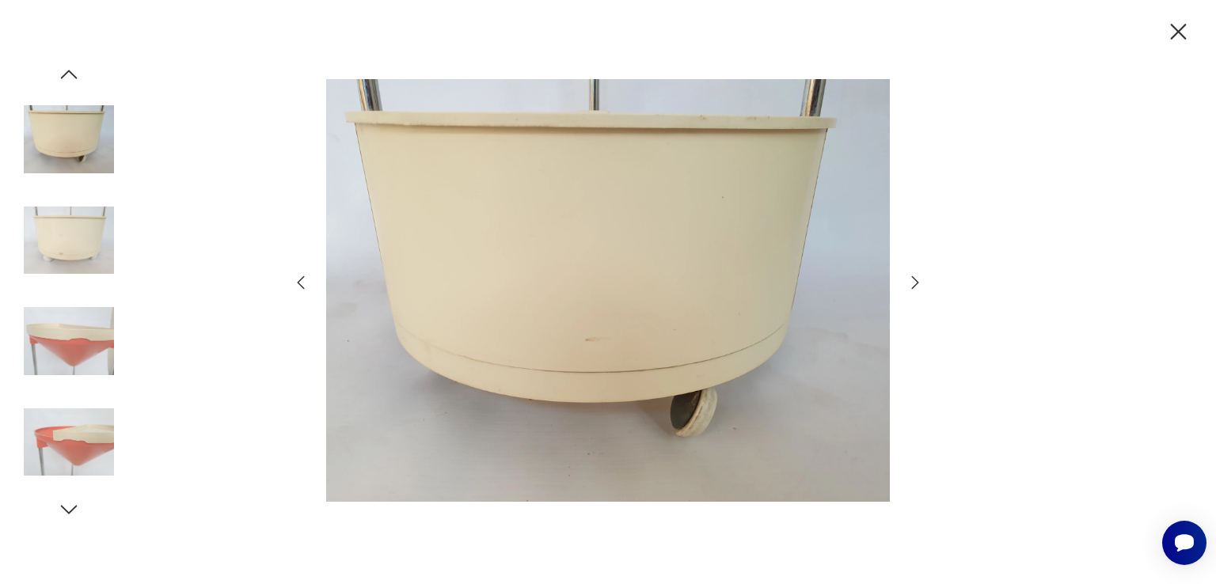
click at [294, 277] on icon "button" at bounding box center [300, 282] width 19 height 19
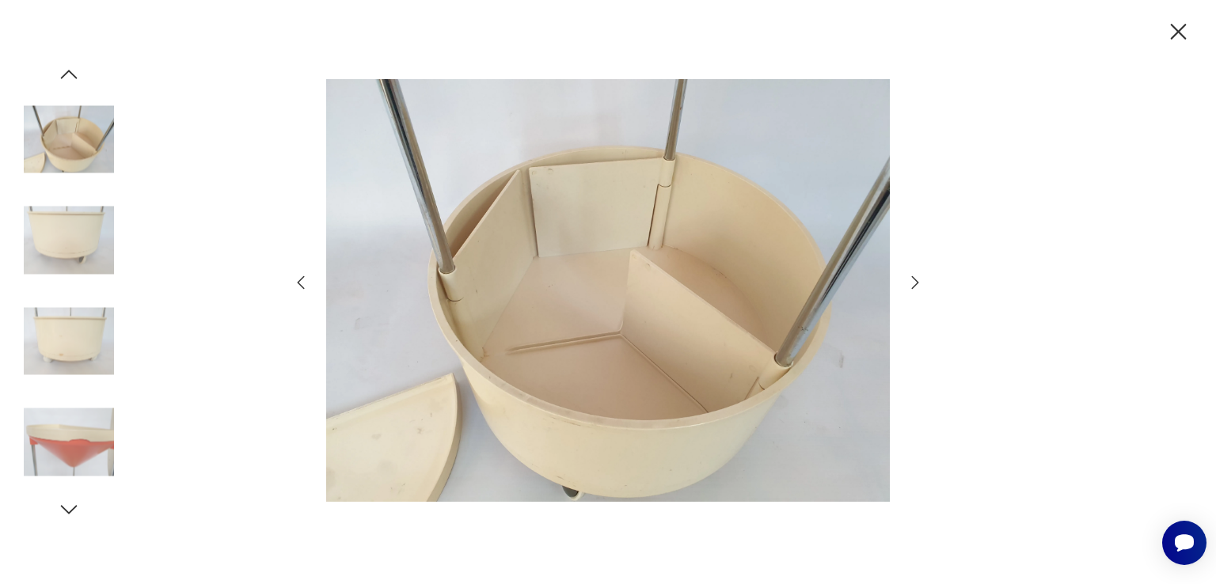
click at [294, 277] on icon "button" at bounding box center [300, 282] width 19 height 19
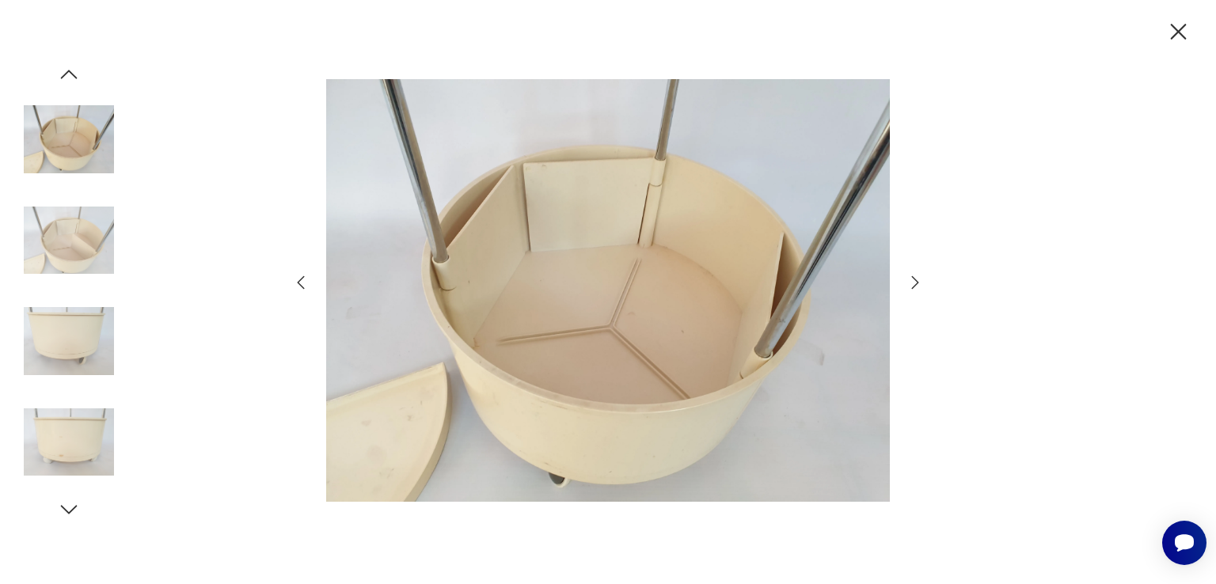
click at [294, 277] on icon "button" at bounding box center [300, 282] width 19 height 19
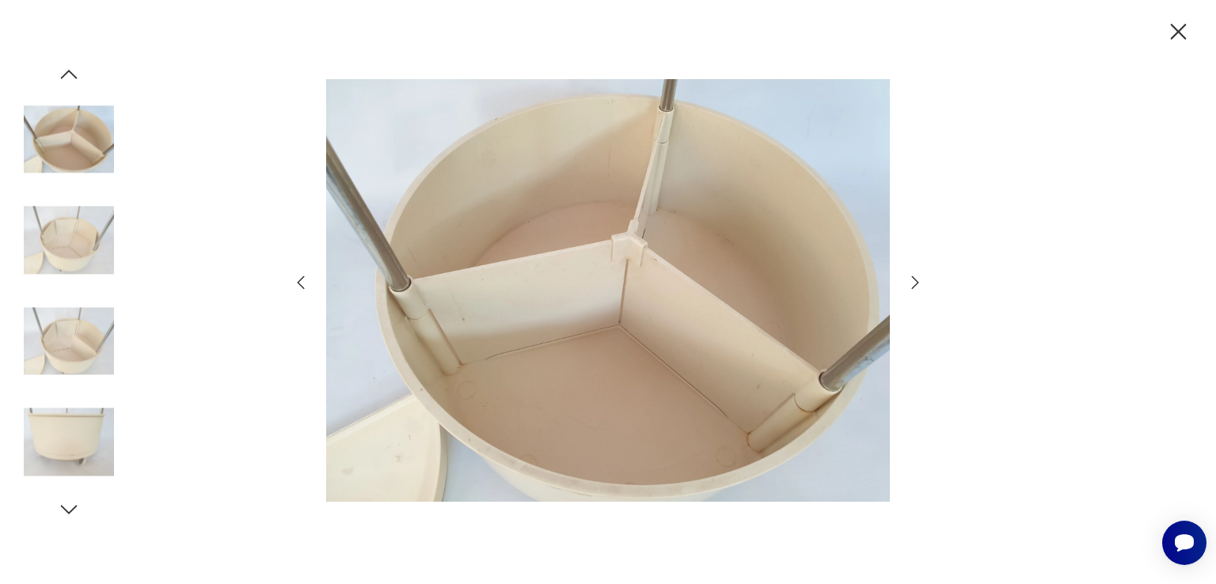
click at [294, 277] on icon "button" at bounding box center [300, 282] width 19 height 19
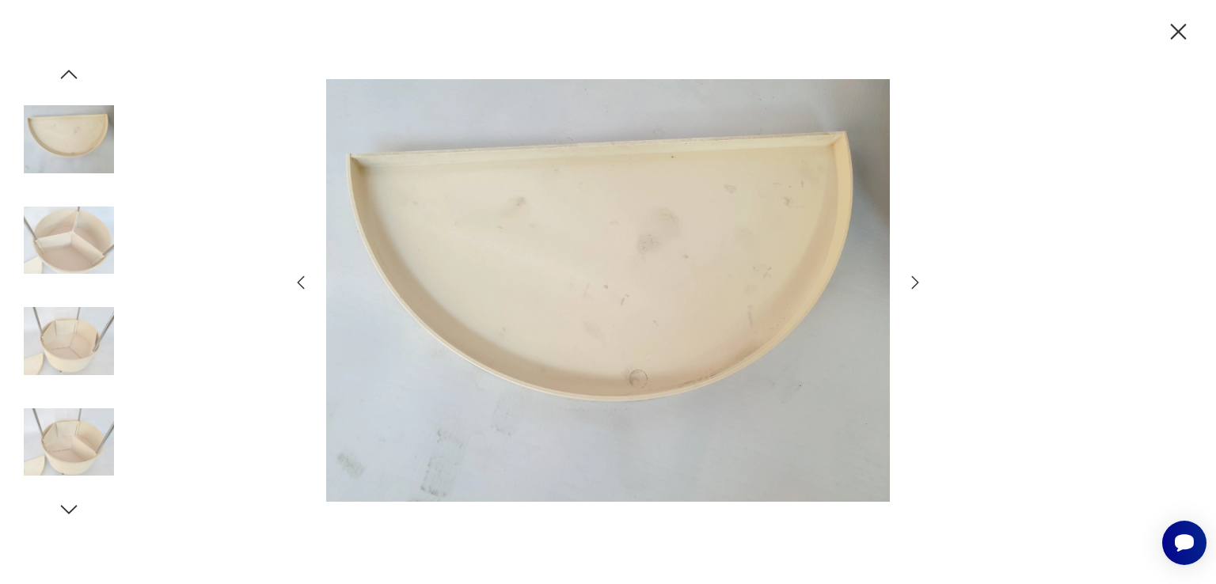
click at [294, 277] on icon "button" at bounding box center [300, 282] width 19 height 19
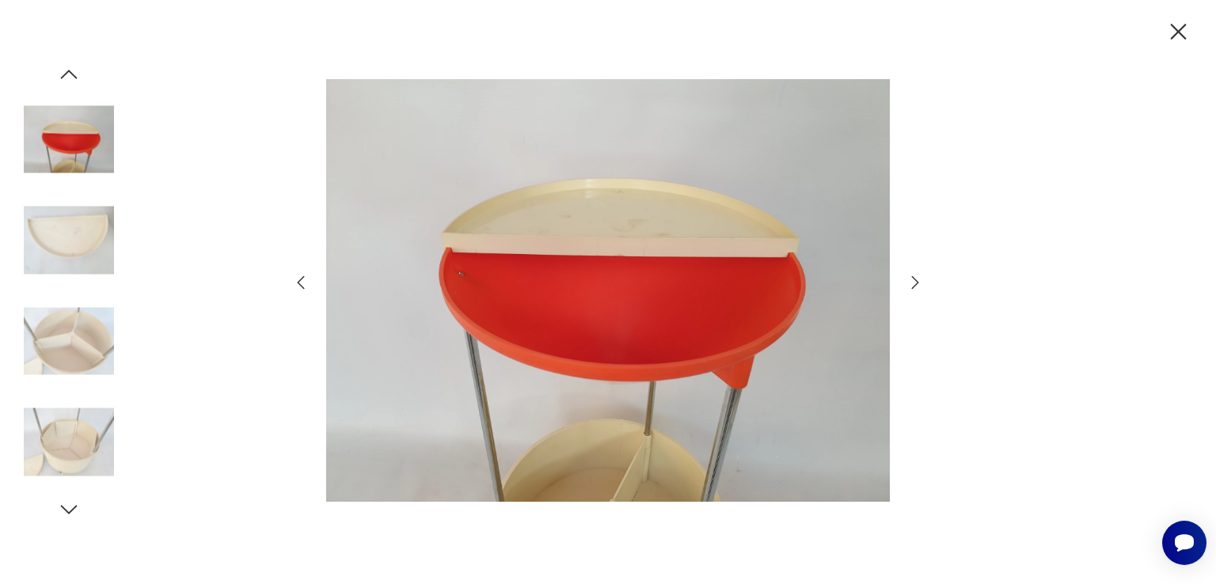
click at [294, 277] on icon "button" at bounding box center [300, 282] width 19 height 19
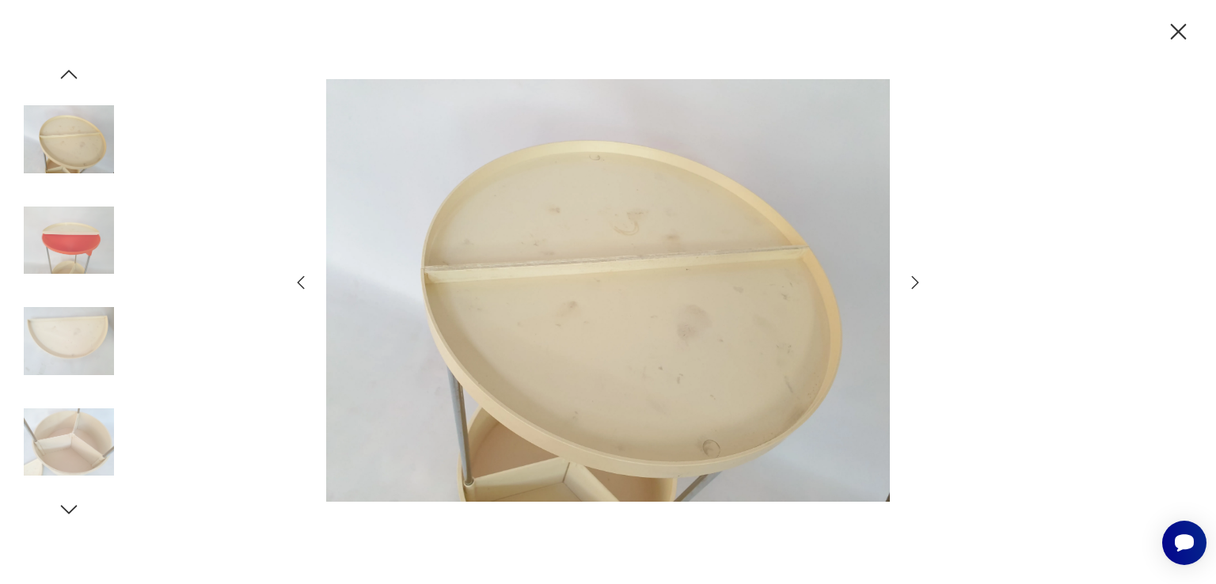
click at [294, 277] on icon "button" at bounding box center [300, 282] width 19 height 19
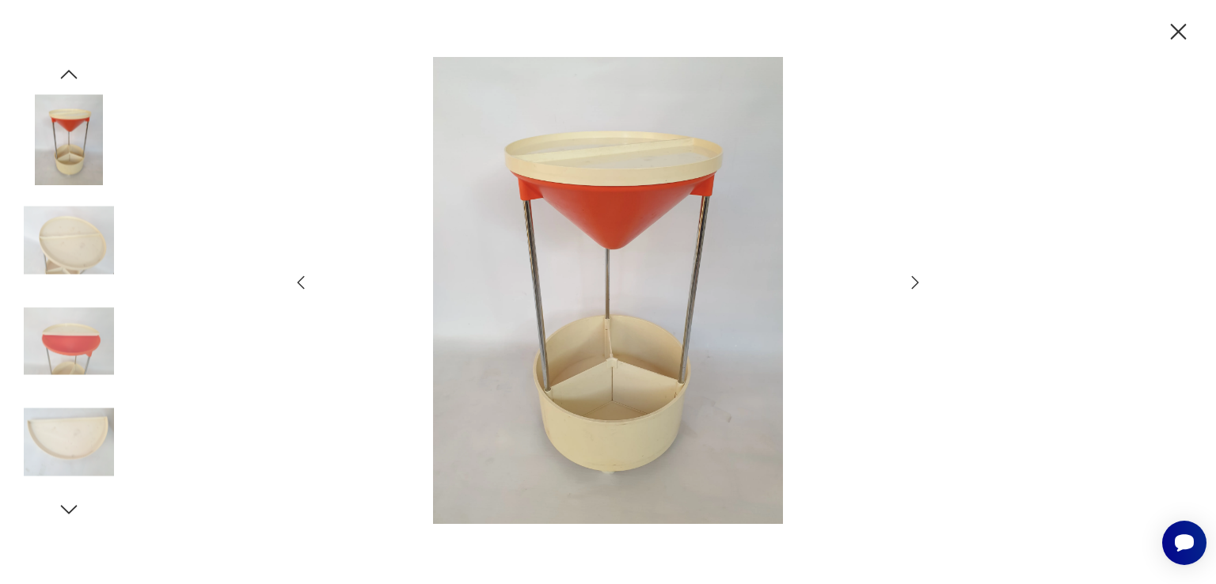
click at [294, 277] on icon "button" at bounding box center [300, 282] width 19 height 19
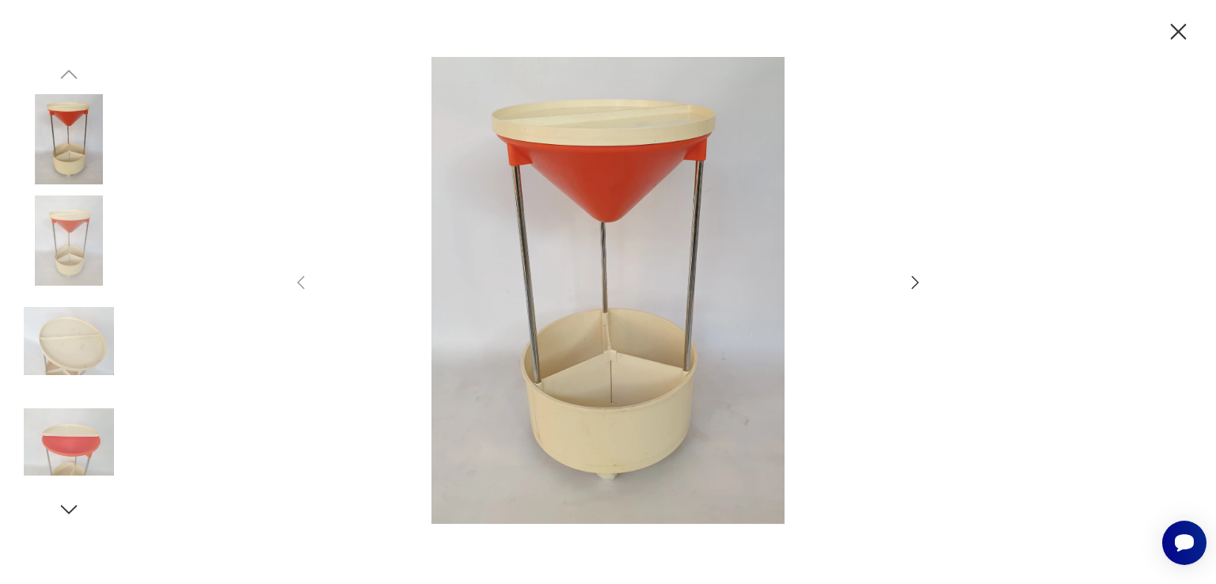
click at [914, 281] on icon "button" at bounding box center [915, 282] width 19 height 19
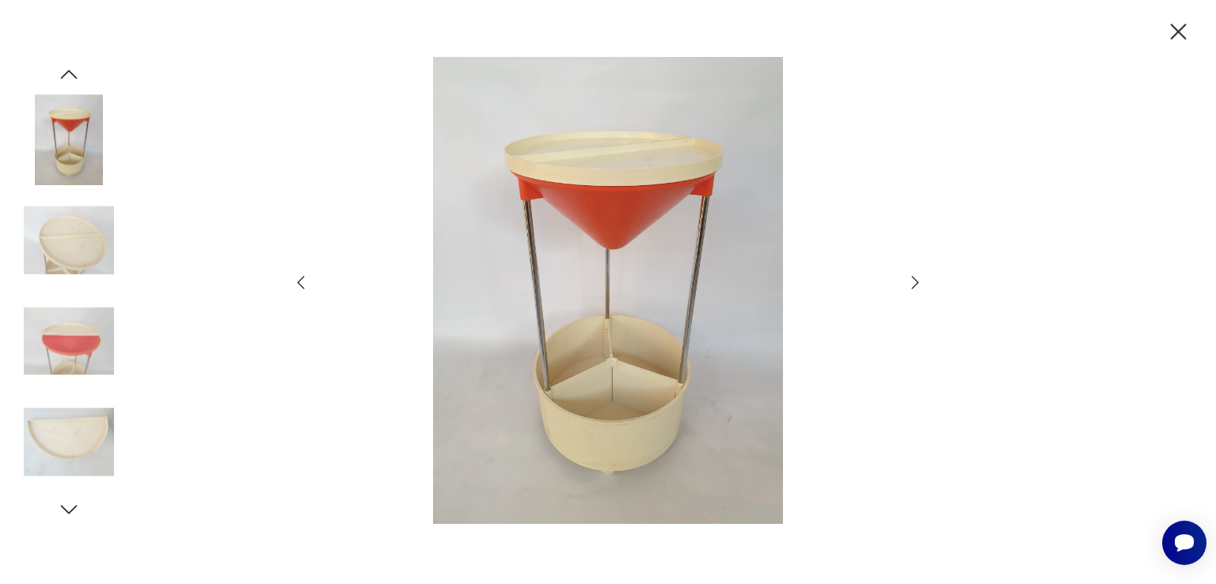
click at [914, 281] on icon "button" at bounding box center [915, 282] width 19 height 19
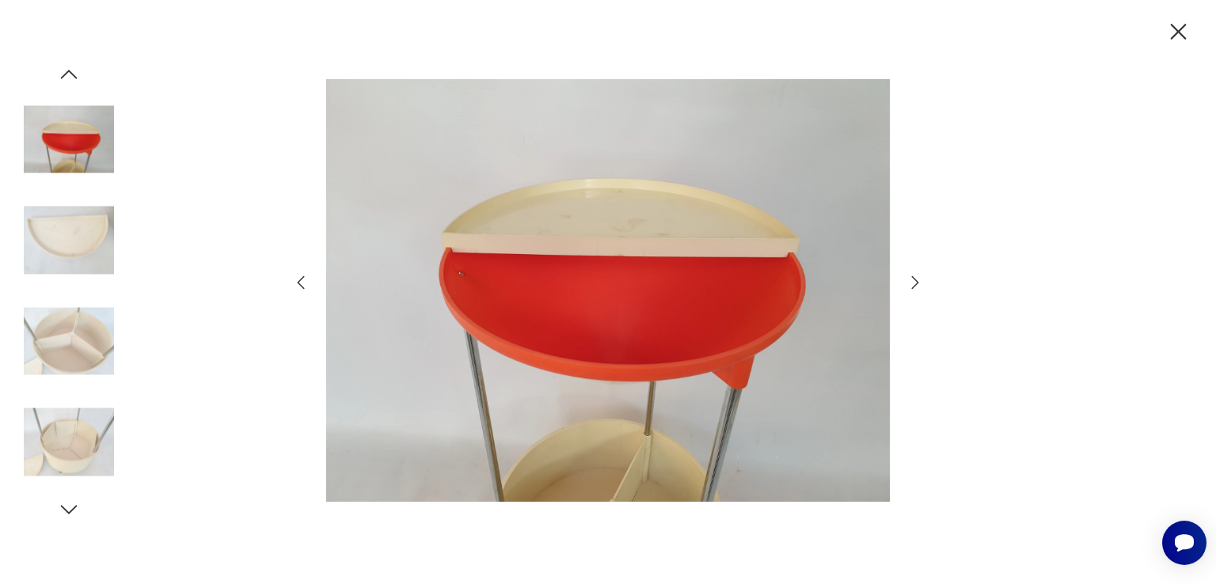
click at [914, 281] on icon "button" at bounding box center [915, 282] width 19 height 19
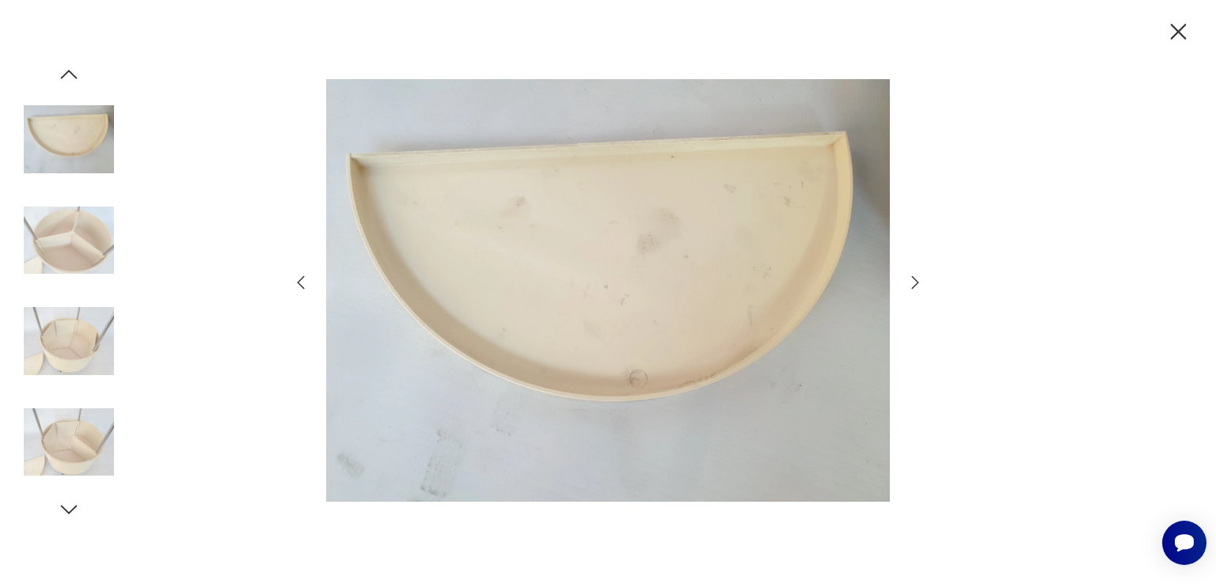
click at [310, 283] on div at bounding box center [608, 292] width 634 height 470
click at [303, 280] on icon "button" at bounding box center [300, 282] width 19 height 19
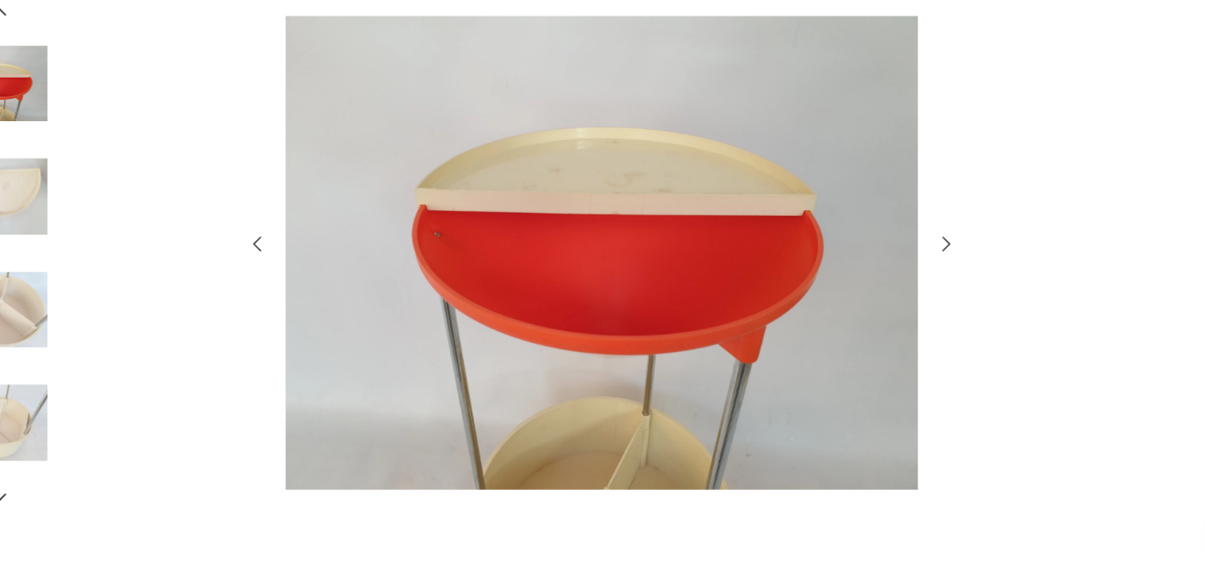
scroll to position [100, 0]
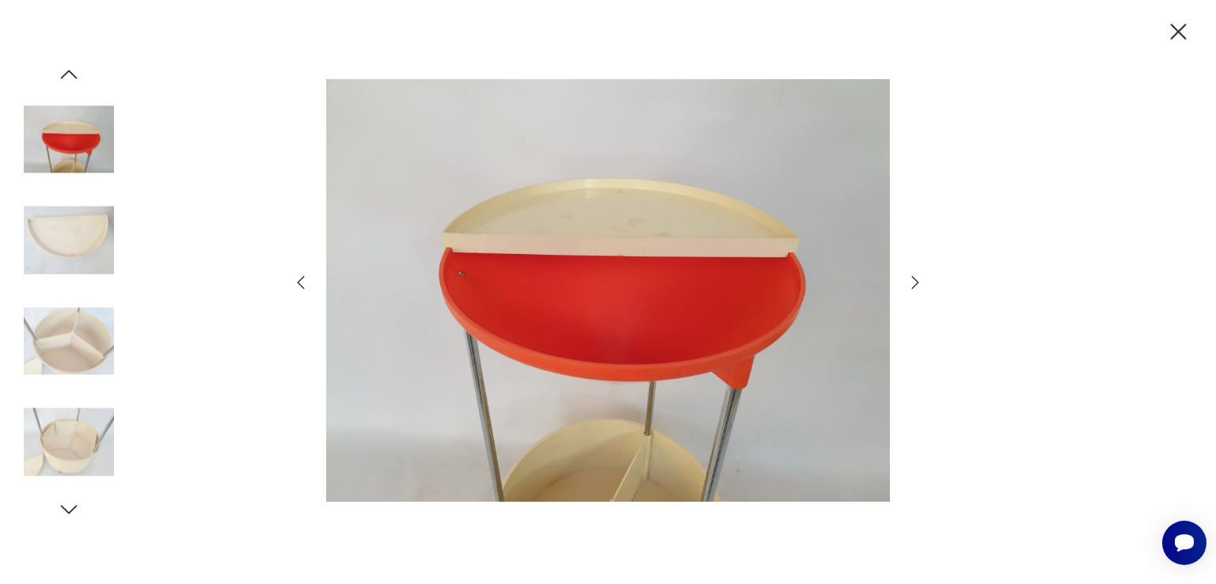
click at [920, 278] on icon "button" at bounding box center [915, 282] width 19 height 19
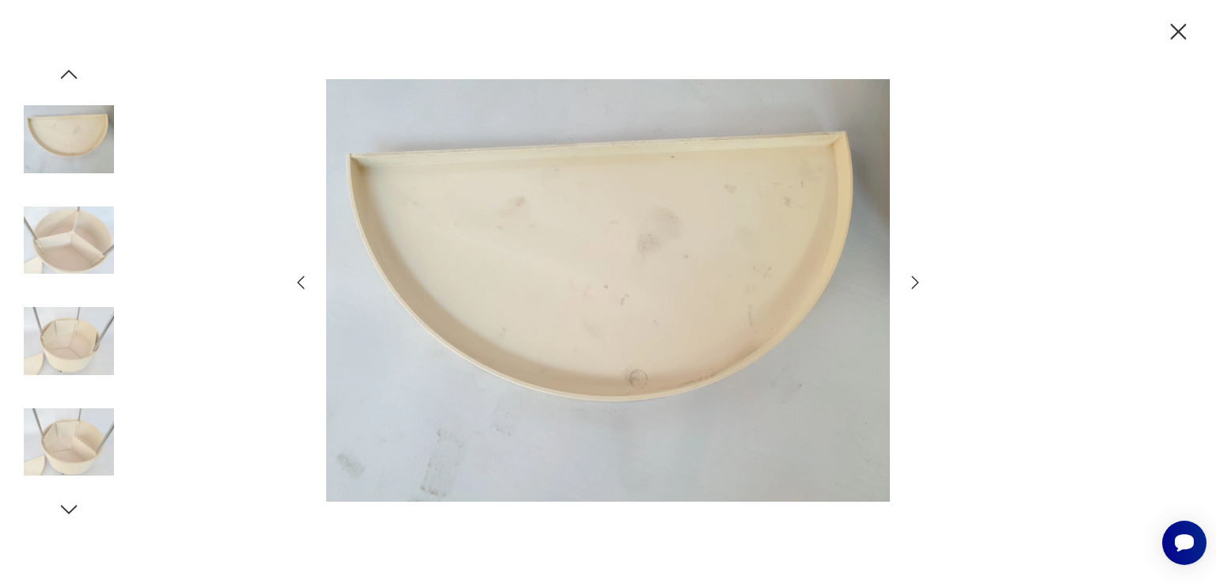
click at [920, 278] on icon "button" at bounding box center [915, 282] width 19 height 19
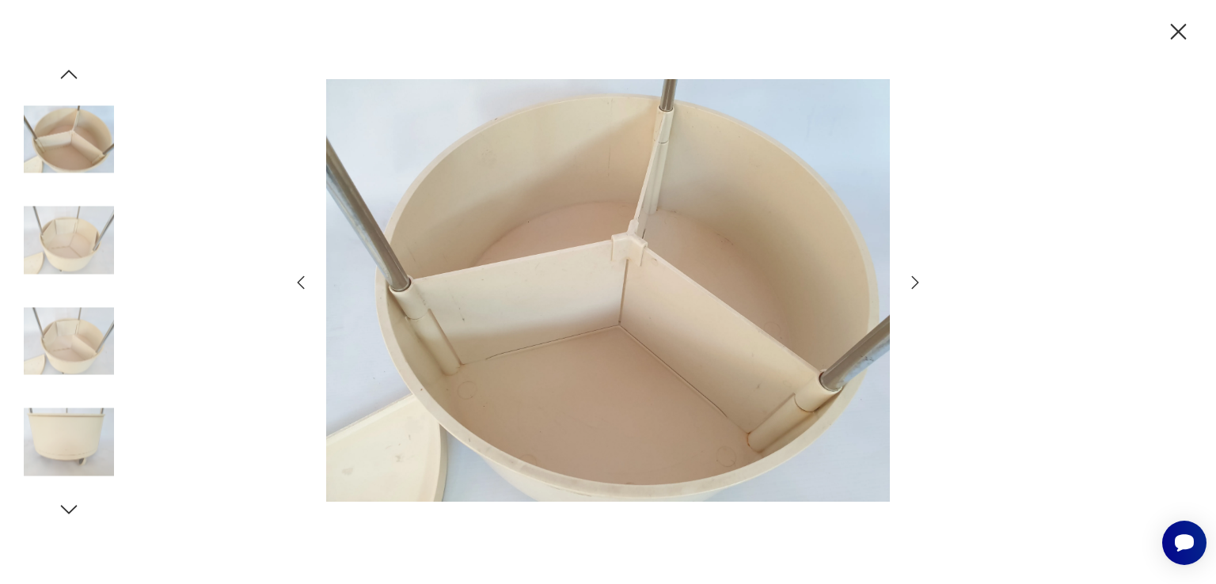
click at [920, 278] on icon "button" at bounding box center [915, 282] width 19 height 19
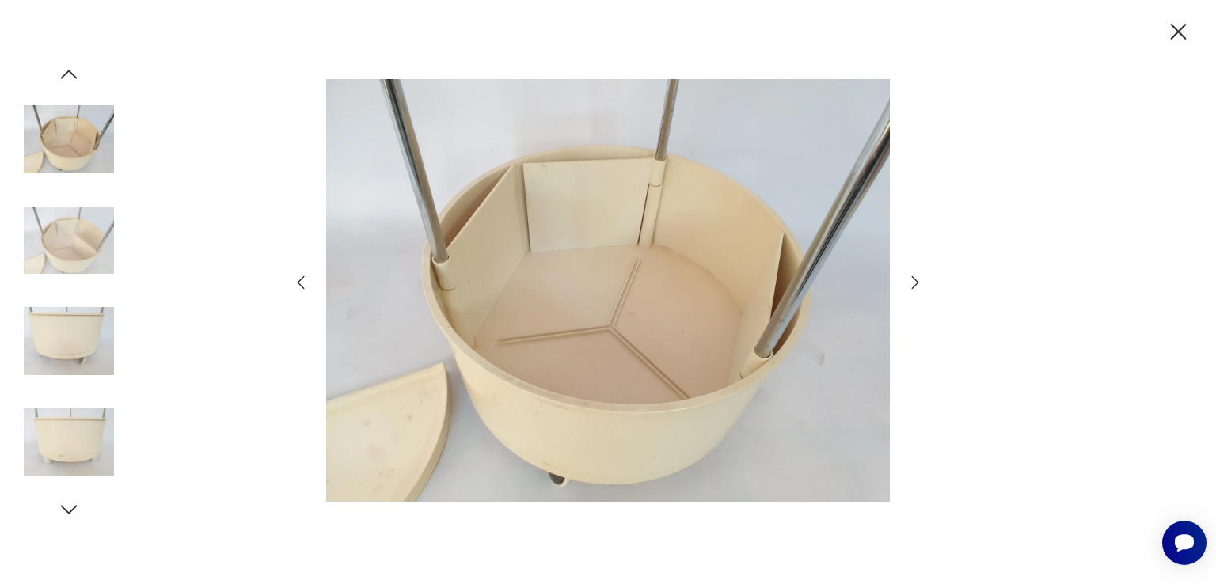
click at [920, 278] on icon "button" at bounding box center [915, 282] width 19 height 19
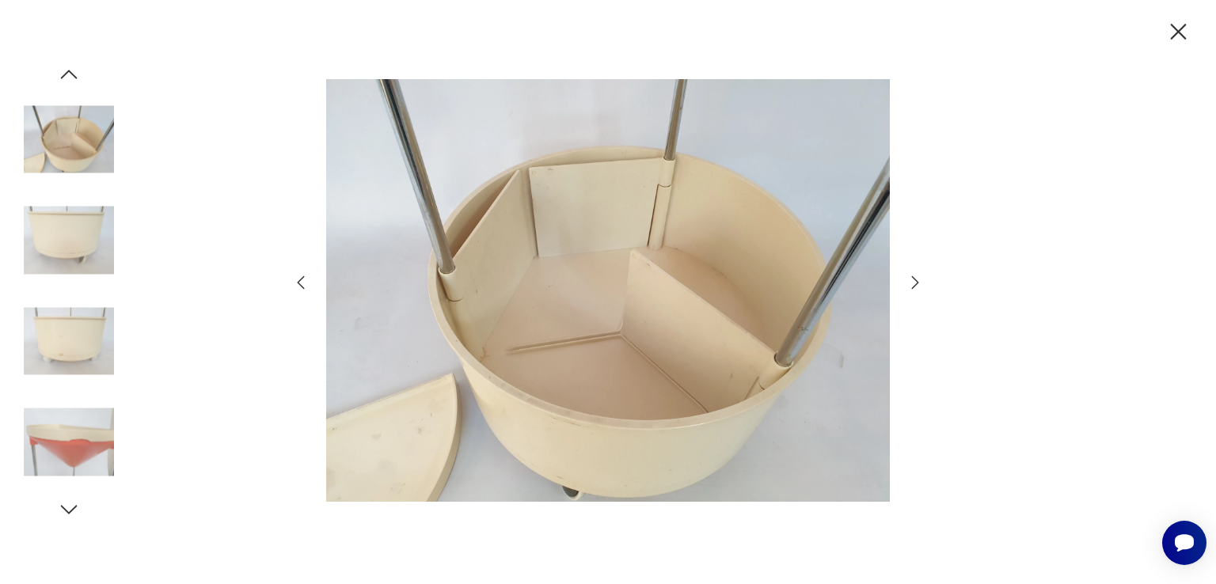
click at [1182, 21] on icon "button" at bounding box center [1179, 32] width 28 height 28
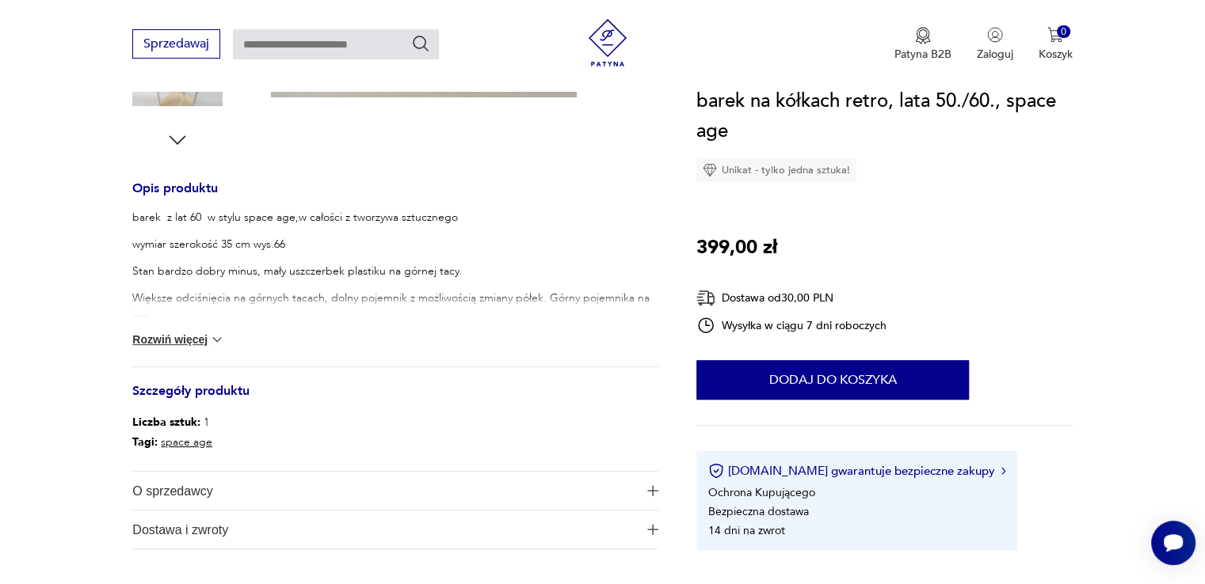
scroll to position [569, 0]
click at [200, 336] on button "Rozwiń więcej" at bounding box center [178, 339] width 92 height 16
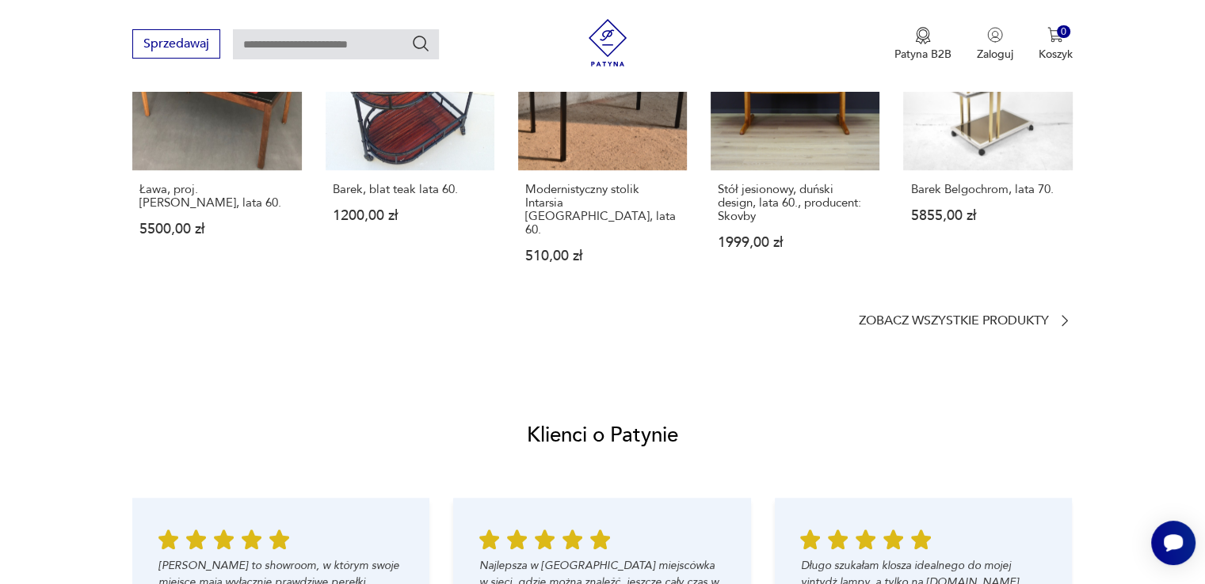
scroll to position [1280, 0]
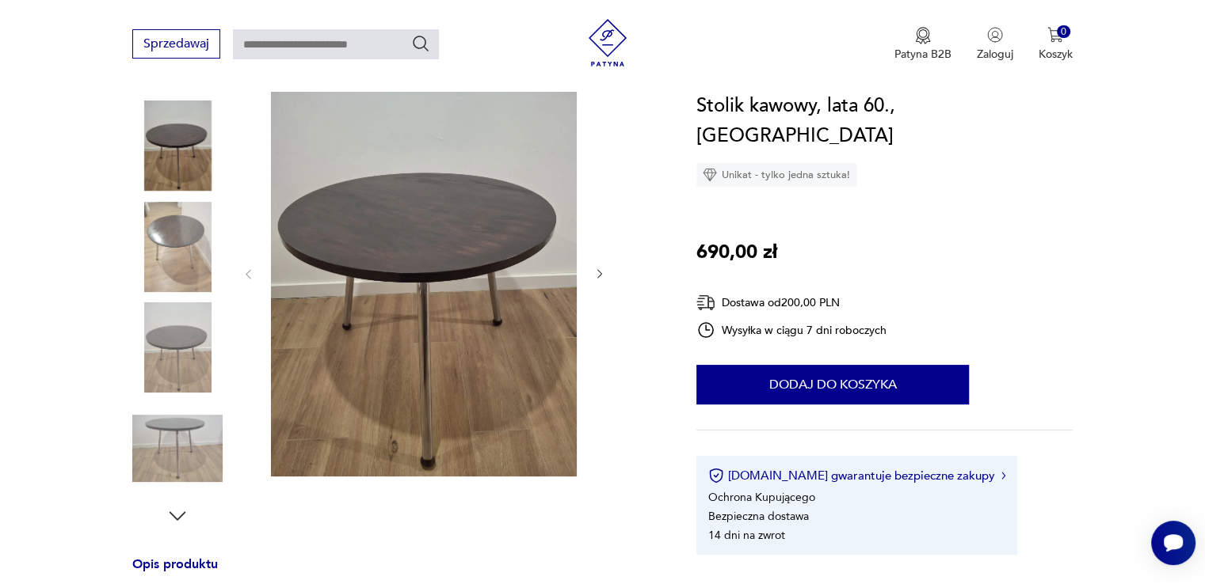
scroll to position [223, 0]
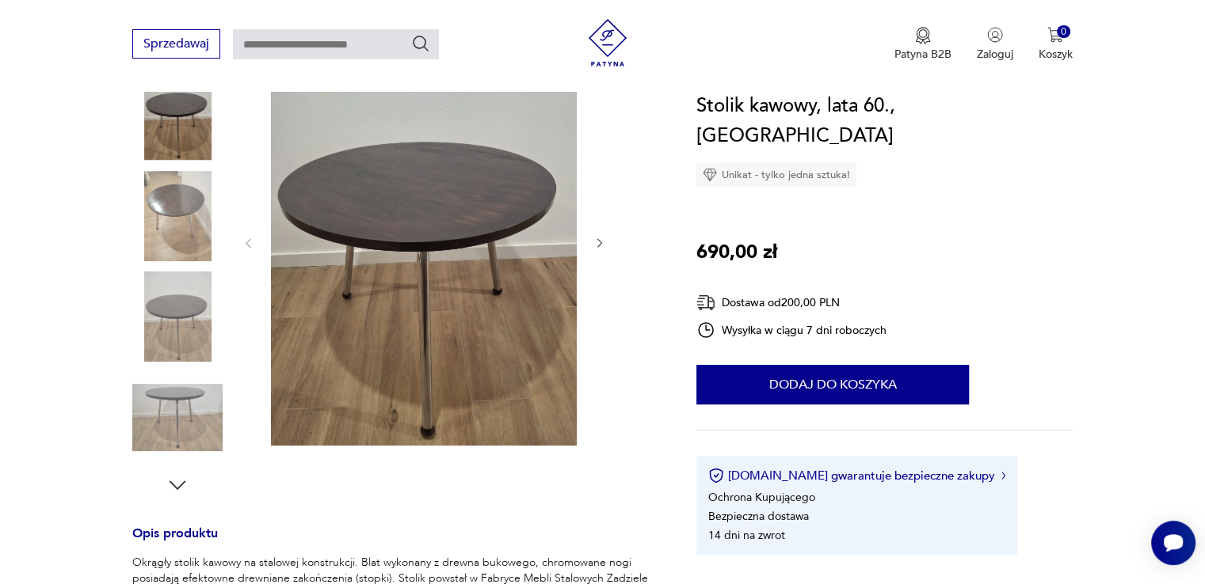
click at [596, 238] on icon "button" at bounding box center [599, 243] width 13 height 13
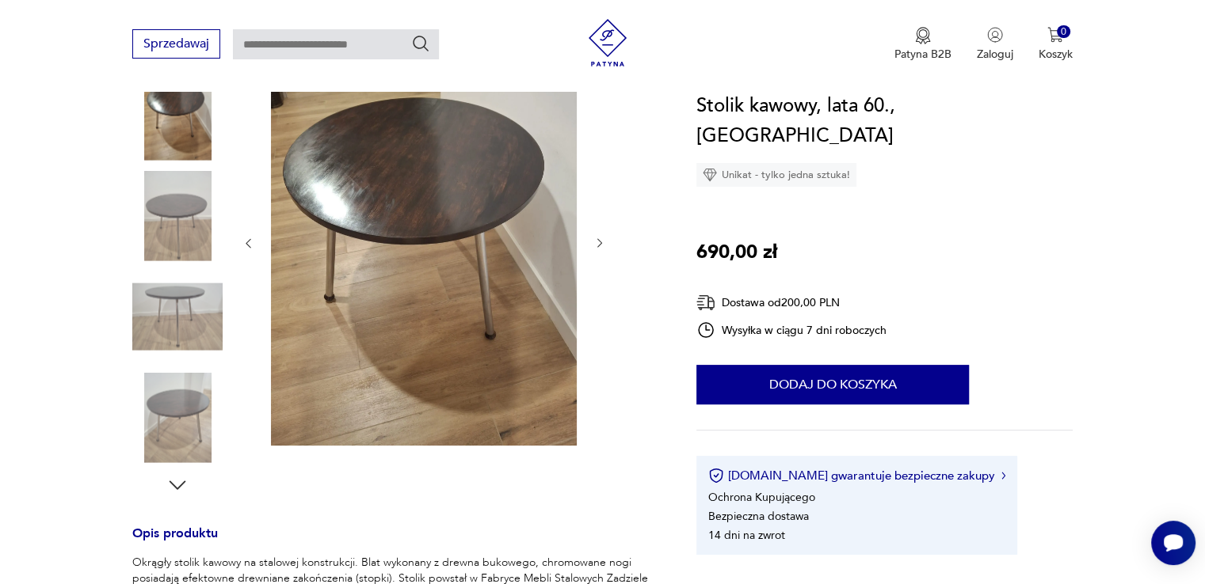
click at [596, 238] on icon "button" at bounding box center [599, 243] width 13 height 13
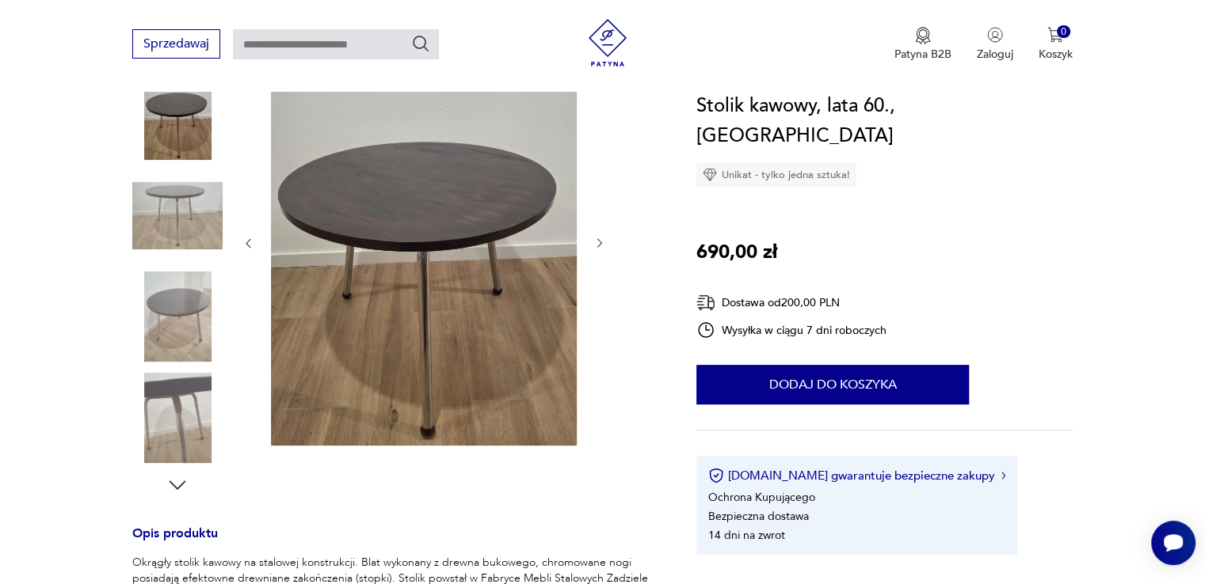
click at [596, 238] on icon "button" at bounding box center [599, 243] width 13 height 13
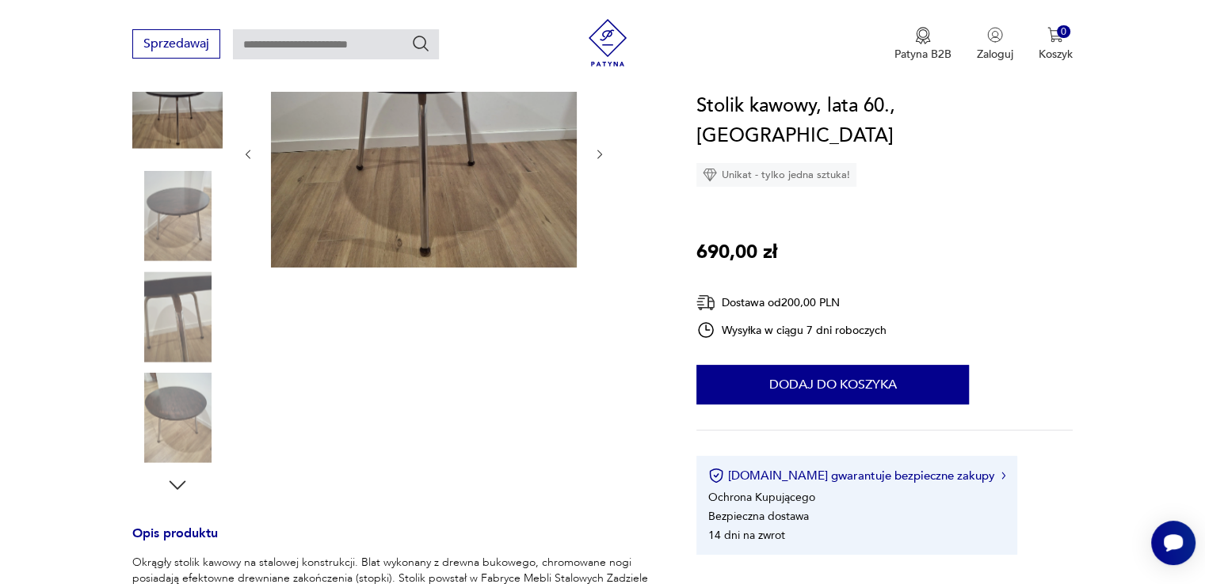
click at [596, 238] on div at bounding box center [424, 154] width 364 height 233
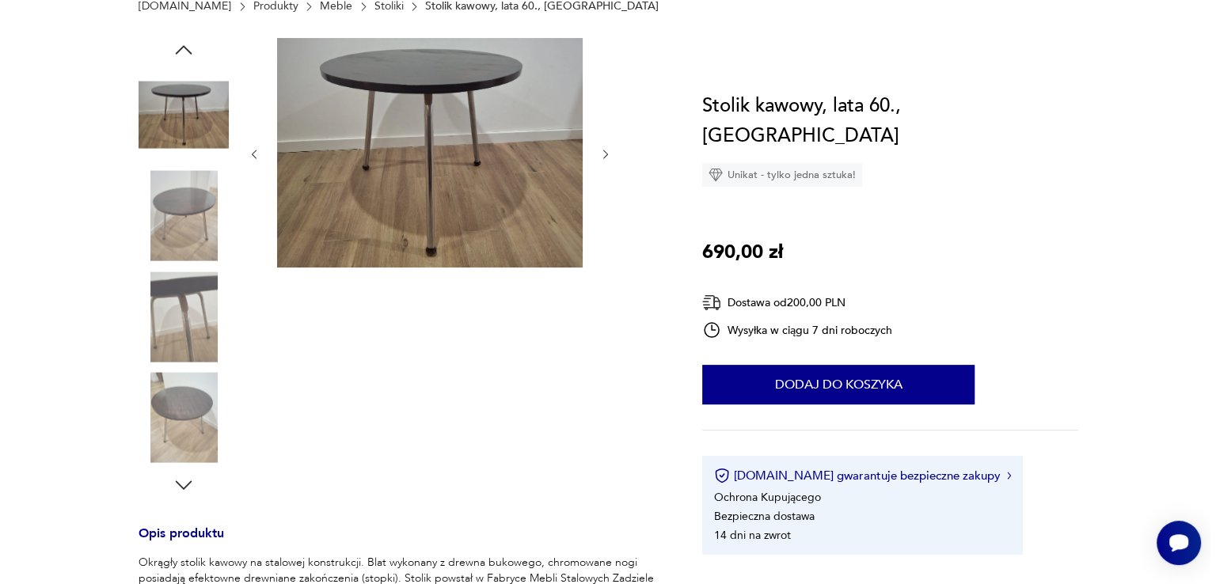
scroll to position [113, 0]
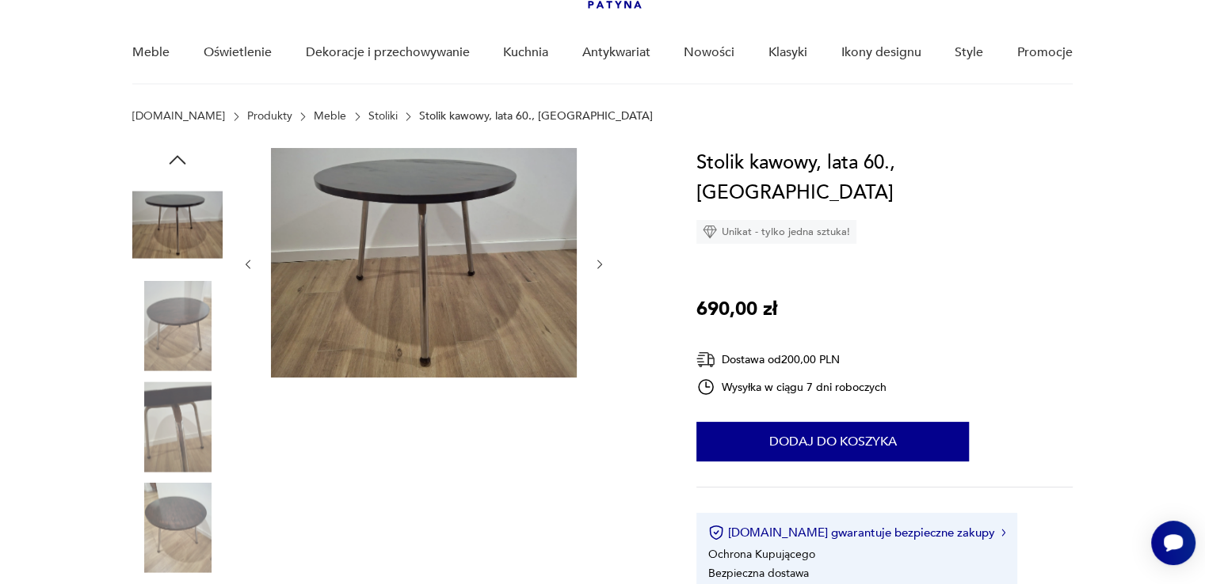
click at [500, 261] on img at bounding box center [424, 263] width 306 height 230
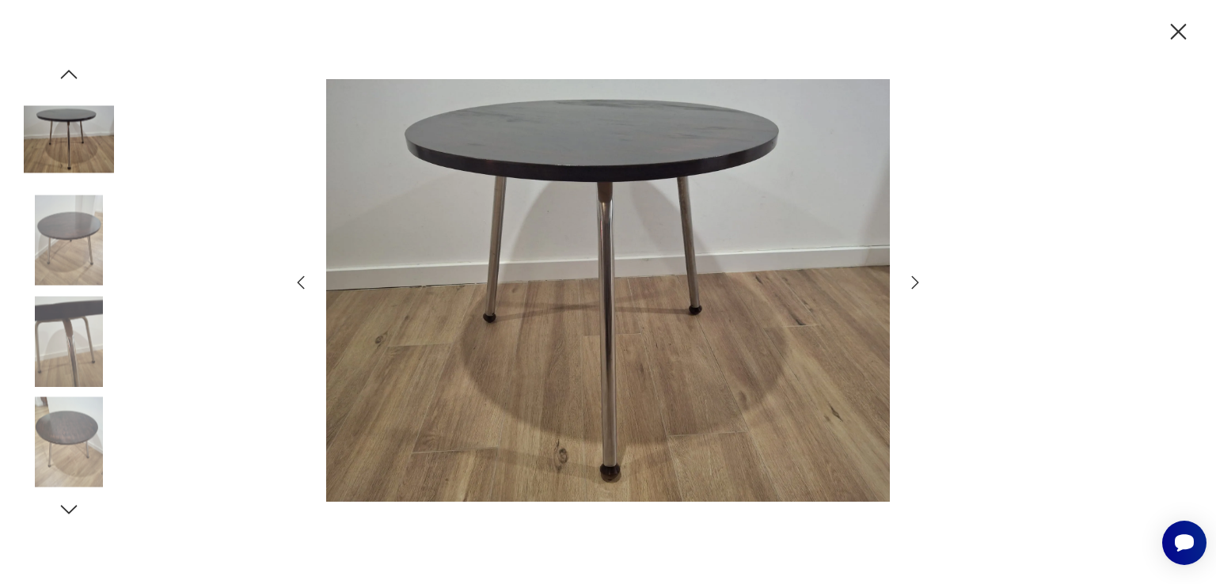
click at [904, 277] on div at bounding box center [608, 292] width 634 height 470
click at [912, 276] on icon "button" at bounding box center [915, 282] width 19 height 19
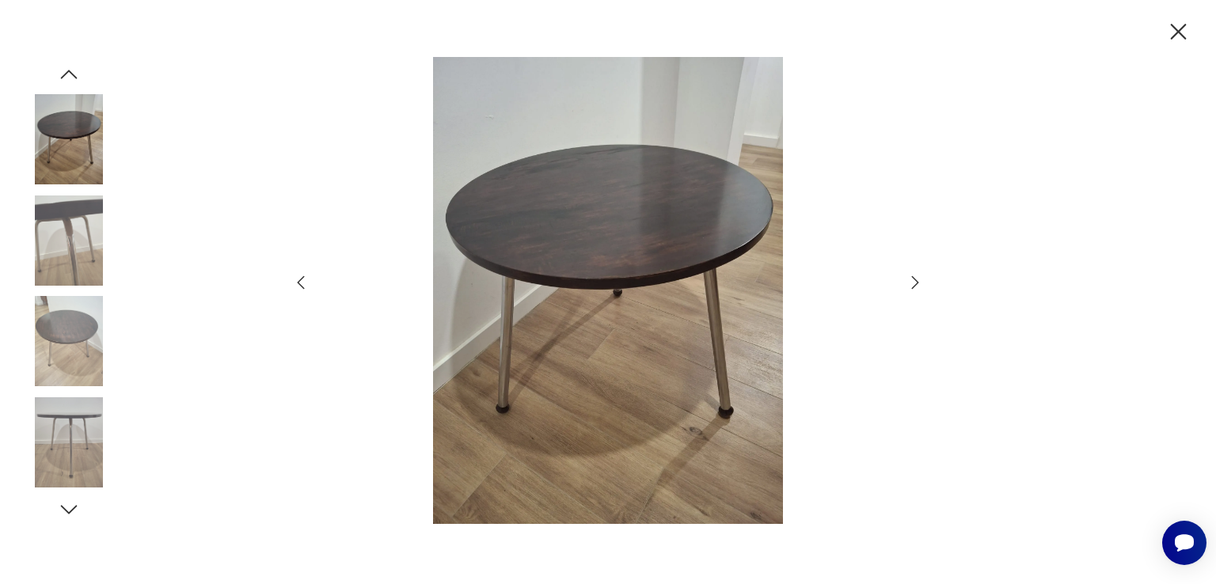
click at [912, 276] on icon "button" at bounding box center [915, 282] width 19 height 19
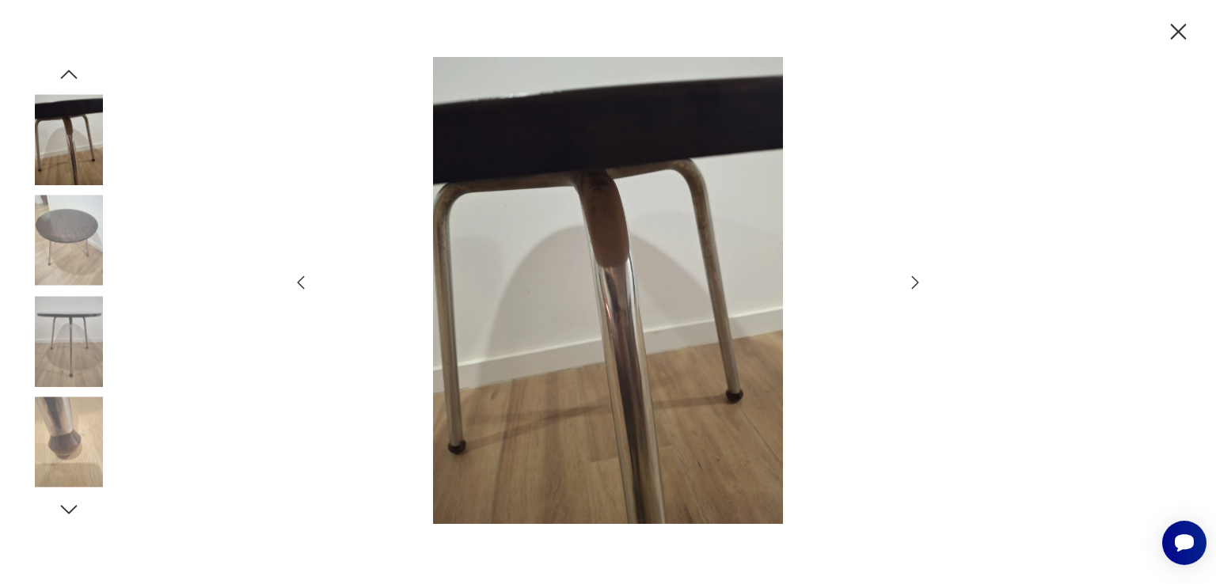
click at [912, 276] on icon "button" at bounding box center [915, 282] width 19 height 19
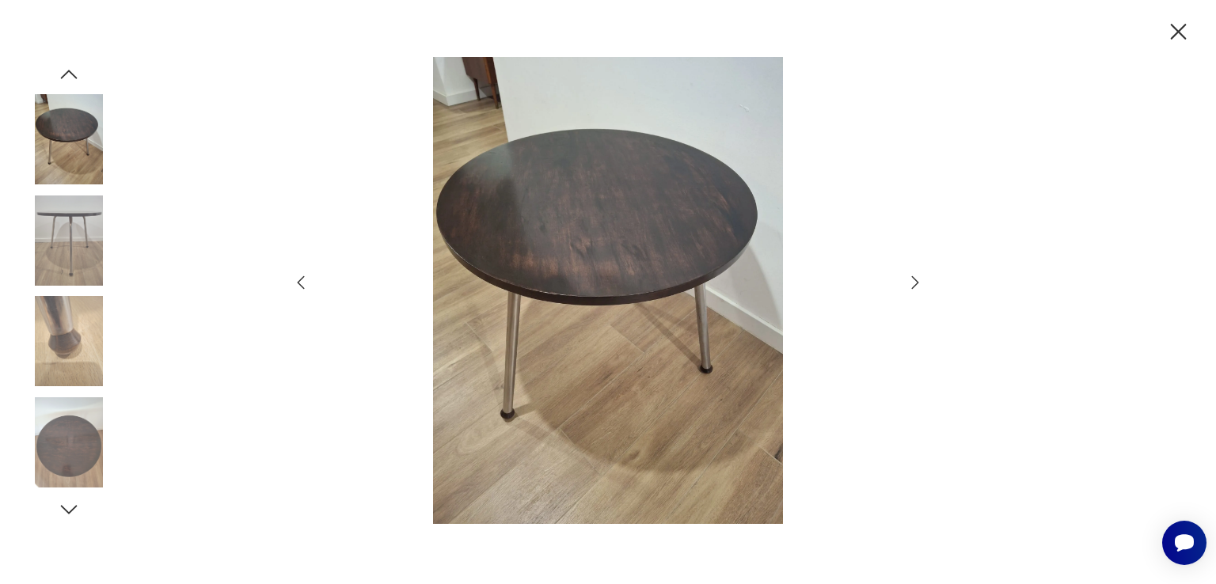
click at [912, 276] on icon "button" at bounding box center [915, 282] width 19 height 19
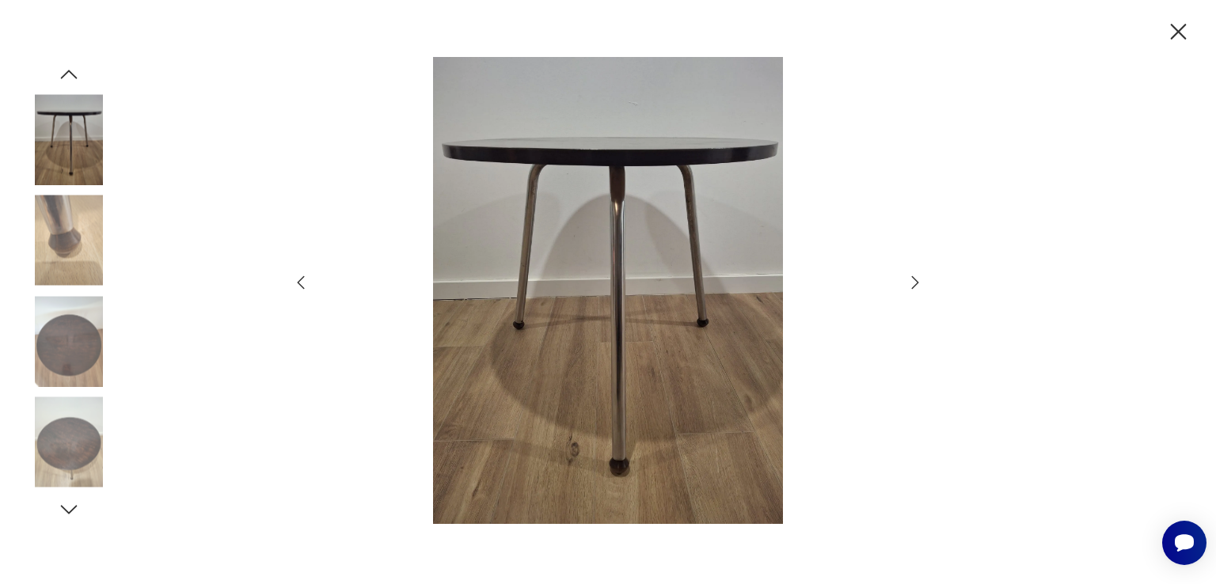
click at [912, 276] on icon "button" at bounding box center [915, 282] width 19 height 19
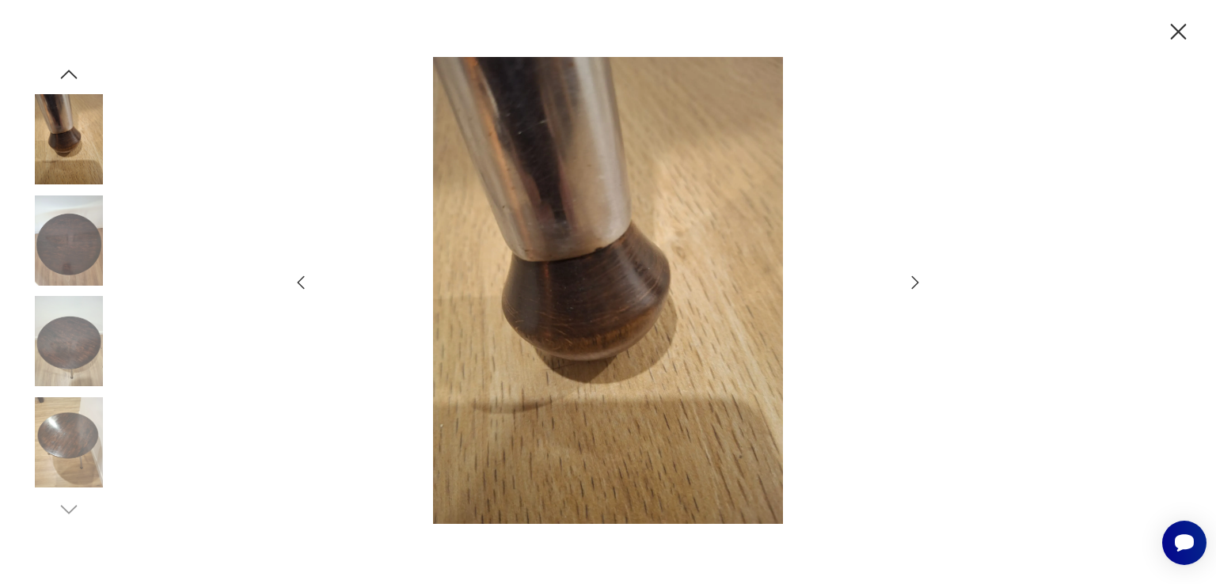
click at [912, 276] on icon "button" at bounding box center [915, 282] width 19 height 19
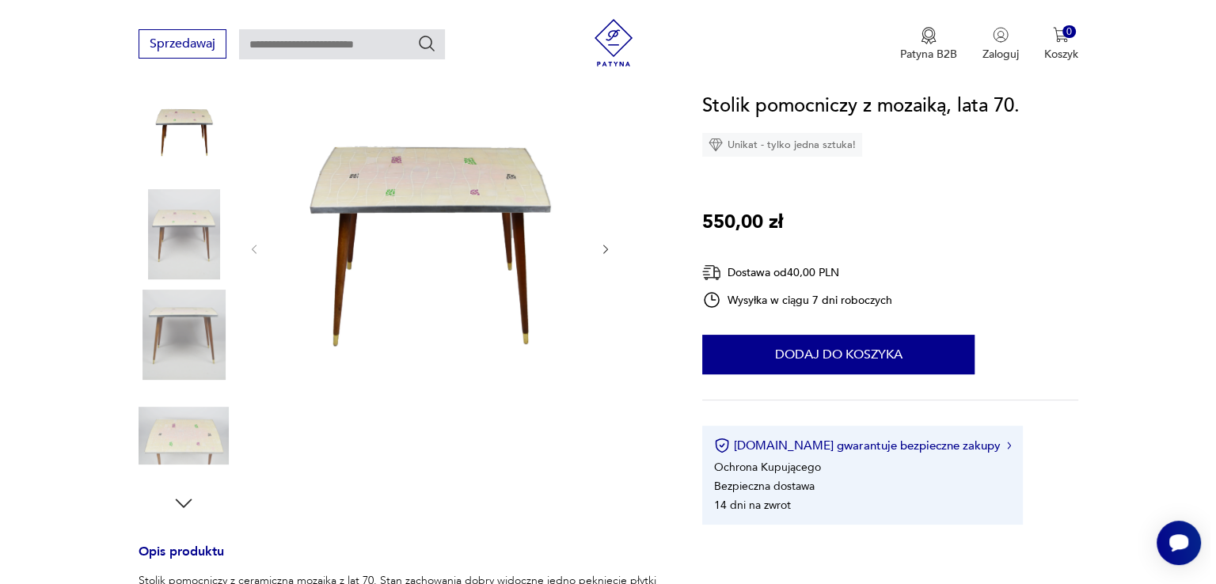
scroll to position [206, 0]
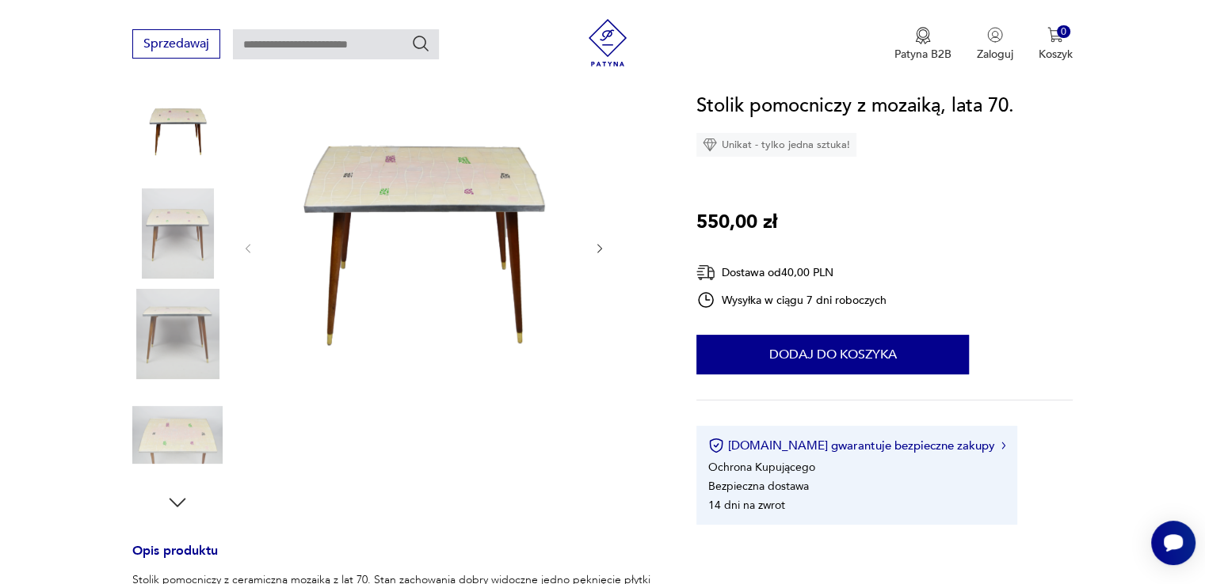
click at [506, 223] on img at bounding box center [424, 246] width 306 height 383
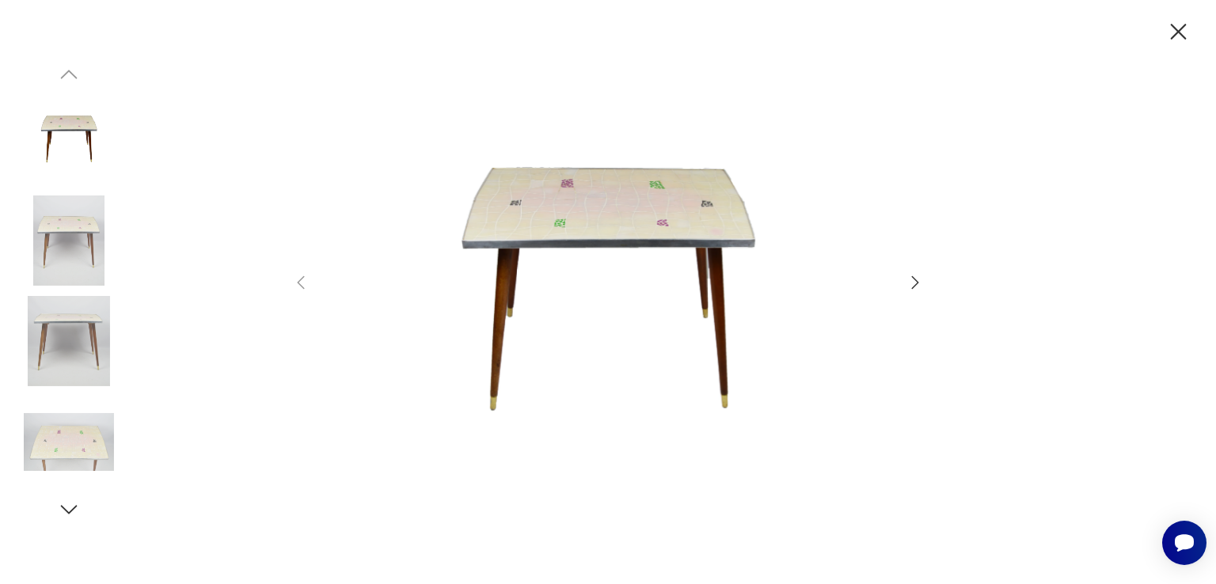
click at [912, 269] on div at bounding box center [608, 292] width 634 height 470
click at [919, 285] on icon "button" at bounding box center [915, 282] width 19 height 19
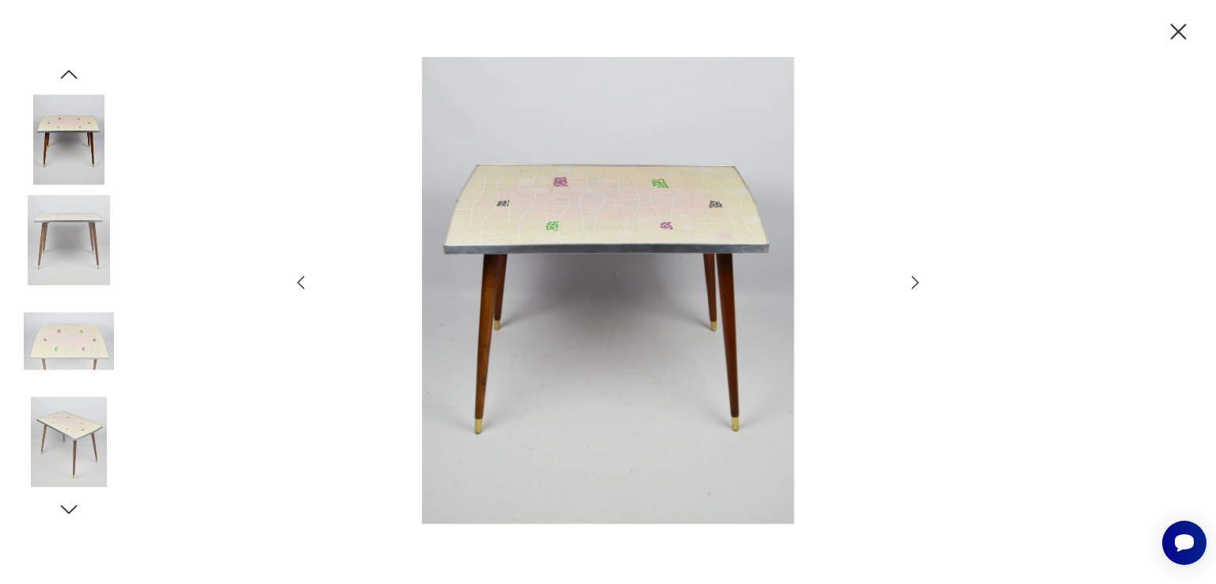
click at [919, 285] on icon "button" at bounding box center [915, 282] width 19 height 19
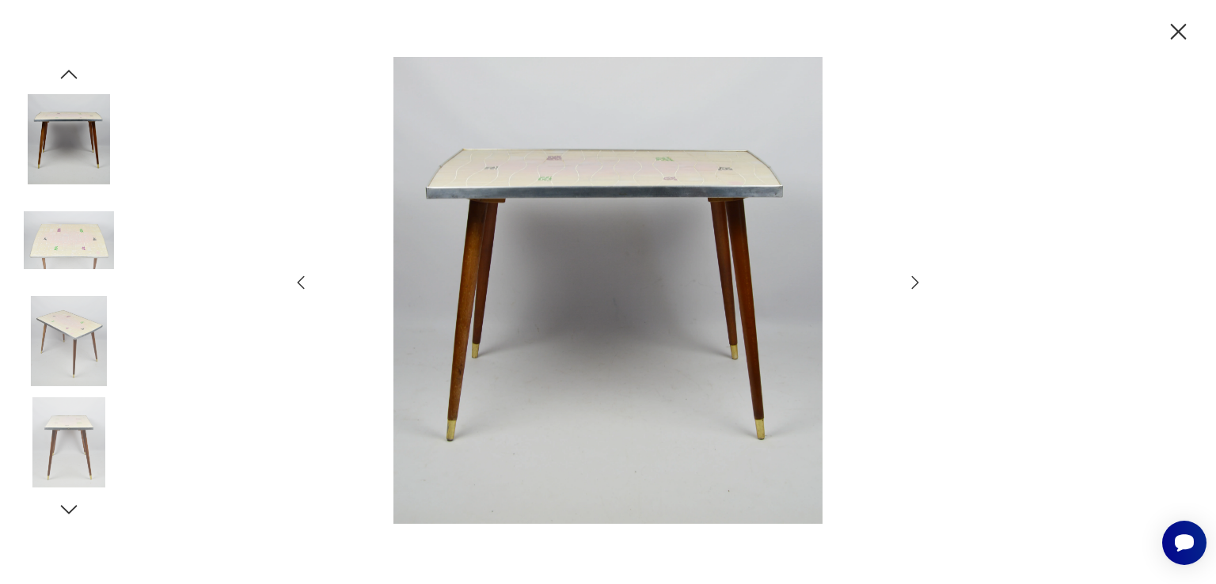
click at [919, 285] on icon "button" at bounding box center [915, 282] width 19 height 19
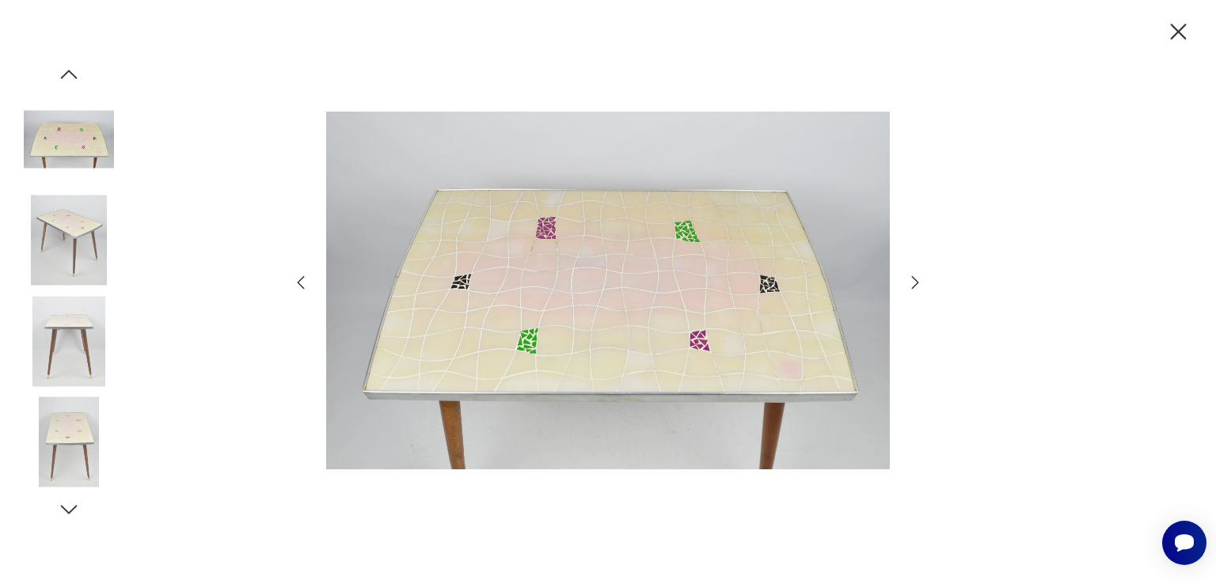
click at [919, 285] on icon "button" at bounding box center [915, 282] width 19 height 19
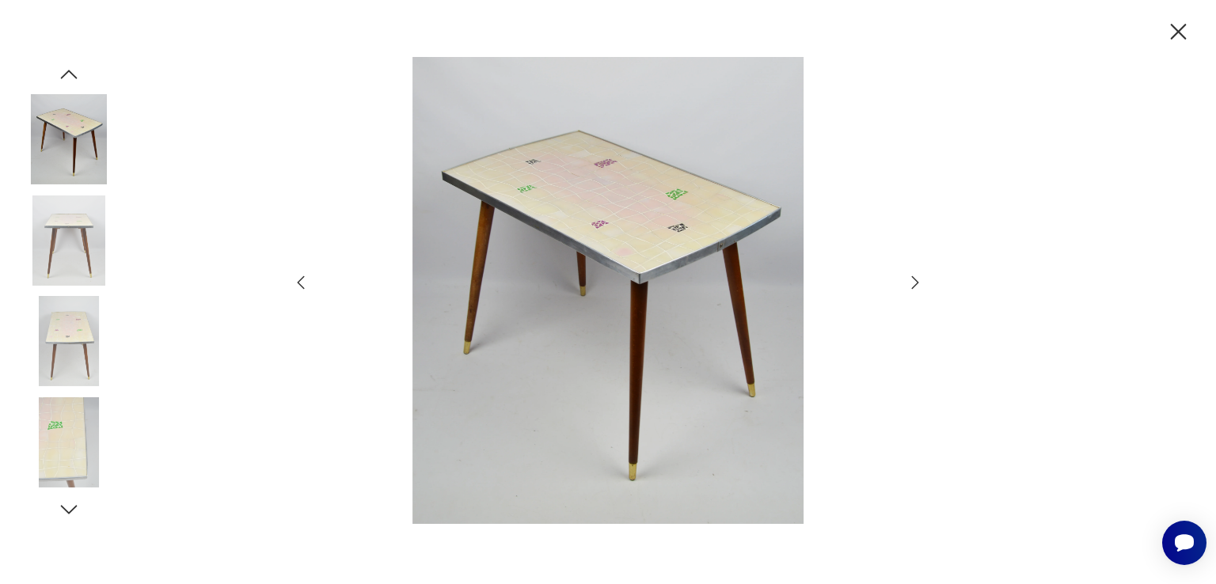
click at [919, 285] on icon "button" at bounding box center [915, 282] width 19 height 19
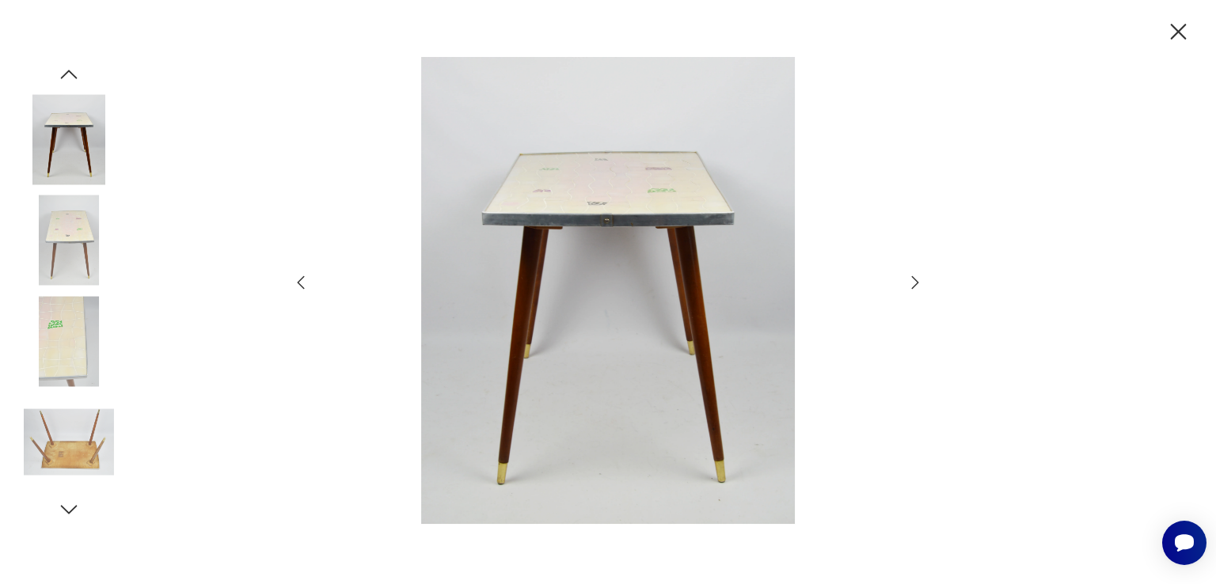
click at [919, 285] on icon "button" at bounding box center [915, 282] width 19 height 19
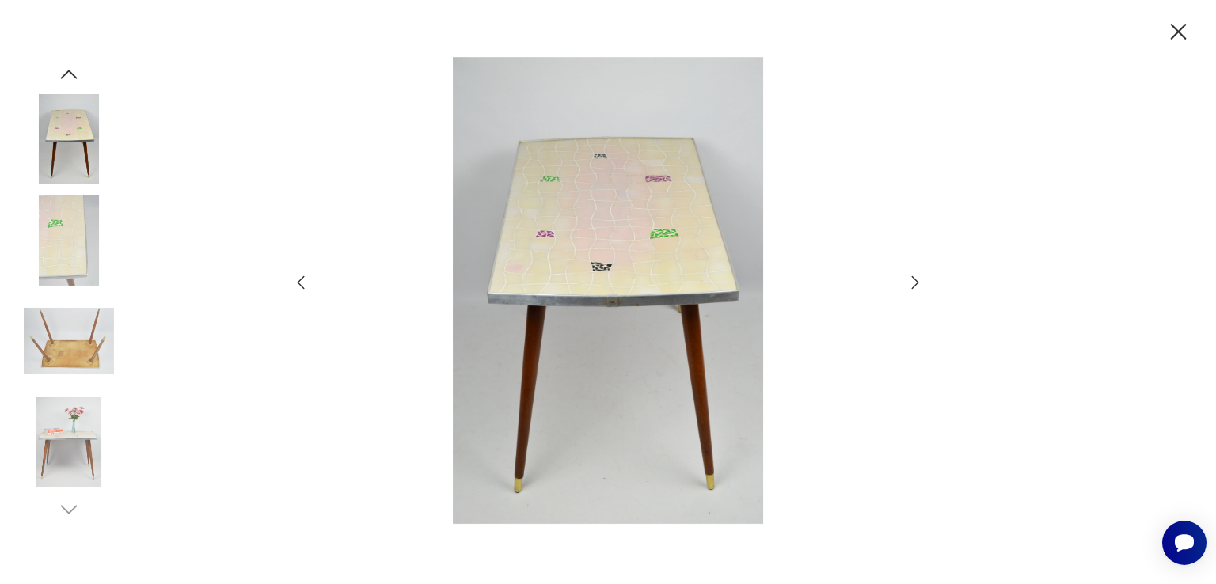
click at [919, 285] on icon "button" at bounding box center [915, 282] width 19 height 19
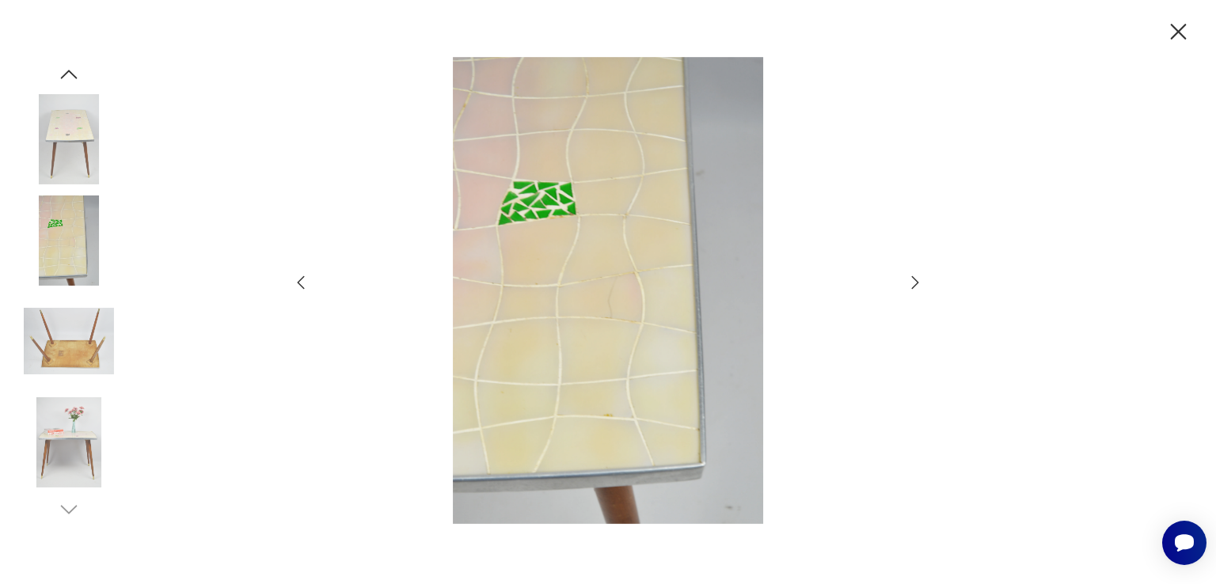
click at [919, 285] on icon "button" at bounding box center [915, 282] width 19 height 19
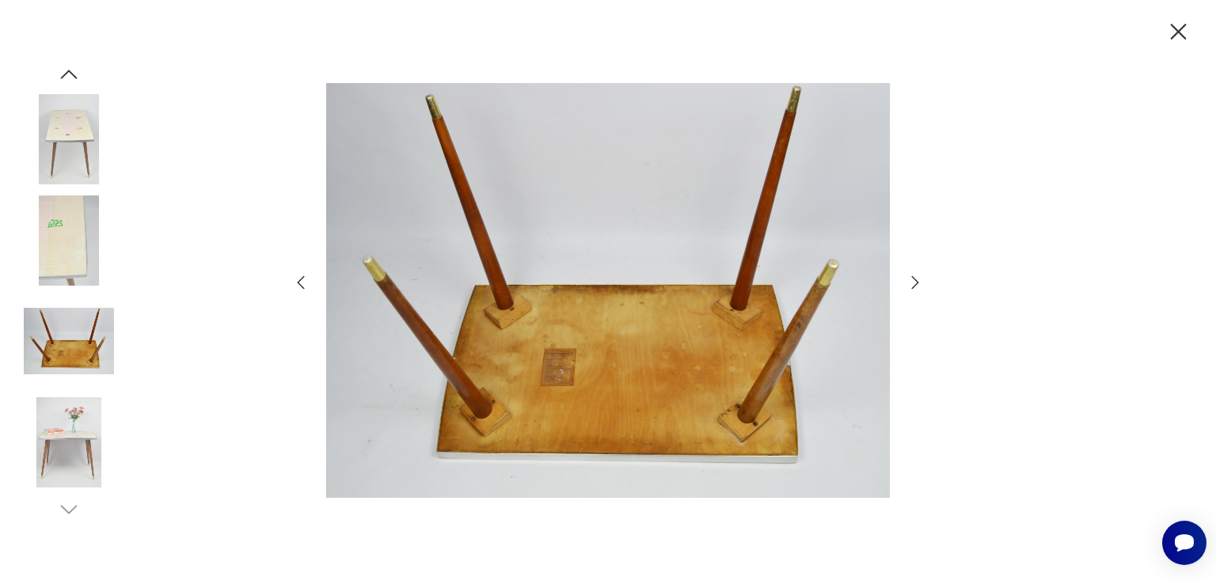
click at [919, 285] on icon "button" at bounding box center [915, 282] width 19 height 19
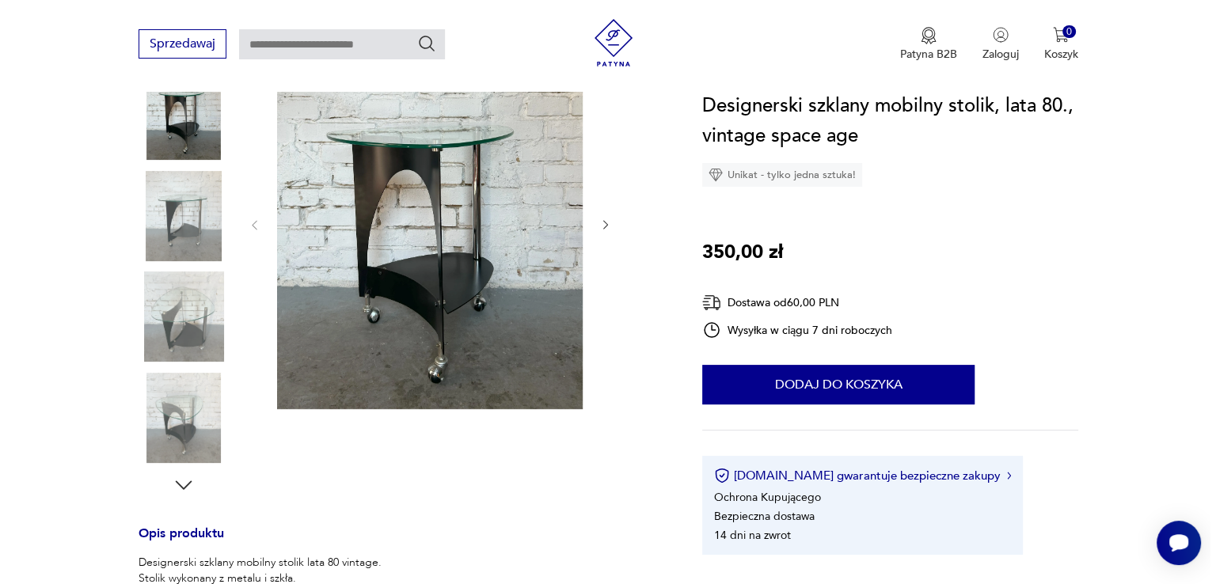
scroll to position [225, 0]
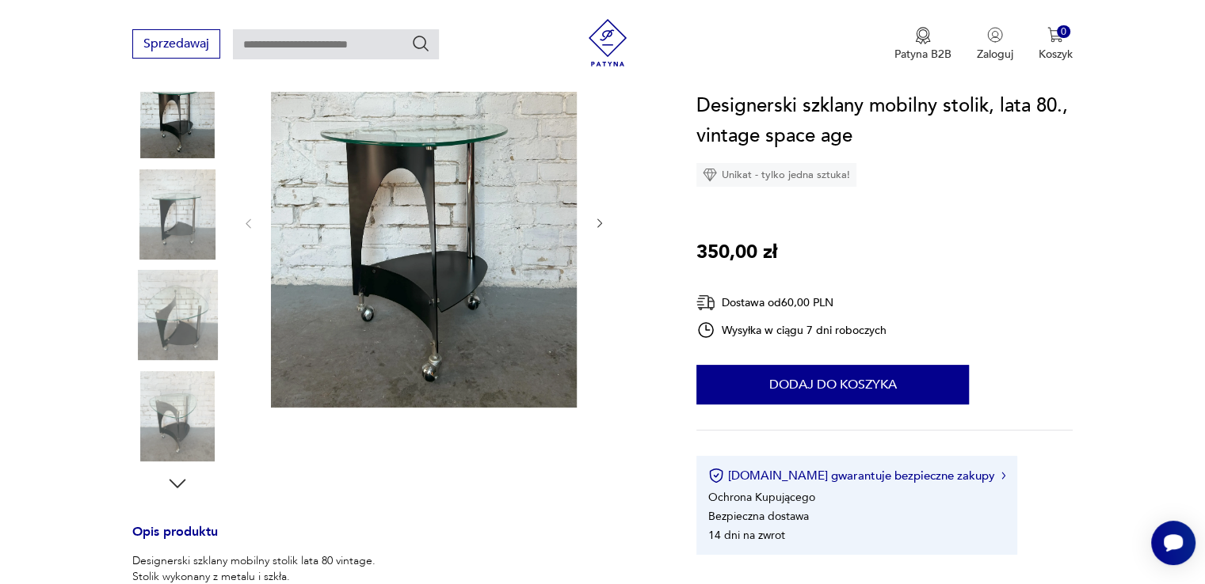
click at [390, 267] on img at bounding box center [424, 221] width 306 height 371
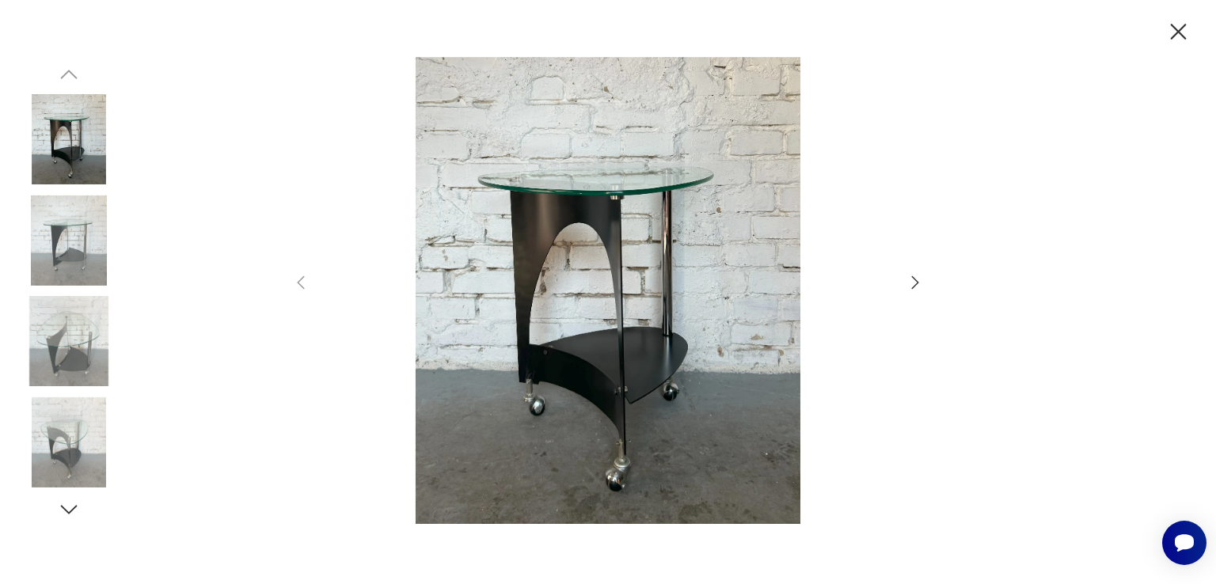
click at [916, 287] on icon "button" at bounding box center [915, 282] width 19 height 19
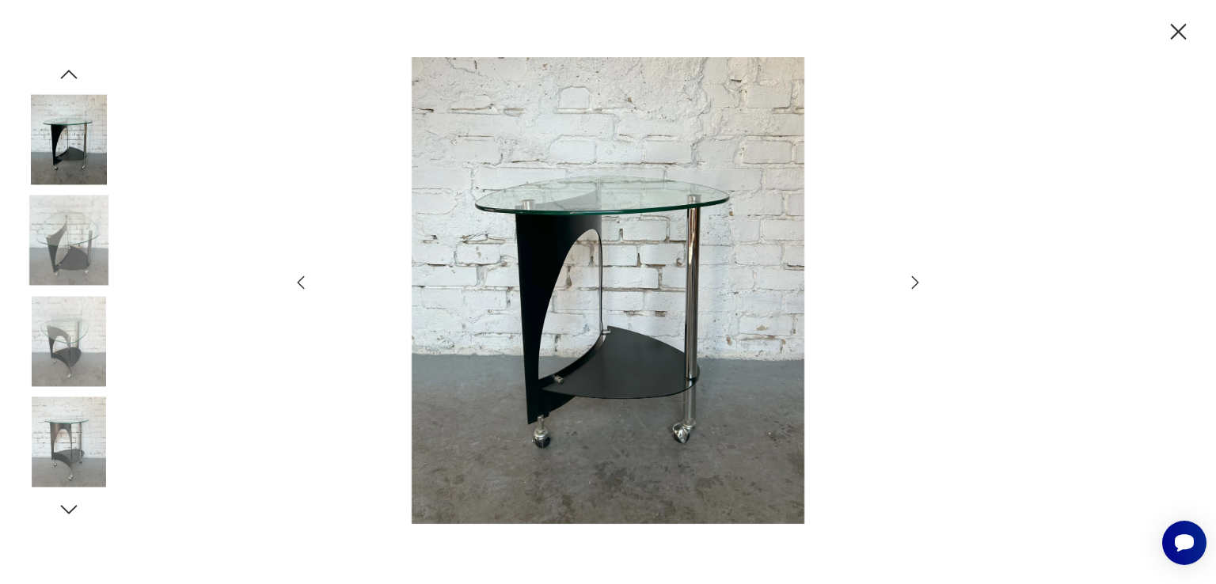
click at [916, 287] on icon "button" at bounding box center [915, 282] width 19 height 19
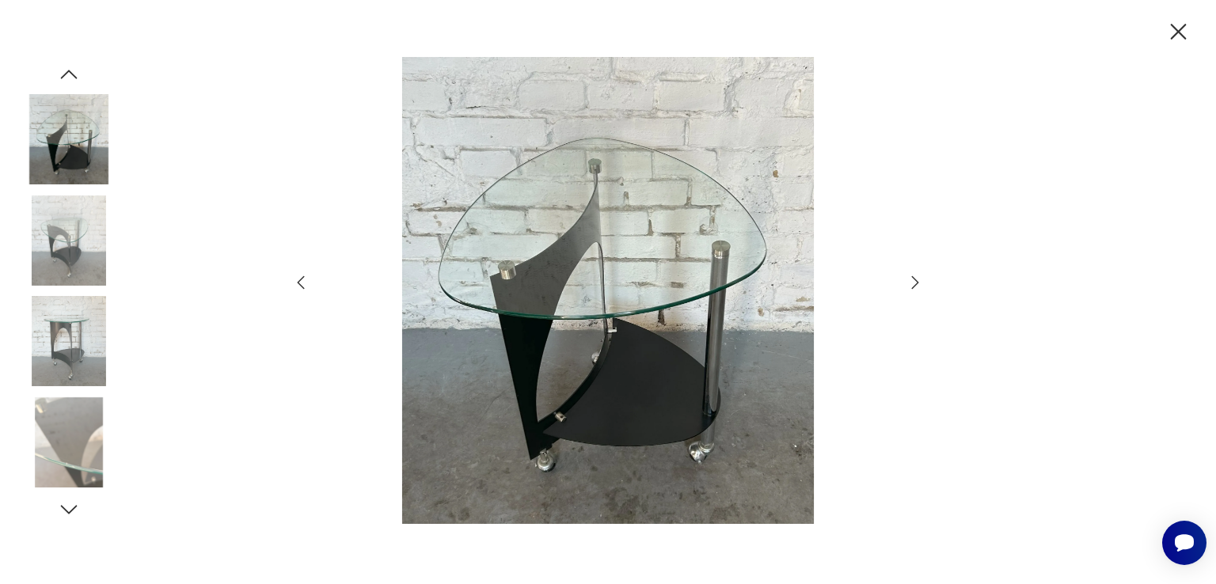
click at [916, 287] on icon "button" at bounding box center [915, 282] width 19 height 19
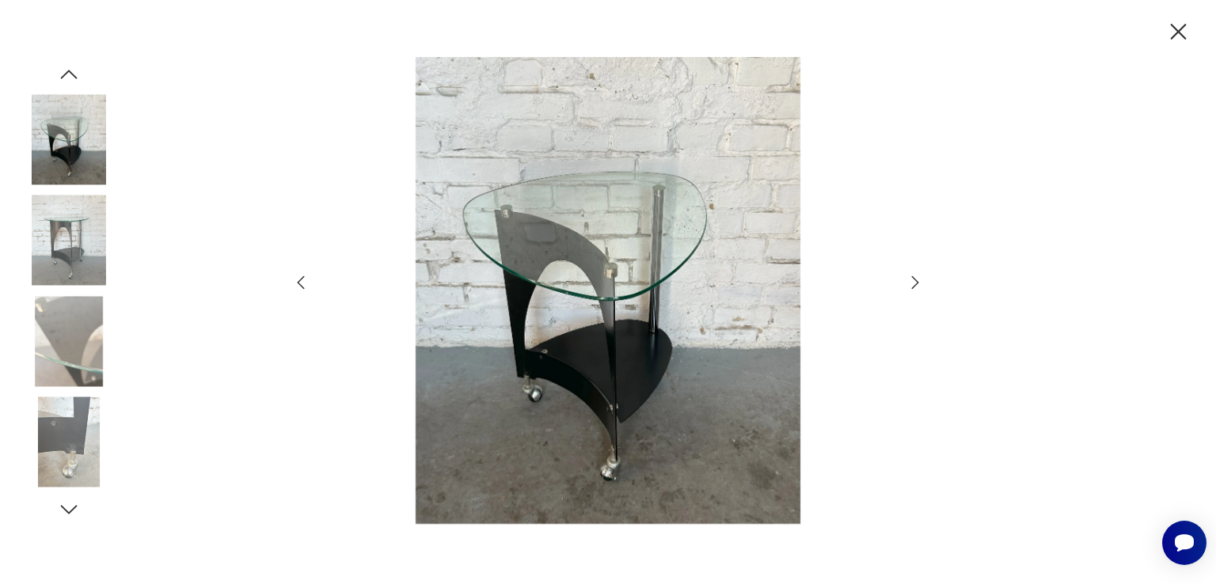
click at [916, 287] on icon "button" at bounding box center [915, 282] width 19 height 19
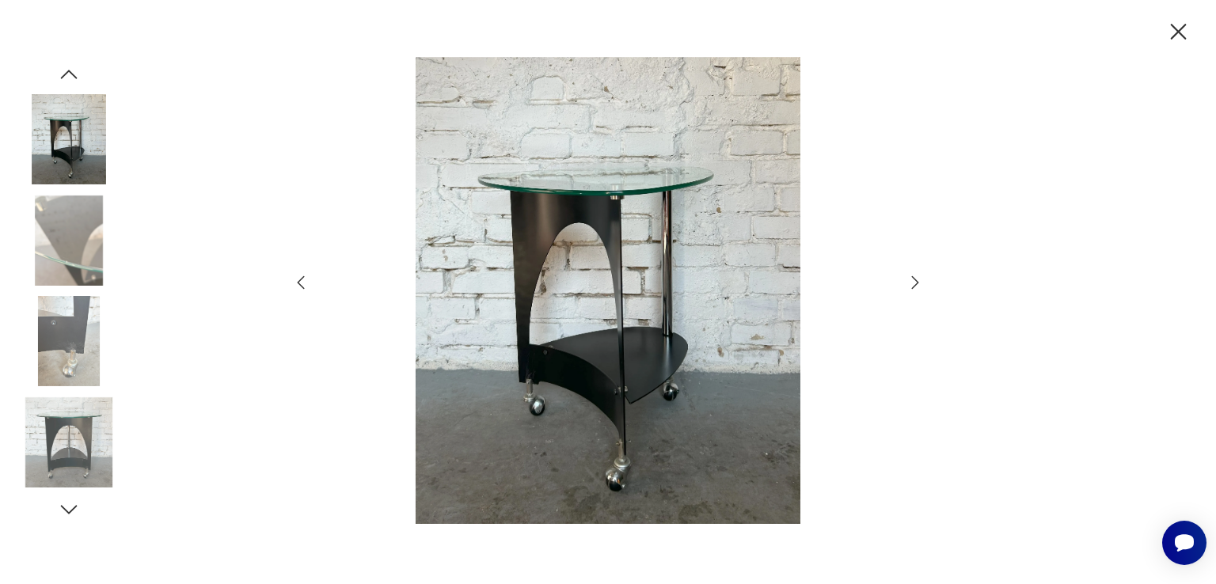
click at [916, 287] on icon "button" at bounding box center [915, 282] width 19 height 19
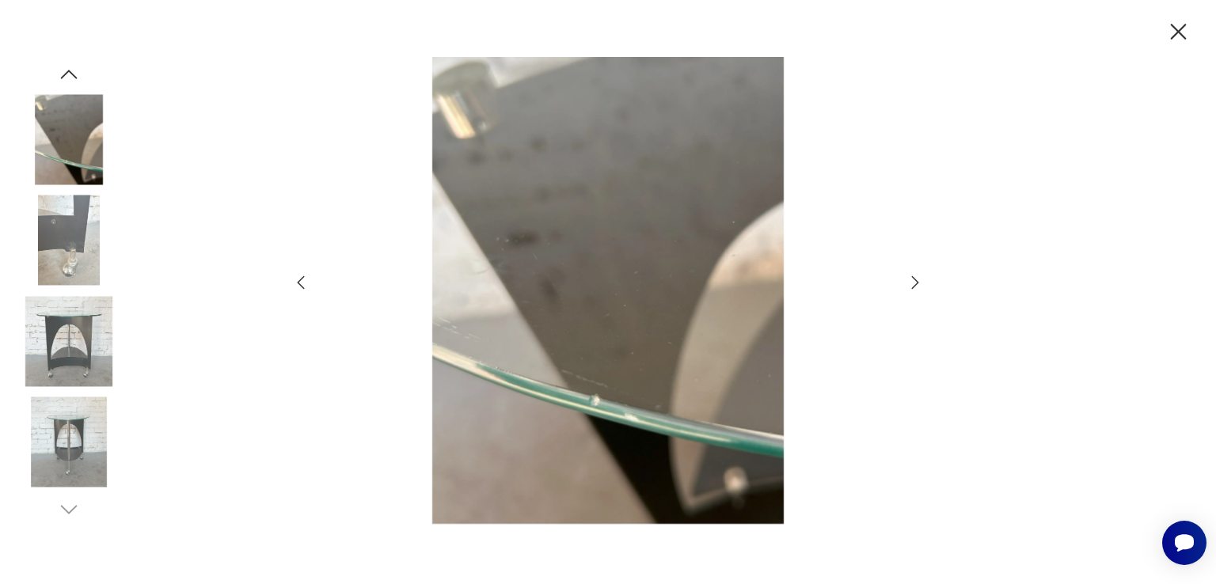
click at [916, 287] on icon "button" at bounding box center [915, 282] width 19 height 19
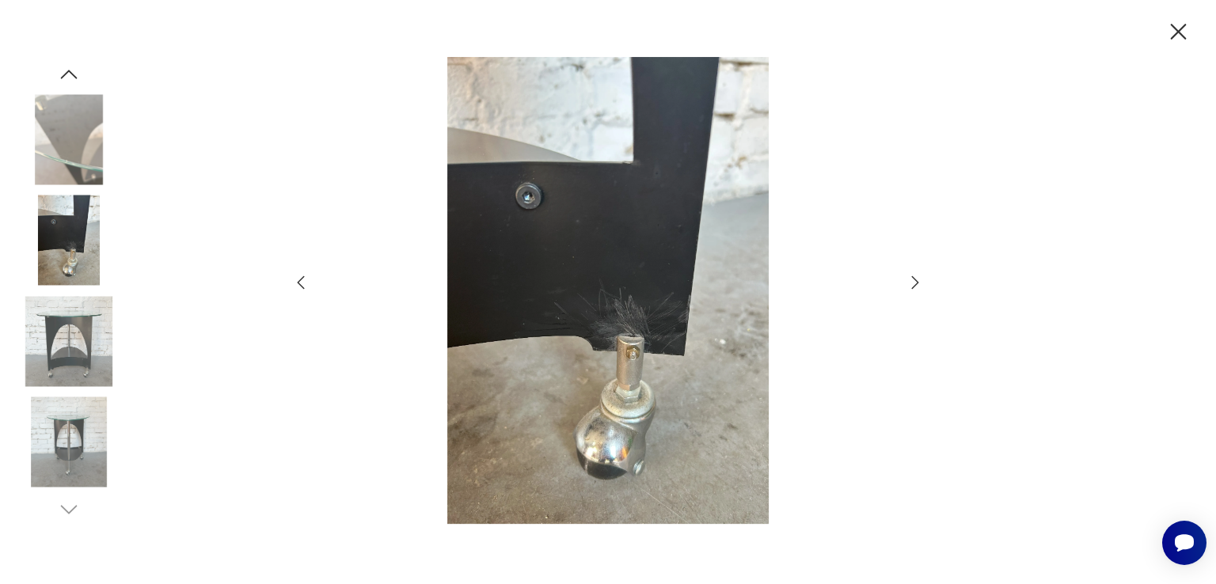
click at [916, 287] on icon "button" at bounding box center [915, 282] width 19 height 19
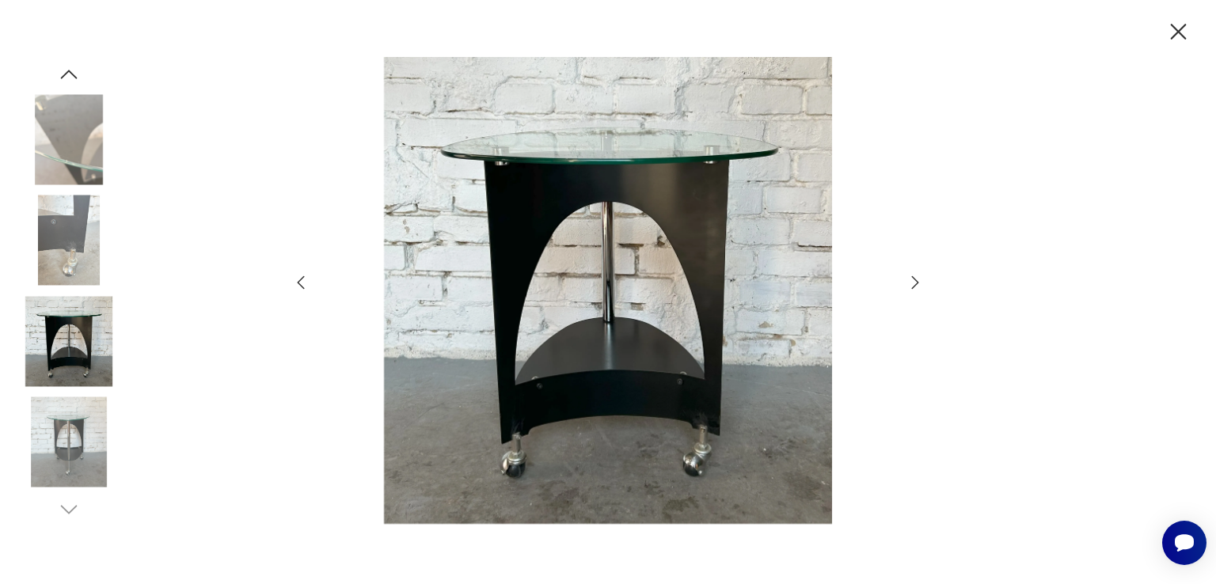
click at [916, 287] on icon "button" at bounding box center [915, 282] width 19 height 19
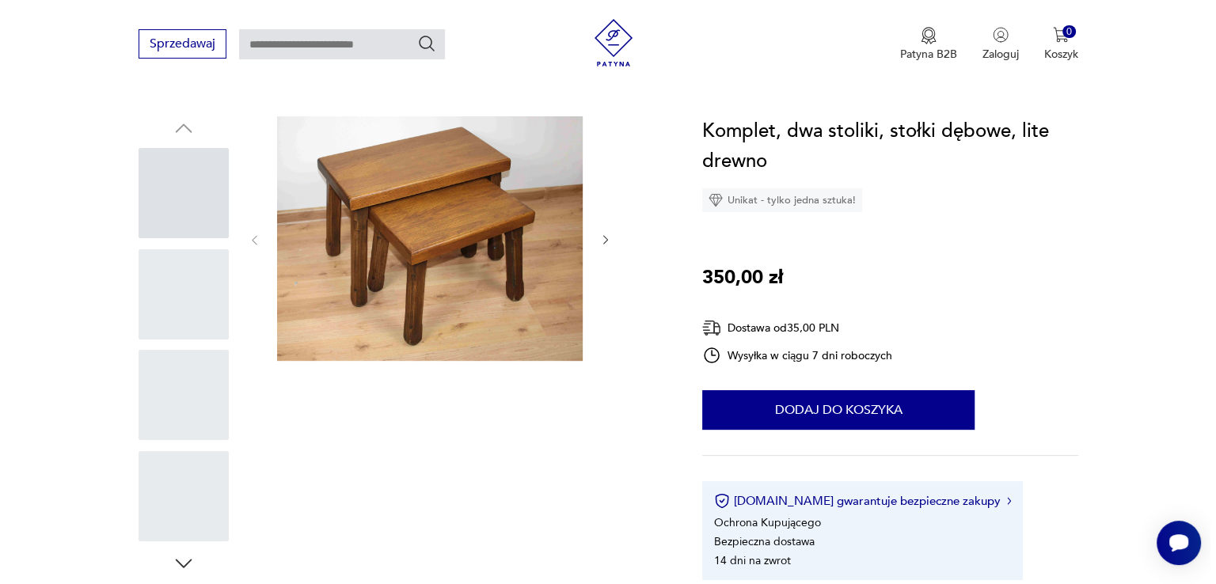
scroll to position [166, 0]
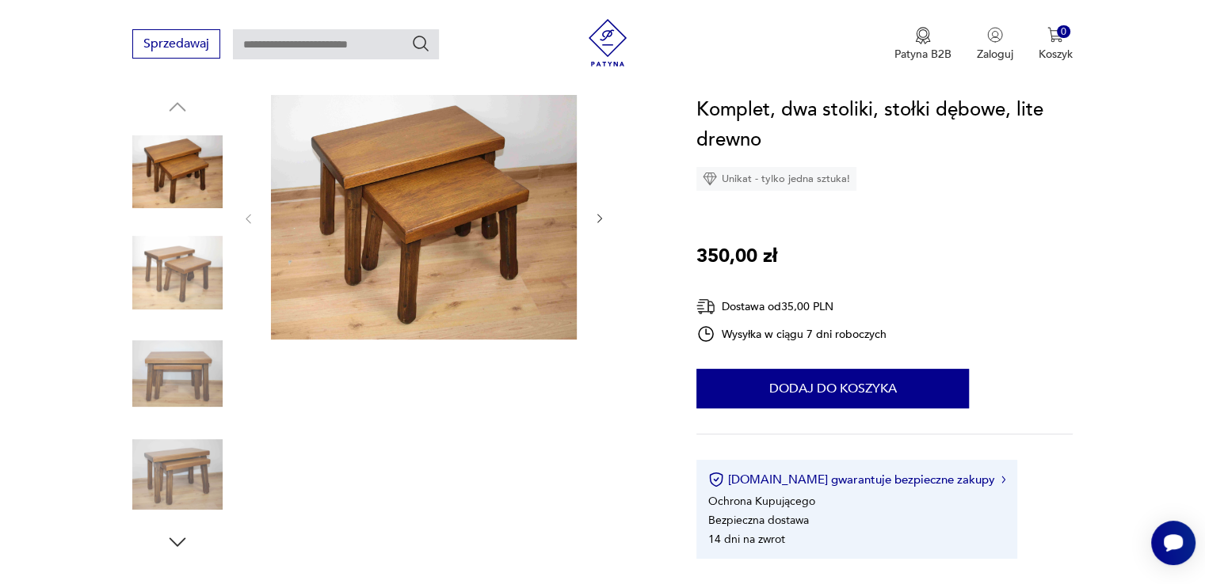
click at [358, 246] on img at bounding box center [424, 217] width 306 height 245
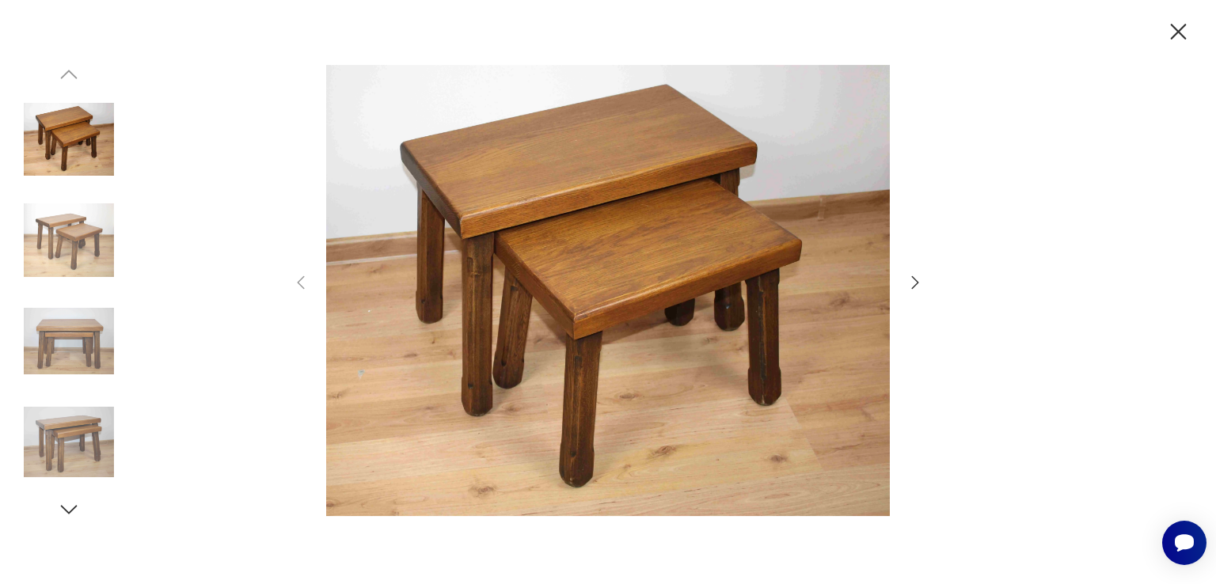
click at [917, 287] on icon "button" at bounding box center [915, 282] width 19 height 19
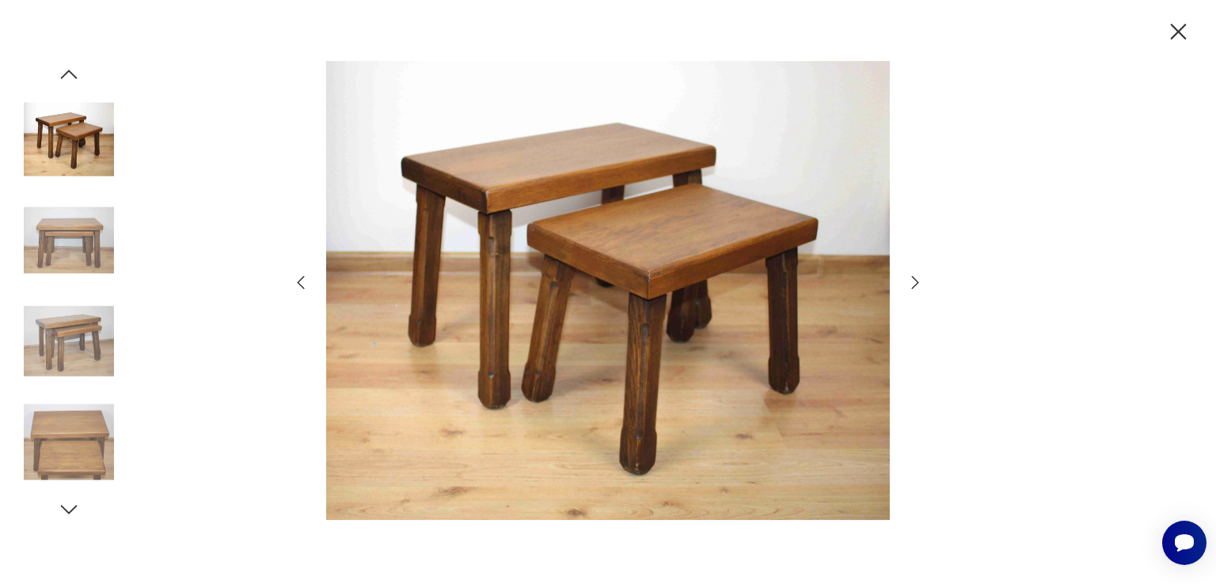
click at [917, 287] on icon "button" at bounding box center [915, 282] width 19 height 19
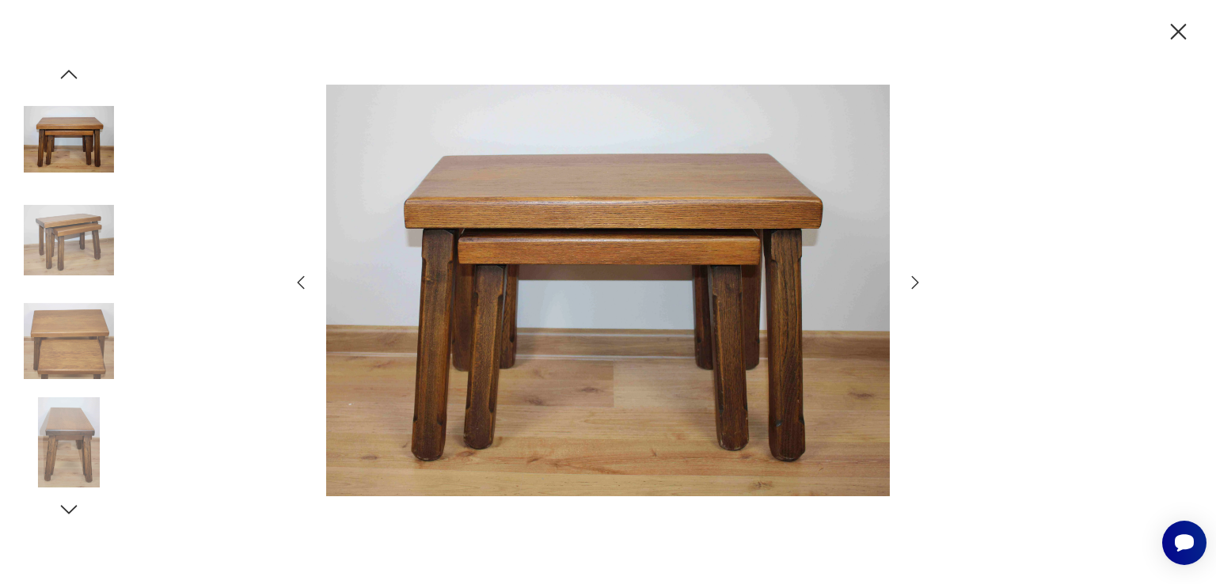
click at [917, 287] on icon "button" at bounding box center [915, 282] width 19 height 19
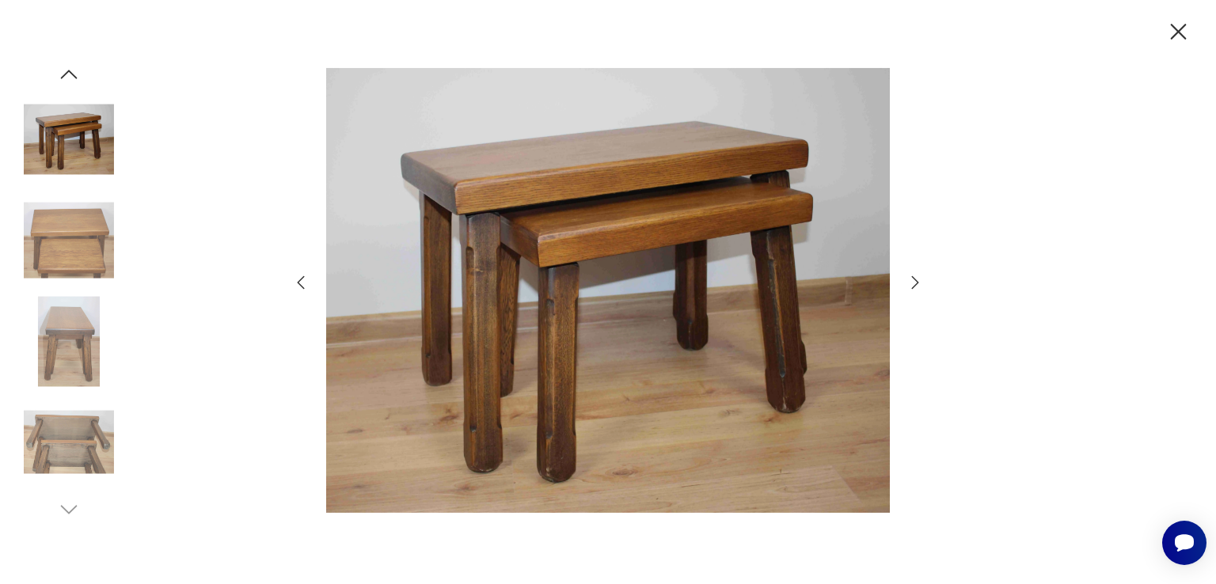
click at [917, 287] on icon "button" at bounding box center [915, 282] width 19 height 19
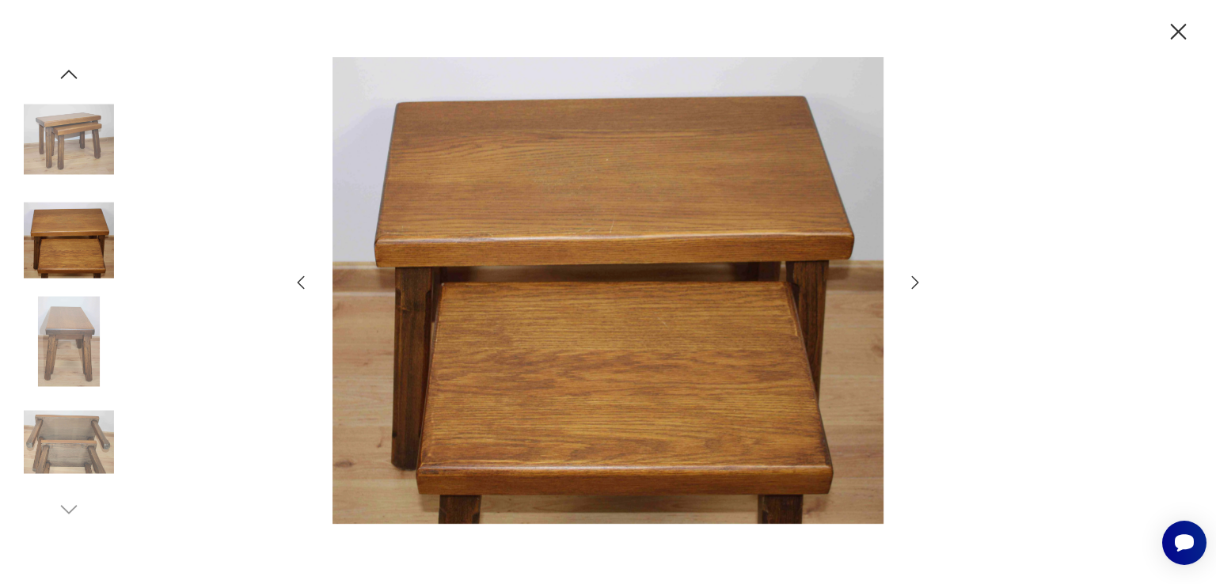
click at [917, 287] on icon "button" at bounding box center [915, 282] width 19 height 19
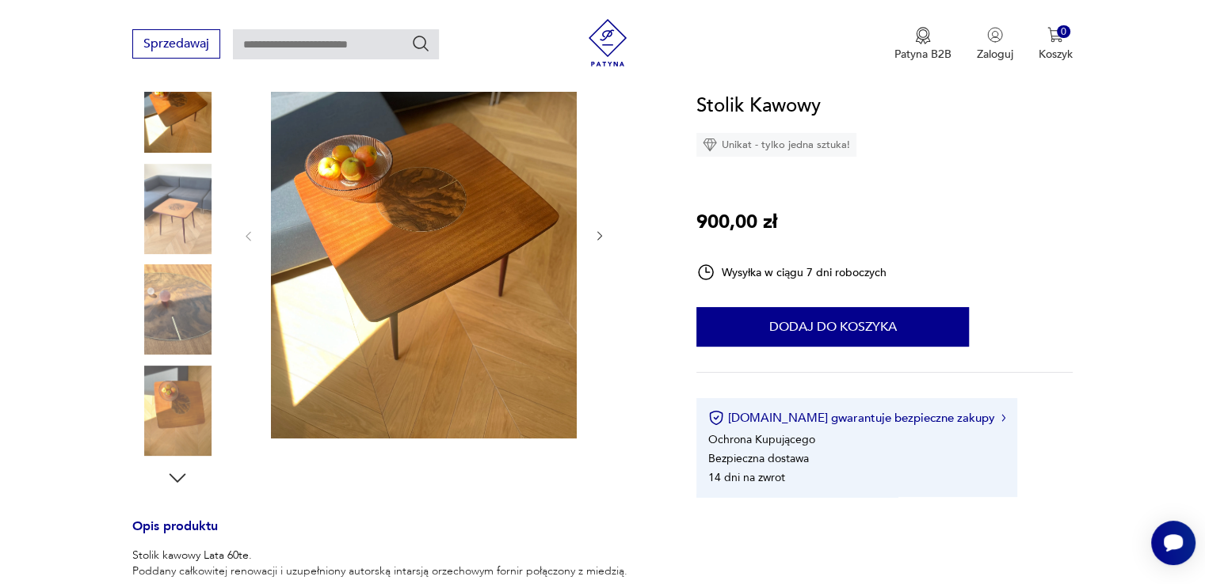
scroll to position [231, 0]
click at [595, 235] on icon "button" at bounding box center [599, 235] width 13 height 13
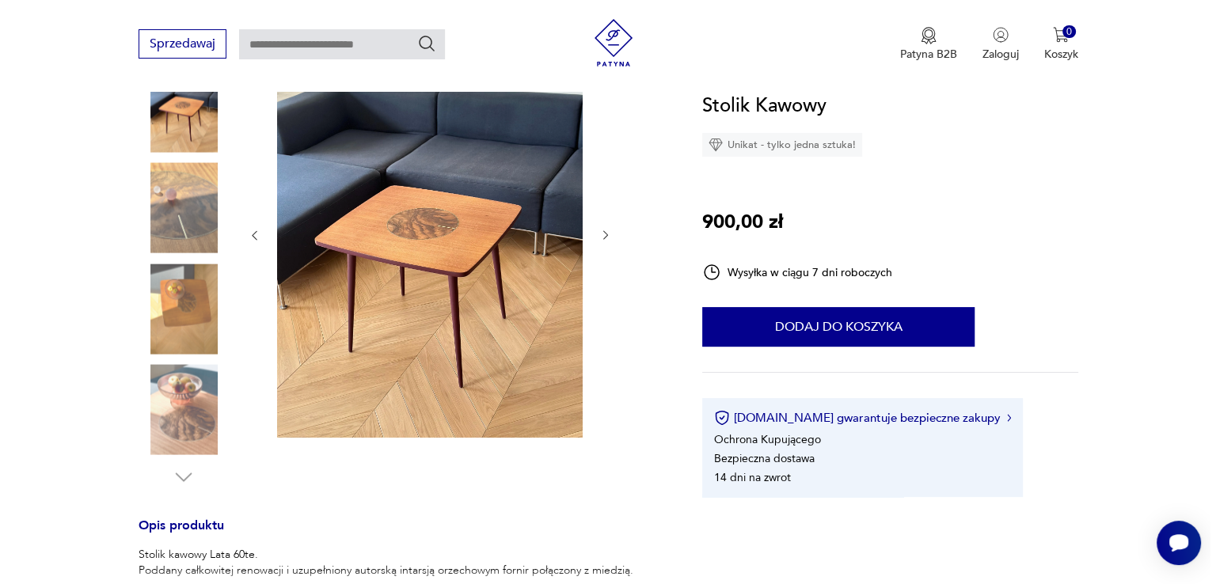
scroll to position [230, 0]
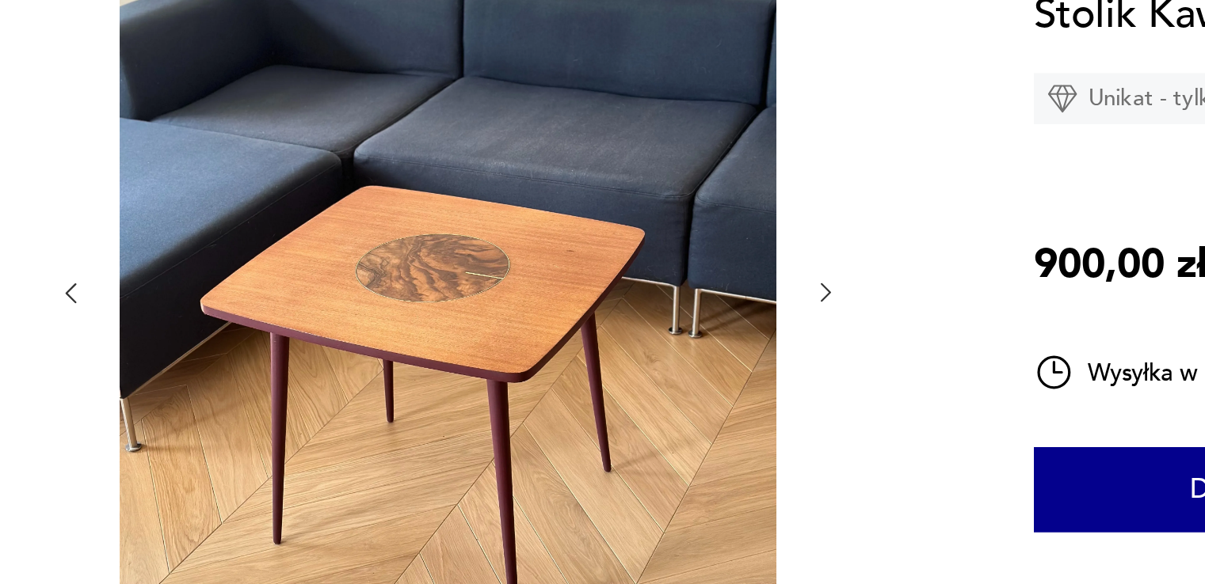
click at [403, 185] on img at bounding box center [424, 234] width 306 height 408
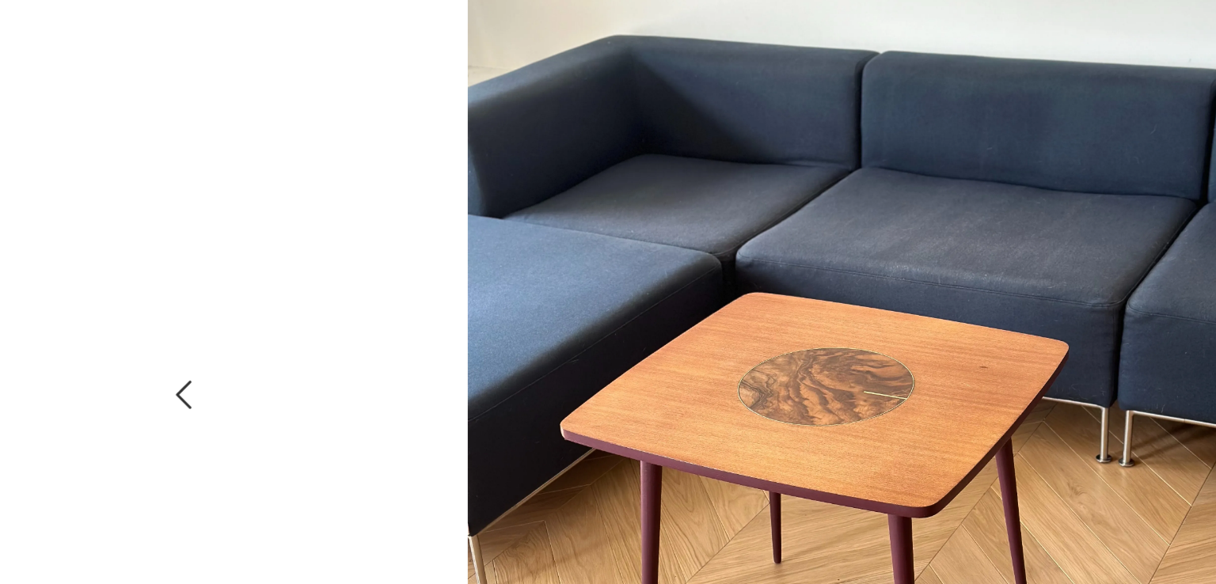
scroll to position [231, 0]
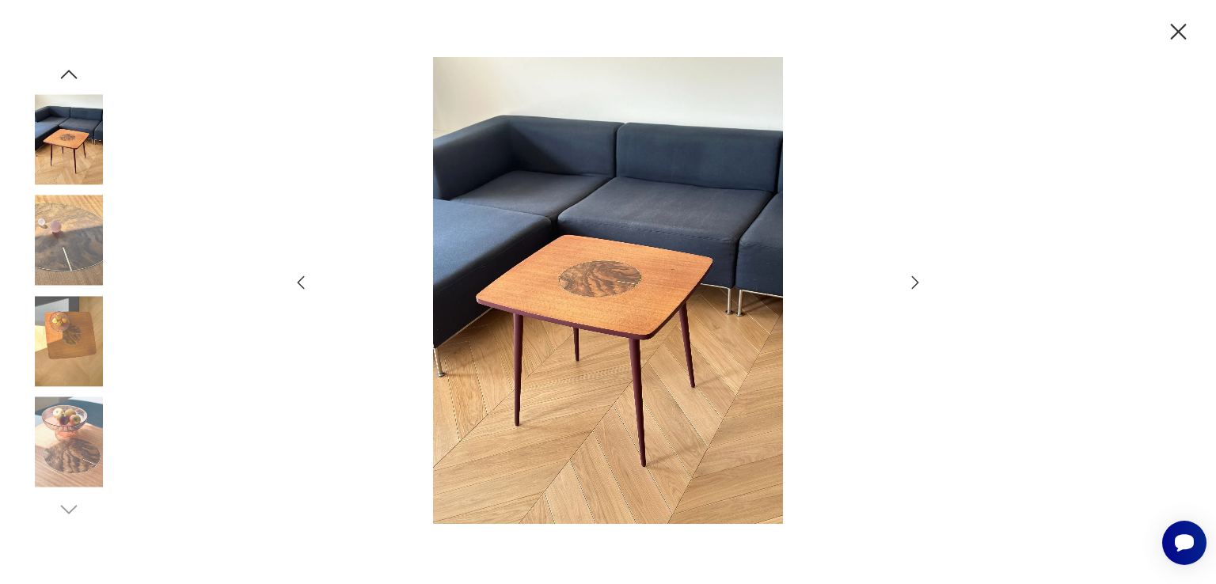
click at [912, 280] on icon "button" at bounding box center [915, 282] width 19 height 19
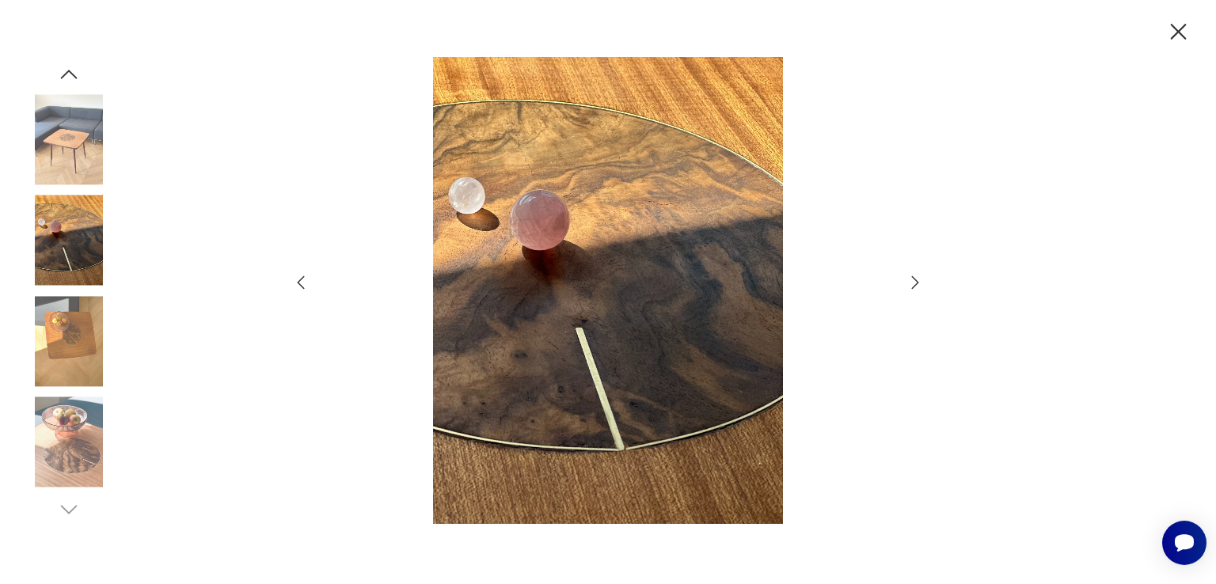
click at [912, 280] on icon "button" at bounding box center [915, 282] width 19 height 19
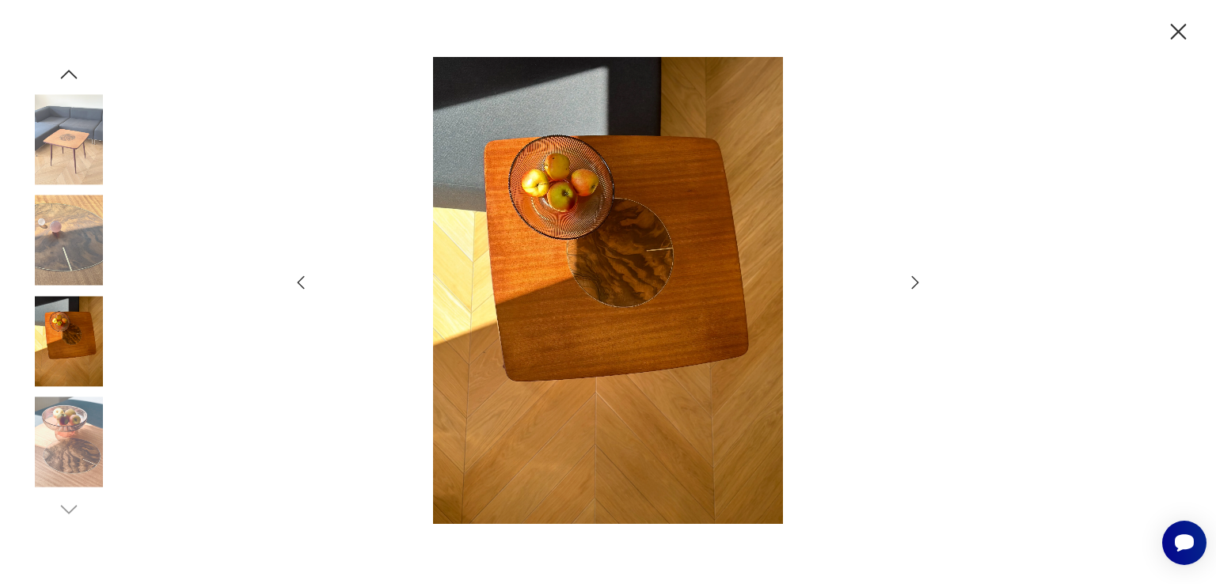
click at [912, 280] on icon "button" at bounding box center [915, 282] width 19 height 19
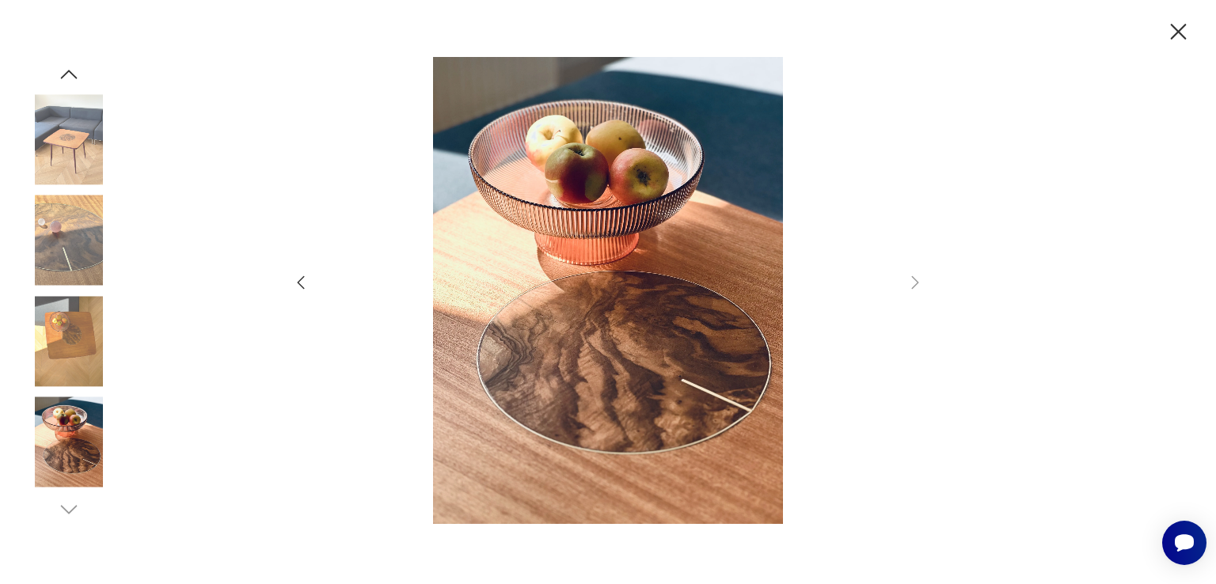
click at [111, 135] on img at bounding box center [69, 139] width 90 height 90
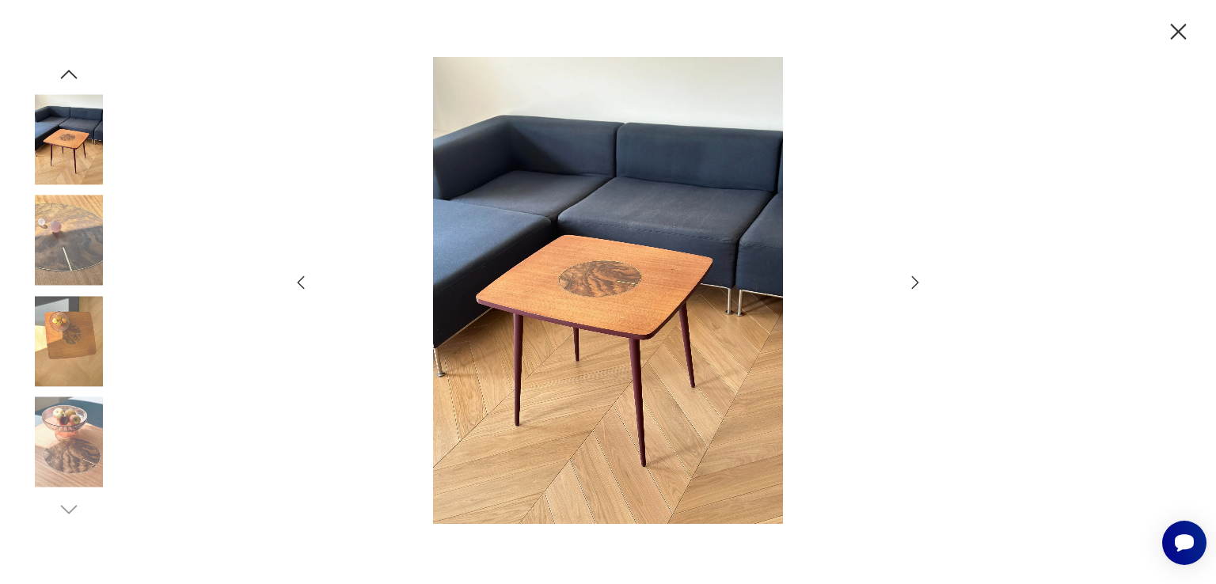
click at [299, 287] on icon "button" at bounding box center [300, 282] width 19 height 19
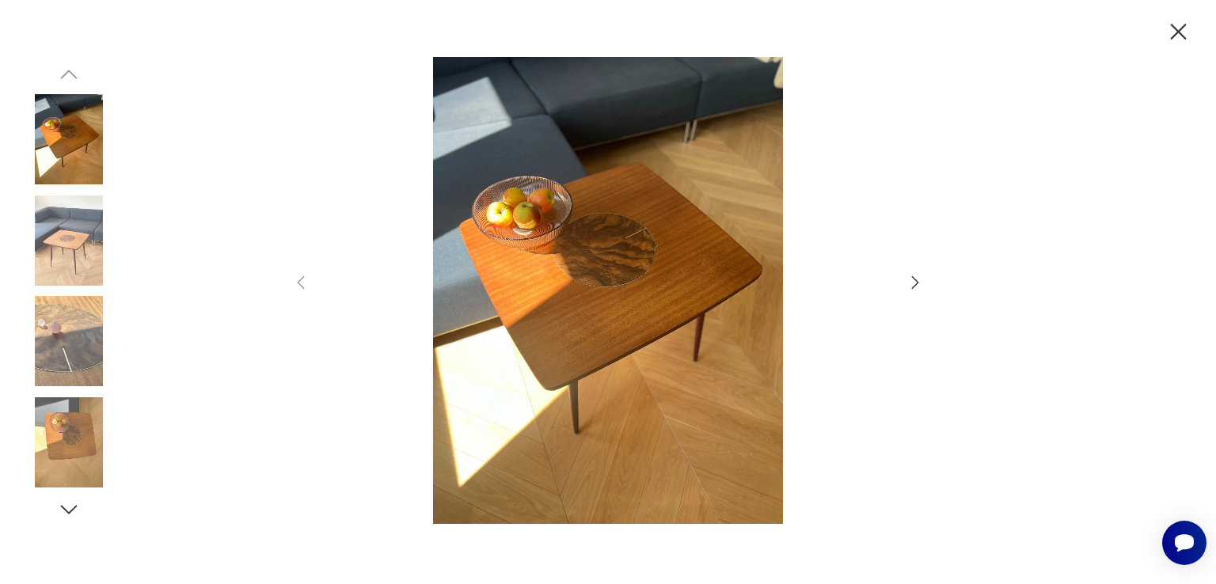
click at [908, 286] on icon "button" at bounding box center [915, 282] width 19 height 19
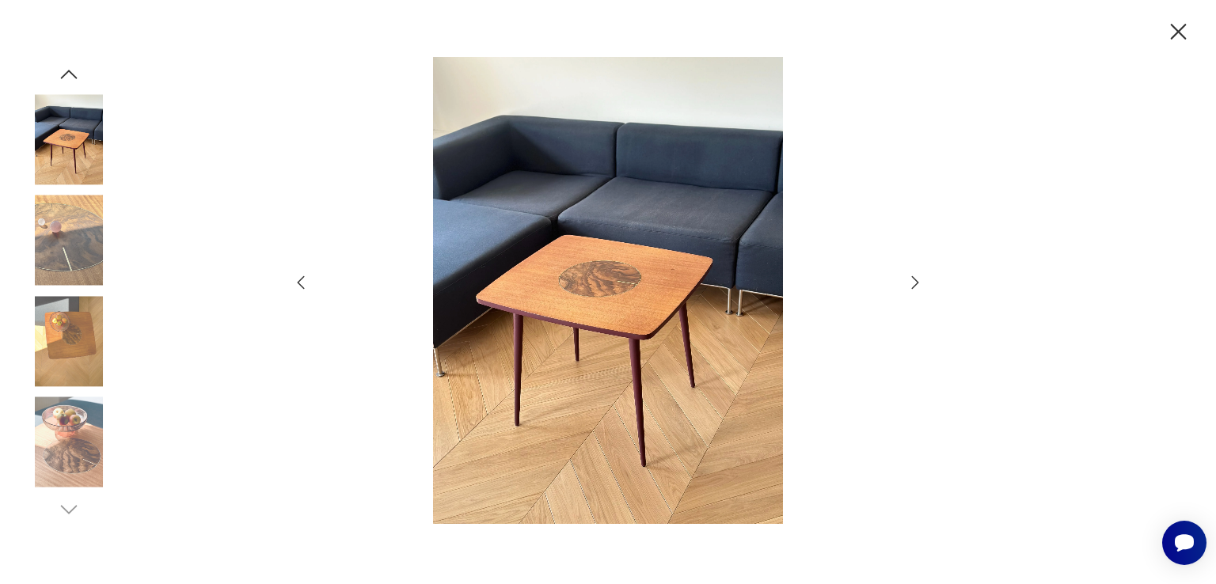
click at [565, 336] on img at bounding box center [608, 290] width 564 height 467
click at [1175, 20] on icon "button" at bounding box center [1179, 32] width 28 height 28
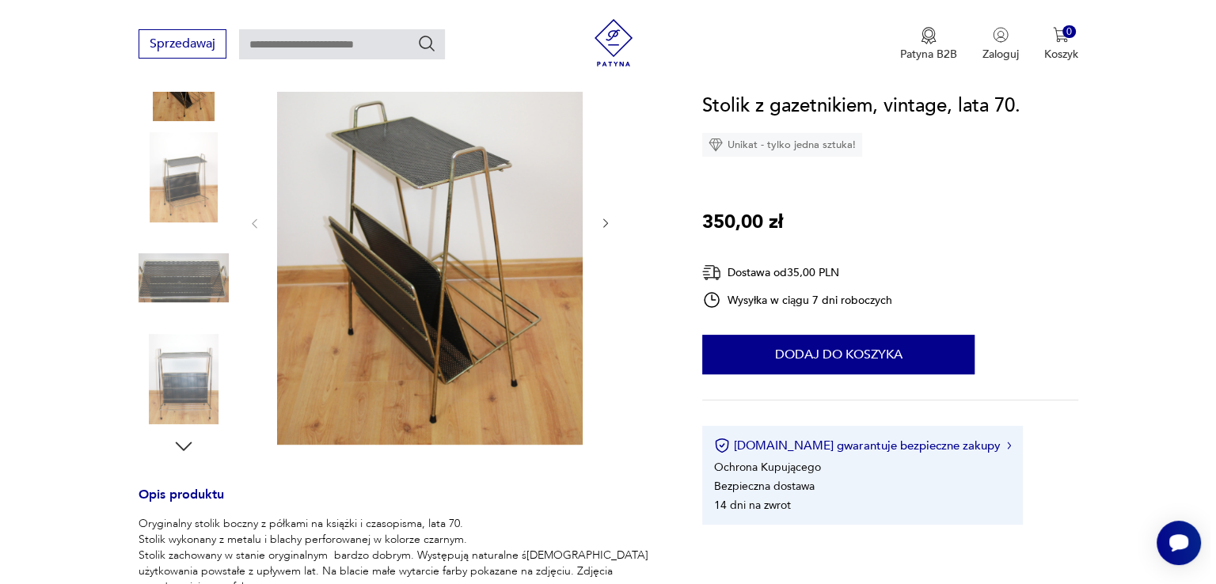
scroll to position [263, 0]
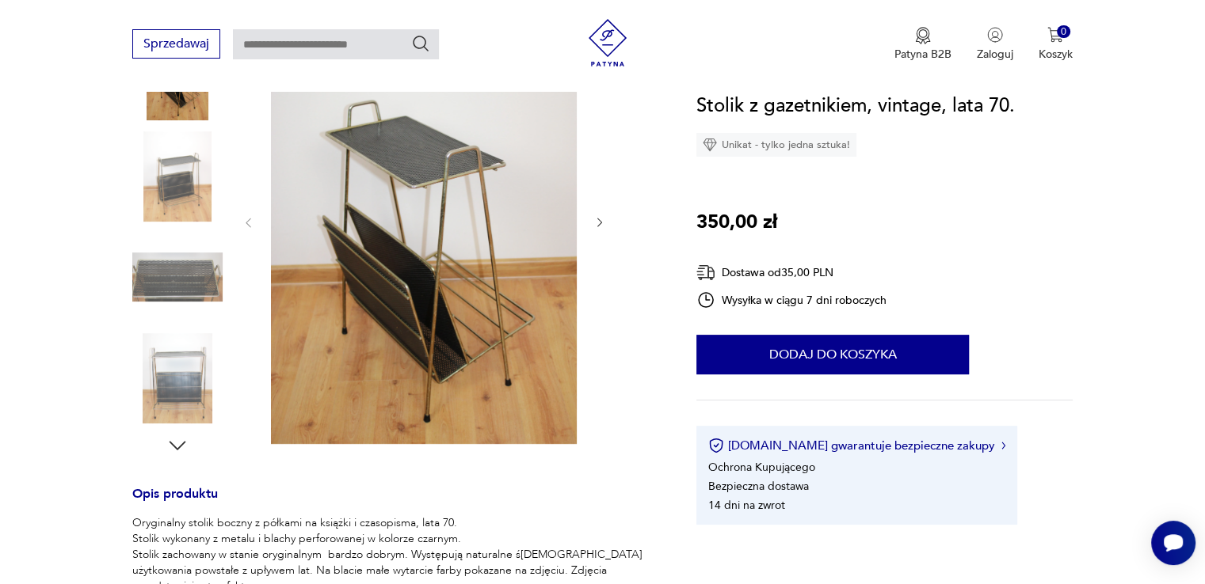
click at [424, 285] on img at bounding box center [424, 221] width 306 height 446
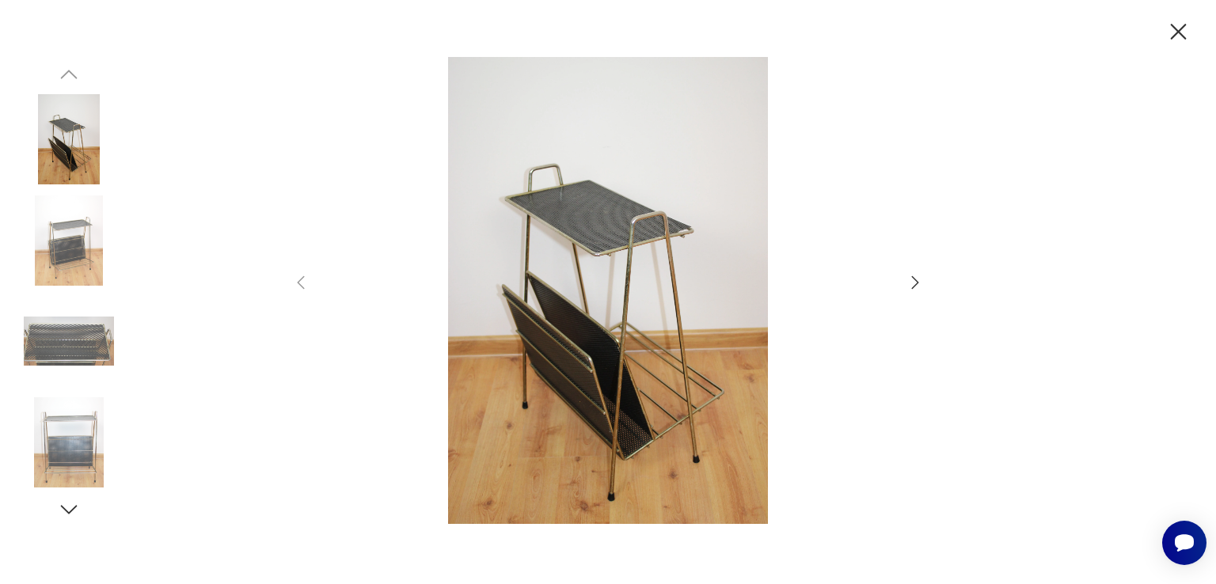
click at [912, 290] on icon "button" at bounding box center [915, 282] width 19 height 19
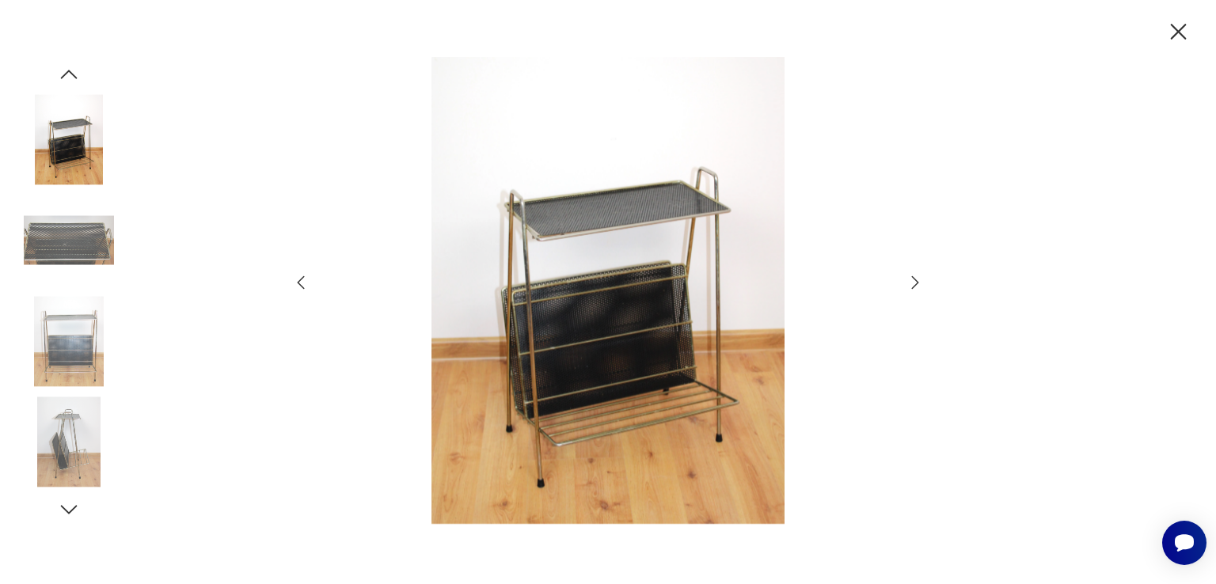
click at [912, 290] on icon "button" at bounding box center [915, 282] width 19 height 19
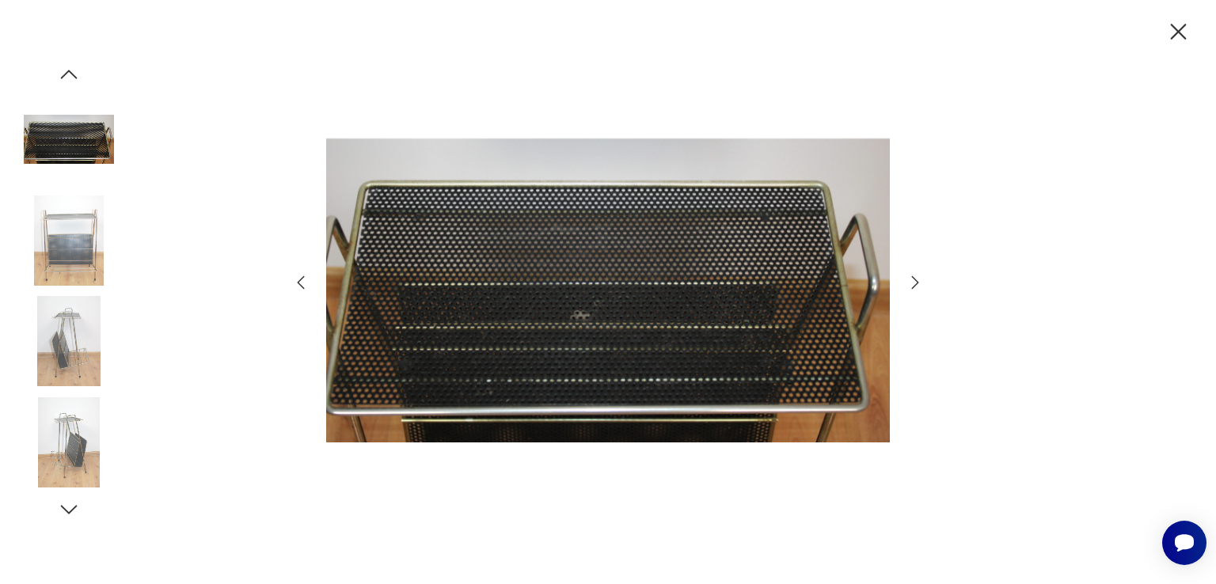
click at [912, 290] on icon "button" at bounding box center [915, 282] width 19 height 19
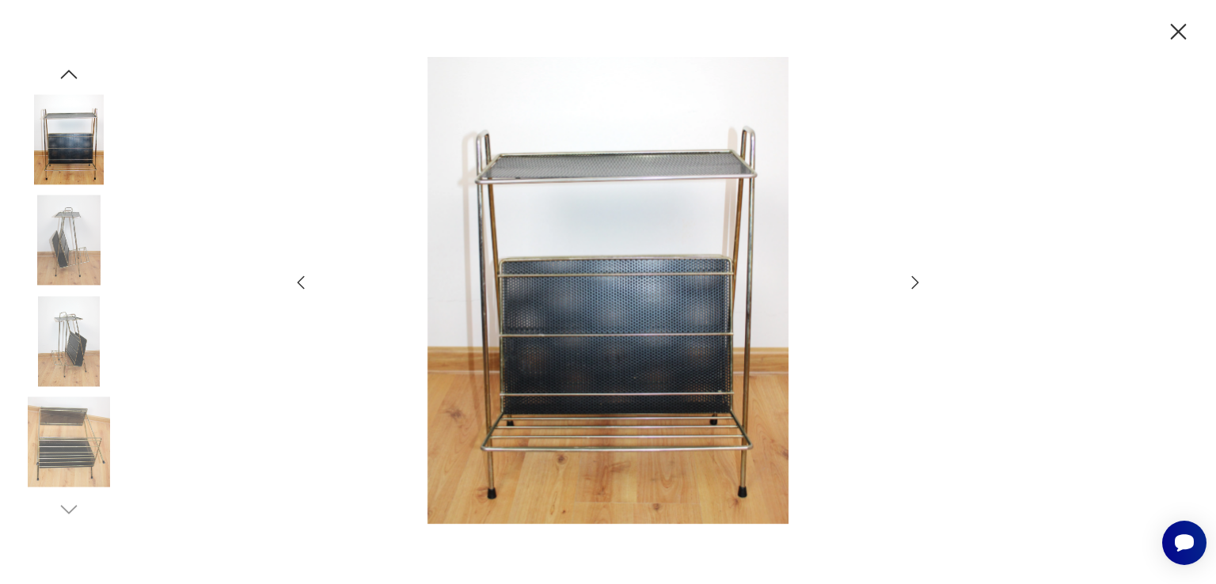
click at [912, 290] on icon "button" at bounding box center [915, 282] width 19 height 19
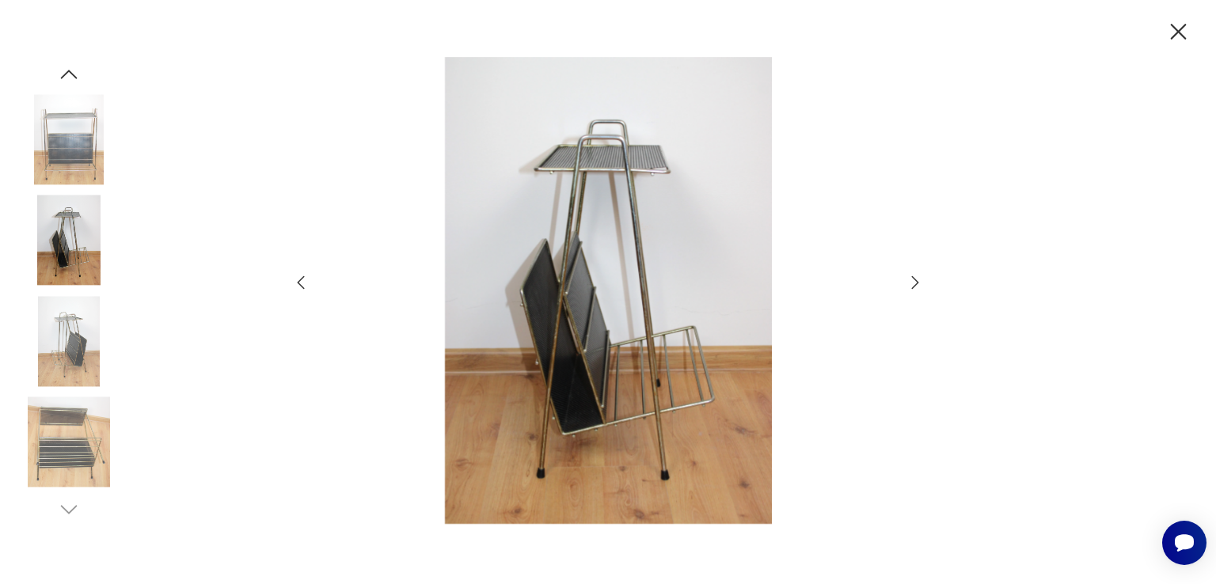
click at [912, 290] on icon "button" at bounding box center [915, 282] width 19 height 19
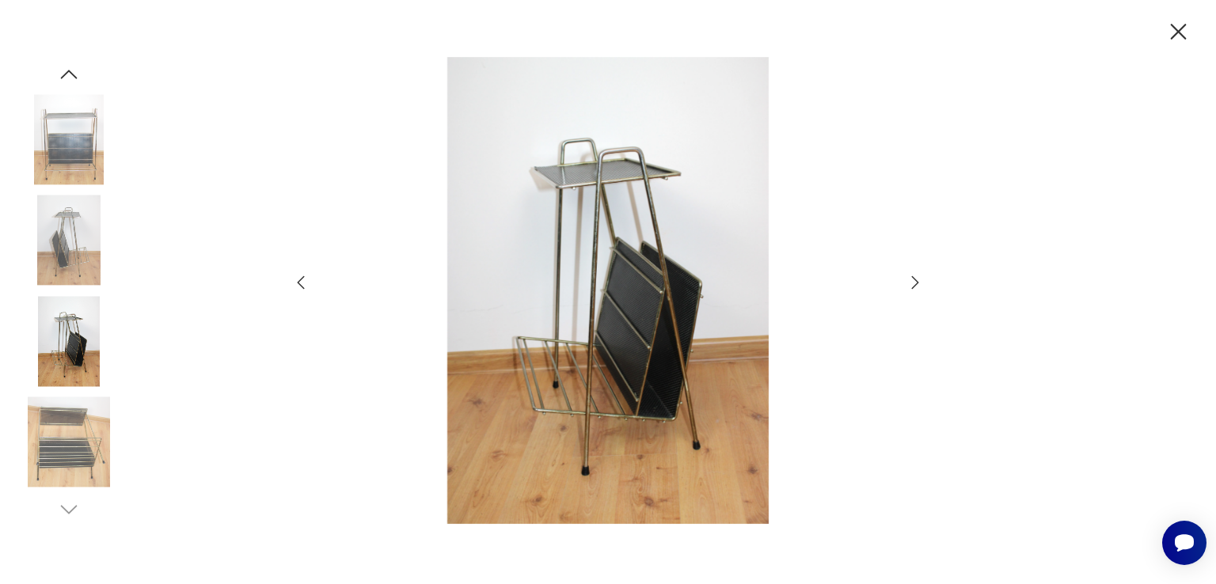
click at [912, 290] on icon "button" at bounding box center [915, 282] width 19 height 19
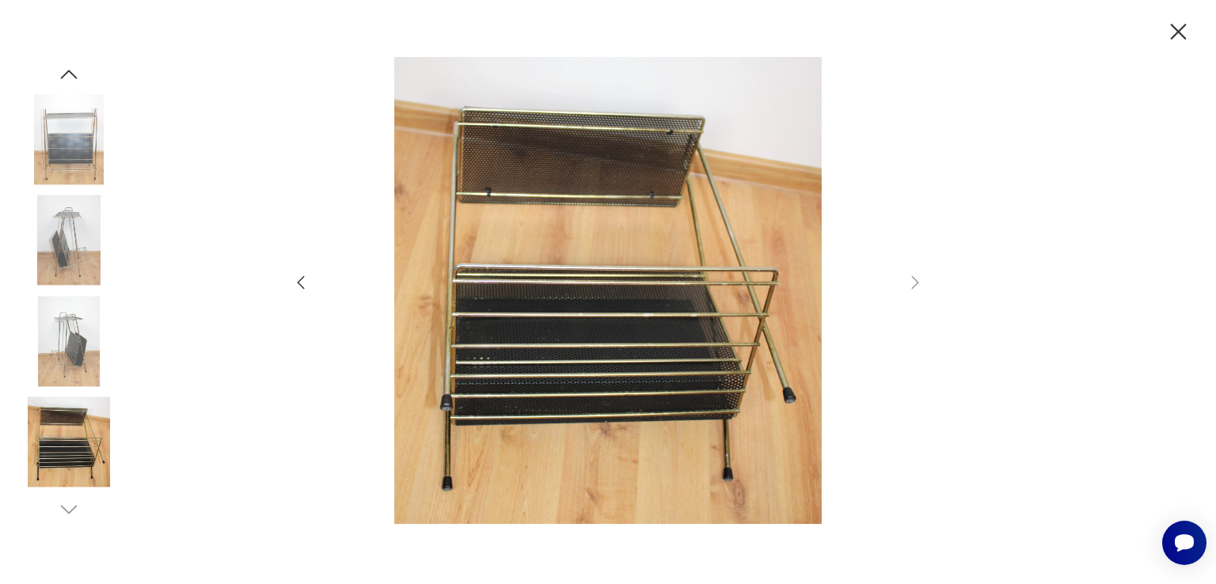
click at [1172, 36] on icon "button" at bounding box center [1179, 32] width 28 height 28
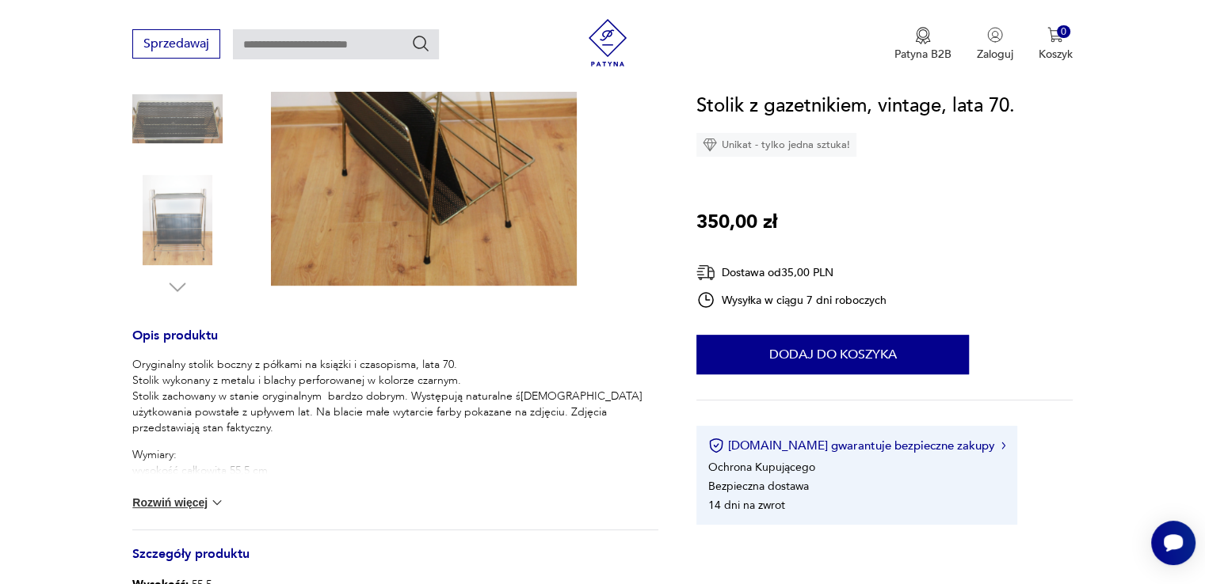
scroll to position [541, 0]
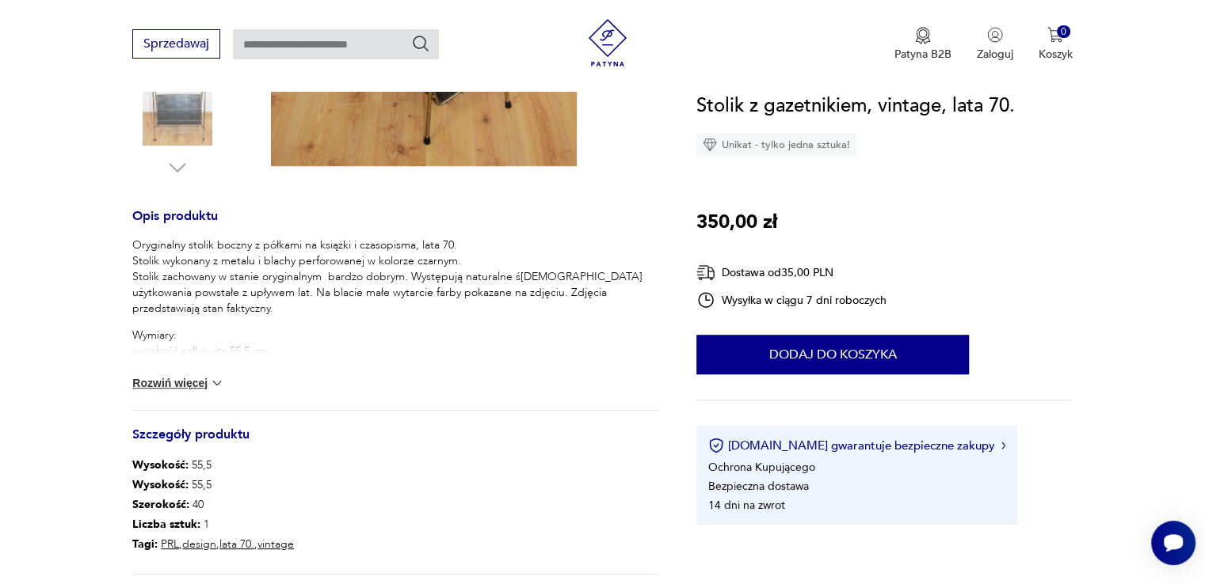
click at [207, 378] on button "Rozwiń więcej" at bounding box center [178, 383] width 92 height 16
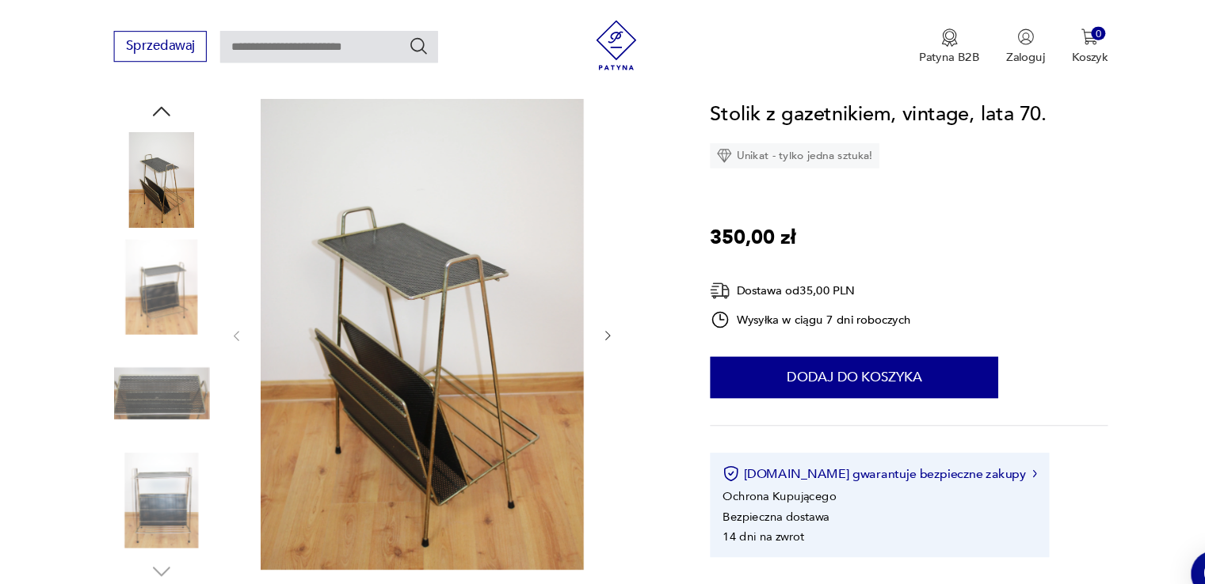
scroll to position [166, 0]
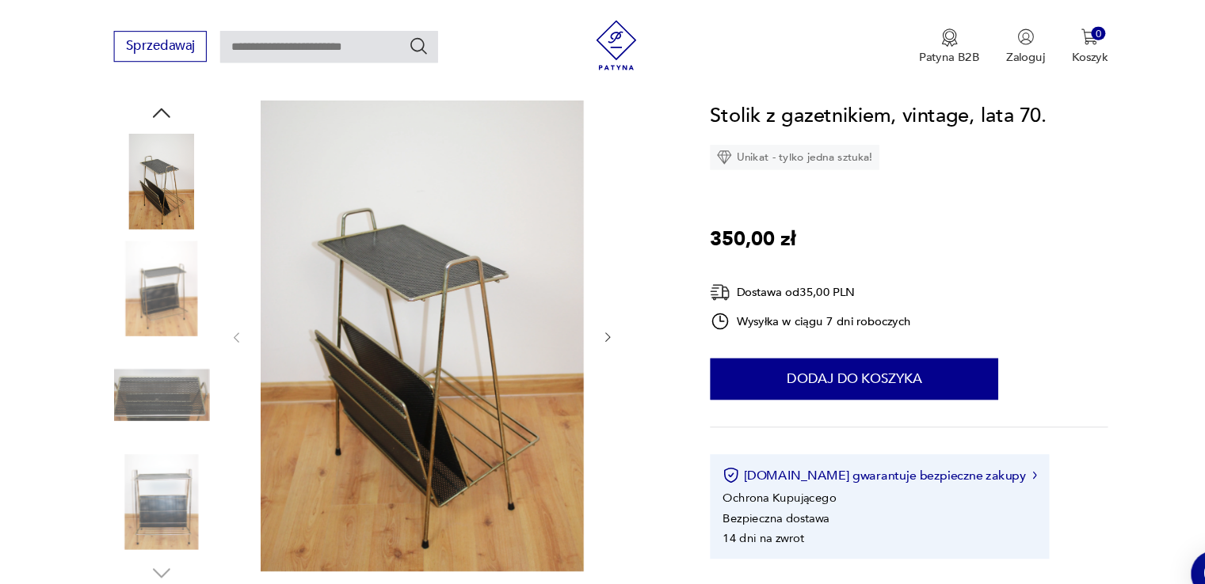
click at [601, 318] on icon "button" at bounding box center [599, 319] width 13 height 13
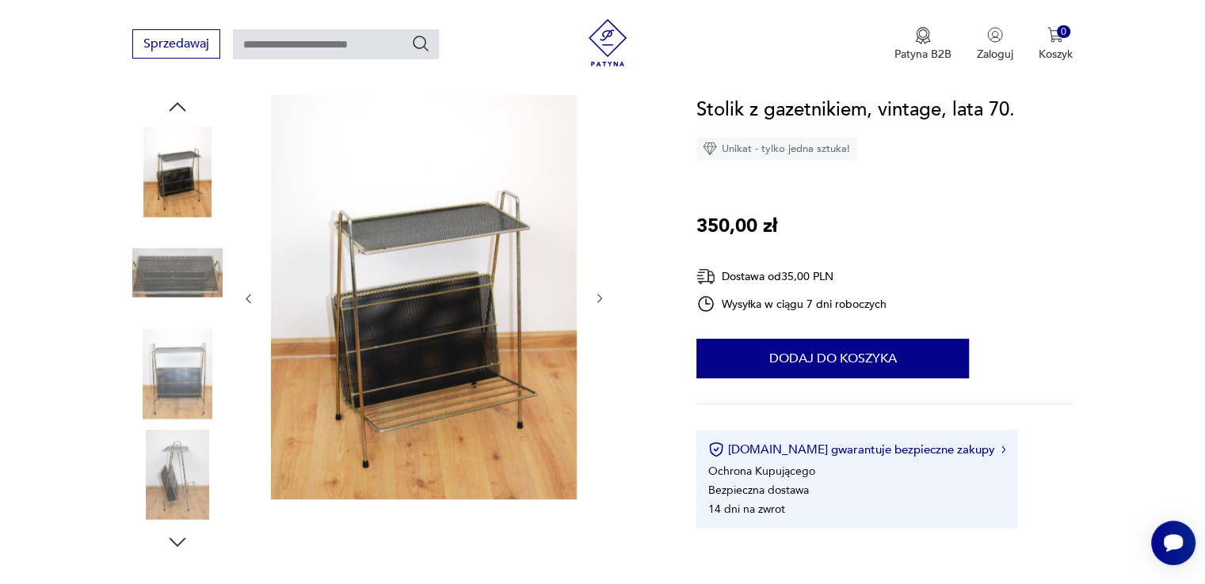
click at [600, 295] on icon "button" at bounding box center [599, 298] width 13 height 13
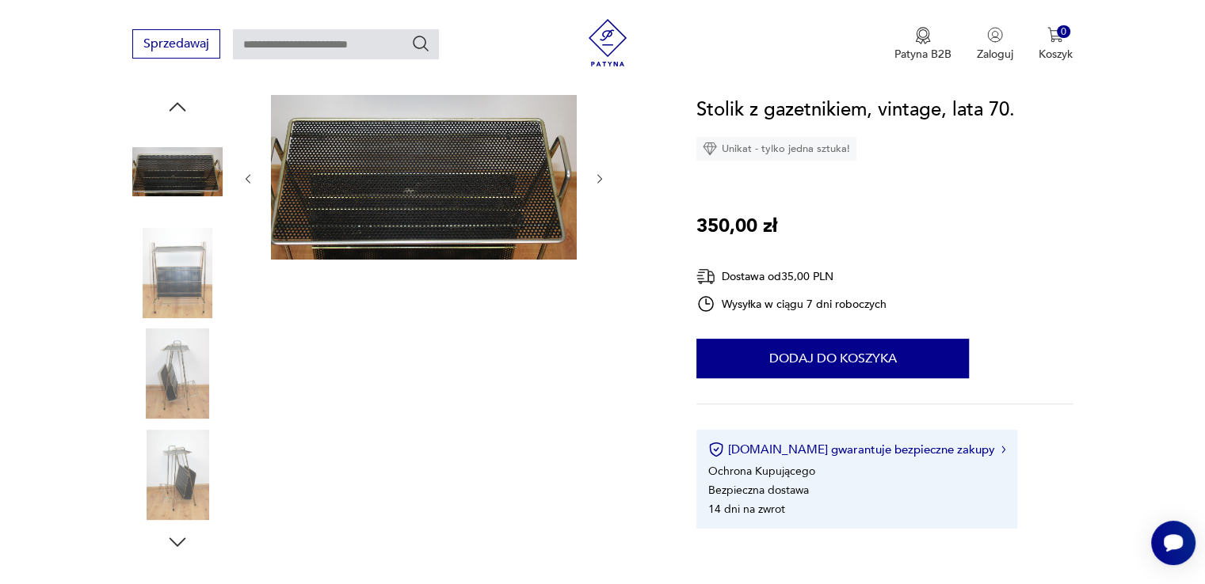
click at [600, 295] on div at bounding box center [424, 324] width 364 height 459
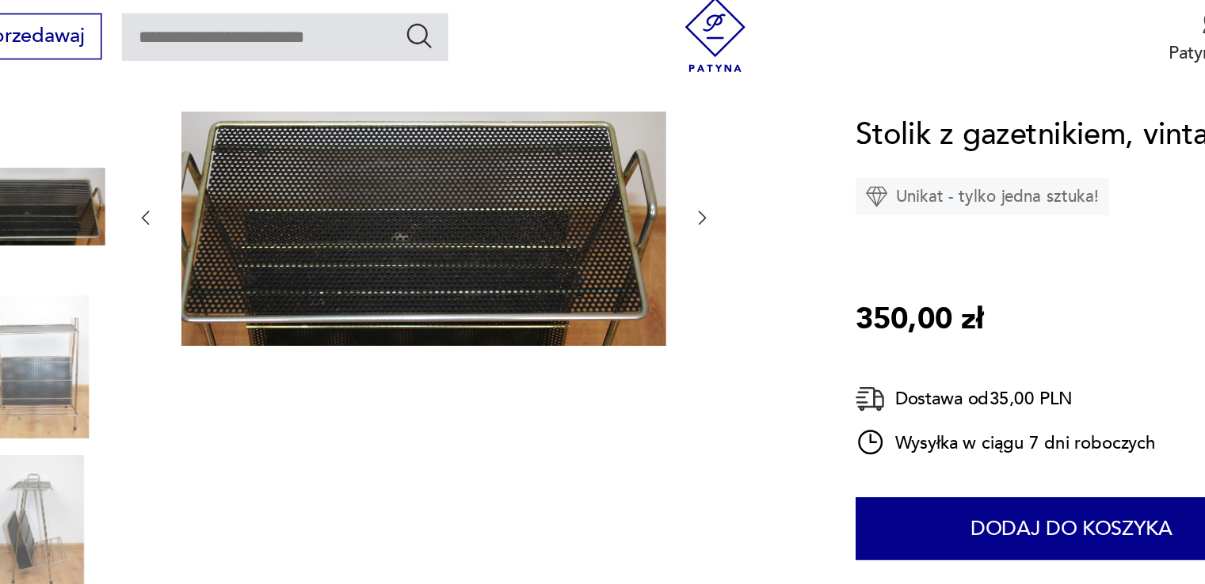
scroll to position [187, 0]
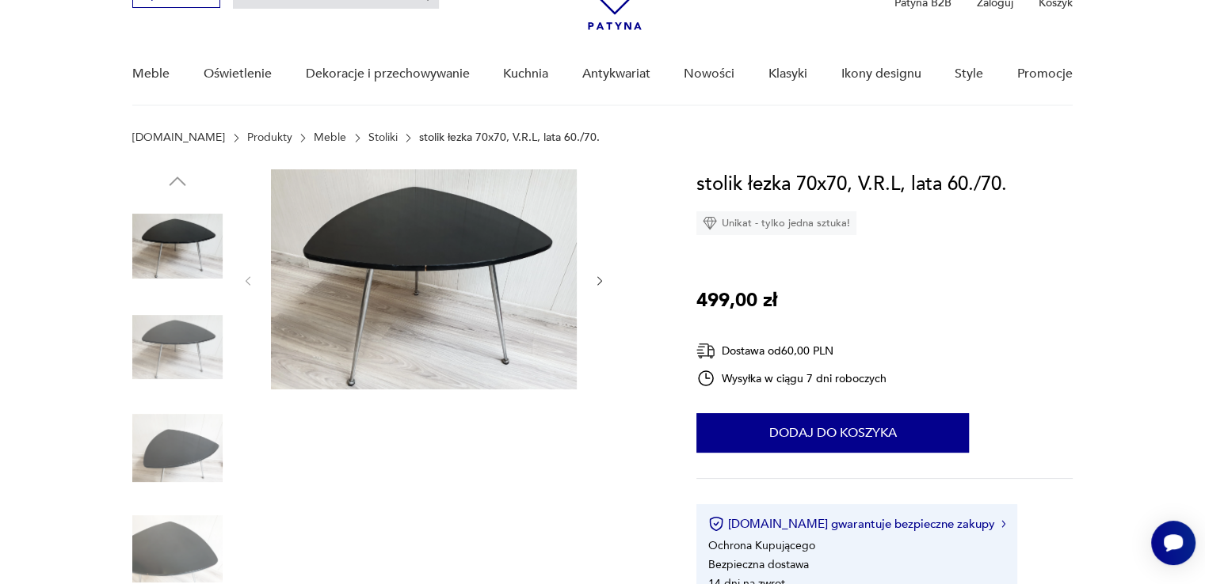
scroll to position [60, 0]
